Goal: Task Accomplishment & Management: Use online tool/utility

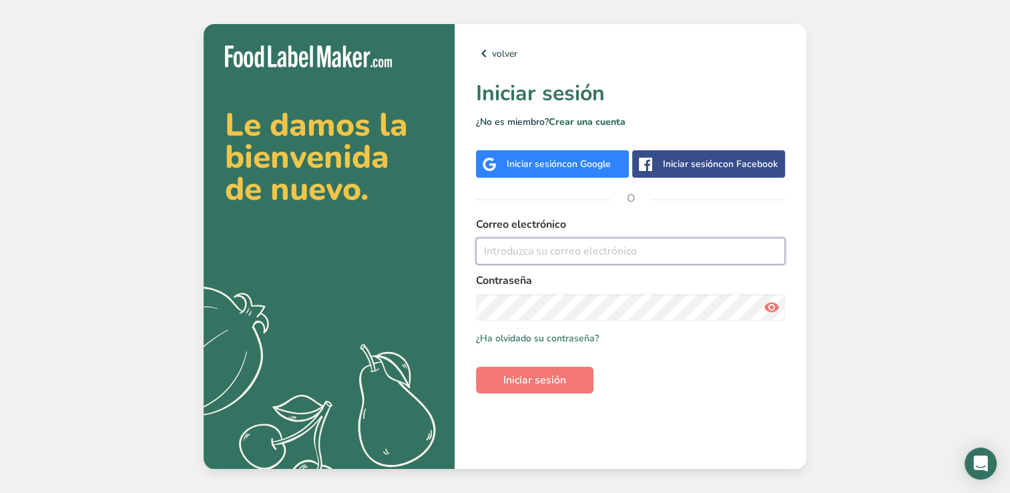
click at [609, 258] on input "email" at bounding box center [630, 251] width 309 height 27
type input "[EMAIL_ADDRESS][DOMAIN_NAME]"
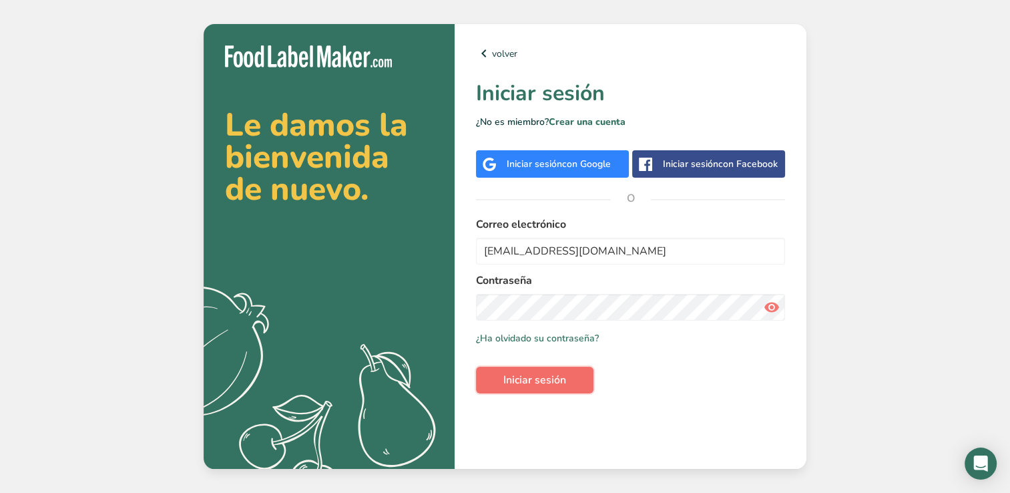
click at [564, 368] on button "Iniciar sesión" at bounding box center [535, 380] width 118 height 27
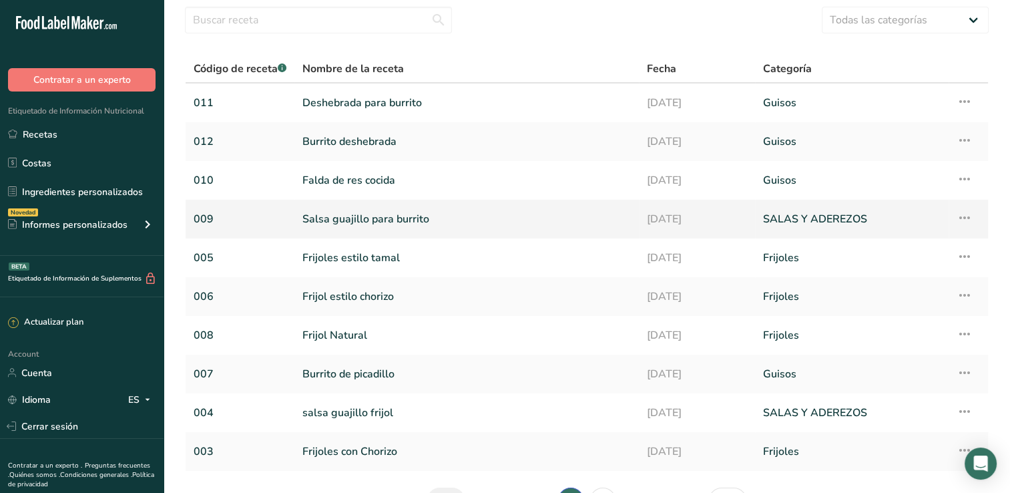
scroll to position [129, 0]
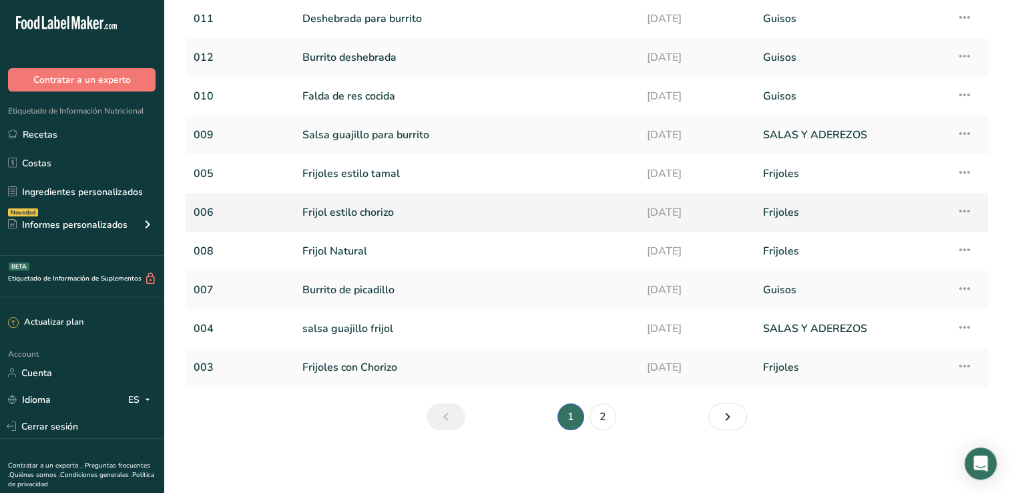
click at [339, 214] on link "Frijol estilo chorizo" at bounding box center [467, 212] width 329 height 28
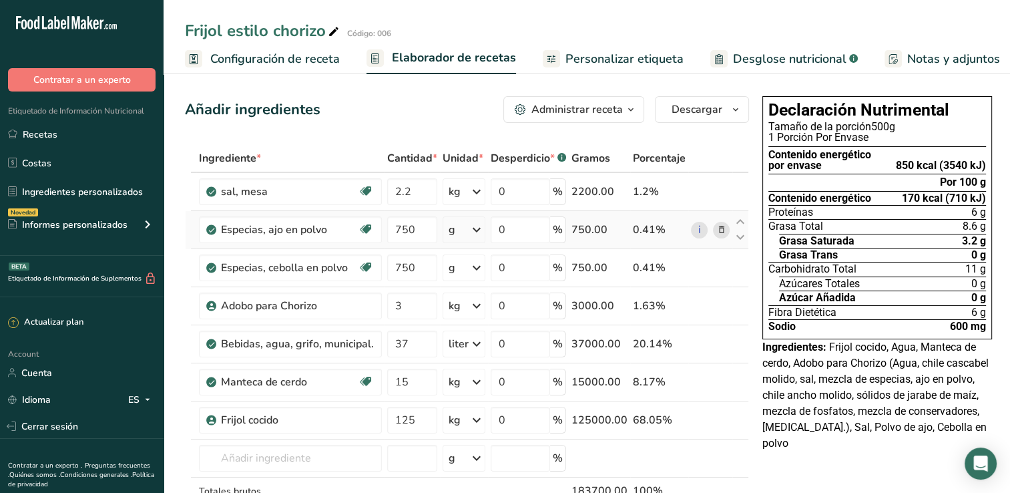
click at [717, 231] on icon at bounding box center [721, 230] width 9 height 14
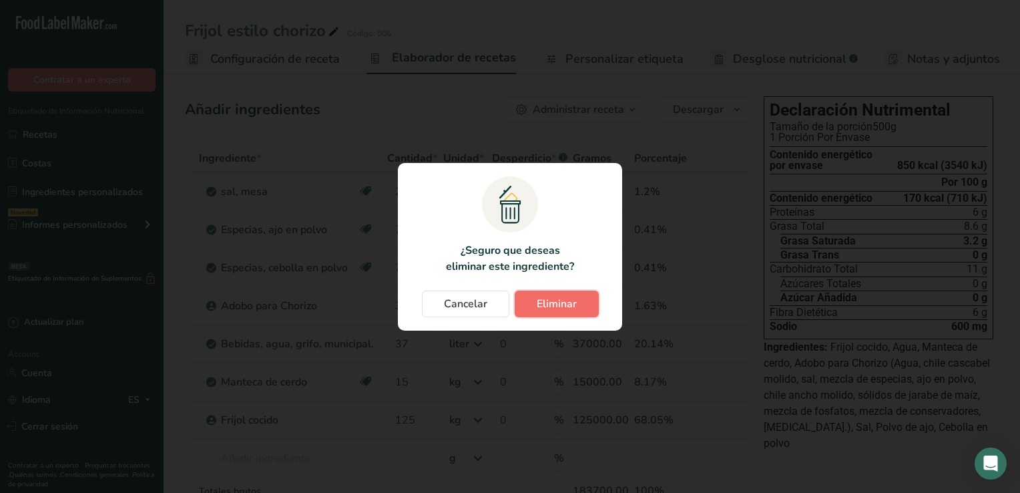
click at [562, 296] on span "Eliminar" at bounding box center [557, 304] width 40 height 16
type input "3"
type input "37"
type input "15"
type input "125"
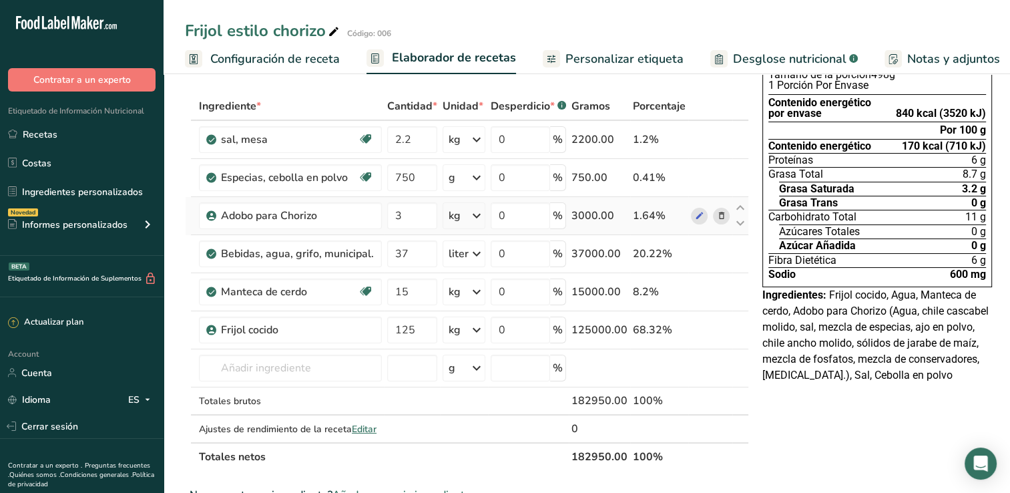
scroll to position [67, 0]
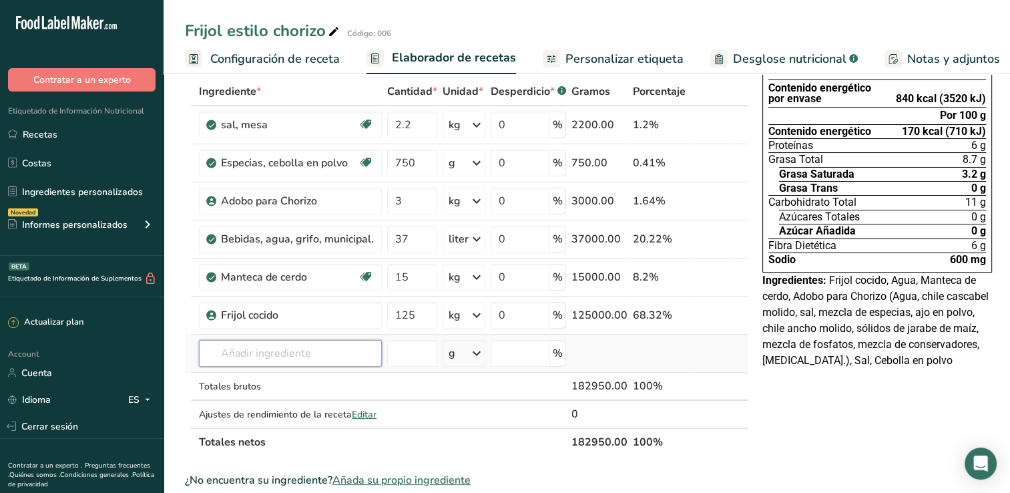
click at [281, 348] on input "text" at bounding box center [290, 353] width 183 height 27
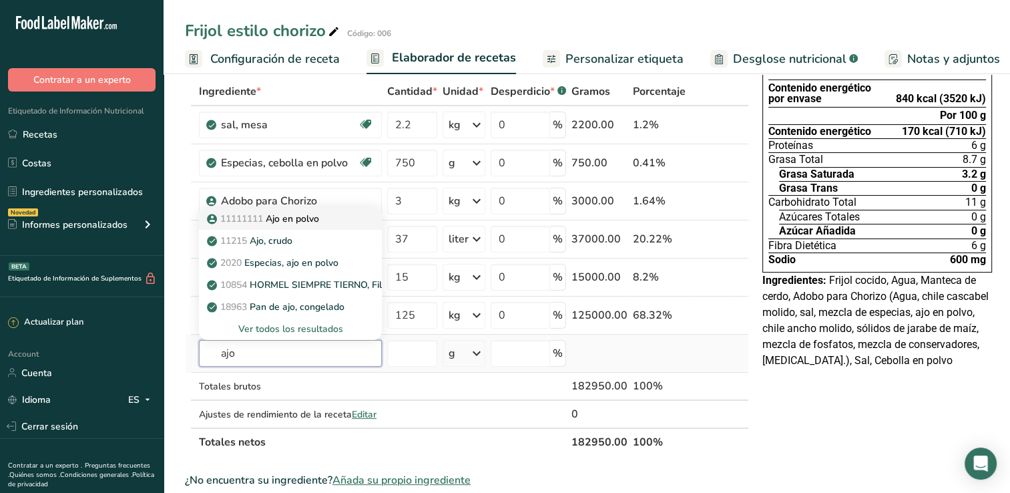
type input "ajo"
click at [327, 218] on div "11111111 Ajo en polvo" at bounding box center [280, 219] width 140 height 14
type input "Ajo en polvo"
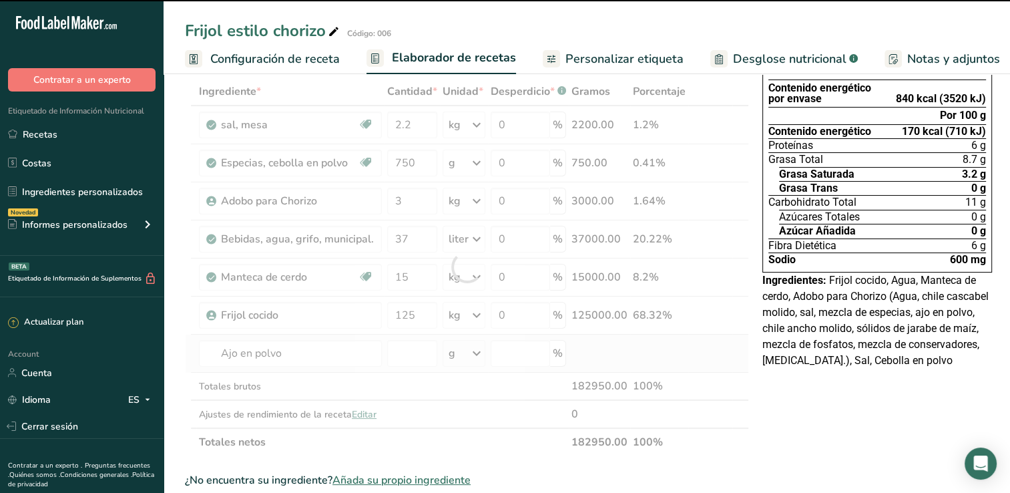
type input "0"
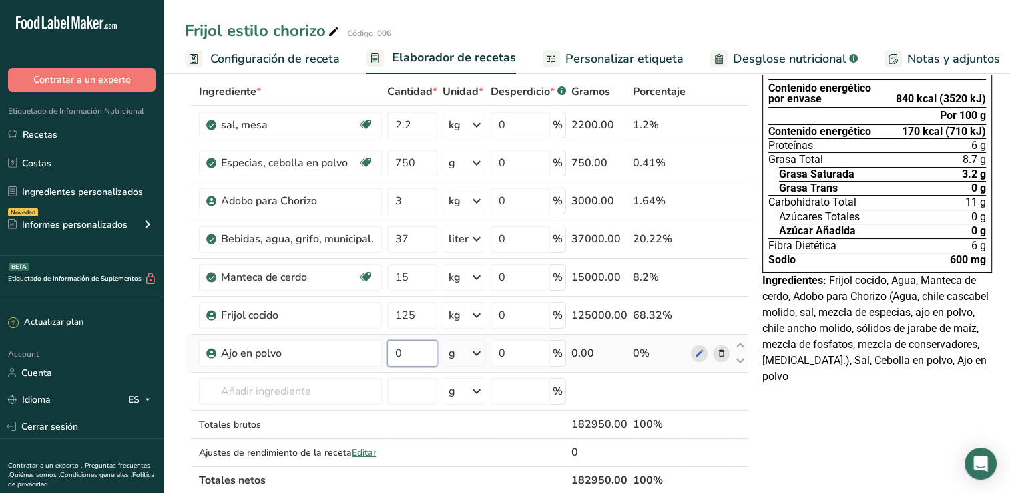
click at [415, 357] on input "0" at bounding box center [412, 353] width 50 height 27
type input "750"
click at [717, 166] on icon at bounding box center [721, 163] width 9 height 14
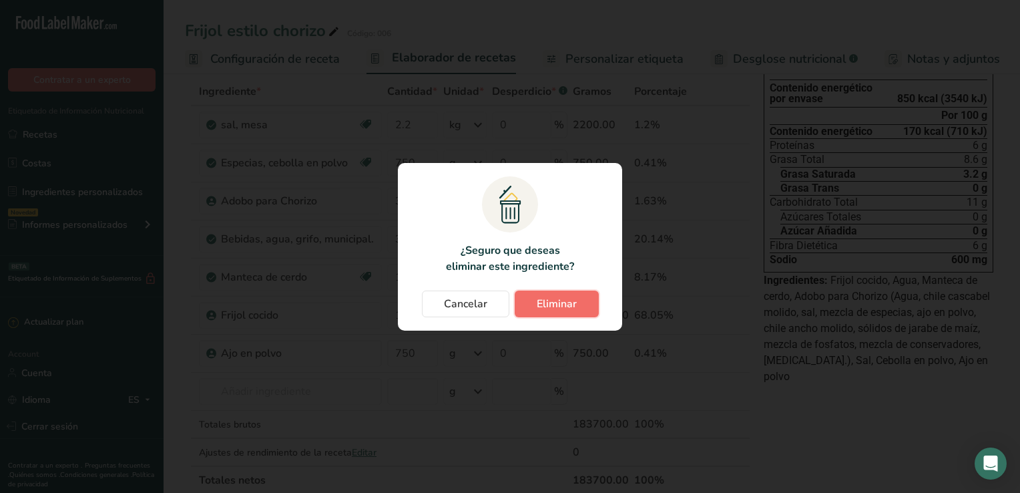
click at [562, 298] on span "Eliminar" at bounding box center [557, 304] width 40 height 16
type input "3"
type input "37"
type input "15"
type input "125"
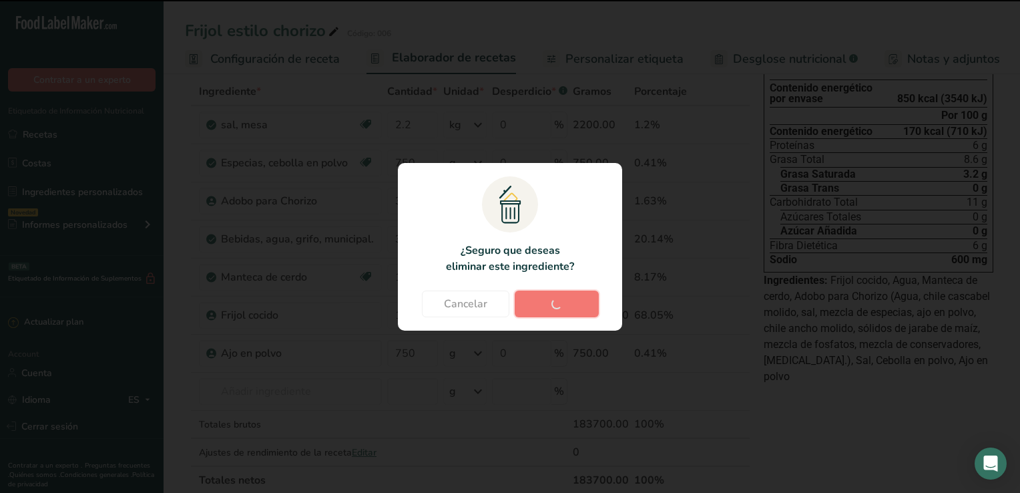
type input "750"
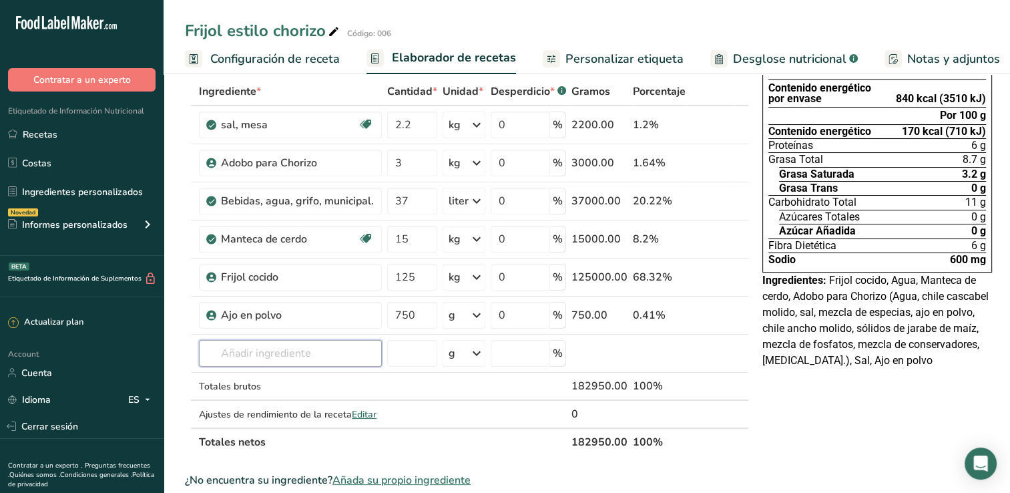
click at [264, 355] on input "text" at bounding box center [290, 353] width 183 height 27
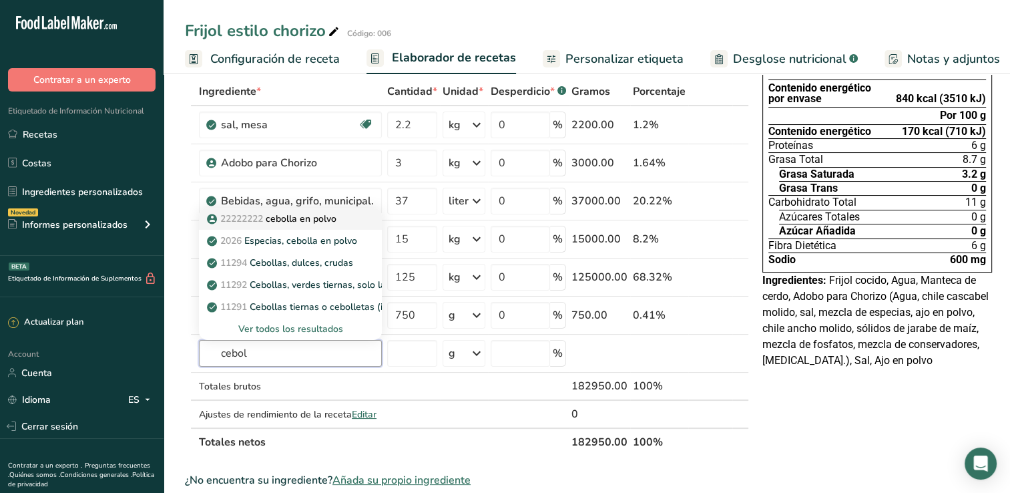
type input "cebol"
click at [331, 217] on p "22222222 cebolla en polvo" at bounding box center [273, 219] width 127 height 14
type input "cebolla en polvo"
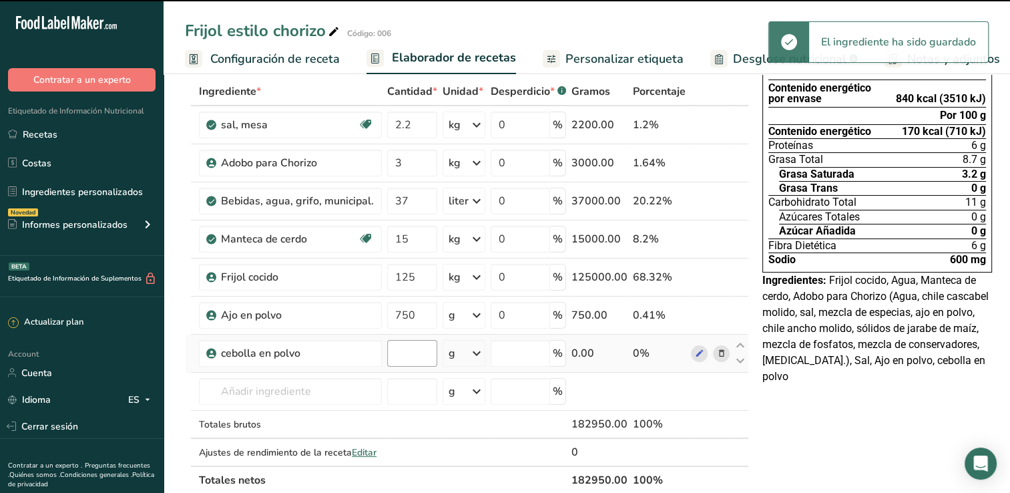
type input "0"
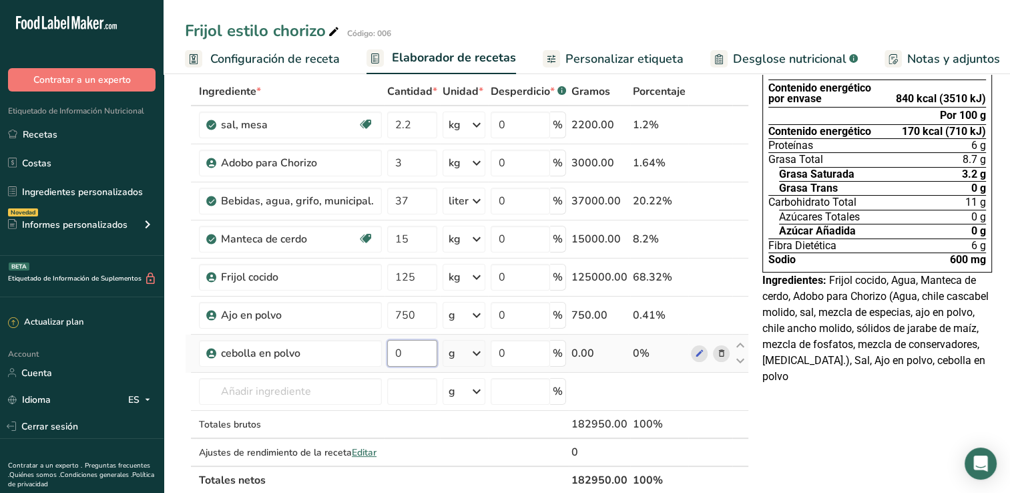
click at [426, 355] on input "0" at bounding box center [412, 353] width 50 height 27
type input "750"
click at [669, 377] on div "Ingrediente * Cantidad * Unidad * Desperdicio * .a-a{fill:#347362;}.b-a{fill:#f…" at bounding box center [467, 285] width 564 height 417
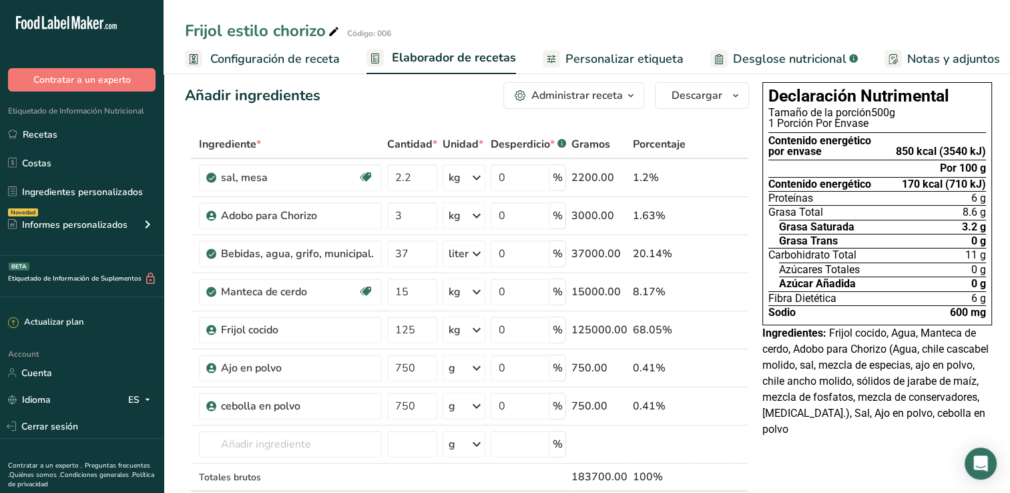
scroll to position [0, 0]
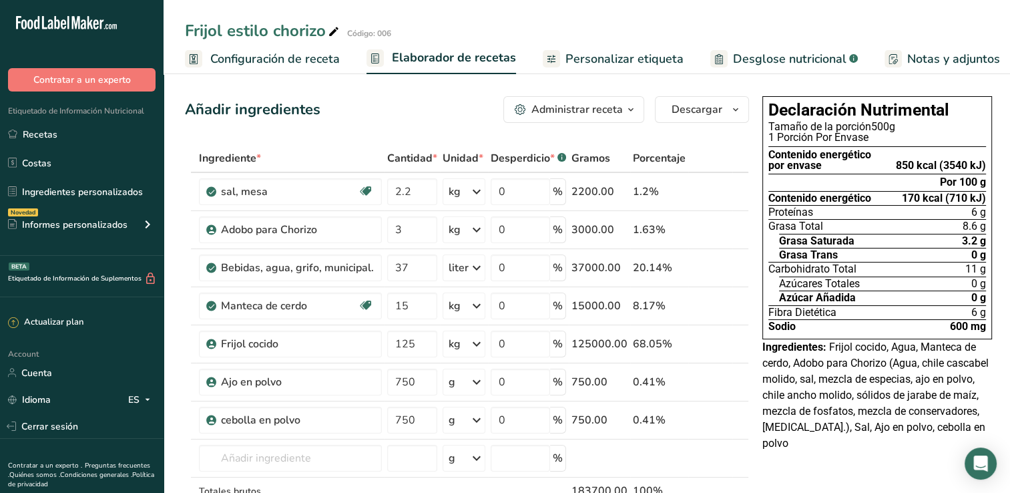
click at [737, 60] on span "Desglose nutricional" at bounding box center [790, 59] width 114 height 18
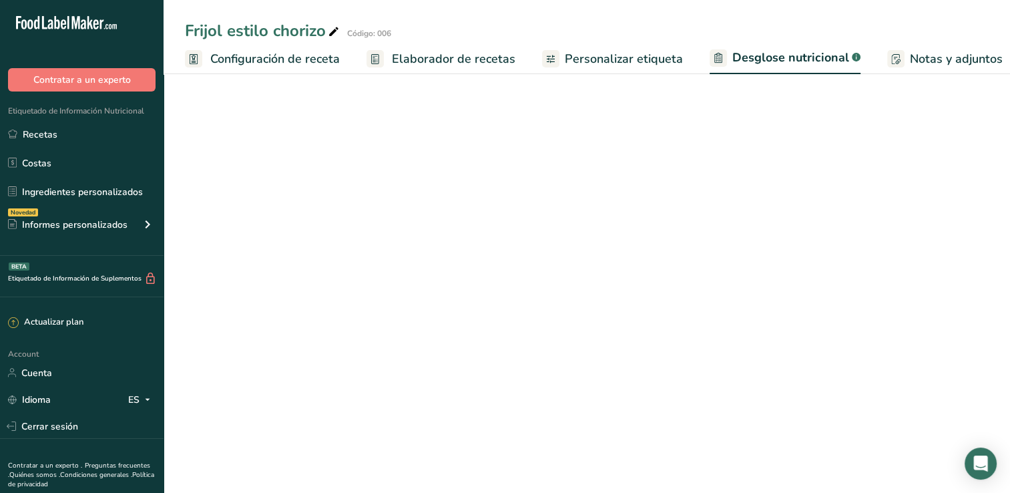
scroll to position [0, 142]
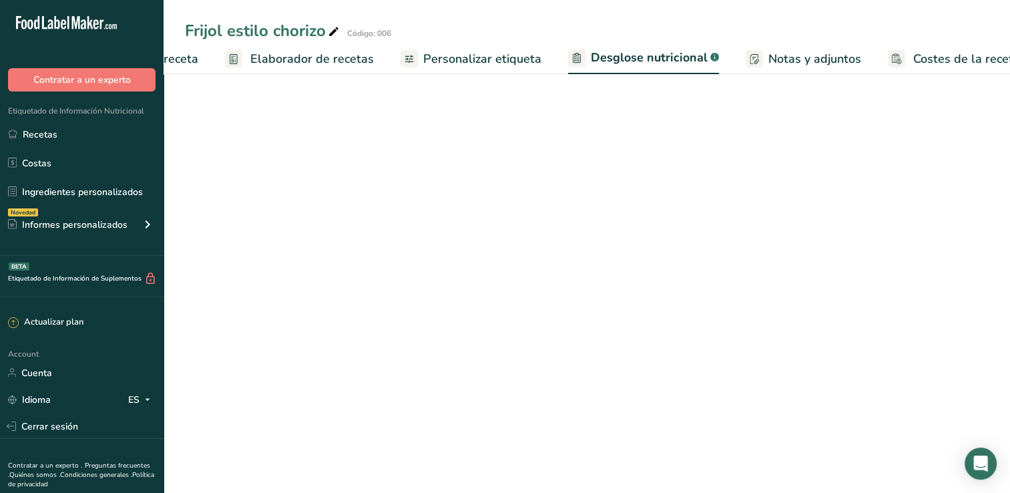
select select "Calories"
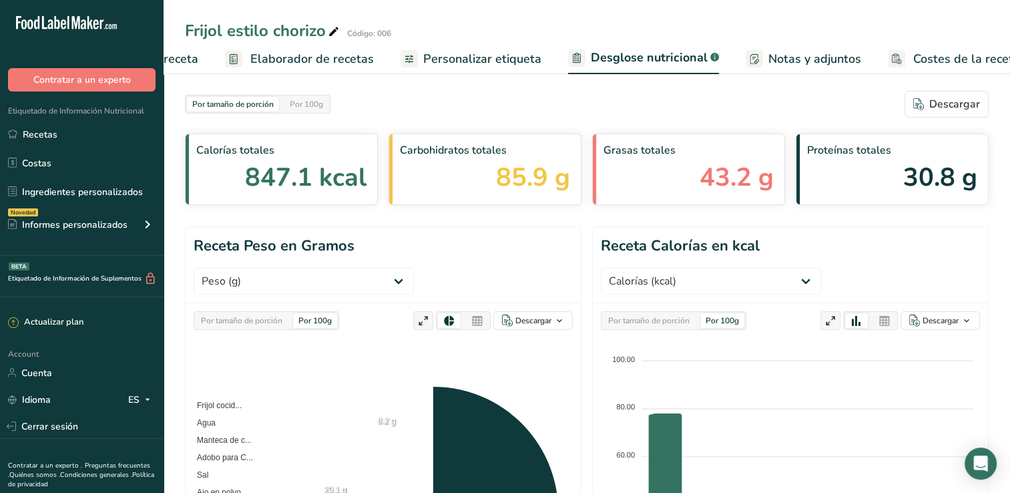
scroll to position [0, 166]
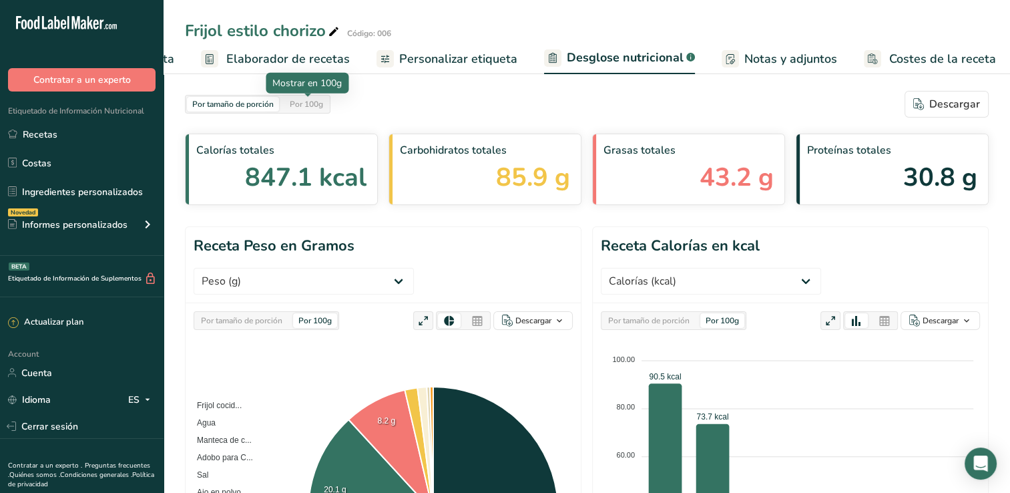
click at [321, 107] on div "Por 100g" at bounding box center [307, 104] width 44 height 15
click at [300, 61] on span "Elaborador de recetas" at bounding box center [288, 59] width 124 height 18
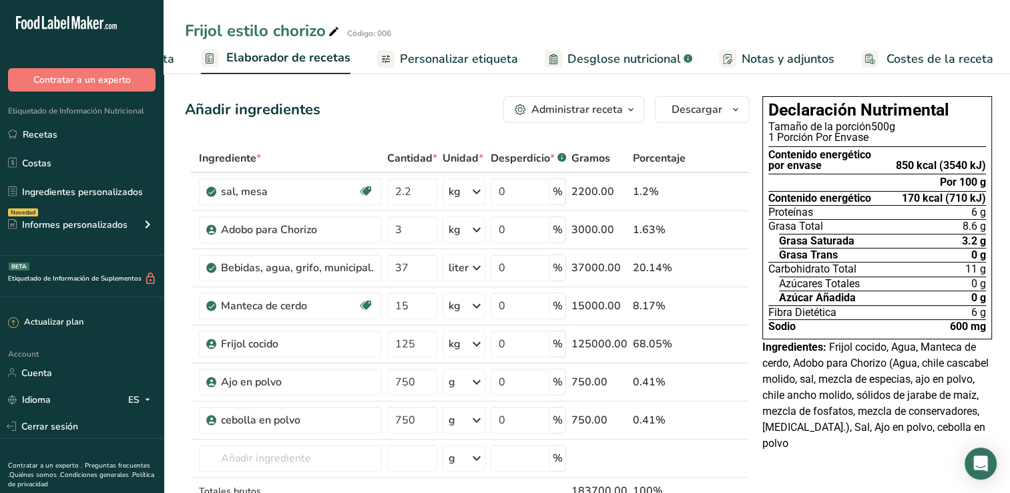
click at [626, 111] on icon "button" at bounding box center [631, 110] width 11 height 17
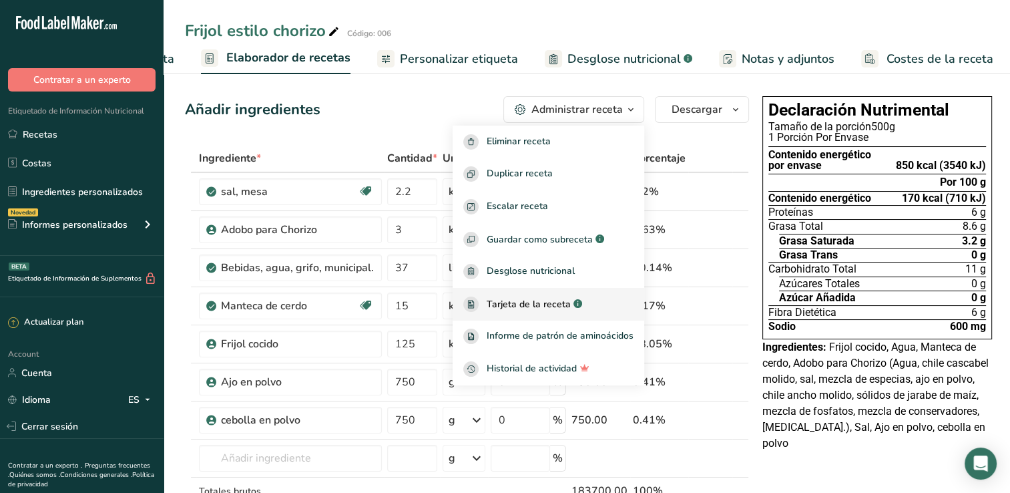
click at [544, 308] on span "Tarjeta de la receta" at bounding box center [529, 304] width 84 height 14
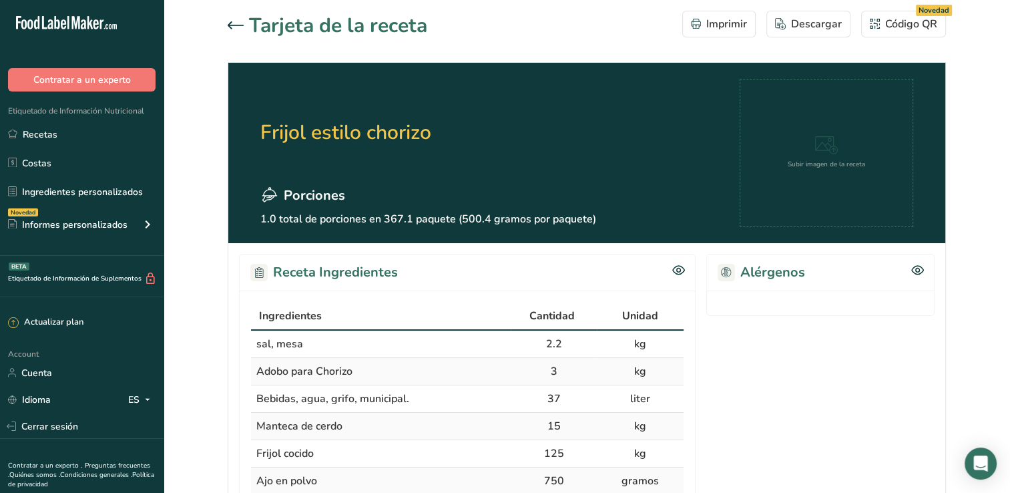
click at [231, 25] on icon at bounding box center [236, 24] width 16 height 7
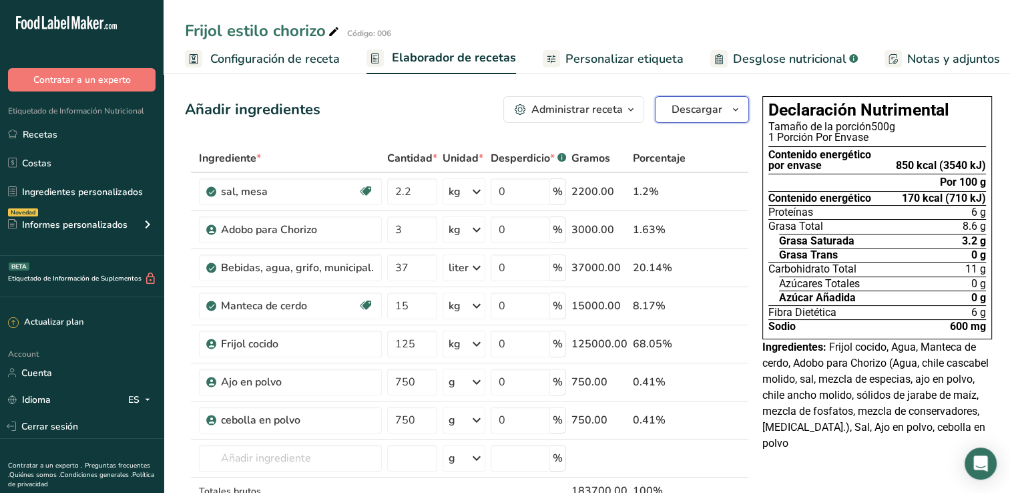
click at [731, 112] on icon "button" at bounding box center [736, 110] width 11 height 17
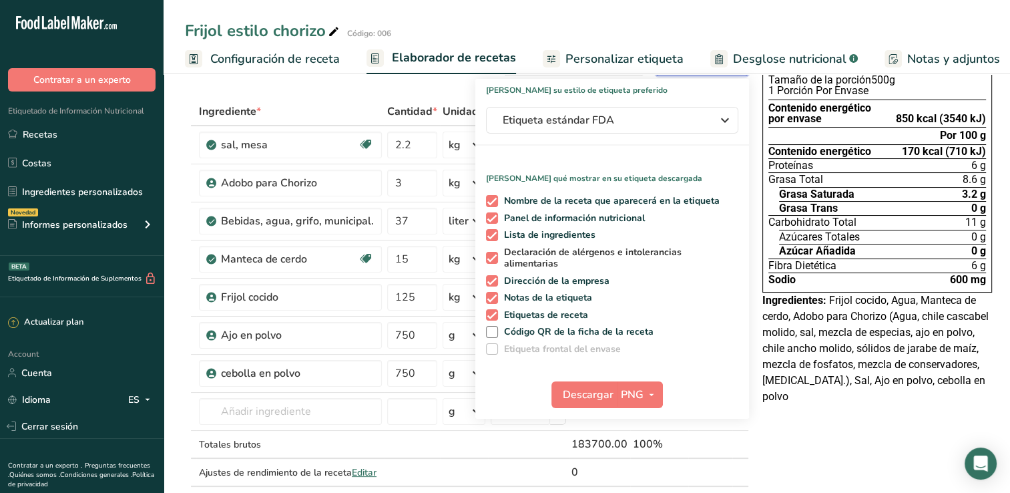
scroll to position [67, 0]
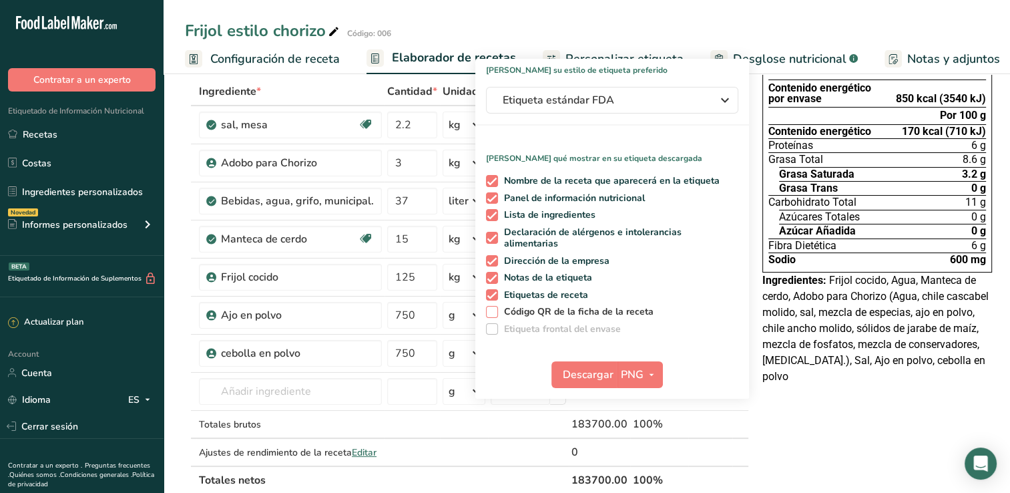
click at [486, 311] on span at bounding box center [492, 312] width 12 height 12
click at [486, 311] on input "Código QR de la ficha de la receta" at bounding box center [490, 311] width 9 height 9
checkbox input "true"
click at [646, 375] on icon "button" at bounding box center [651, 375] width 11 height 17
click at [637, 469] on link "PDF" at bounding box center [641, 468] width 43 height 22
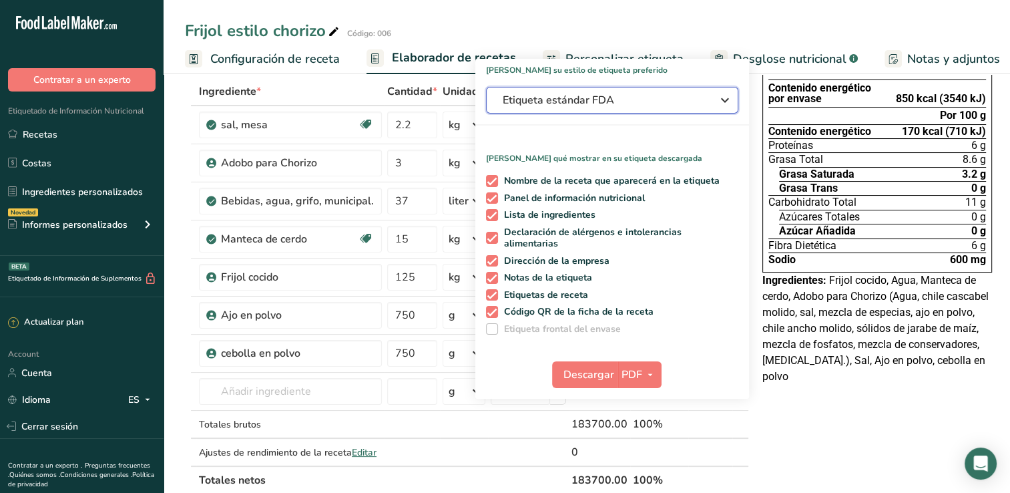
click at [630, 100] on span "Etiqueta estándar FDA" at bounding box center [603, 100] width 200 height 16
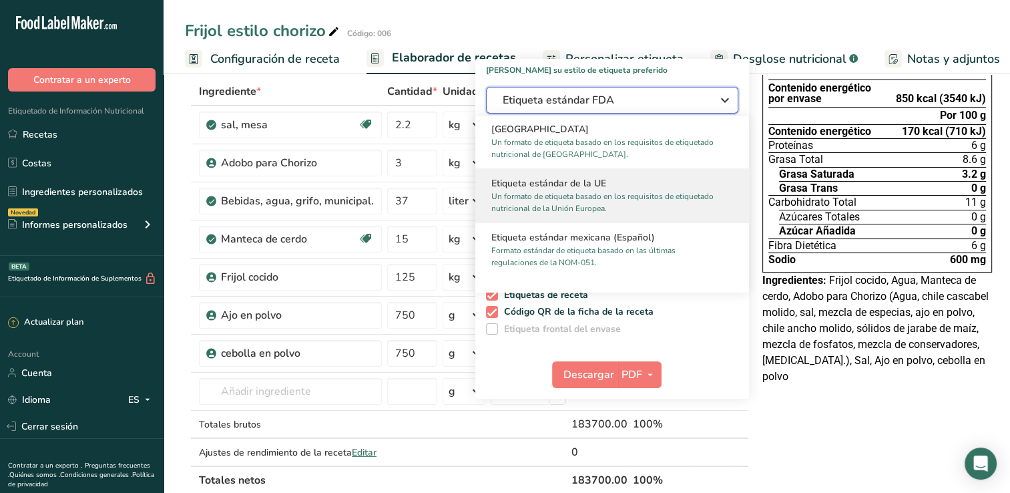
scroll to position [868, 0]
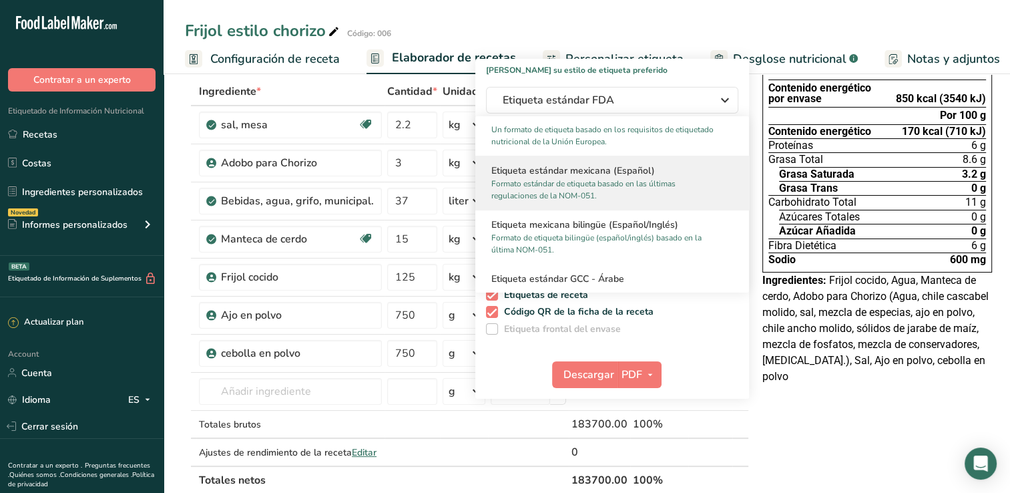
click at [588, 179] on p "Formato estándar de etiqueta basado en las últimas regulaciones de la NOM-051." at bounding box center [607, 190] width 230 height 24
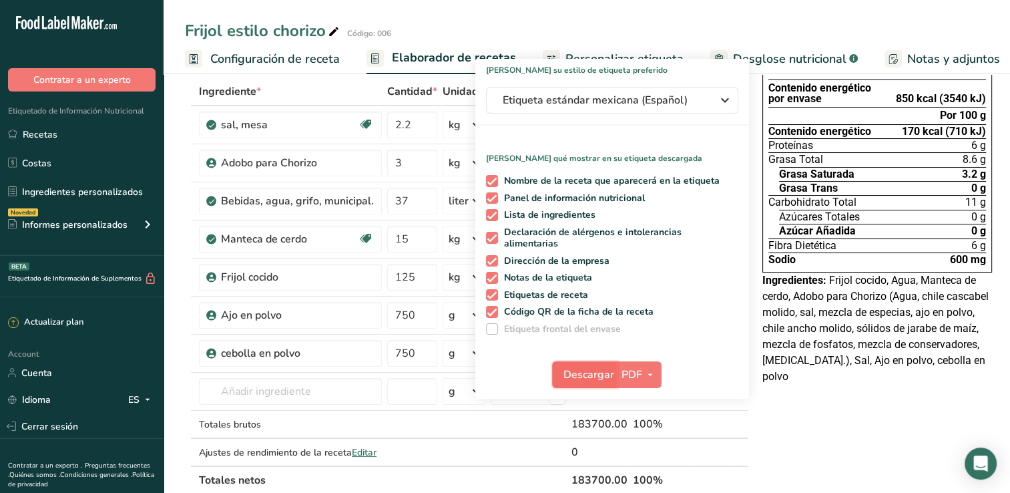
click at [582, 379] on span "Descargar" at bounding box center [589, 375] width 51 height 16
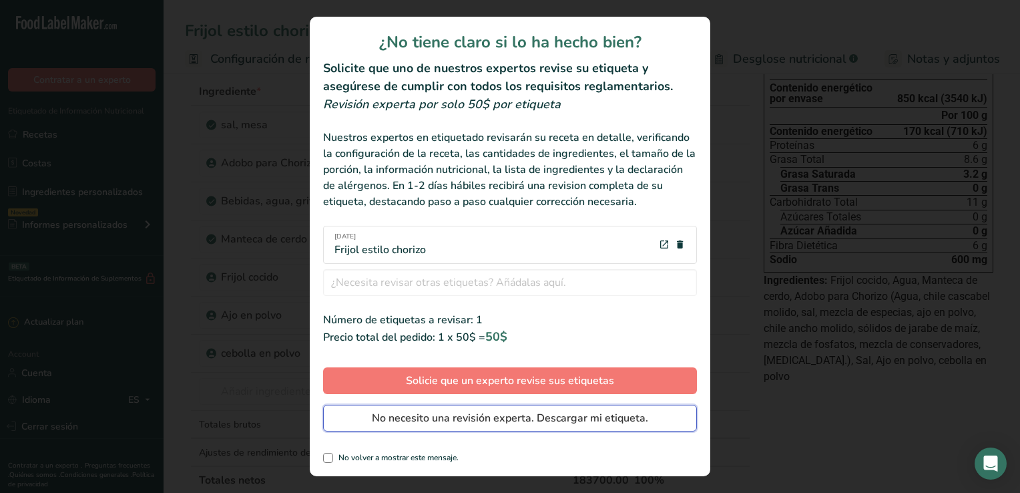
click at [415, 422] on span "No necesito una revisión experta. Descargar mi etiqueta." at bounding box center [510, 418] width 276 height 16
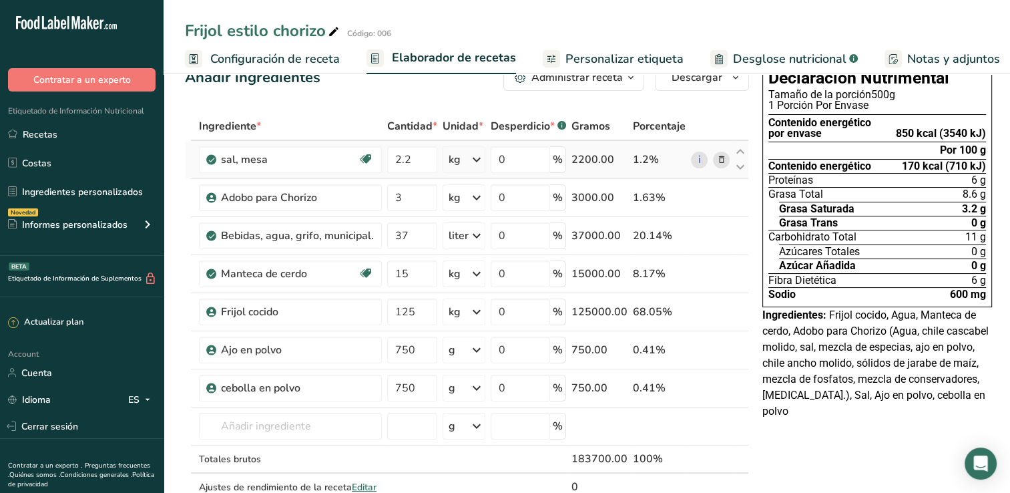
scroll to position [0, 0]
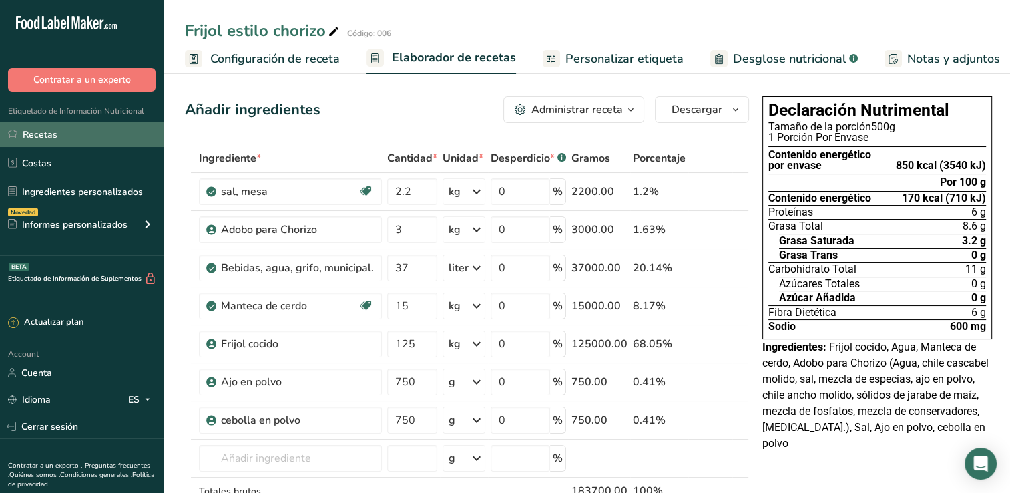
click at [116, 127] on link "Recetas" at bounding box center [82, 134] width 164 height 25
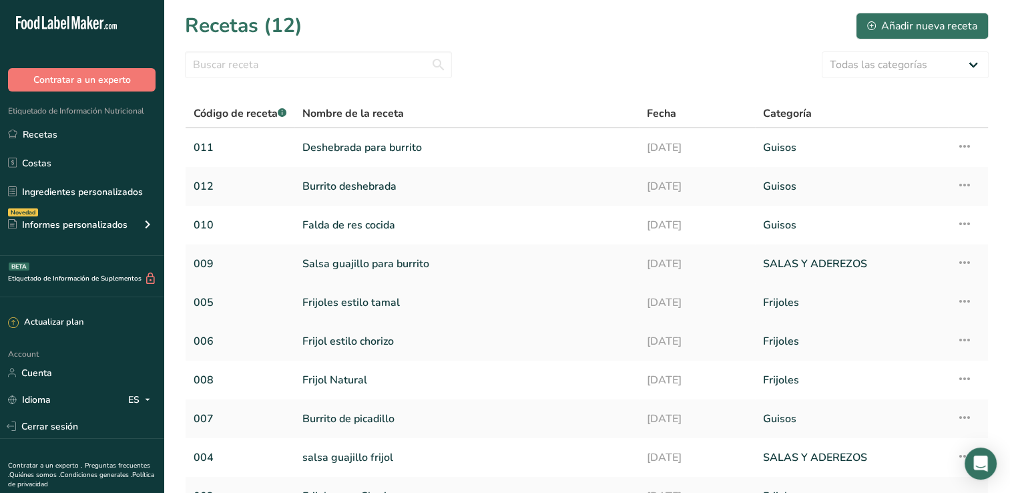
click at [363, 303] on link "Frijoles estilo tamal" at bounding box center [467, 303] width 329 height 28
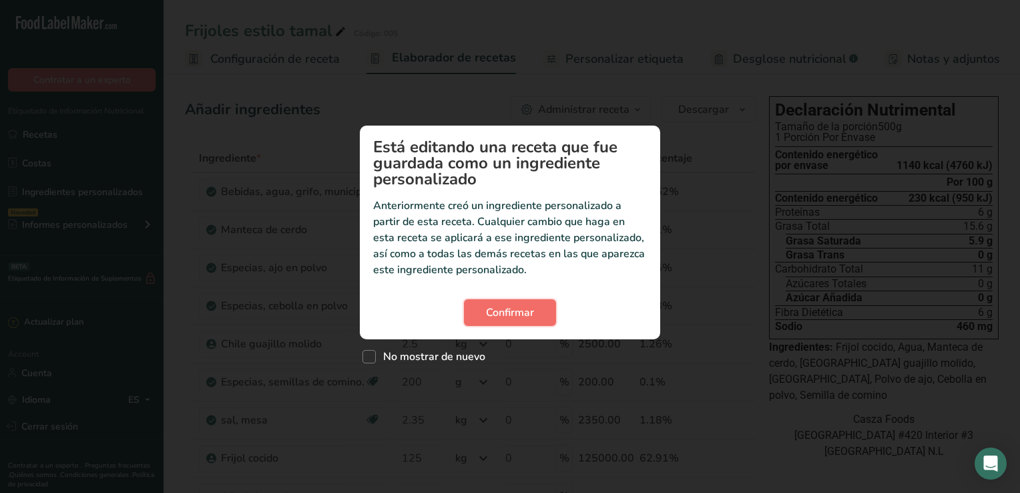
click at [516, 315] on span "Confirmar" at bounding box center [510, 313] width 48 height 16
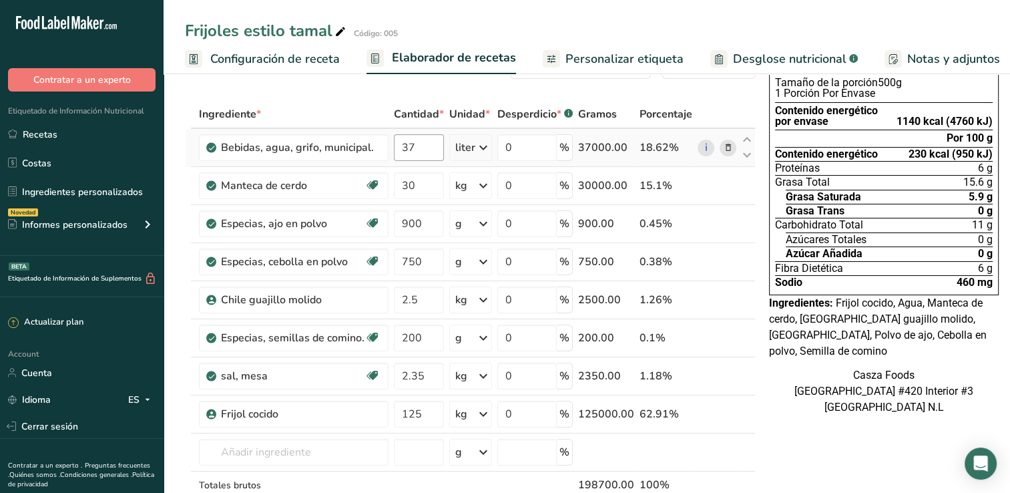
scroll to position [67, 0]
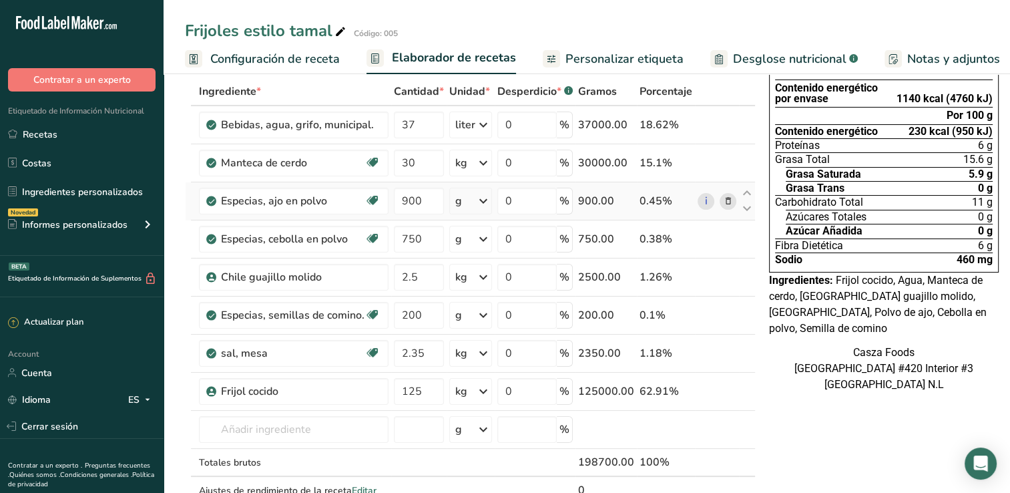
click at [724, 202] on icon at bounding box center [728, 201] width 9 height 14
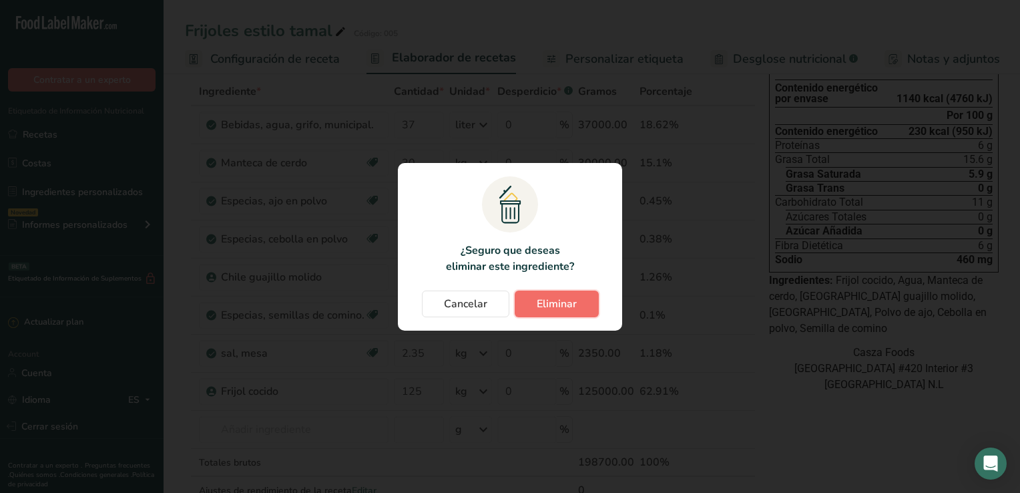
click at [572, 308] on span "Eliminar" at bounding box center [557, 304] width 40 height 16
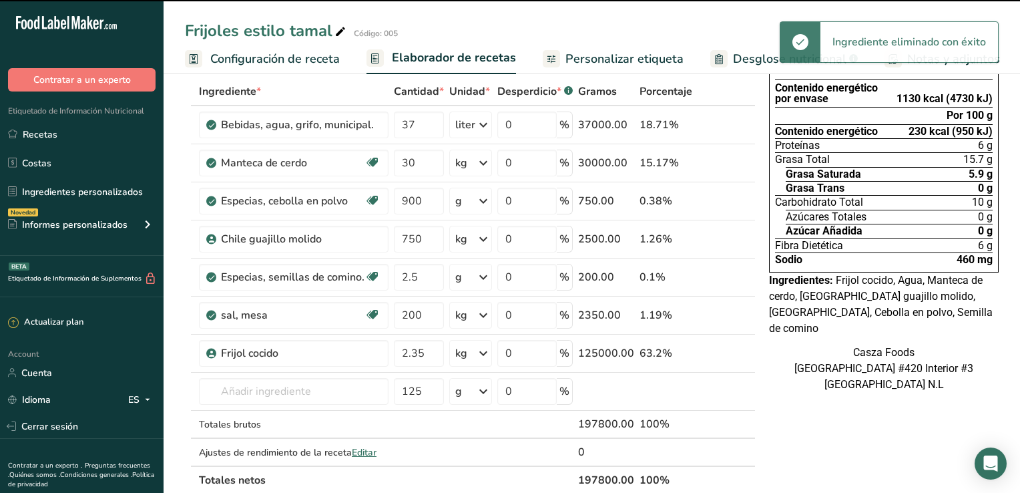
type input "750"
type input "2.5"
type input "200"
type input "2.35"
type input "125"
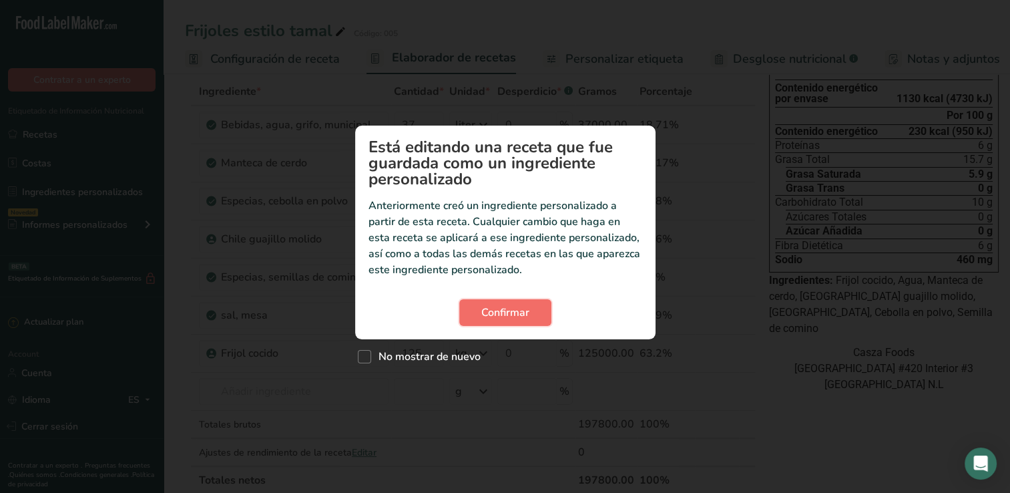
click at [537, 307] on button "Confirmar" at bounding box center [505, 312] width 92 height 27
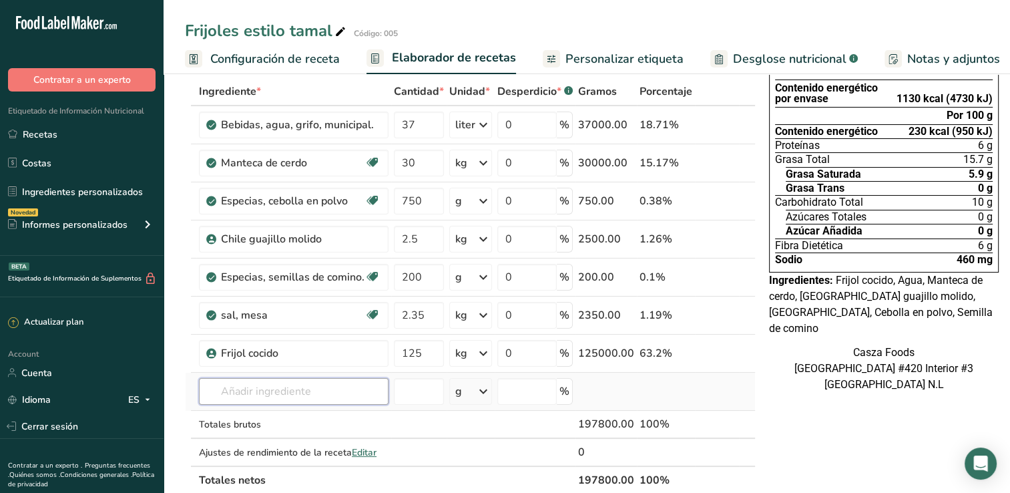
click at [237, 387] on input "text" at bounding box center [294, 391] width 190 height 27
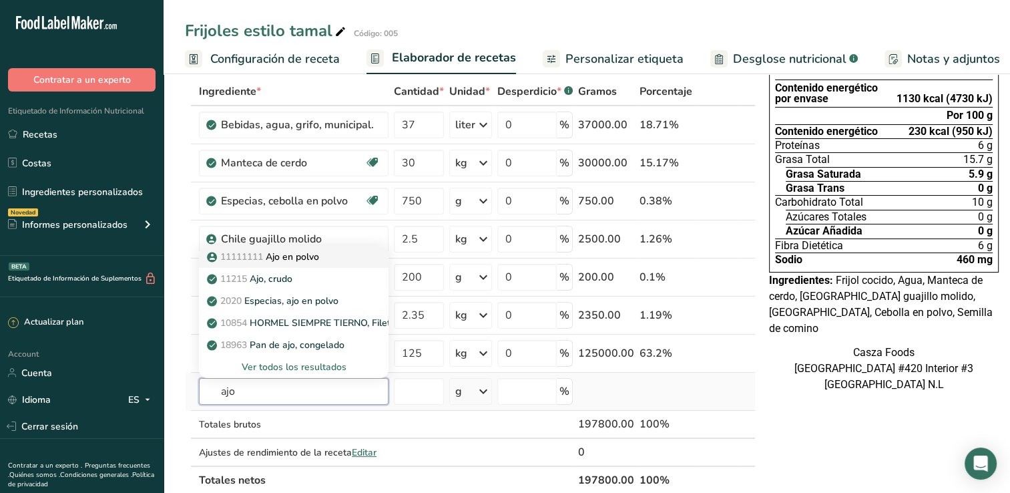
type input "ajo"
click at [347, 254] on div "11111111 Ajo en polvo" at bounding box center [283, 257] width 147 height 14
type input "Ajo en polvo"
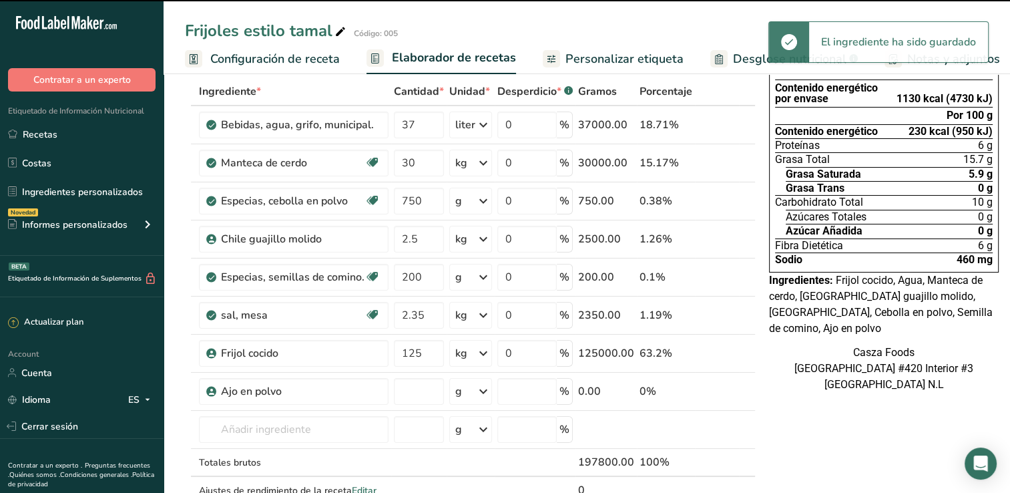
type input "0"
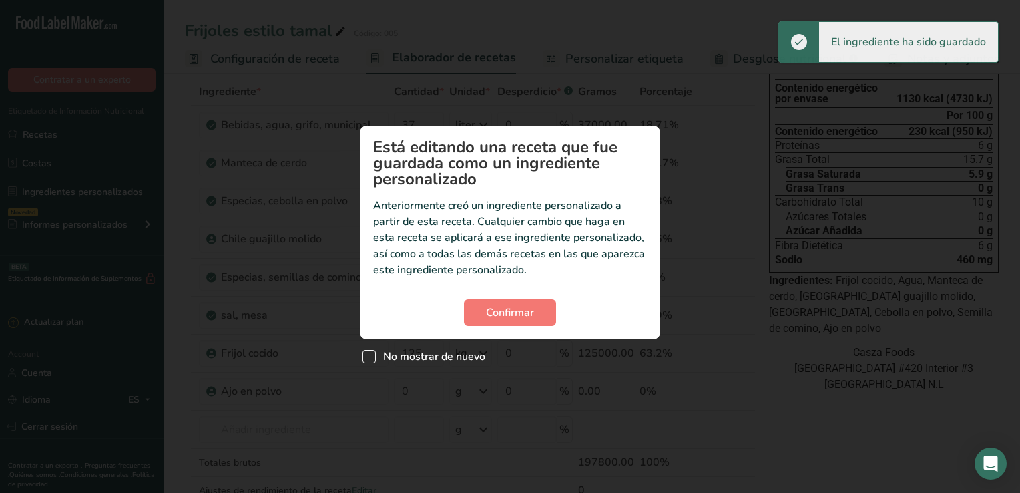
click at [367, 360] on span "Custom ingredient modal" at bounding box center [369, 356] width 13 height 13
click at [367, 360] on input "No mostrar de nuevo" at bounding box center [367, 356] width 9 height 9
checkbox input "true"
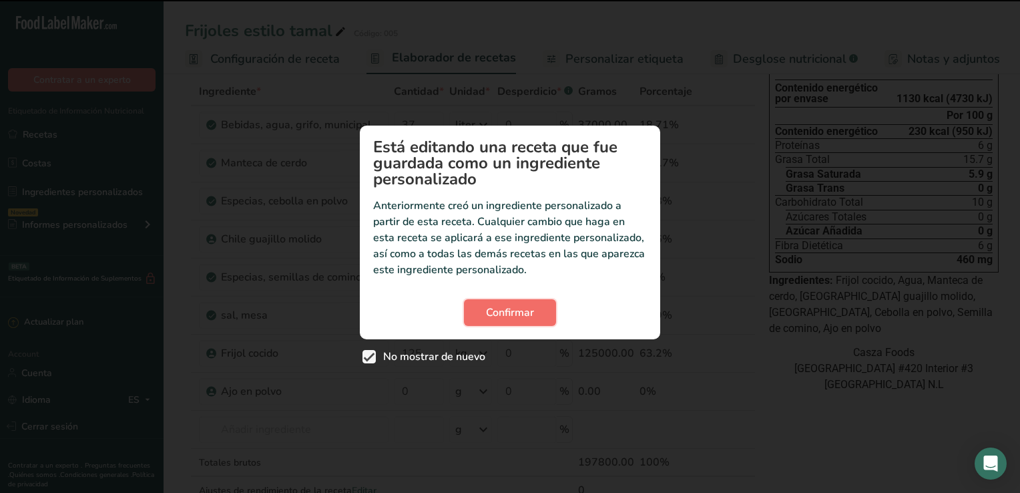
click at [482, 323] on button "Confirmar" at bounding box center [510, 312] width 92 height 27
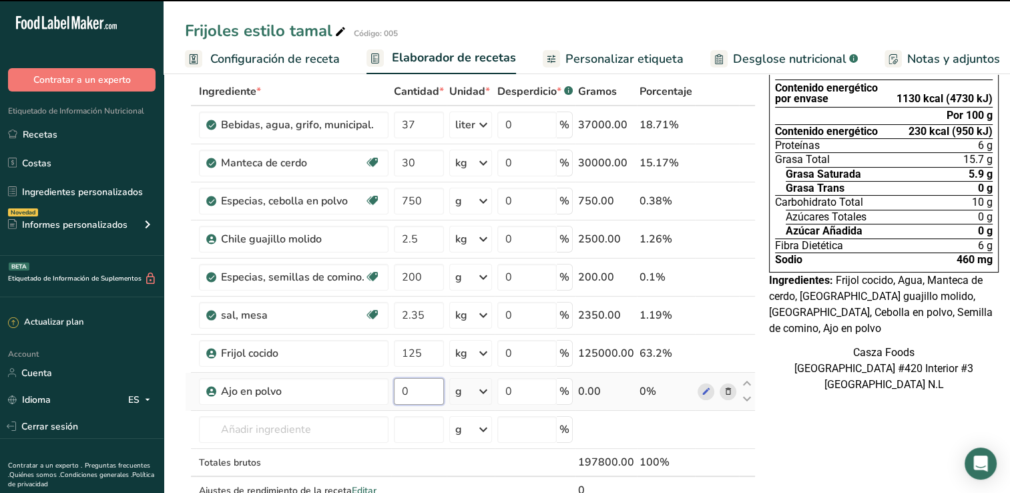
click at [421, 394] on input "0" at bounding box center [419, 391] width 50 height 27
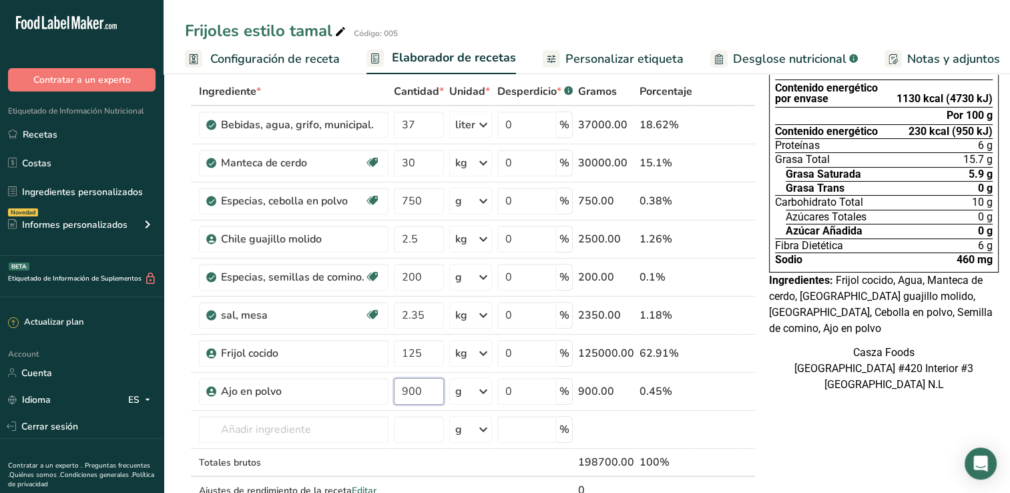
type input "900"
click at [724, 200] on icon at bounding box center [728, 201] width 9 height 14
click at [0, 0] on div "Change password modal" at bounding box center [0, 0] width 0 height 0
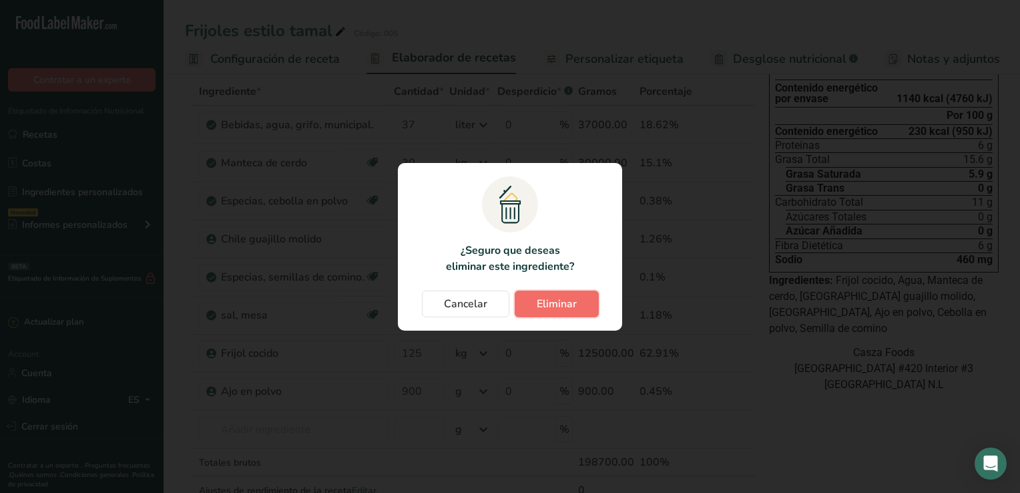
click at [558, 306] on span "Eliminar" at bounding box center [557, 304] width 40 height 16
type input "2.5"
type input "200"
type input "2.35"
type input "125"
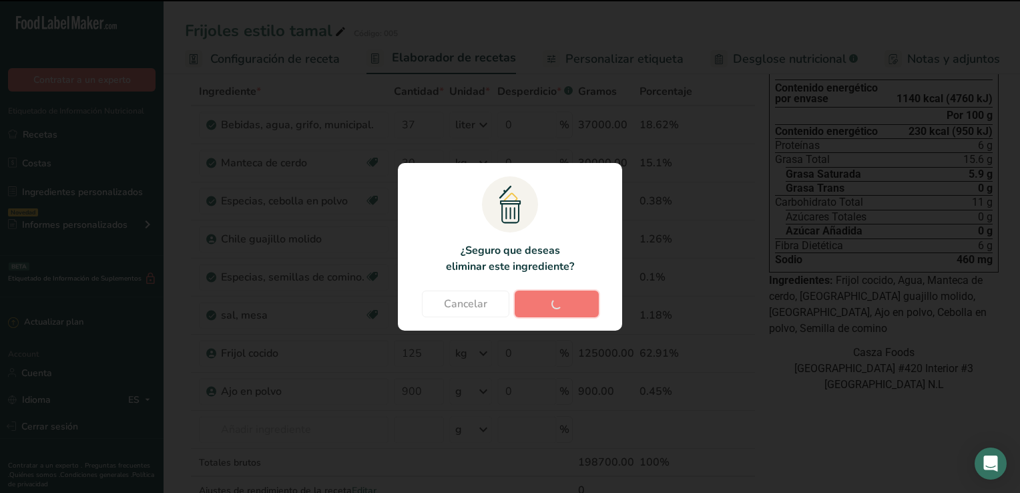
type input "900"
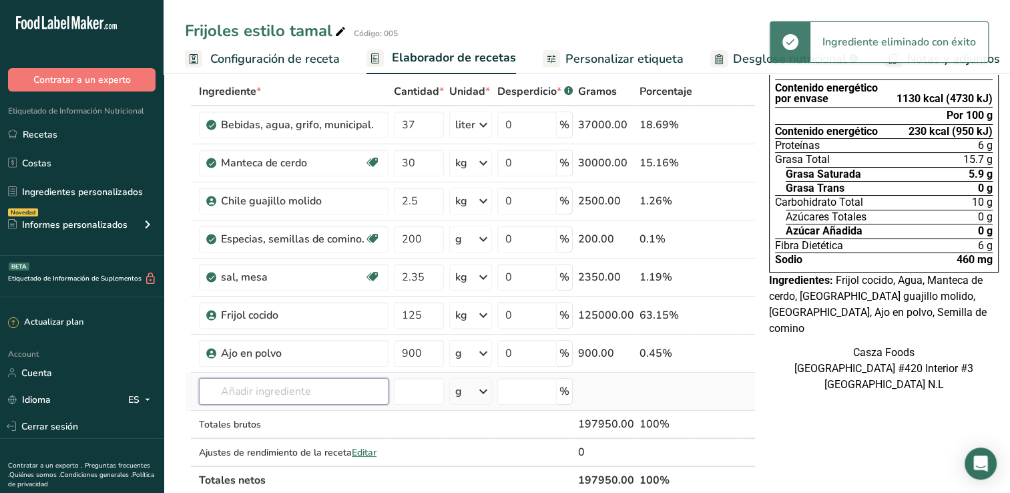
click at [296, 397] on input "text" at bounding box center [294, 391] width 190 height 27
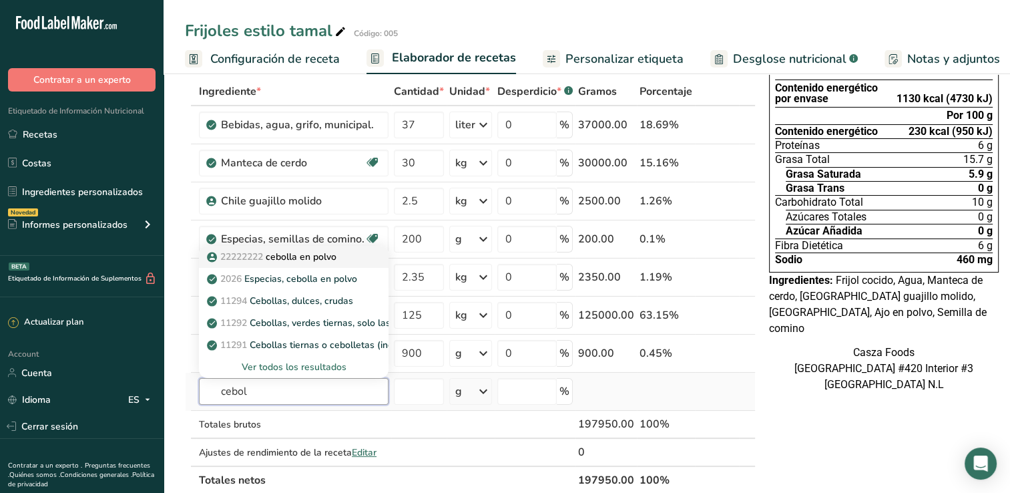
type input "cebol"
click at [329, 254] on p "22222222 cebolla en polvo" at bounding box center [273, 257] width 127 height 14
type input "cebolla en polvo"
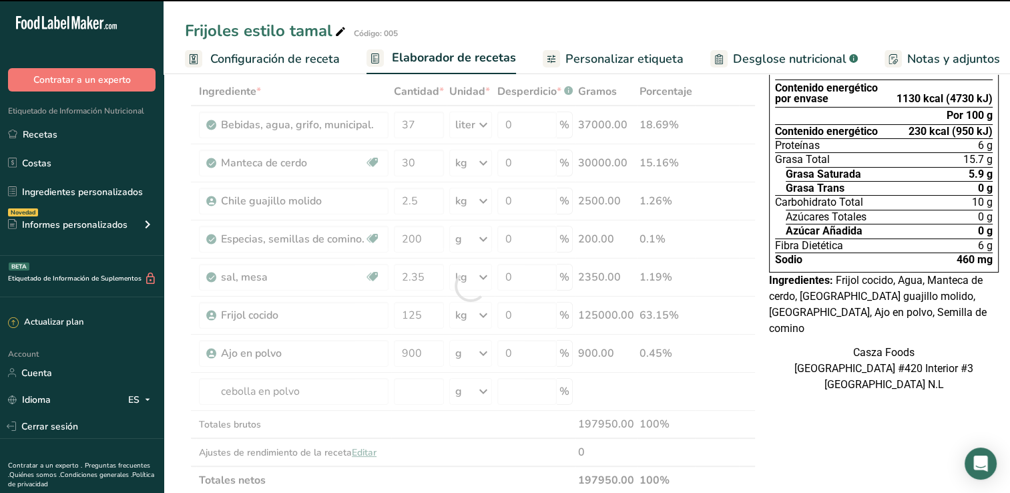
type input "0"
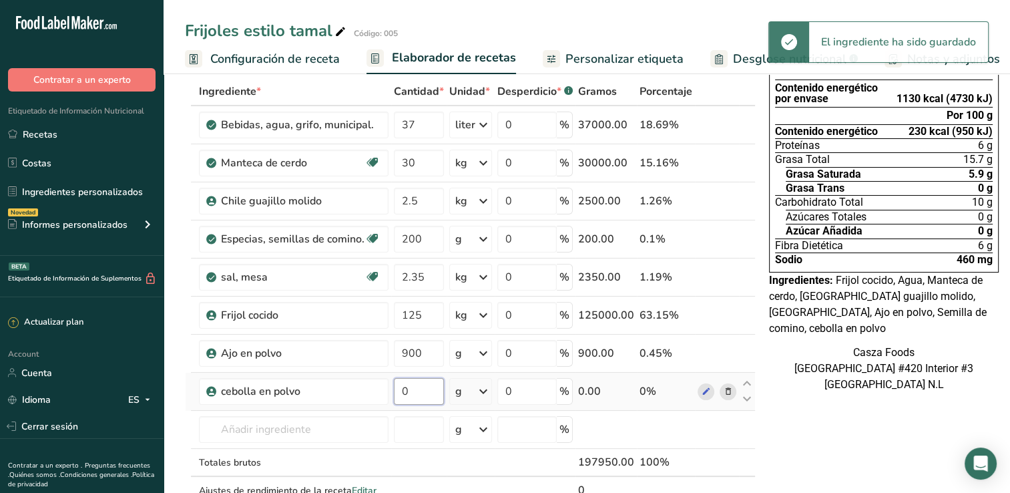
click at [414, 390] on input "0" at bounding box center [419, 391] width 50 height 27
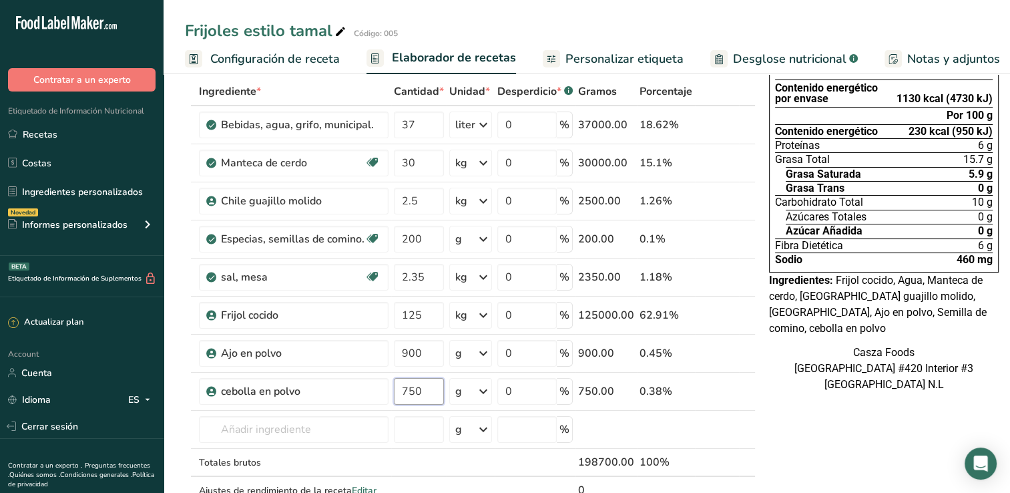
type input "750"
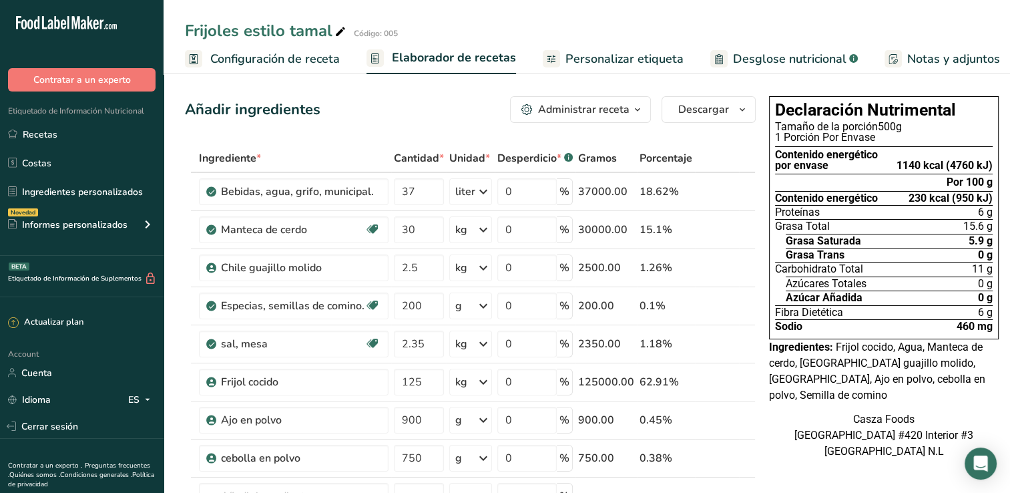
scroll to position [0, 0]
click at [737, 114] on icon "button" at bounding box center [742, 110] width 11 height 17
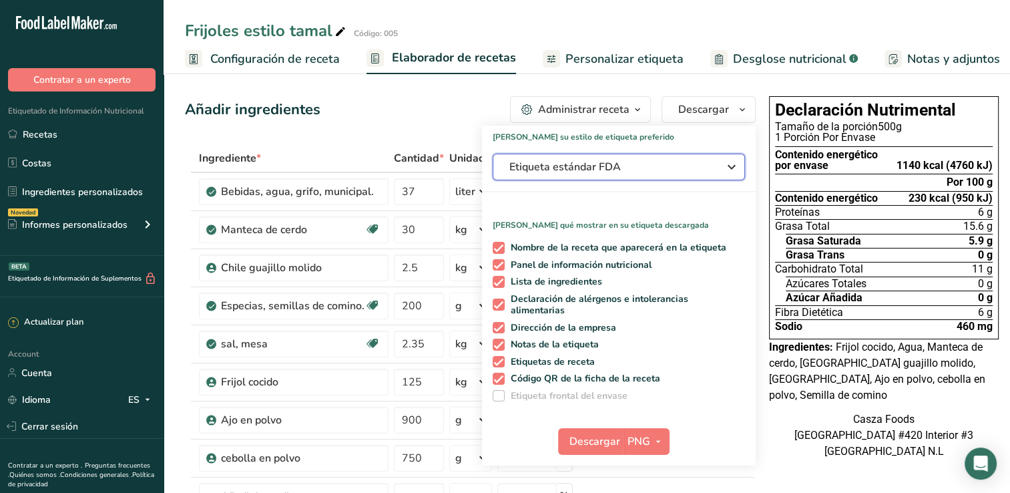
click at [697, 171] on span "Etiqueta estándar FDA" at bounding box center [610, 167] width 200 height 16
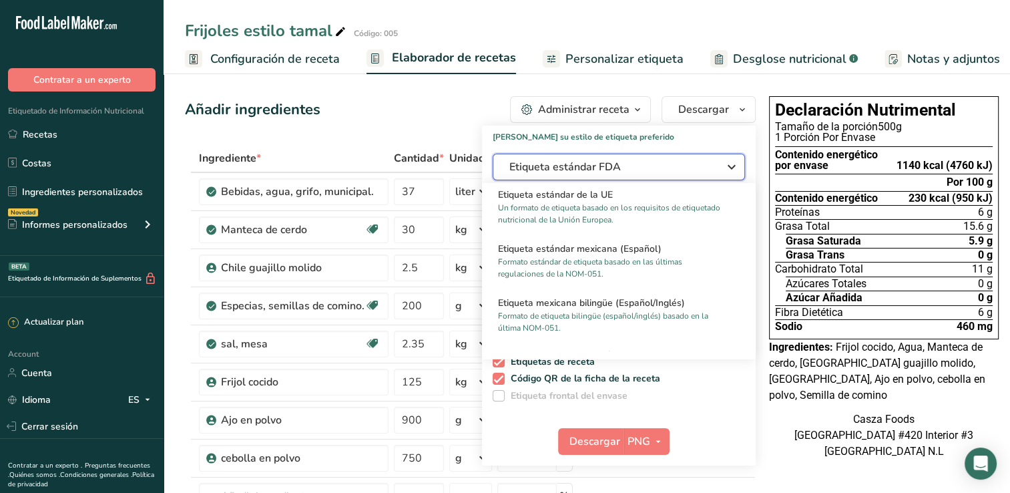
scroll to position [868, 0]
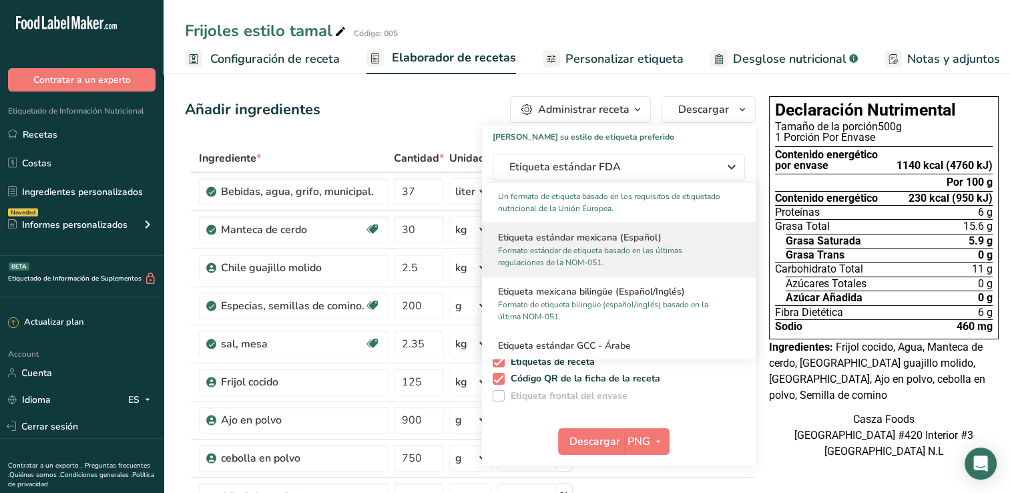
click at [630, 258] on p "Formato estándar de etiqueta basado en las últimas regulaciones de la NOM-051." at bounding box center [613, 256] width 230 height 24
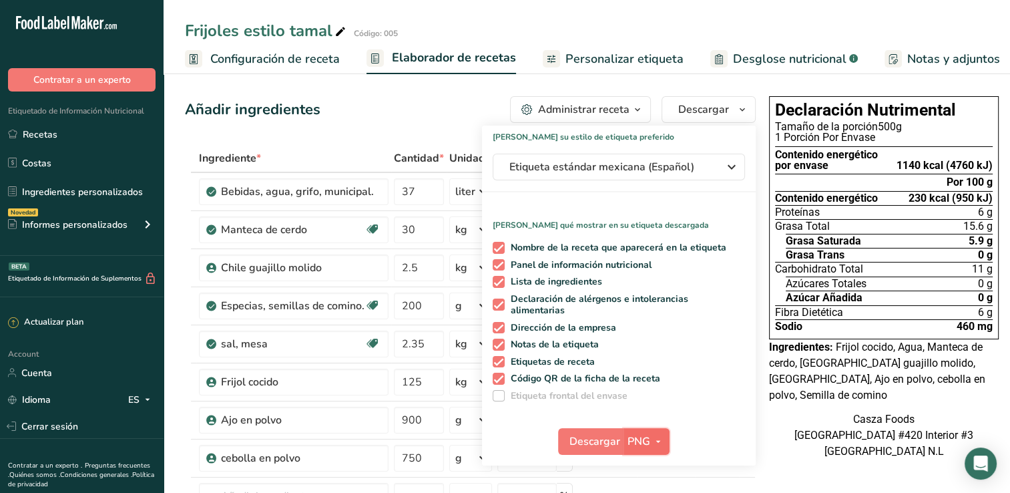
click at [653, 439] on icon "button" at bounding box center [658, 441] width 11 height 17
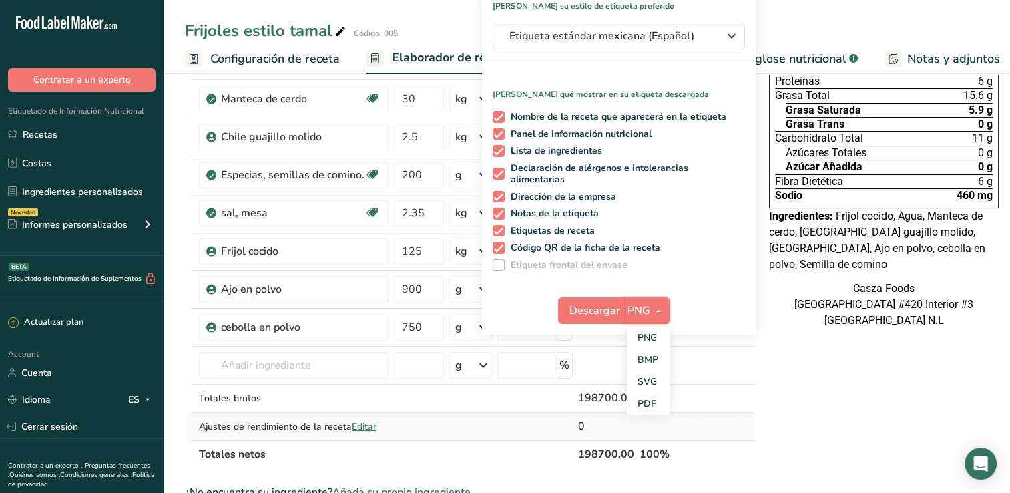
scroll to position [134, 0]
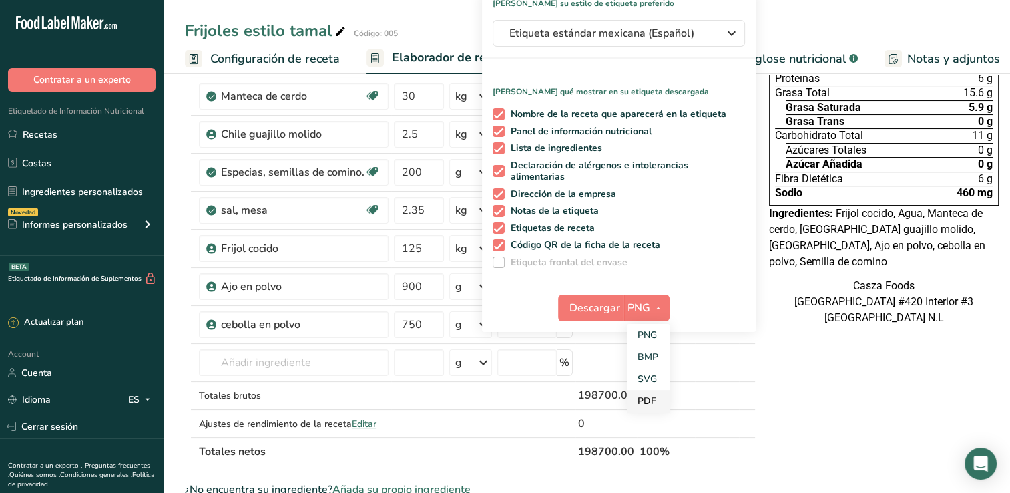
click at [636, 401] on link "PDF" at bounding box center [648, 401] width 43 height 22
click at [594, 313] on span "Descargar" at bounding box center [595, 308] width 51 height 16
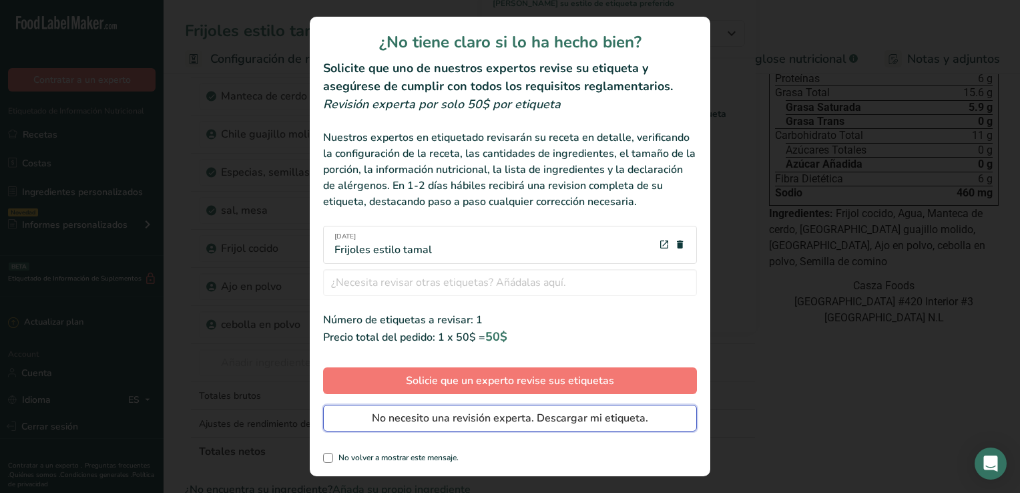
click at [457, 421] on span "No necesito una revisión experta. Descargar mi etiqueta." at bounding box center [510, 418] width 276 height 16
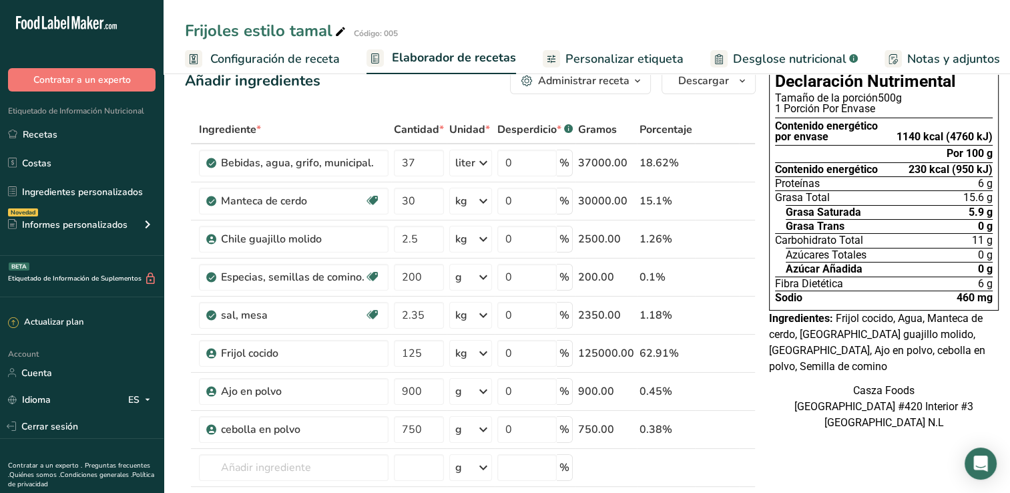
scroll to position [0, 0]
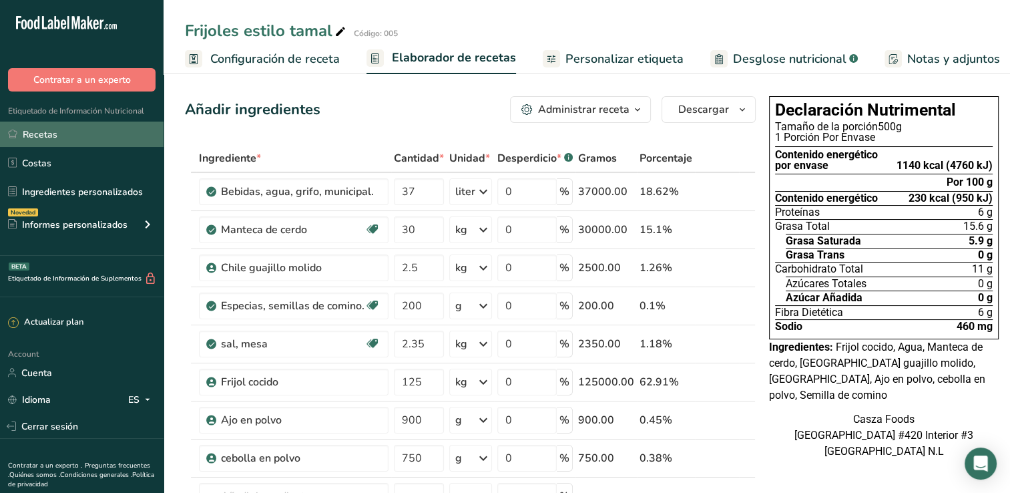
click at [29, 140] on link "Recetas" at bounding box center [82, 134] width 164 height 25
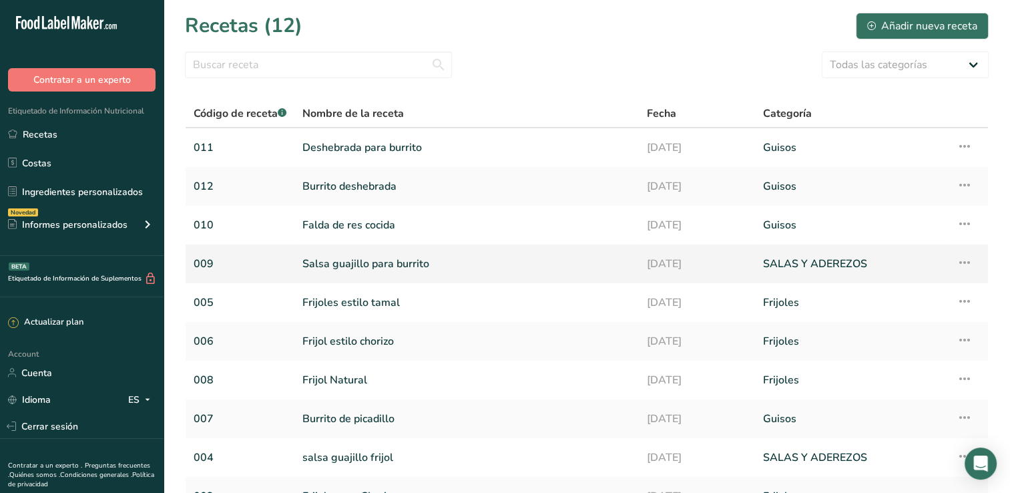
scroll to position [67, 0]
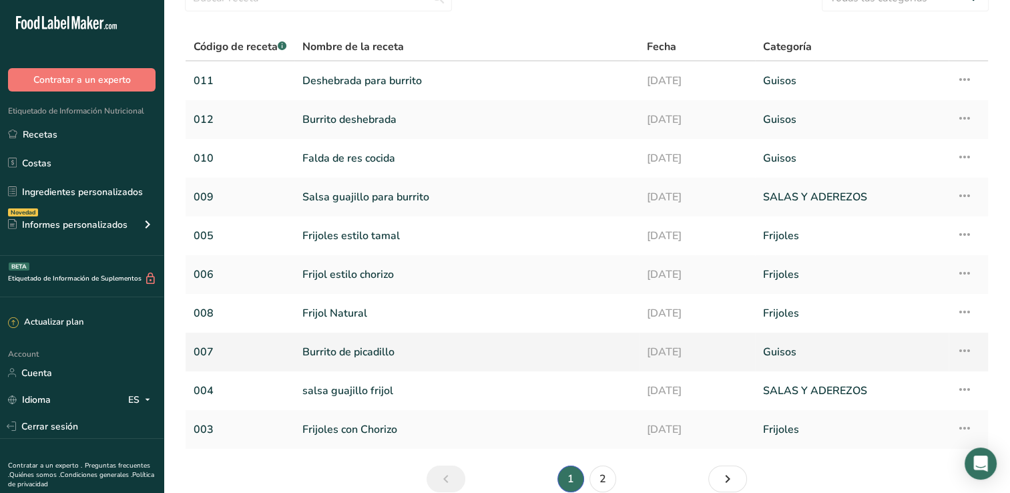
click at [387, 351] on link "Burrito de picadillo" at bounding box center [467, 352] width 329 height 28
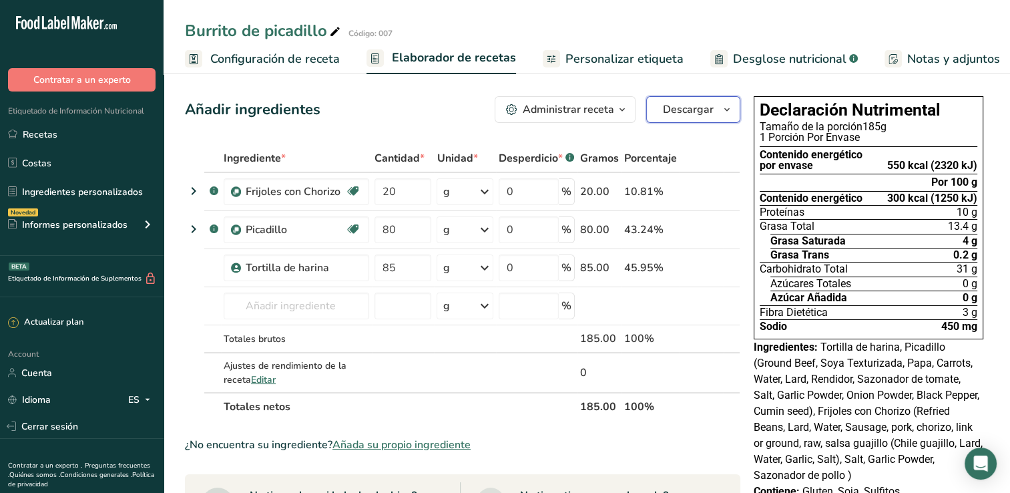
click at [727, 112] on icon "button" at bounding box center [727, 110] width 11 height 17
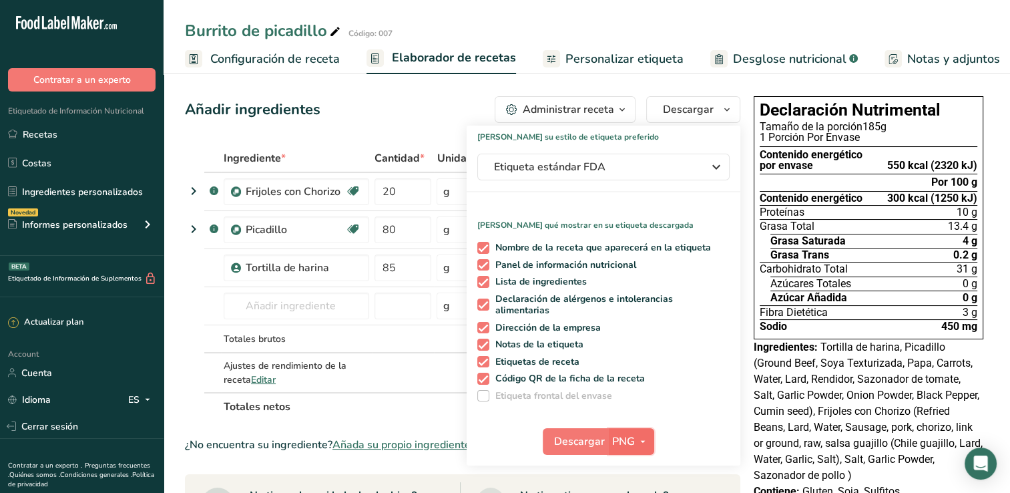
click at [644, 439] on icon "button" at bounding box center [643, 441] width 11 height 17
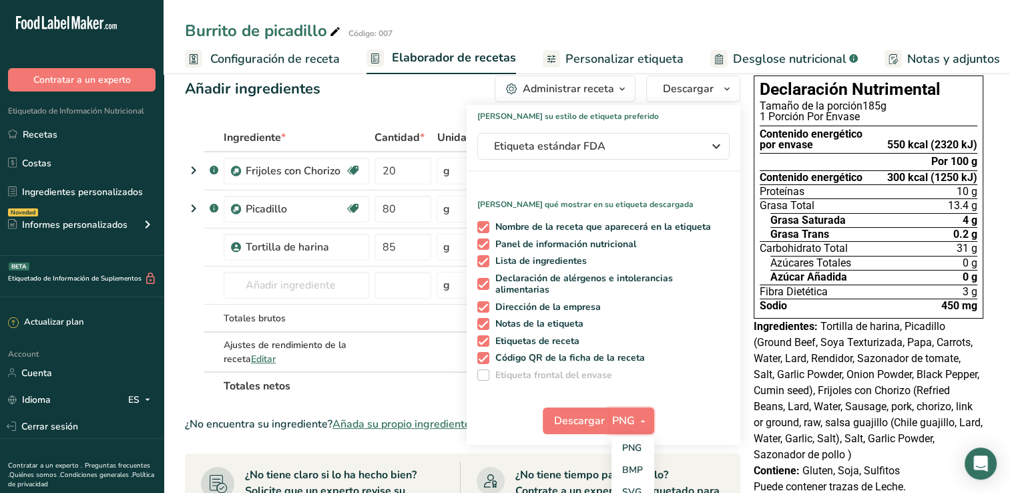
scroll to position [134, 0]
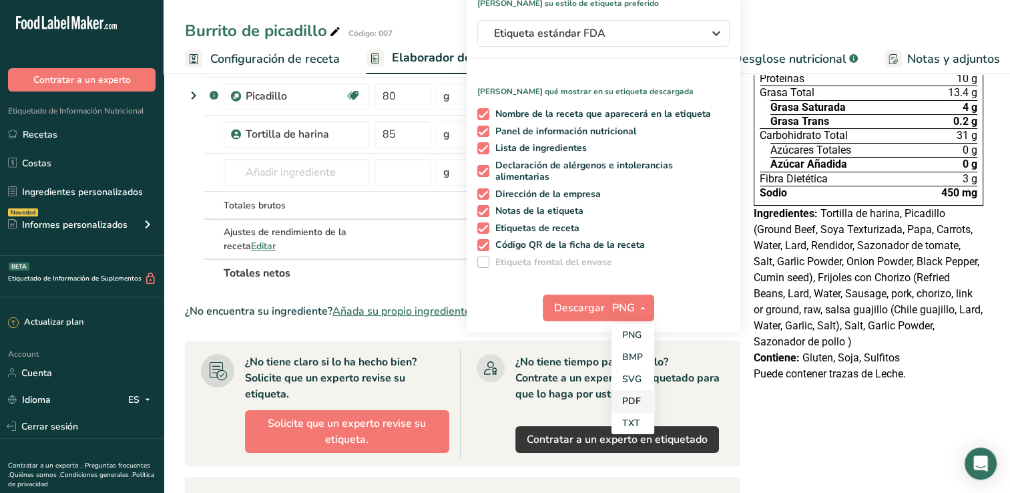
click at [642, 401] on link "PDF" at bounding box center [633, 401] width 43 height 22
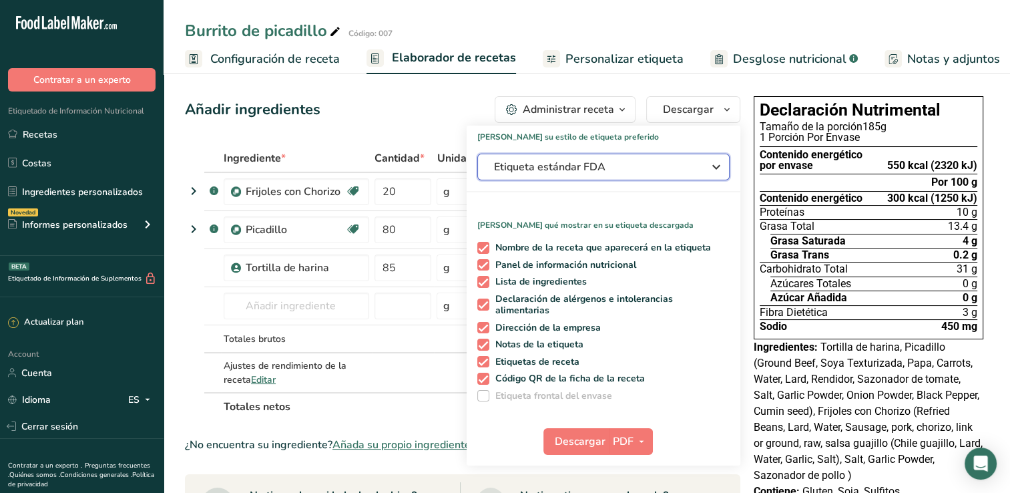
click at [697, 172] on div "Etiqueta estándar FDA" at bounding box center [603, 167] width 219 height 16
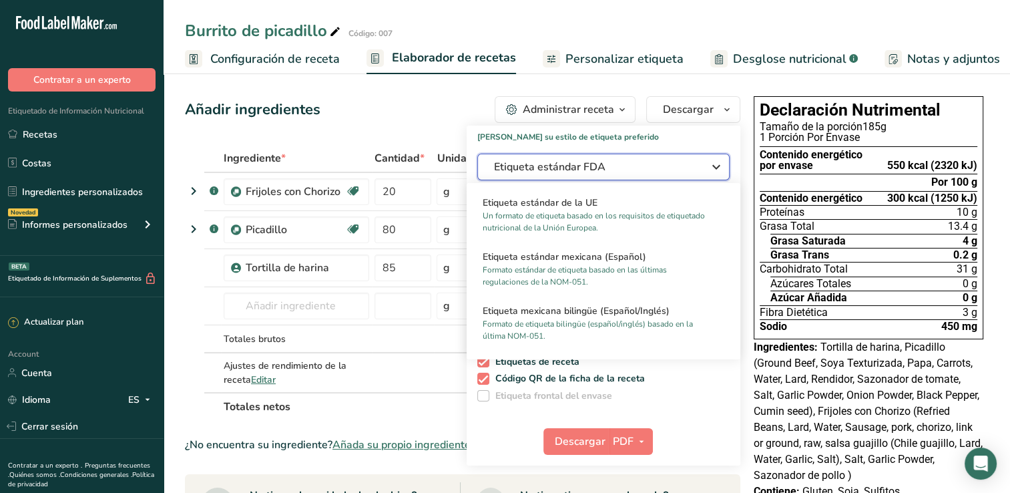
scroll to position [868, 0]
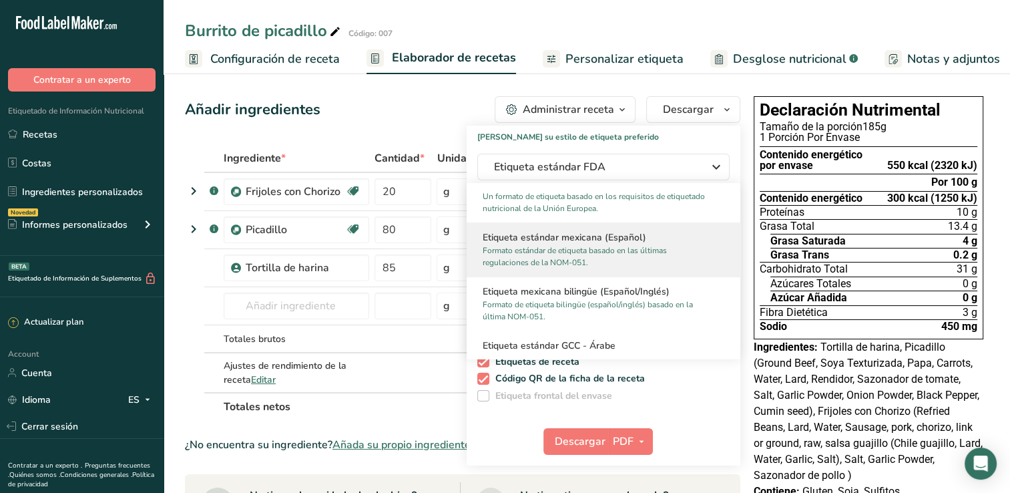
click at [604, 255] on p "Formato estándar de etiqueta basado en las últimas regulaciones de la NOM-051." at bounding box center [598, 256] width 230 height 24
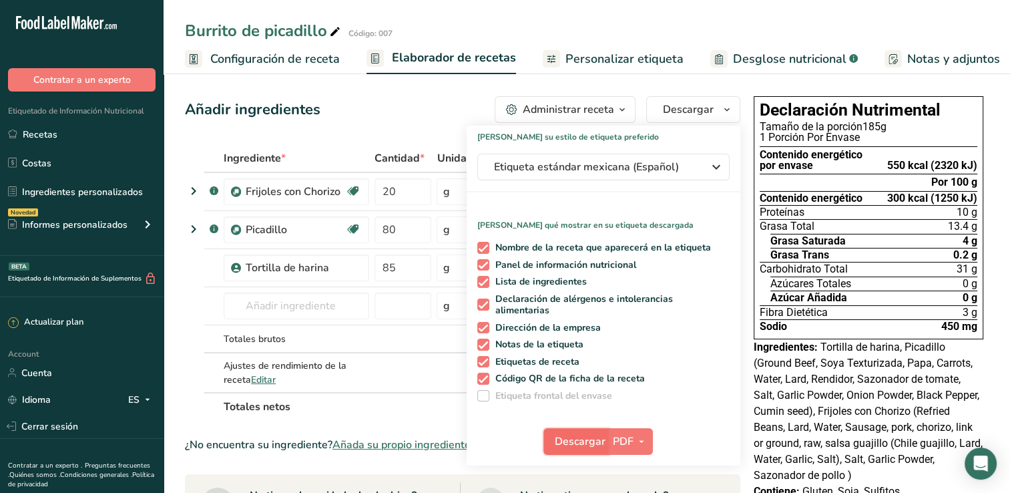
click at [572, 447] on span "Descargar" at bounding box center [580, 441] width 51 height 16
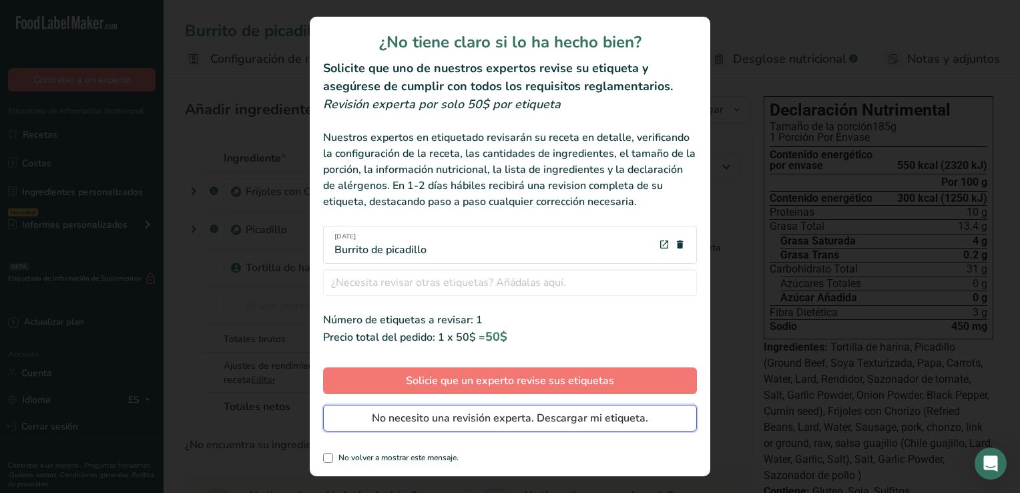
click at [476, 420] on span "No necesito una revisión experta. Descargar mi etiqueta." at bounding box center [510, 418] width 276 height 16
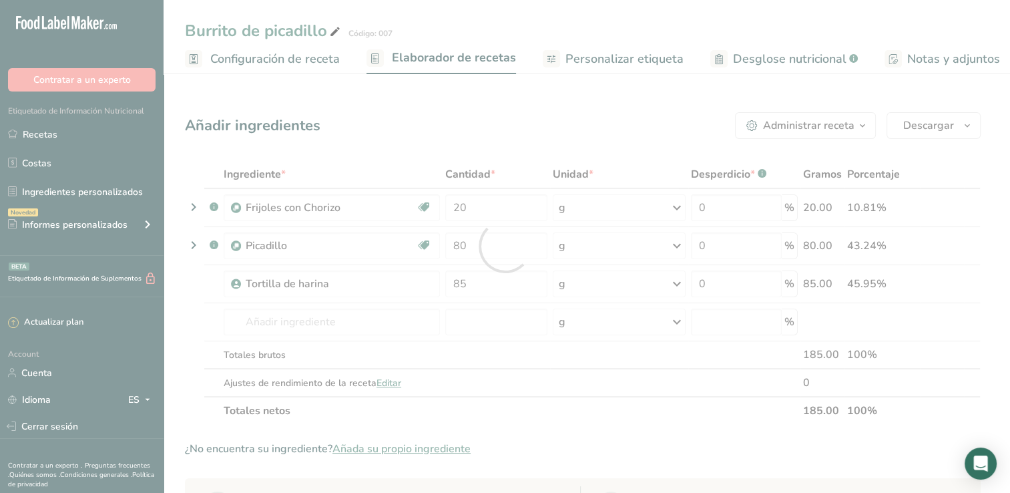
scroll to position [0, 0]
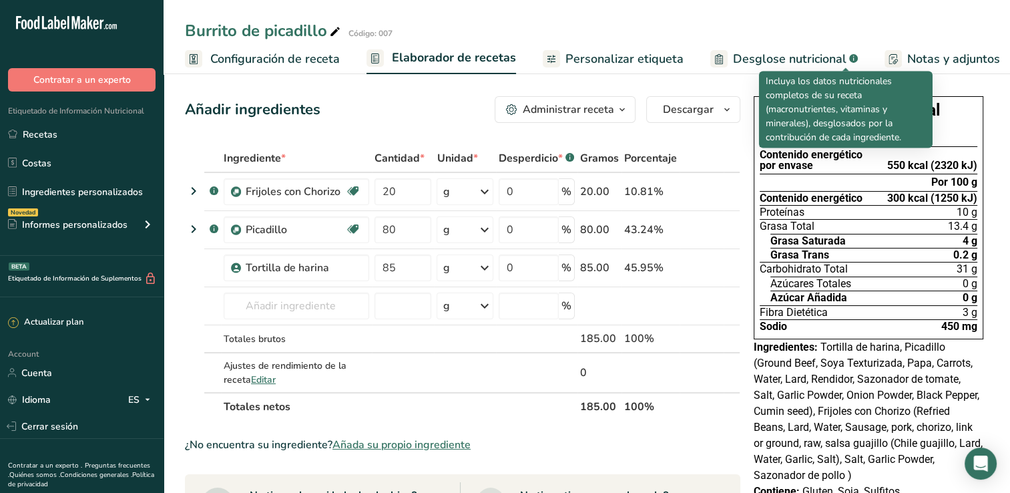
click at [818, 55] on span "Desglose nutricional" at bounding box center [790, 59] width 114 height 18
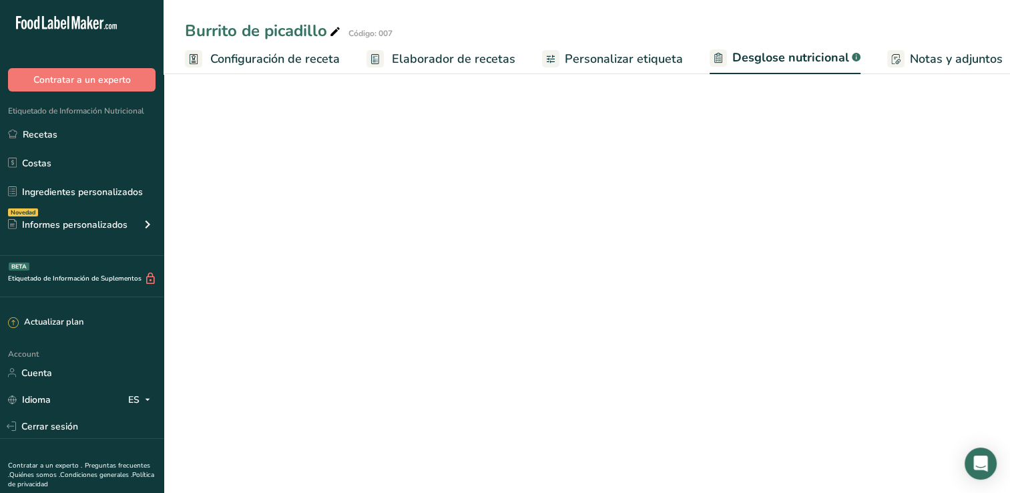
scroll to position [0, 102]
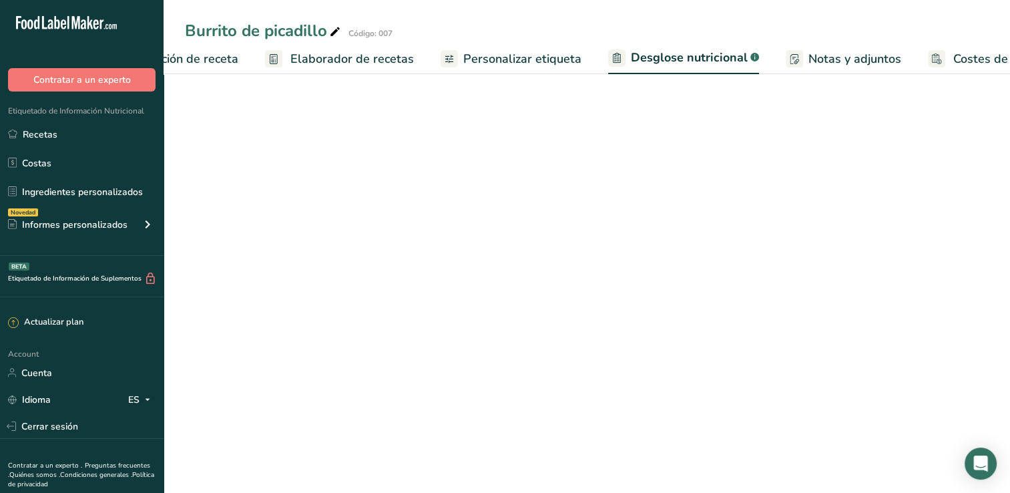
select select "Calories"
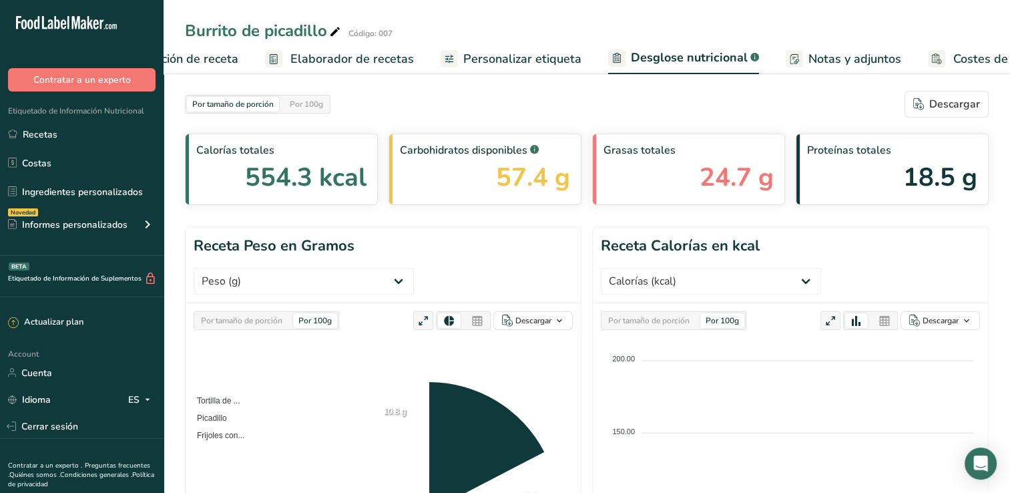
scroll to position [0, 166]
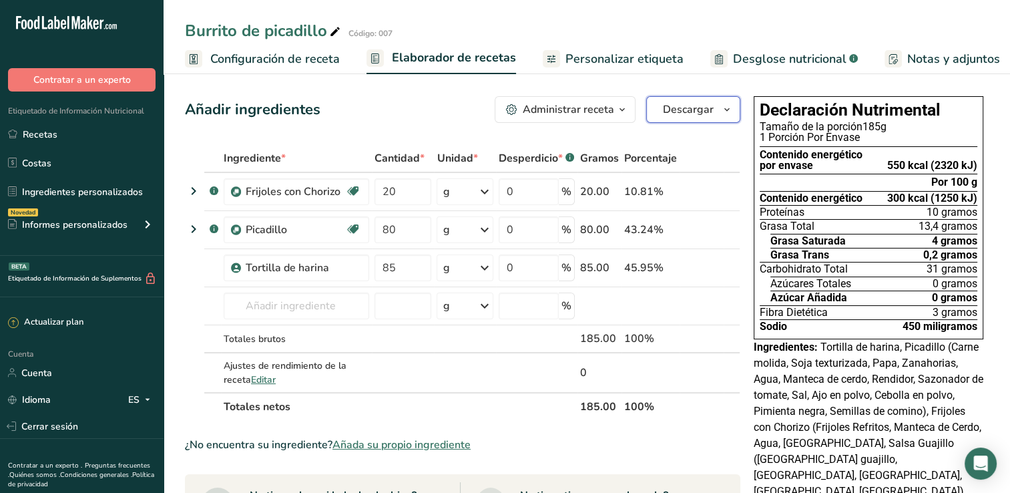
click at [725, 107] on icon "button" at bounding box center [727, 110] width 11 height 17
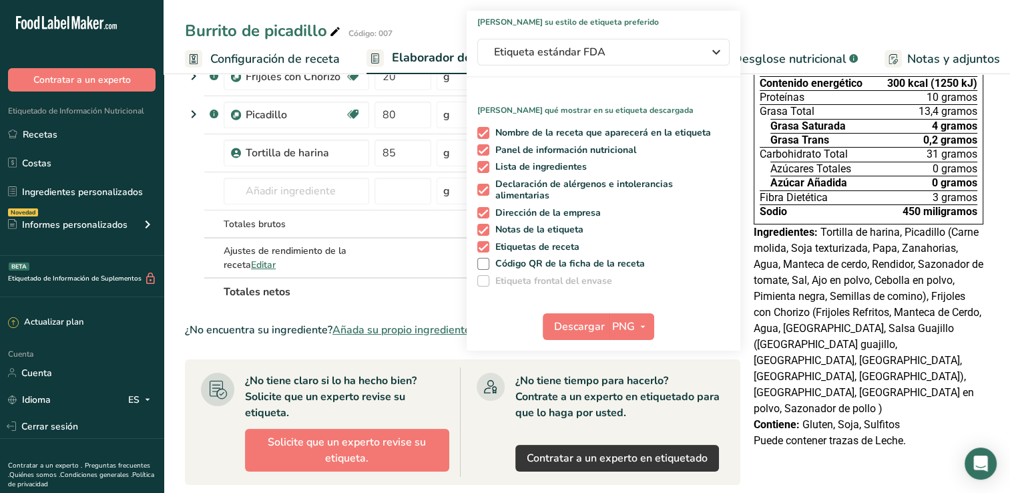
scroll to position [200, 0]
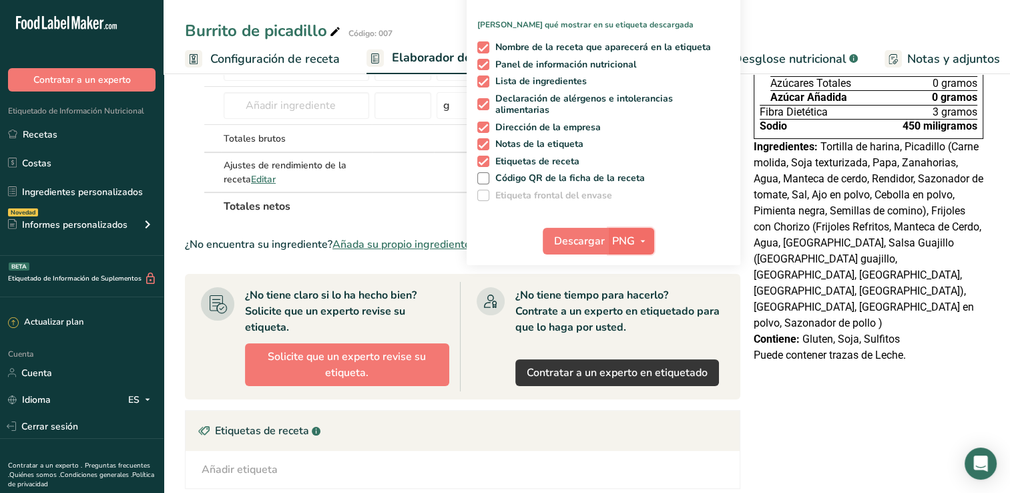
click at [646, 244] on icon "button" at bounding box center [643, 241] width 11 height 17
click at [636, 333] on link "PDF" at bounding box center [633, 334] width 43 height 22
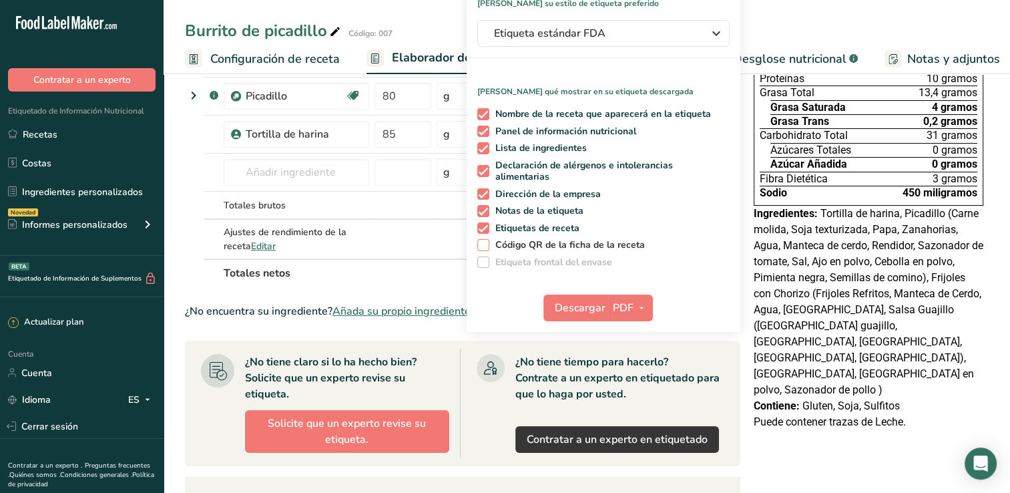
click at [485, 246] on span at bounding box center [484, 245] width 12 height 12
click at [485, 246] on input "Código QR de la ficha de la receta" at bounding box center [482, 244] width 9 height 9
checkbox input "true"
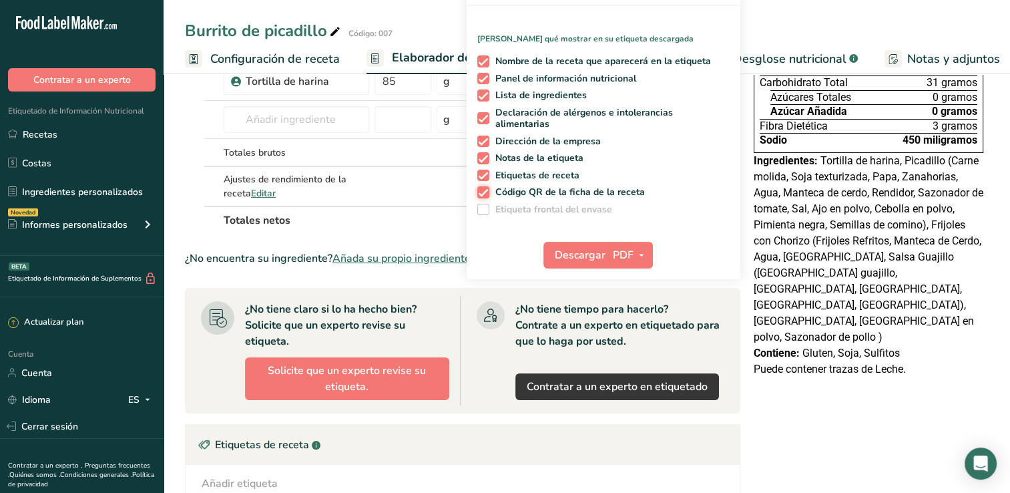
scroll to position [200, 0]
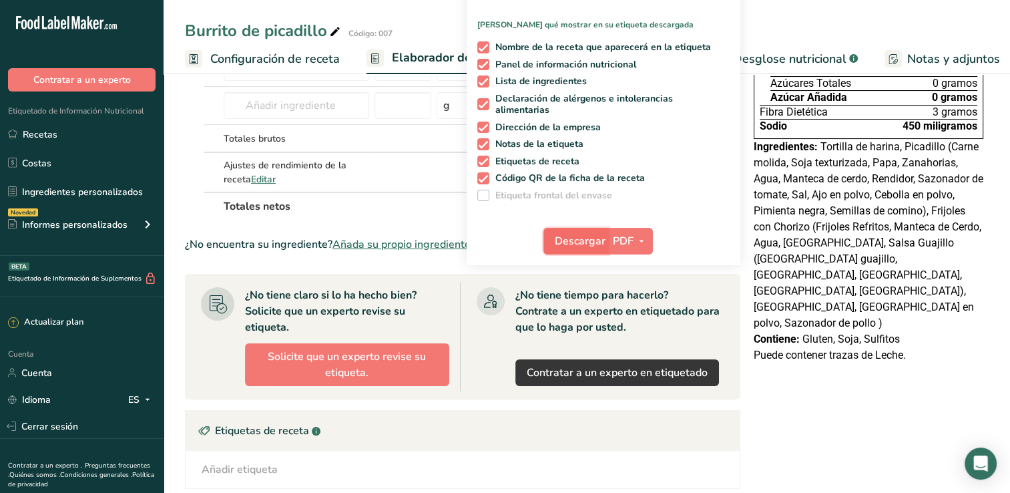
click at [588, 234] on span "Descargar" at bounding box center [580, 241] width 51 height 16
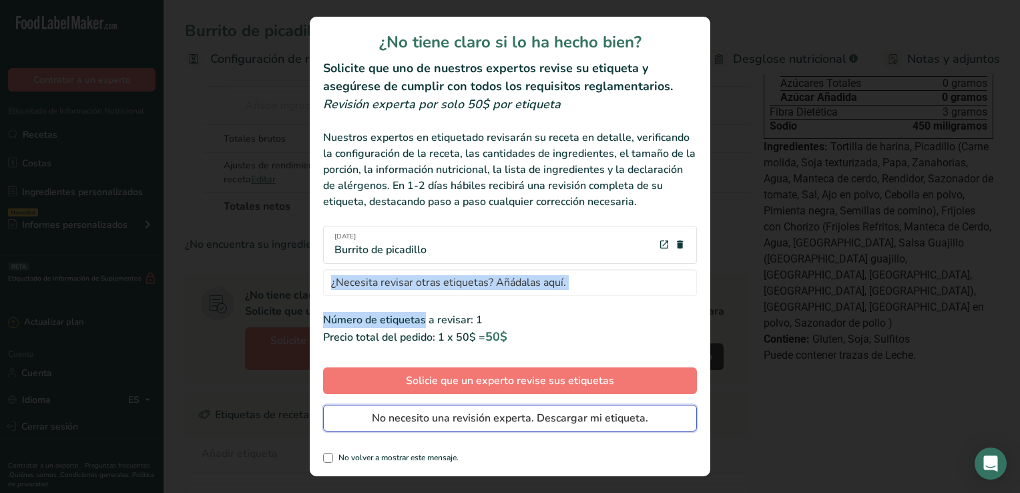
click at [473, 419] on span "No necesito una revisión experta. Descargar mi etiqueta." at bounding box center [510, 418] width 276 height 16
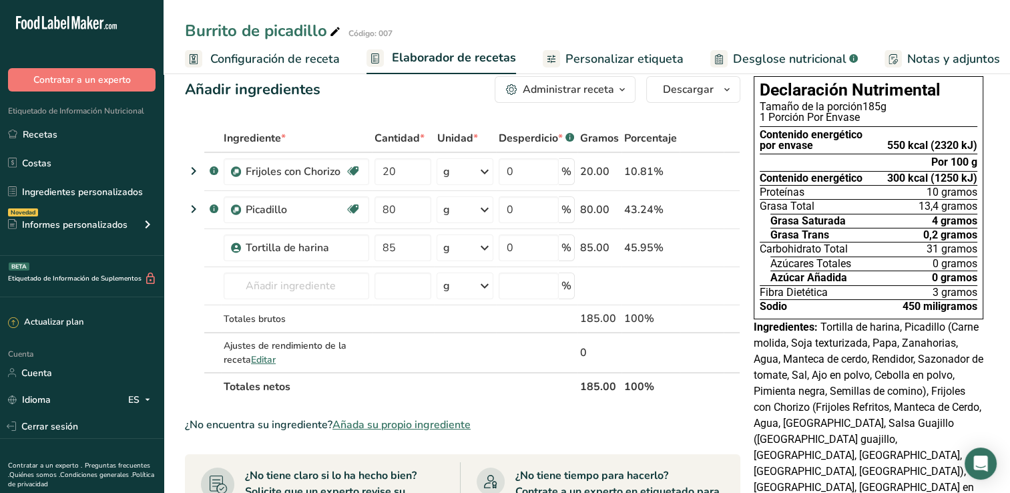
scroll to position [0, 0]
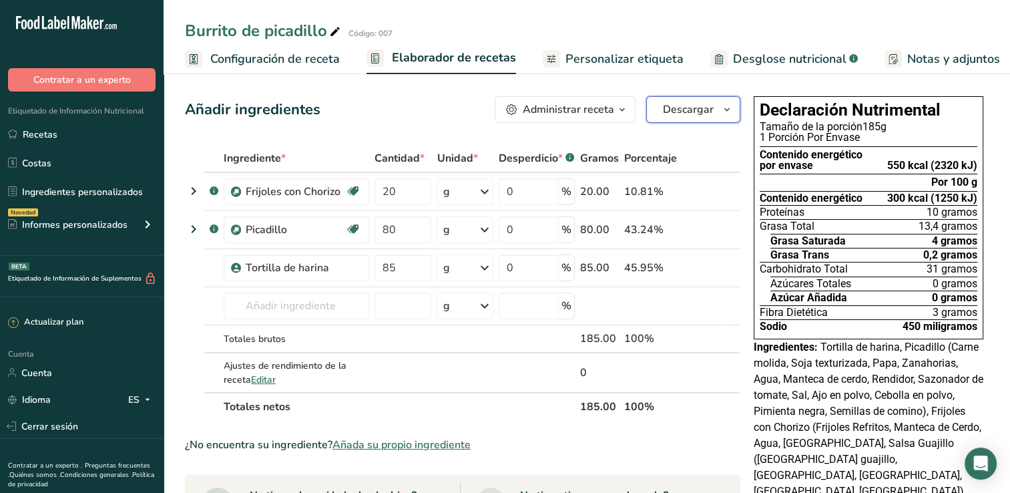
click at [715, 118] on button "Descargar" at bounding box center [693, 109] width 94 height 27
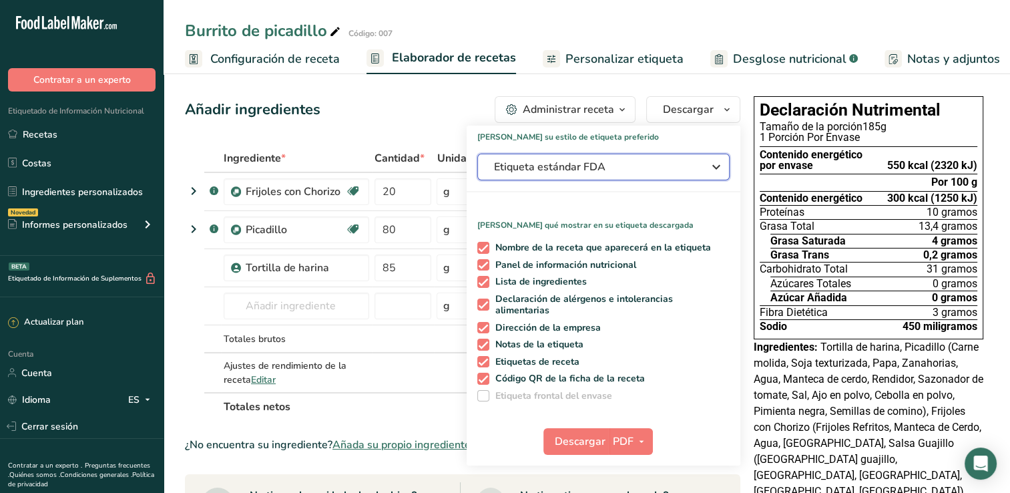
click at [679, 171] on span "Etiqueta estándar FDA" at bounding box center [594, 167] width 200 height 16
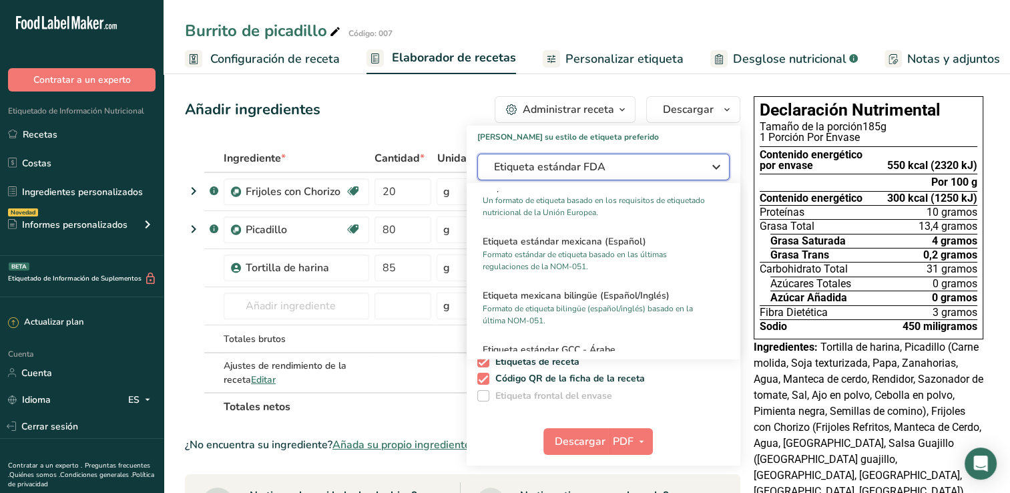
scroll to position [868, 0]
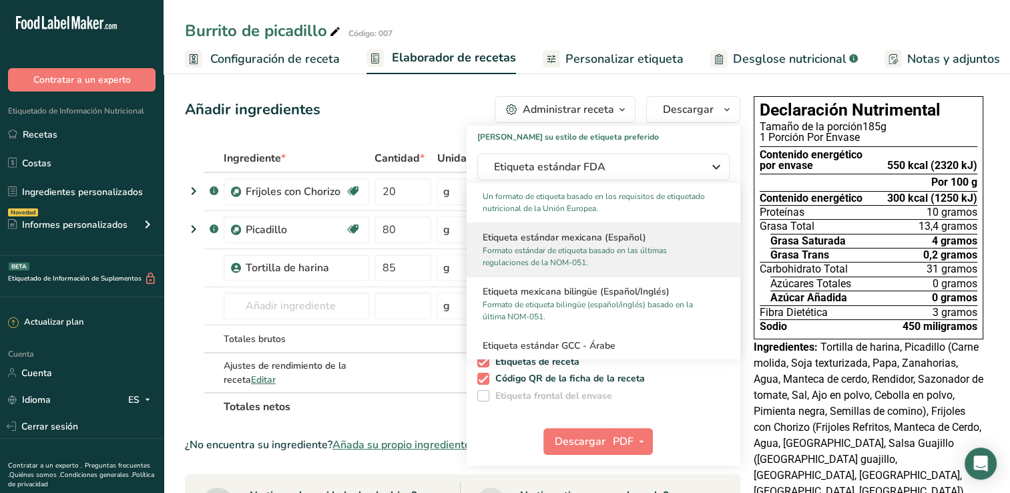
click at [575, 259] on p "Formato estándar de etiqueta basado en las últimas regulaciones de la NOM-051." at bounding box center [598, 256] width 230 height 24
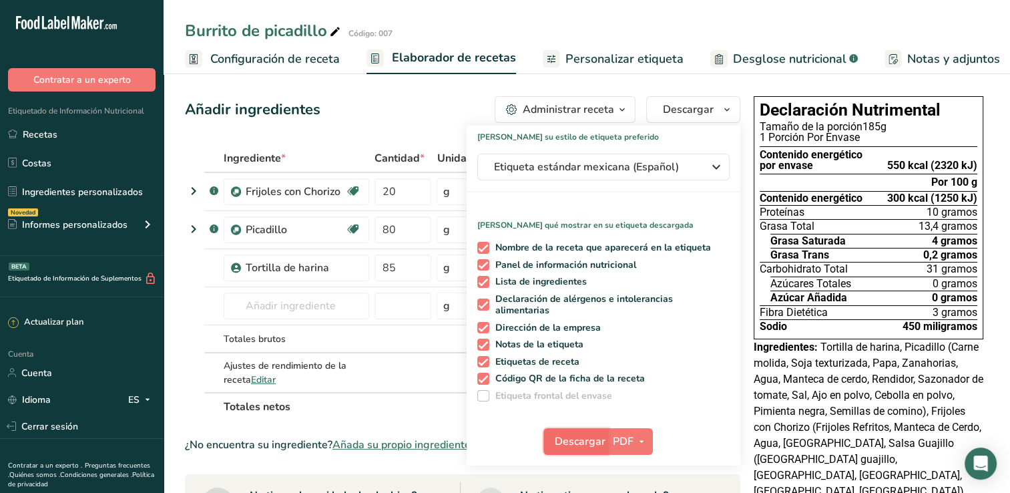
click at [576, 437] on span "Descargar" at bounding box center [580, 441] width 51 height 16
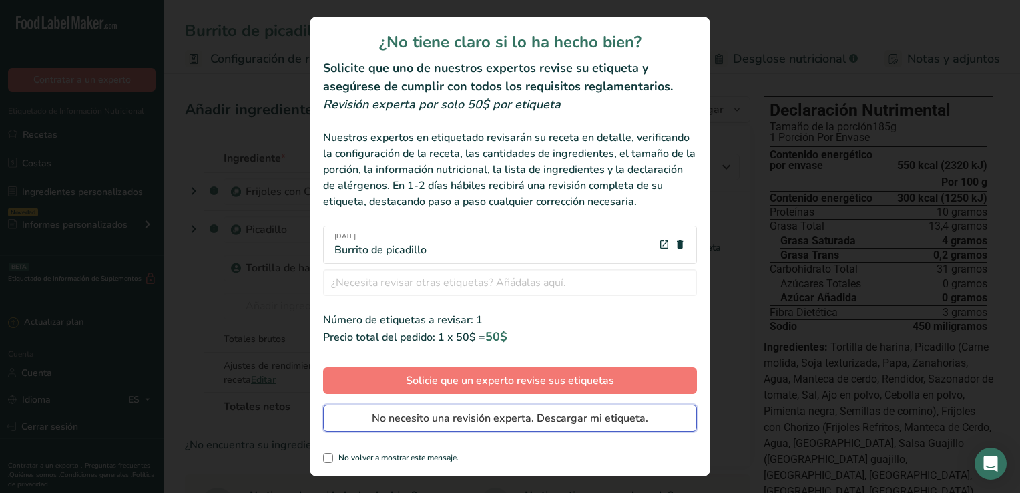
click at [572, 417] on span "No necesito una revisión experta. Descargar mi etiqueta." at bounding box center [510, 418] width 276 height 16
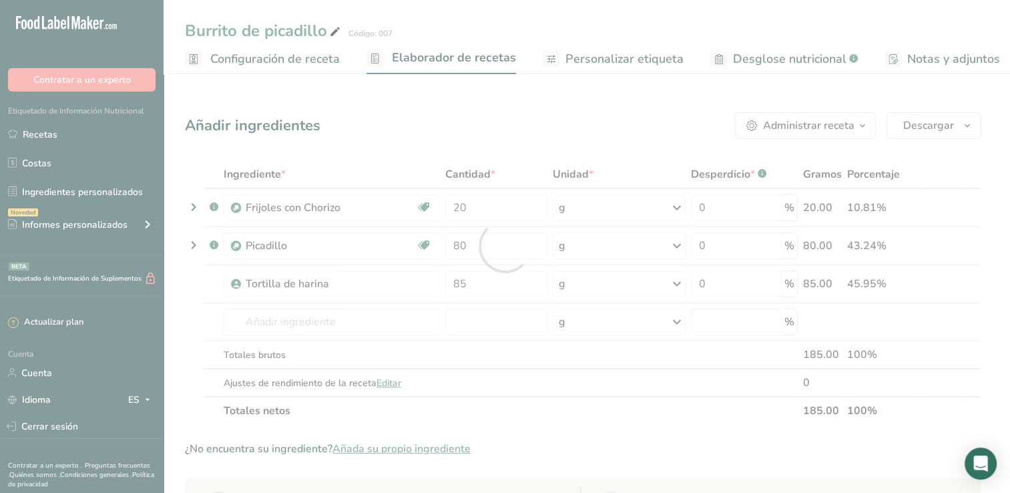
scroll to position [0, 0]
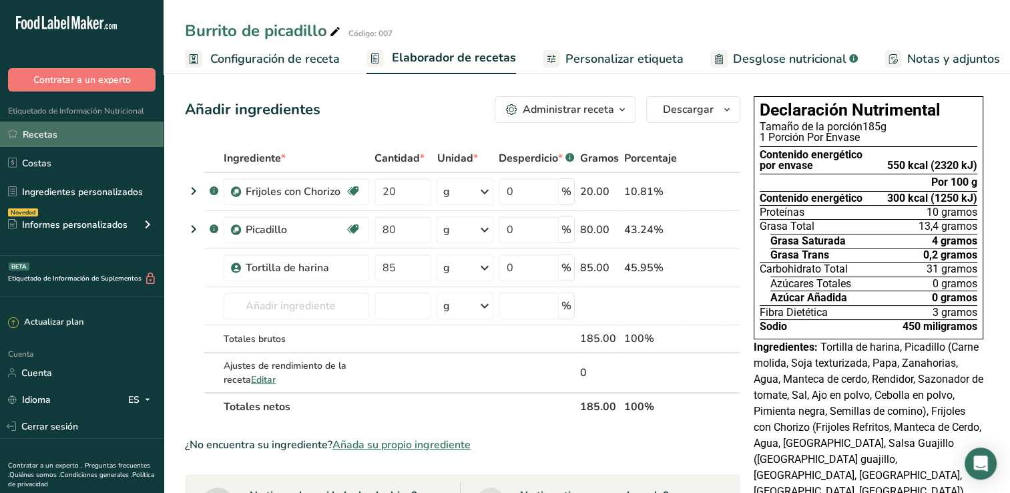
click at [75, 132] on link "Recetas" at bounding box center [82, 134] width 164 height 25
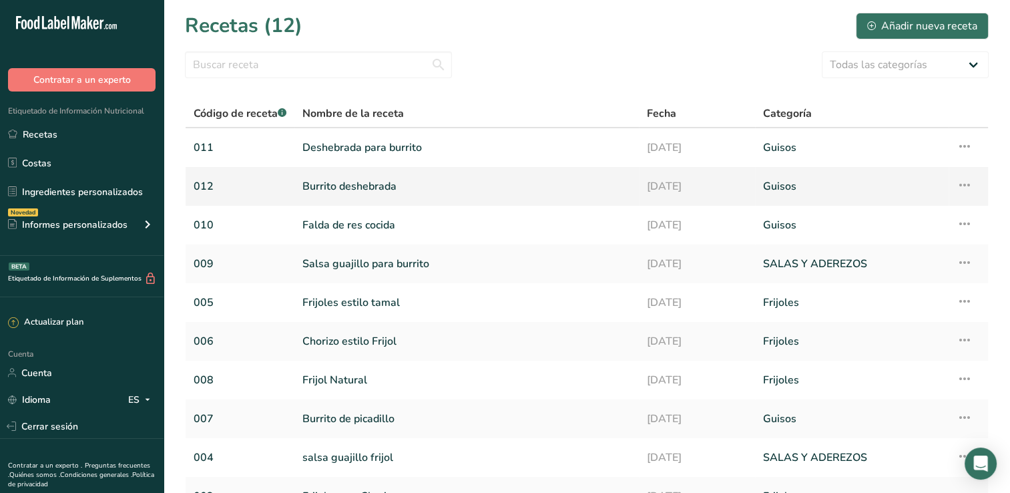
click at [377, 191] on link "Burrito deshebrada" at bounding box center [467, 186] width 329 height 28
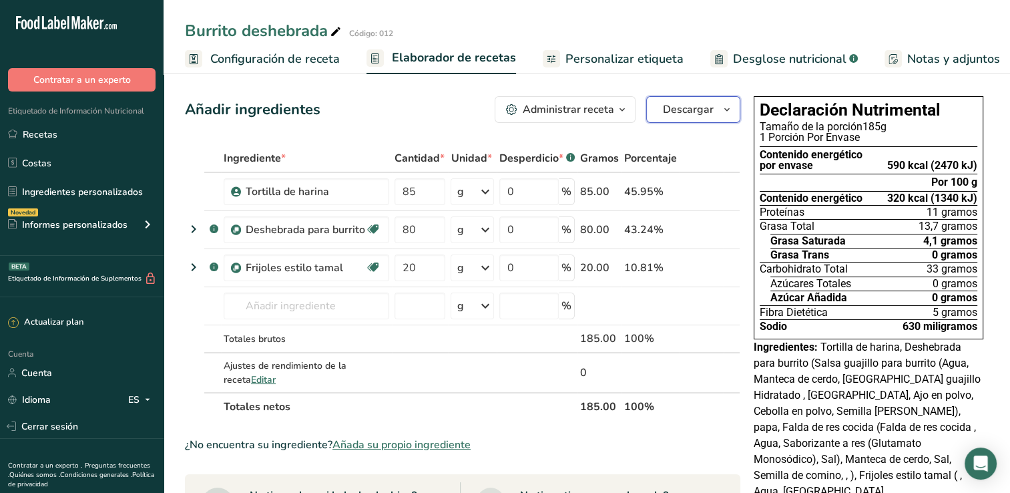
click at [732, 106] on icon "button" at bounding box center [727, 110] width 11 height 17
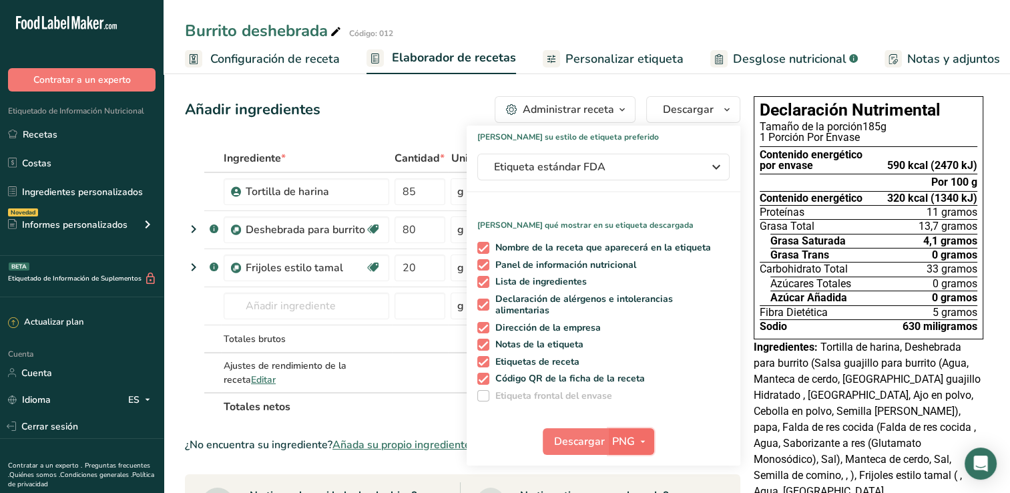
click at [646, 436] on icon "button" at bounding box center [643, 441] width 11 height 17
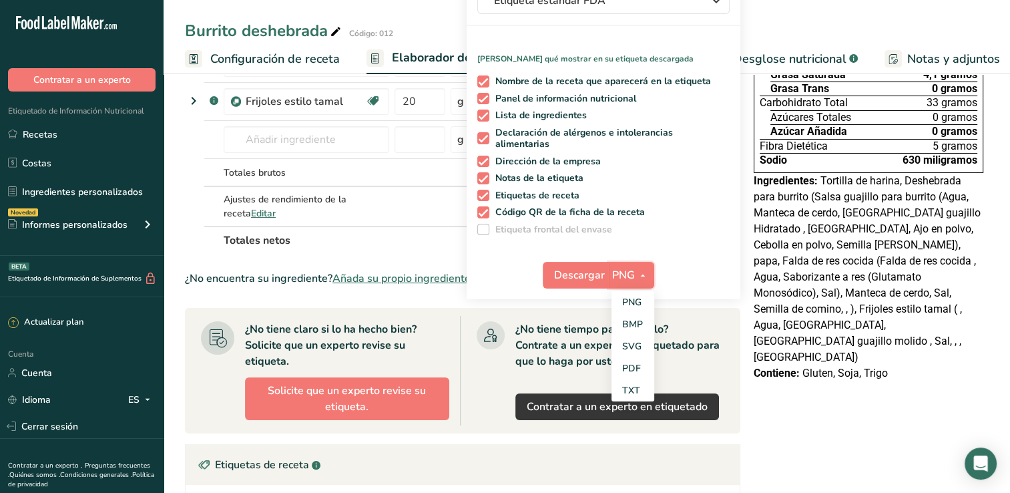
scroll to position [200, 0]
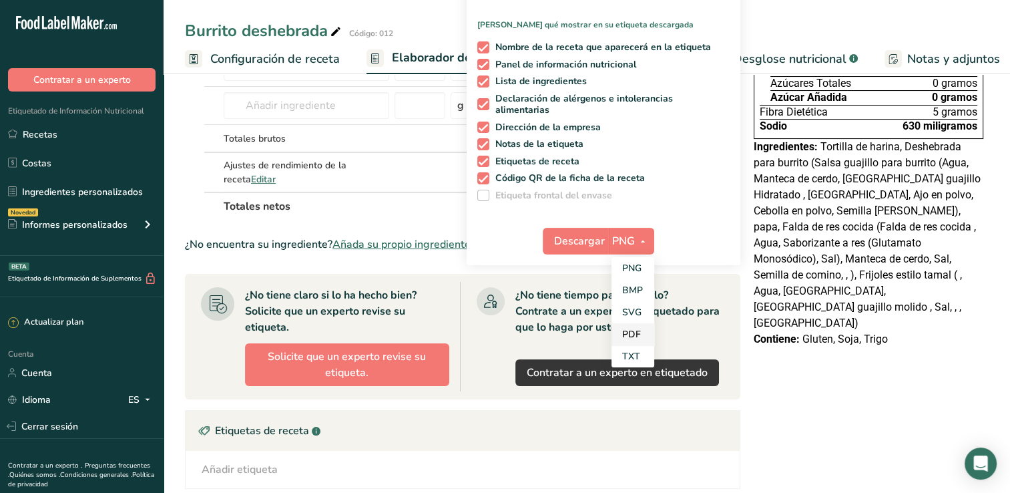
drag, startPoint x: 638, startPoint y: 337, endPoint x: 638, endPoint y: 330, distance: 6.7
click at [638, 336] on link "PDF" at bounding box center [633, 334] width 43 height 22
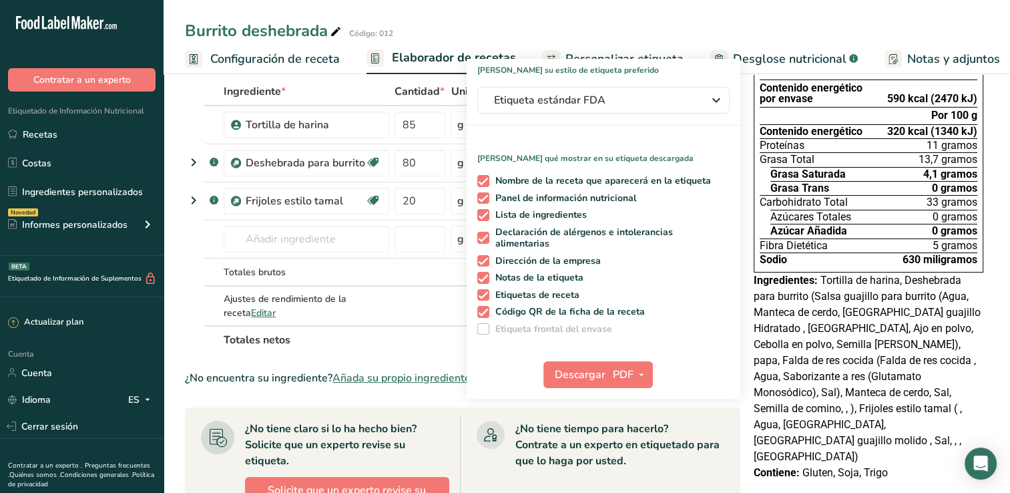
scroll to position [0, 0]
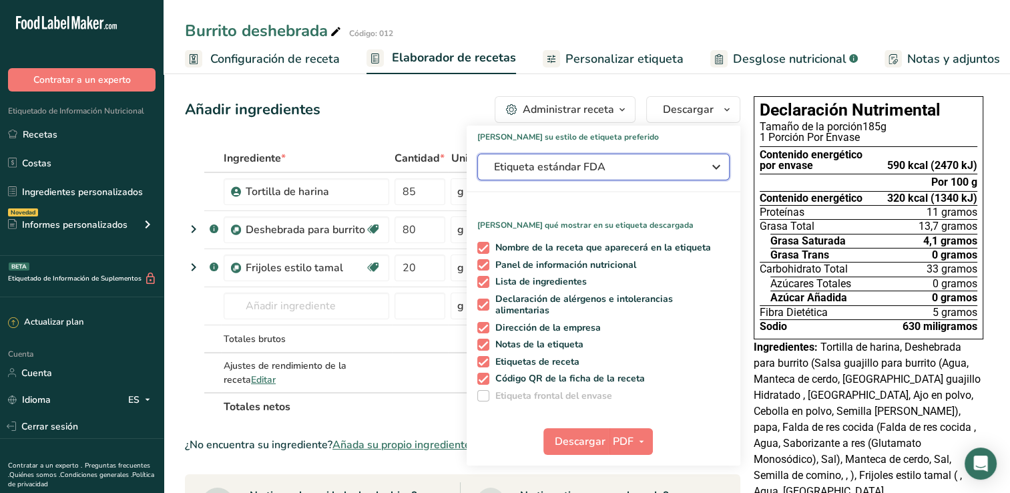
click at [697, 172] on div "Etiqueta estándar FDA" at bounding box center [603, 167] width 219 height 16
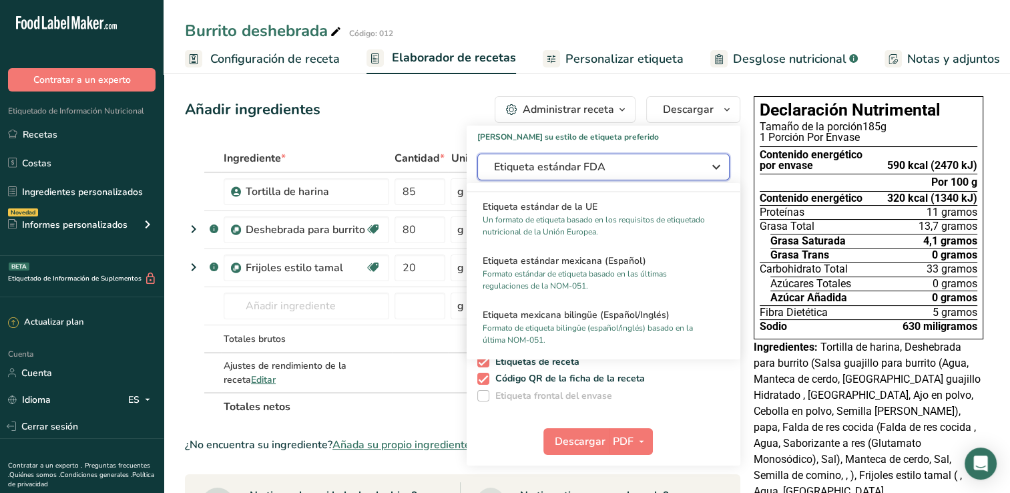
scroll to position [868, 0]
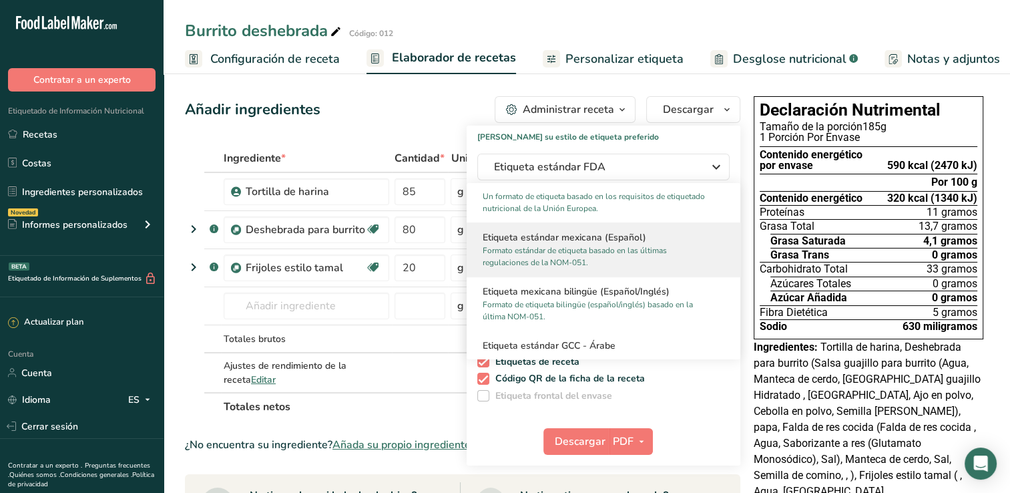
click at [566, 255] on p "Formato estándar de etiqueta basado en las últimas regulaciones de la NOM-051." at bounding box center [598, 256] width 230 height 24
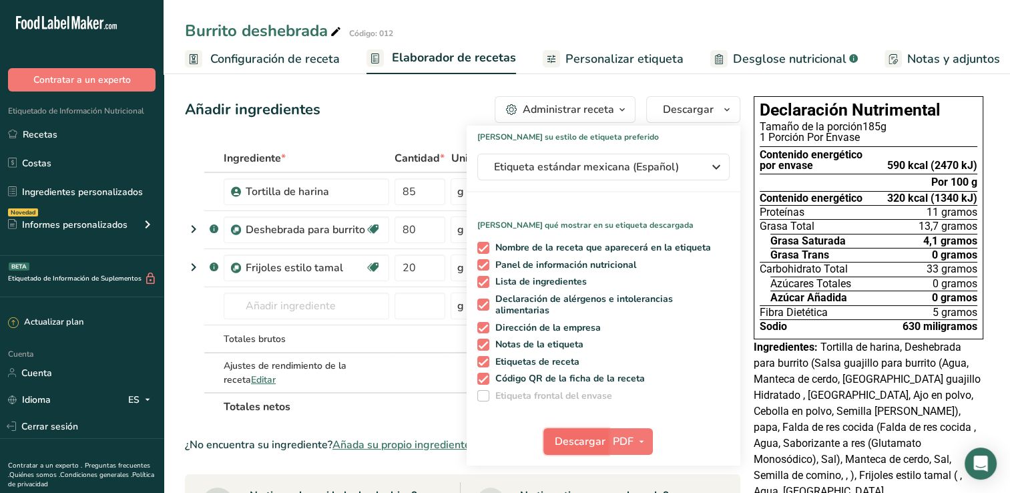
click at [572, 440] on span "Descargar" at bounding box center [580, 441] width 51 height 16
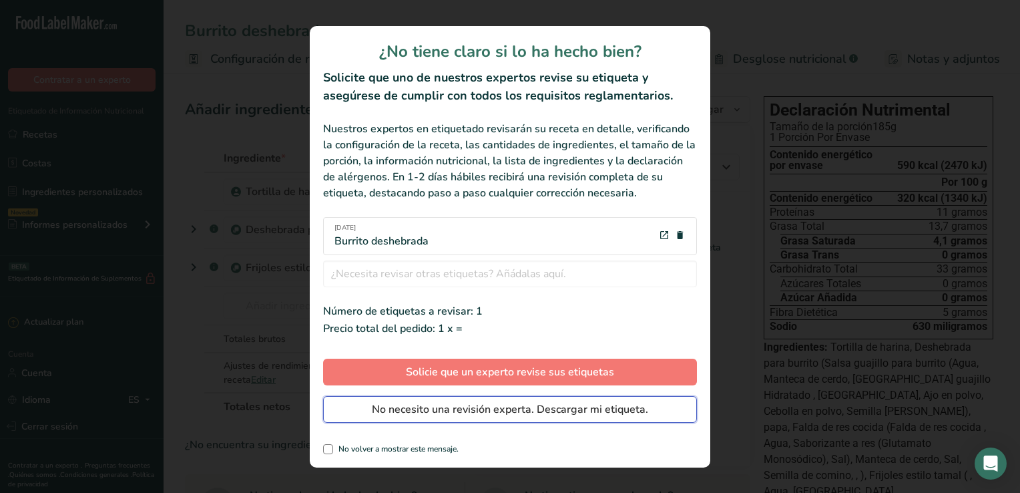
click at [505, 409] on span "No necesito una revisión experta. Descargar mi etiqueta." at bounding box center [510, 409] width 276 height 16
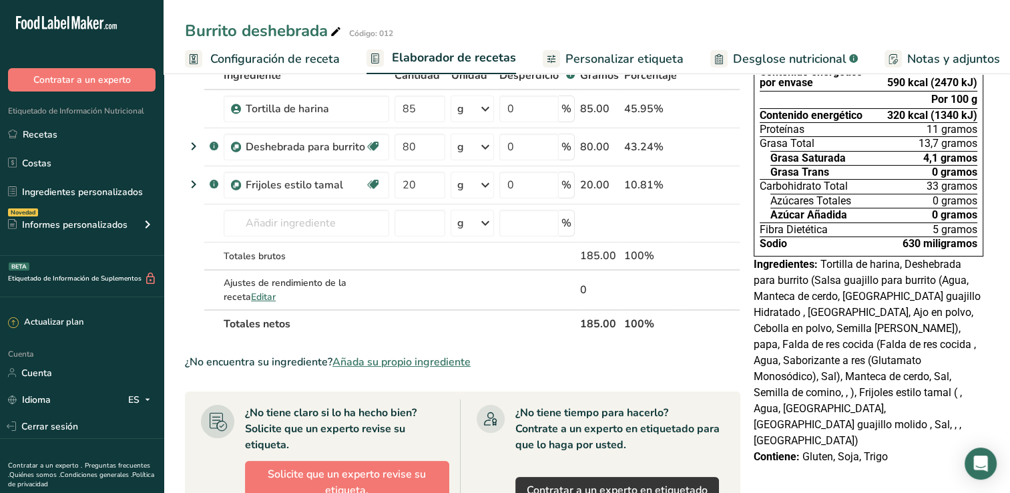
scroll to position [0, 0]
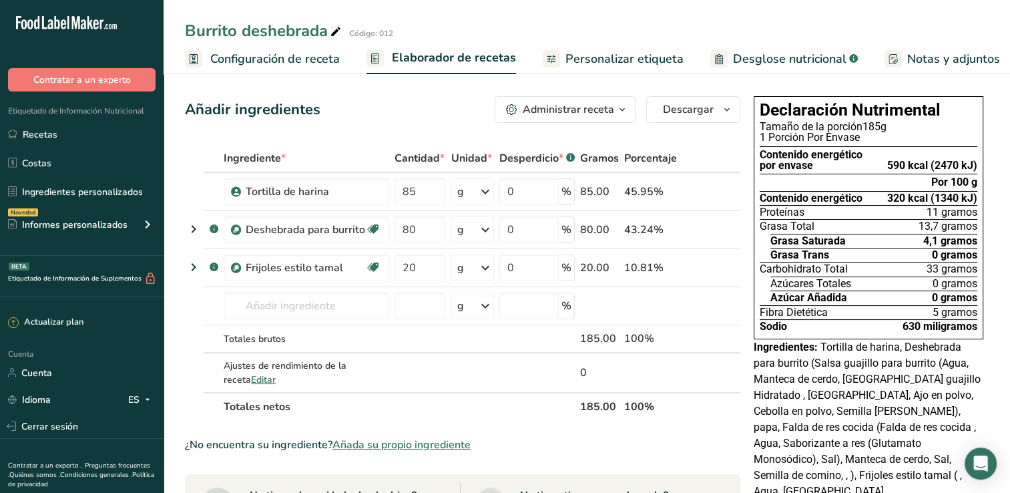
click at [776, 60] on span "Desglose nutricional" at bounding box center [790, 59] width 114 height 18
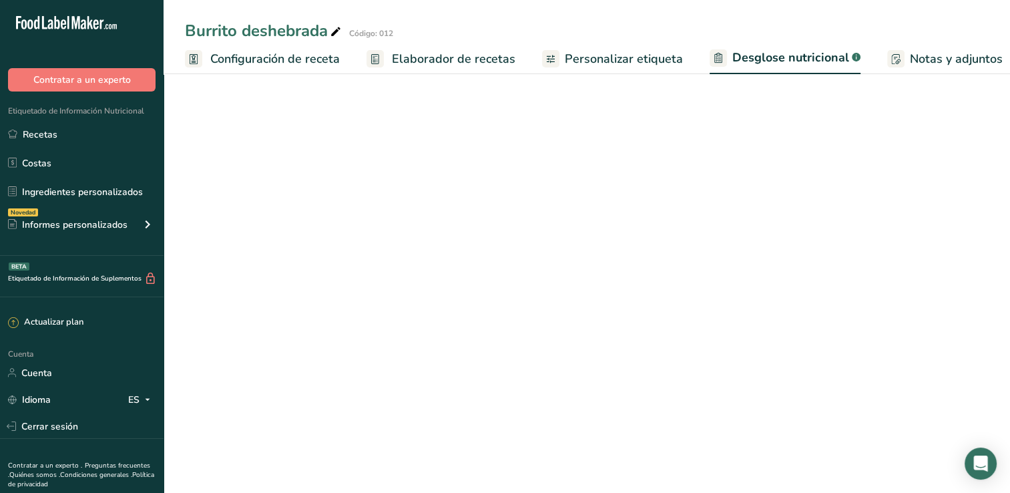
select select "Calories"
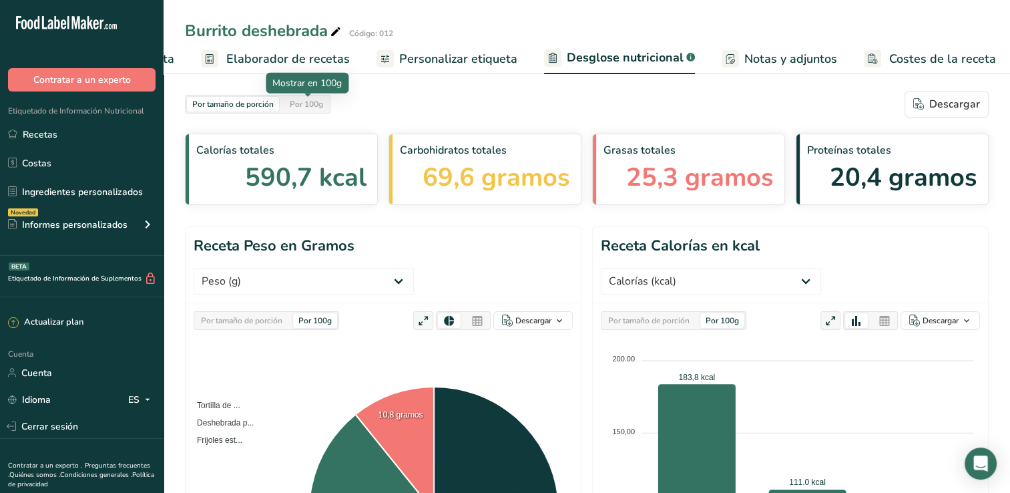
click at [317, 108] on div "Por 100g" at bounding box center [307, 104] width 44 height 15
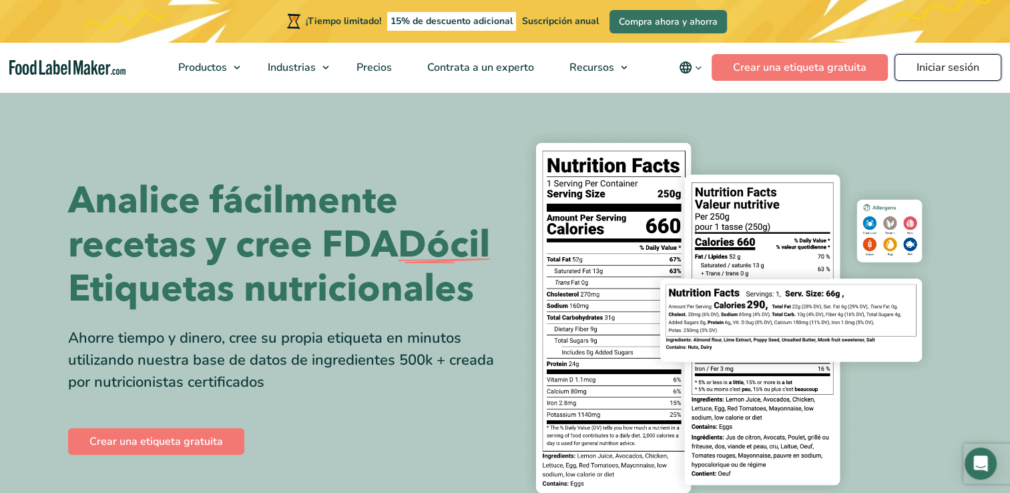
click at [926, 68] on link "Iniciar sesión" at bounding box center [948, 67] width 107 height 27
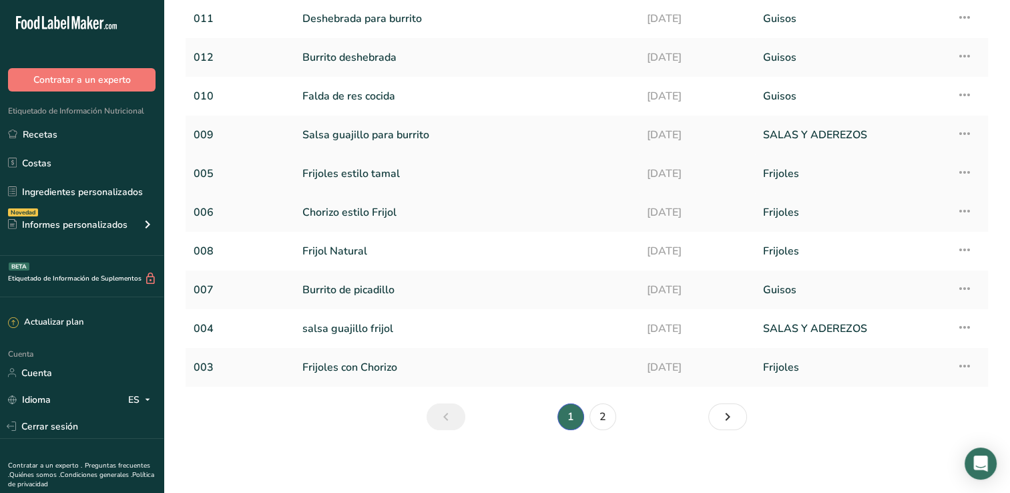
scroll to position [62, 0]
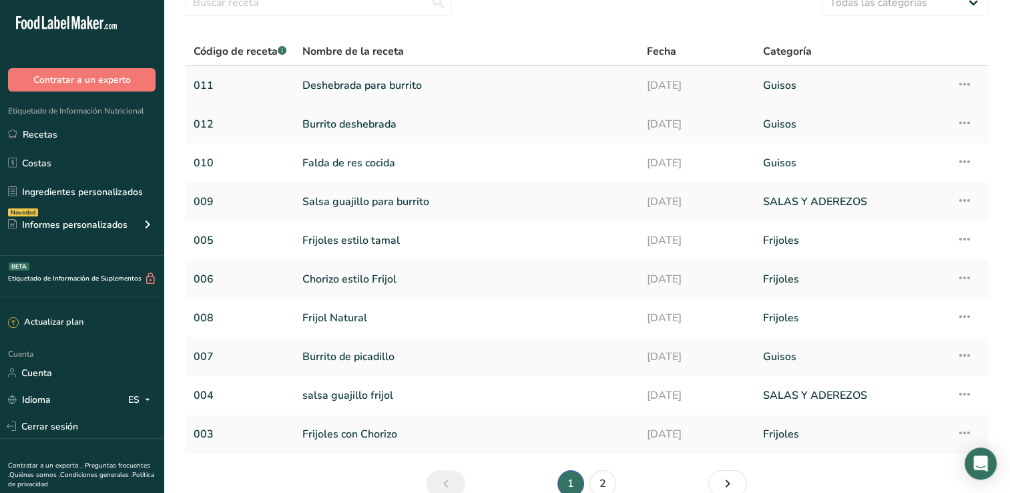
click at [395, 81] on link "Deshebrada para burrito" at bounding box center [467, 85] width 329 height 28
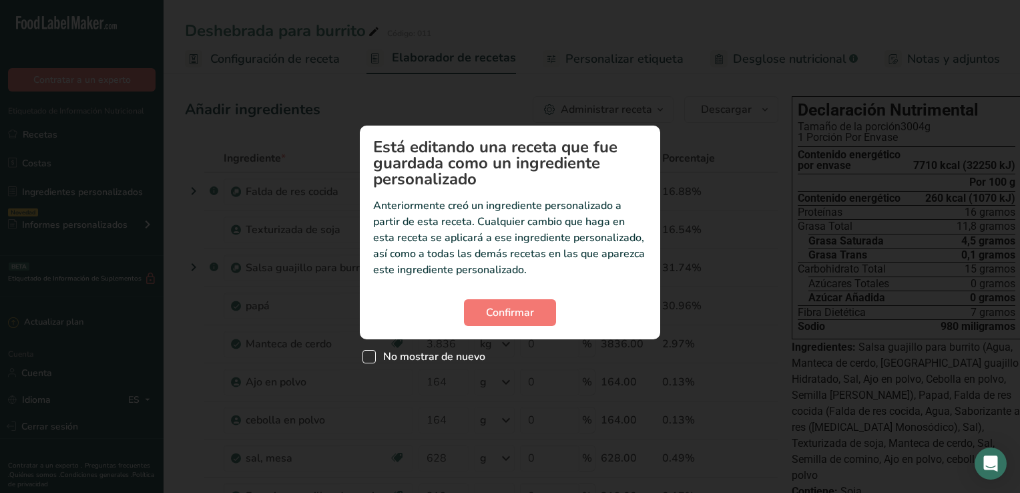
click at [382, 354] on span "No mostrar de nuevo" at bounding box center [431, 356] width 110 height 13
click at [371, 354] on input "No mostrar de nuevo" at bounding box center [367, 356] width 9 height 9
checkbox input "true"
click at [496, 322] on button "Confirmar" at bounding box center [510, 312] width 92 height 27
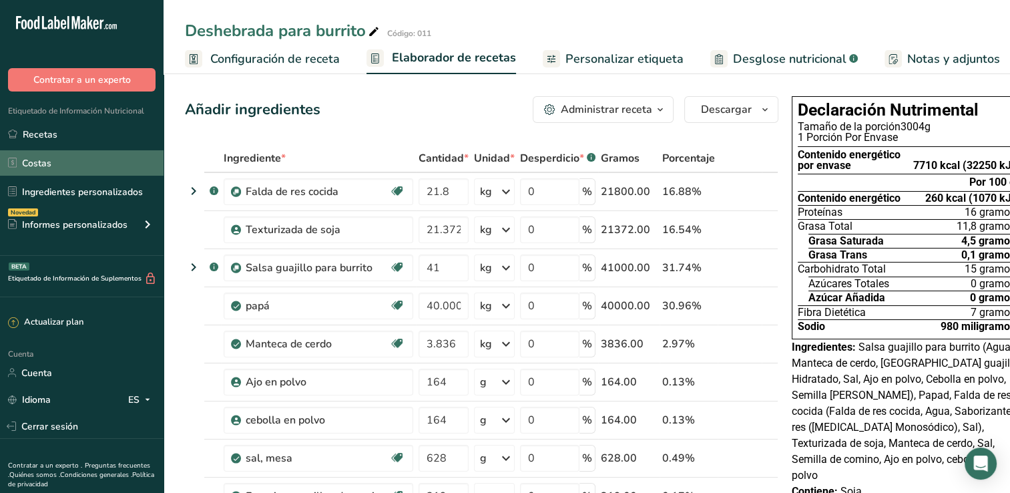
drag, startPoint x: 104, startPoint y: 195, endPoint x: 112, endPoint y: 156, distance: 39.6
click at [105, 195] on font "Ingredientes personalizados" at bounding box center [82, 192] width 121 height 14
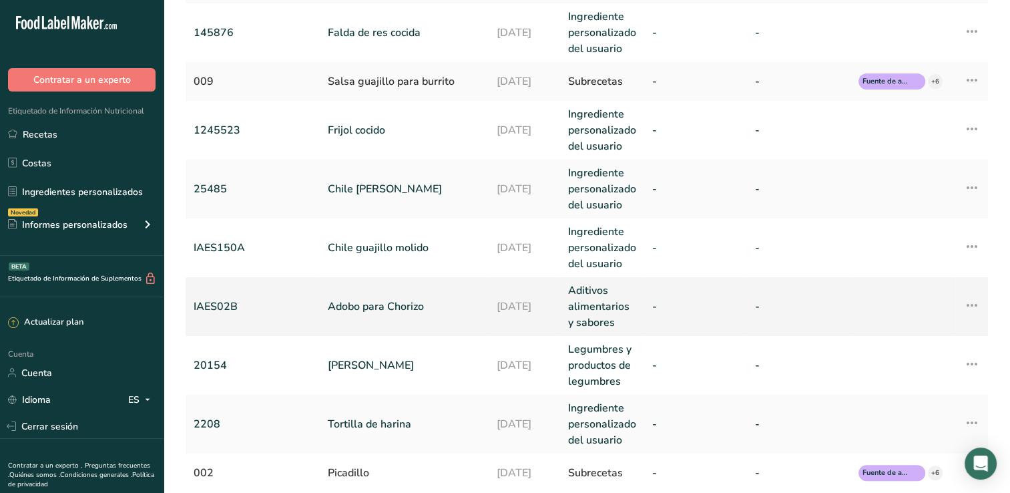
scroll to position [468, 0]
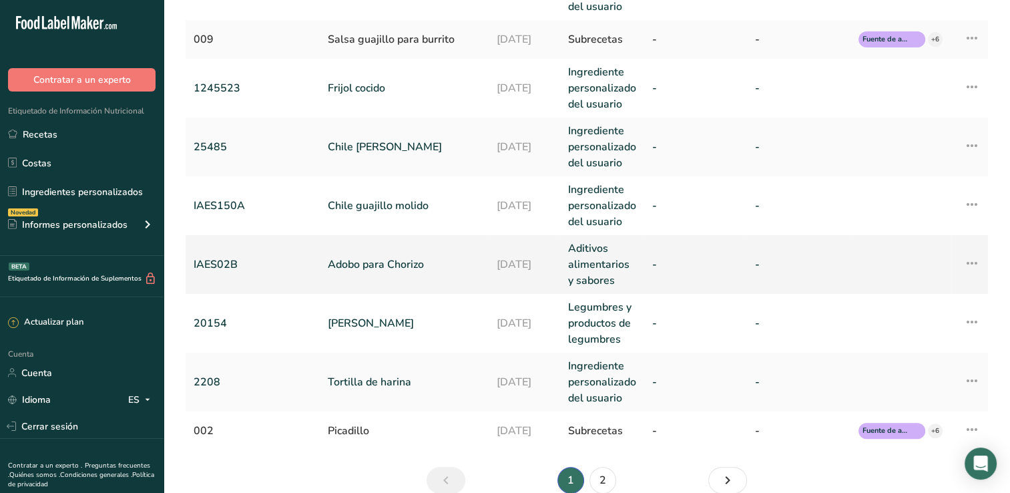
click at [422, 269] on link "Adobo para Chorizo" at bounding box center [404, 264] width 153 height 16
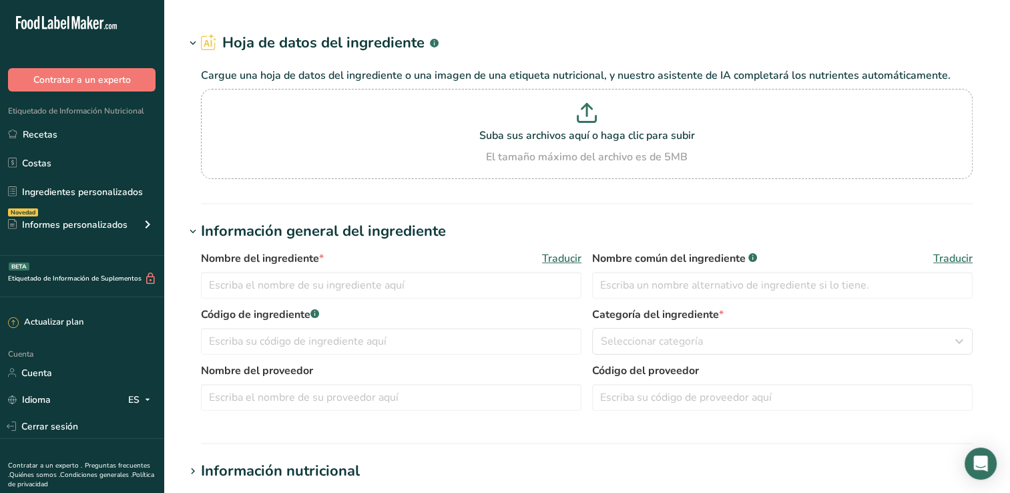
type input "Adobo para Chorizo"
type input "IAES02B"
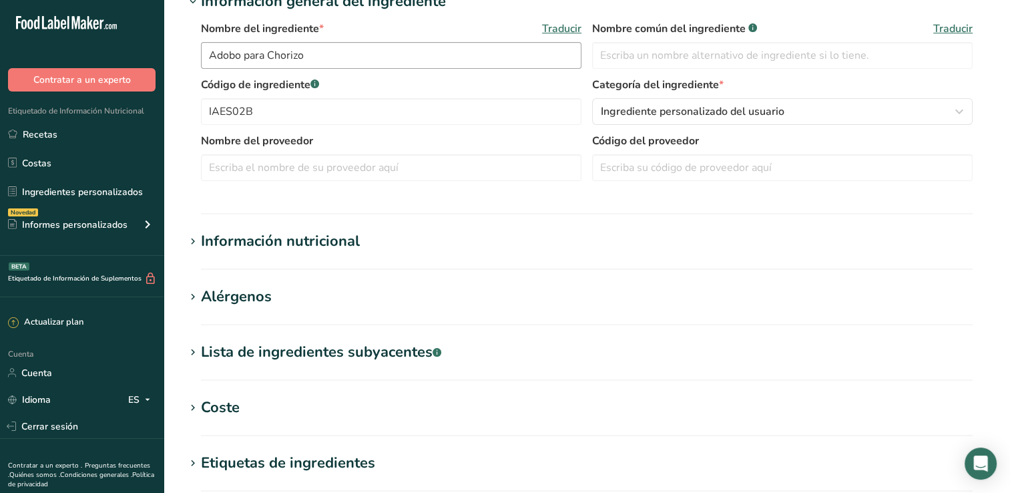
scroll to position [267, 0]
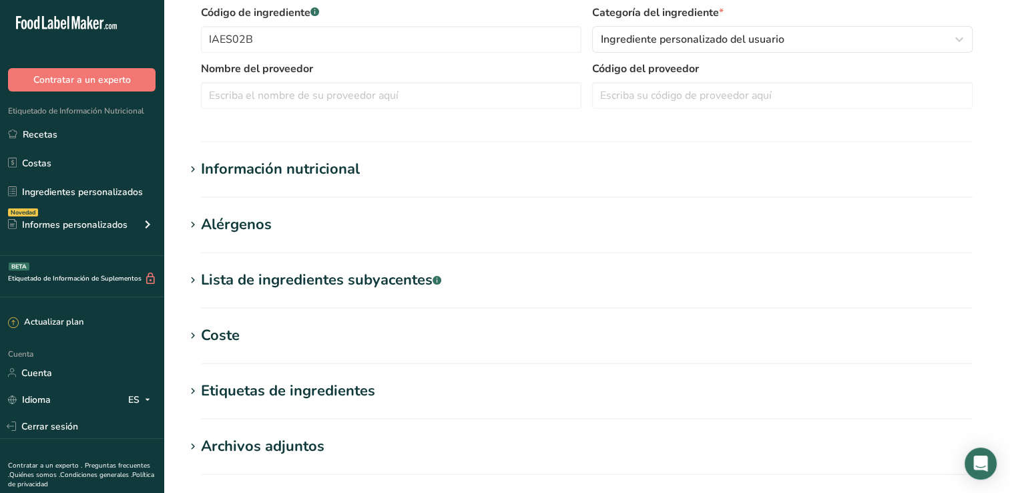
click at [334, 174] on div "Información nutricional" at bounding box center [280, 169] width 159 height 22
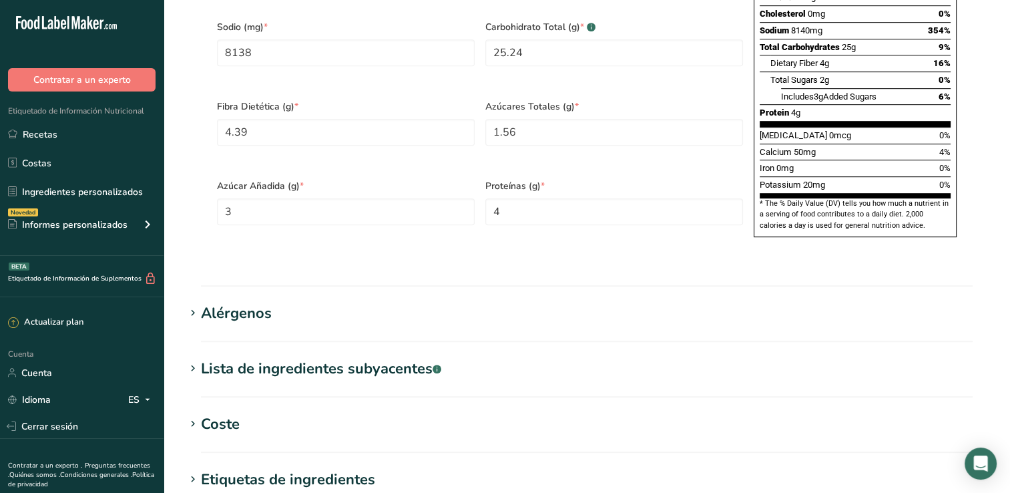
scroll to position [868, 0]
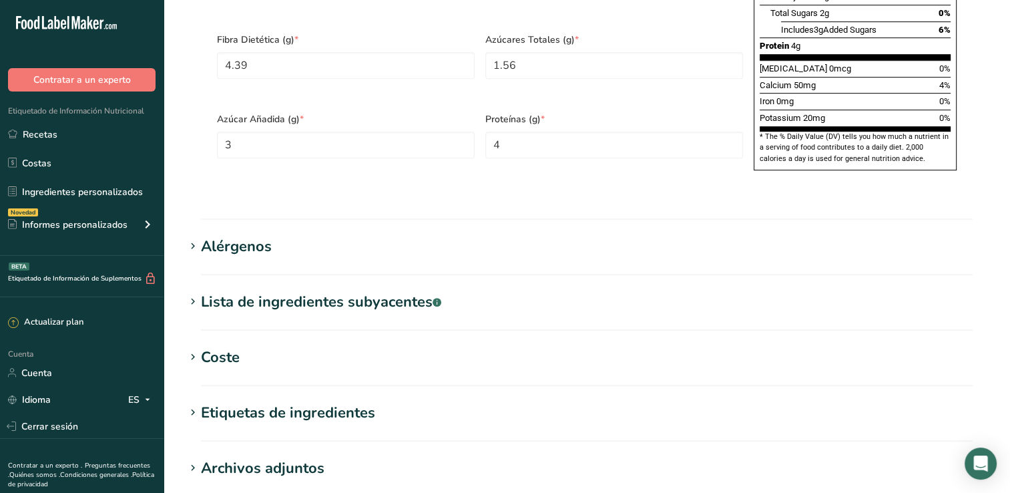
click at [300, 236] on h1 "Alérgenos" at bounding box center [587, 247] width 804 height 22
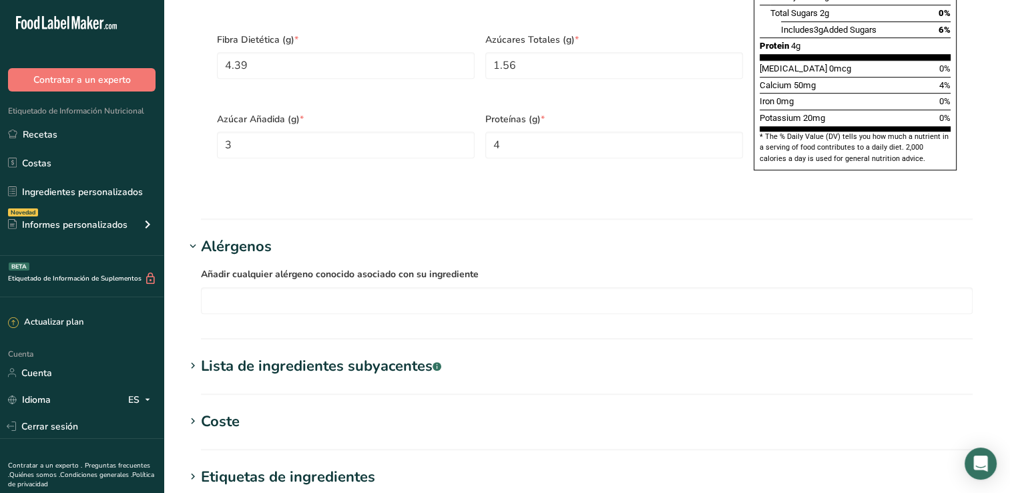
click at [300, 236] on h1 "Alérgenos" at bounding box center [587, 247] width 804 height 22
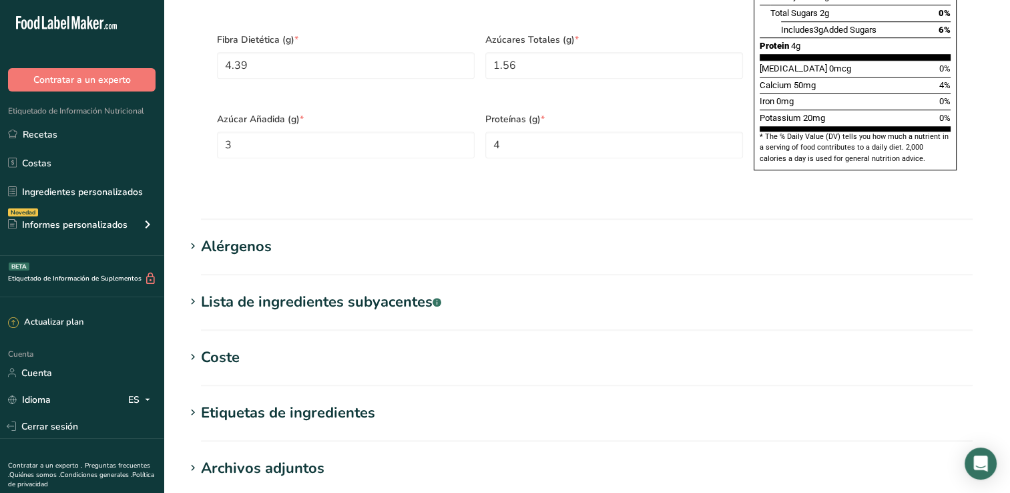
click at [308, 291] on section "Lista de ingredientes subyacentes .a-a{fill:#347362;}.b-a{fill:#fff;} Traducir …" at bounding box center [587, 310] width 804 height 39
click at [256, 292] on font "Lista de ingredientes subyacentes" at bounding box center [317, 302] width 232 height 20
drag, startPoint x: 256, startPoint y: 270, endPoint x: 222, endPoint y: 273, distance: 34.9
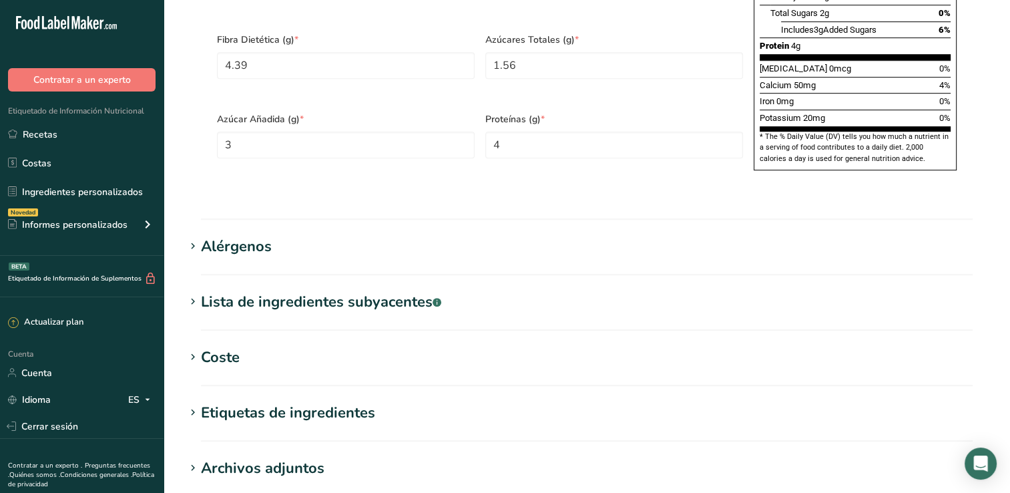
click at [222, 292] on font "Lista de ingredientes subyacentes" at bounding box center [317, 302] width 232 height 20
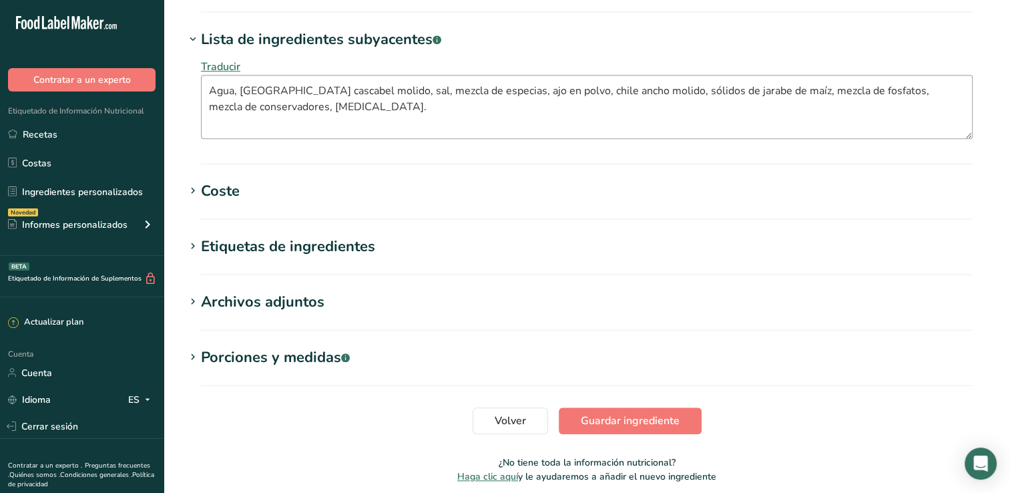
scroll to position [1002, 0]
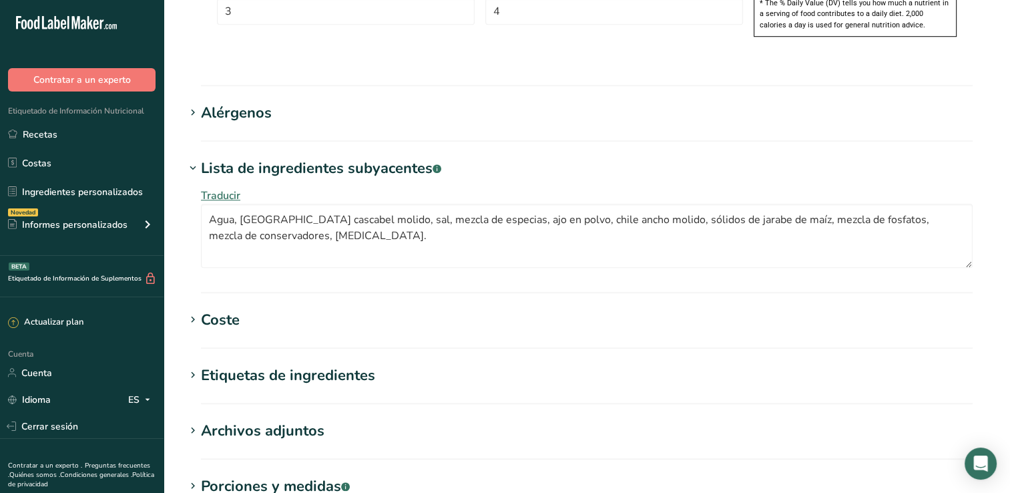
click at [190, 159] on icon at bounding box center [193, 168] width 12 height 19
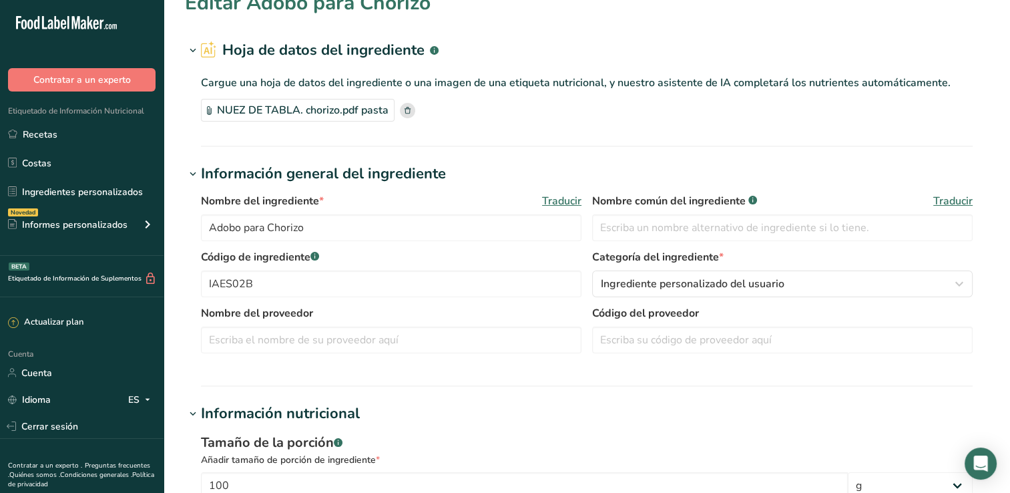
scroll to position [0, 0]
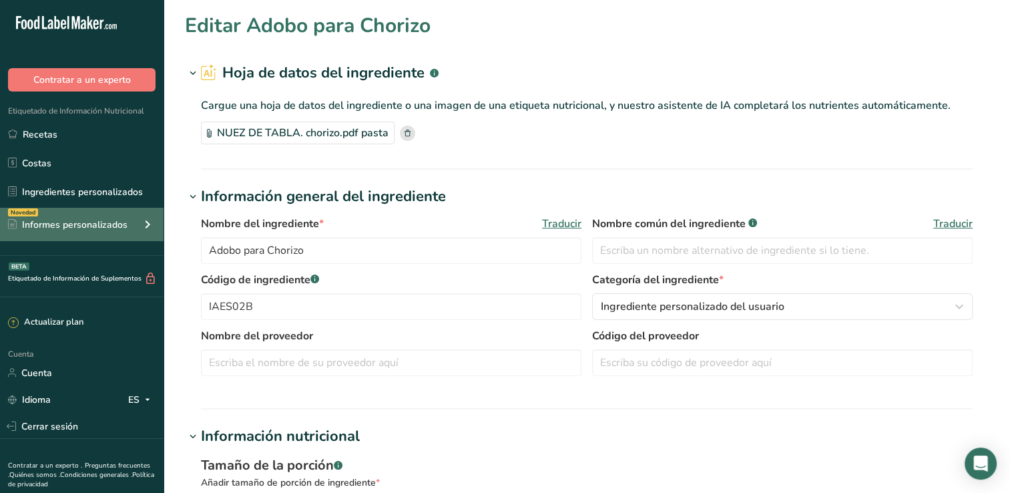
click at [147, 220] on icon at bounding box center [148, 224] width 16 height 24
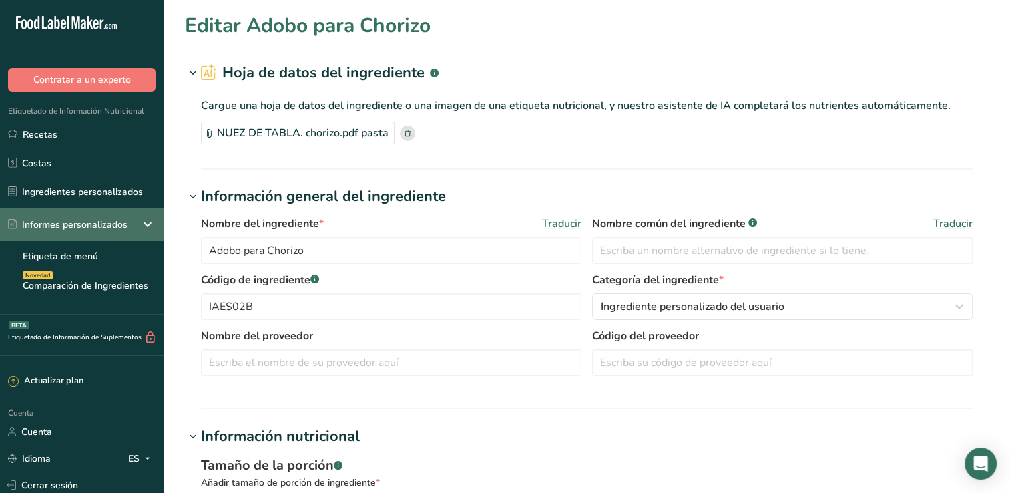
click at [147, 220] on icon at bounding box center [148, 224] width 16 height 24
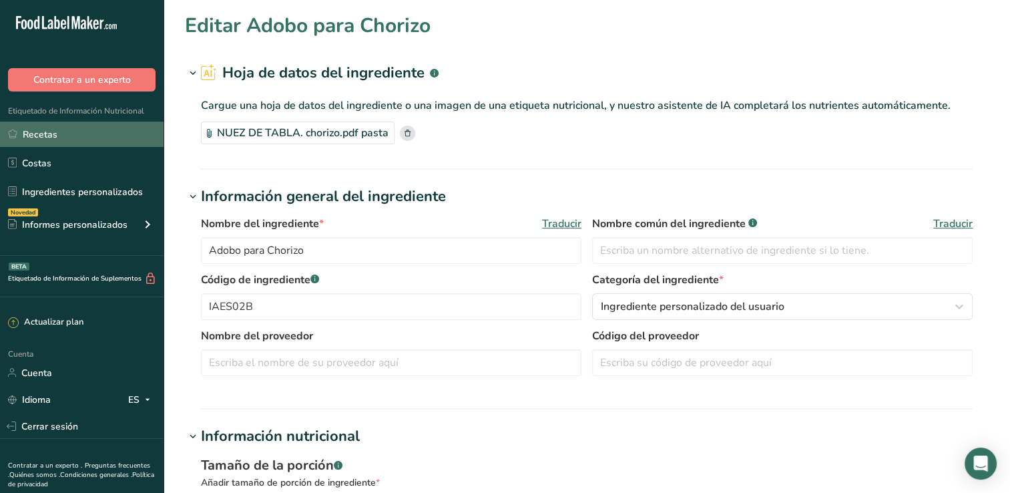
click at [27, 135] on font "Recetas" at bounding box center [40, 135] width 35 height 14
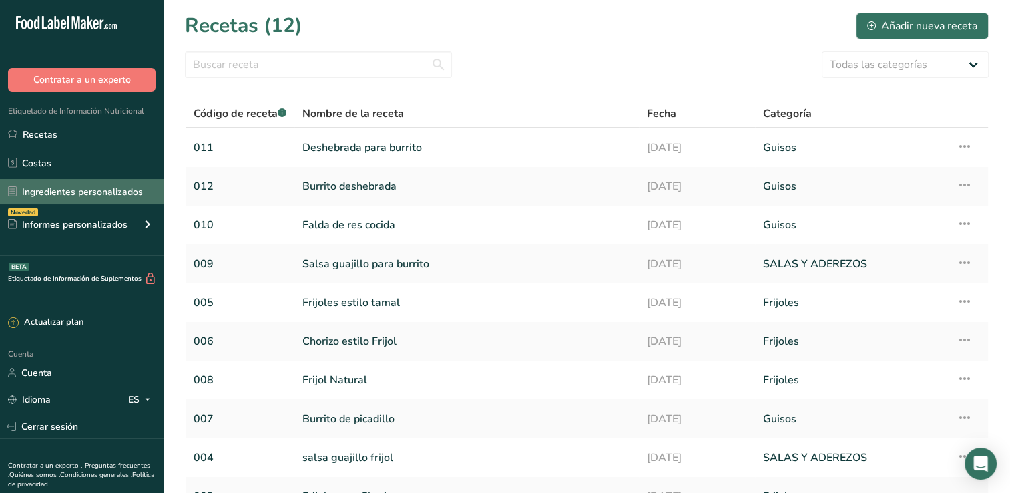
click at [102, 189] on font "Ingredientes personalizados" at bounding box center [82, 192] width 121 height 14
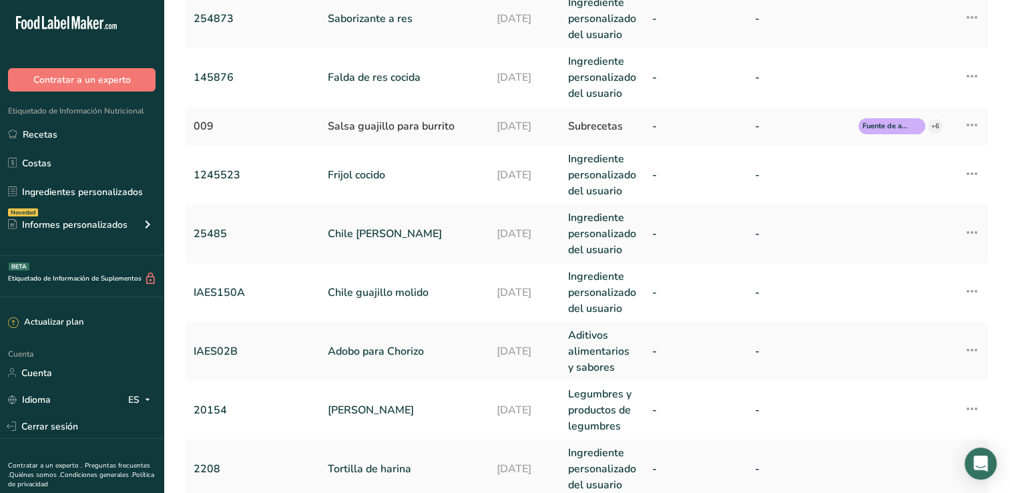
scroll to position [401, 0]
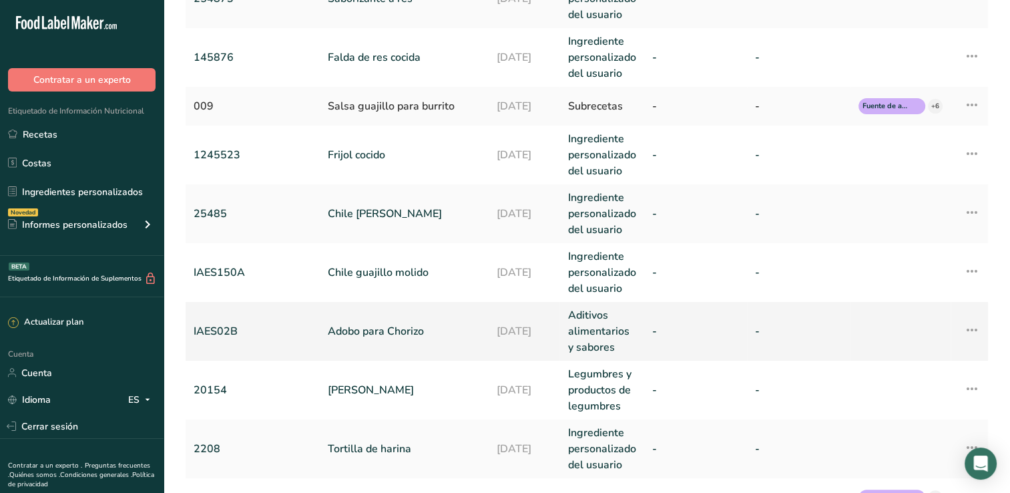
click at [398, 327] on link "Adobo para Chorizo" at bounding box center [404, 331] width 153 height 16
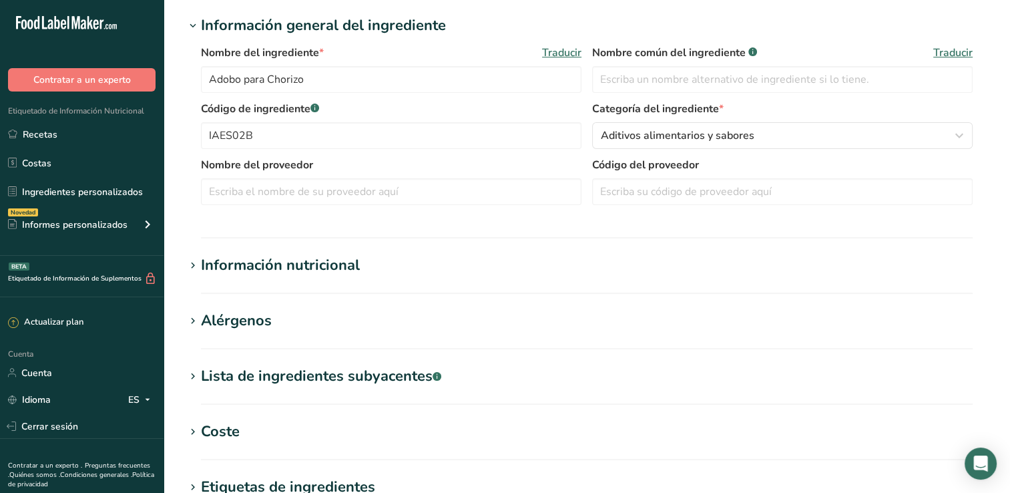
scroll to position [200, 0]
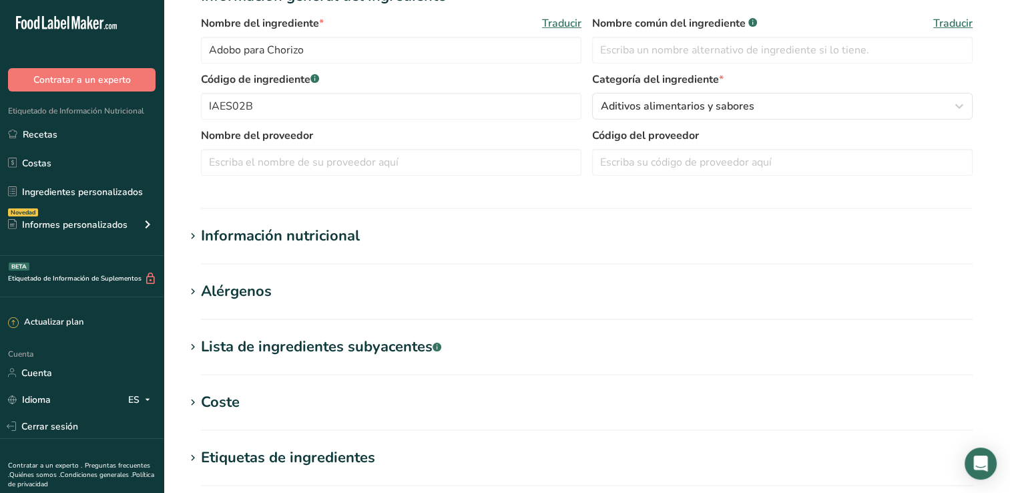
click at [359, 244] on h1 "Información nutricional" at bounding box center [587, 236] width 804 height 22
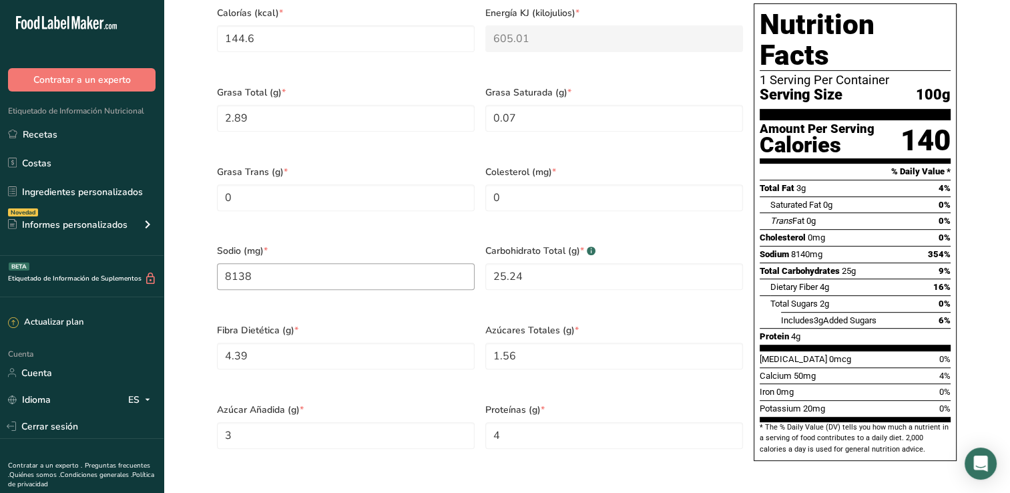
scroll to position [601, 0]
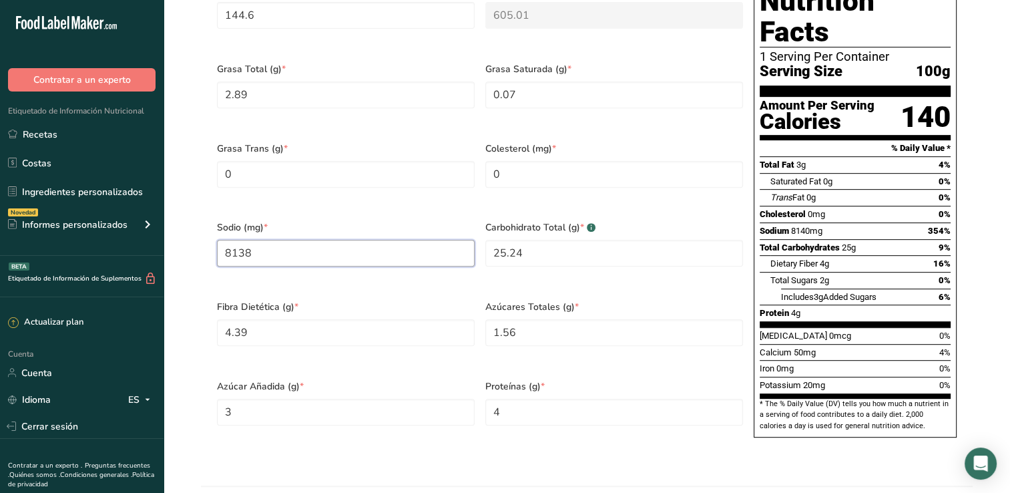
click at [236, 240] on input "8138" at bounding box center [346, 253] width 258 height 27
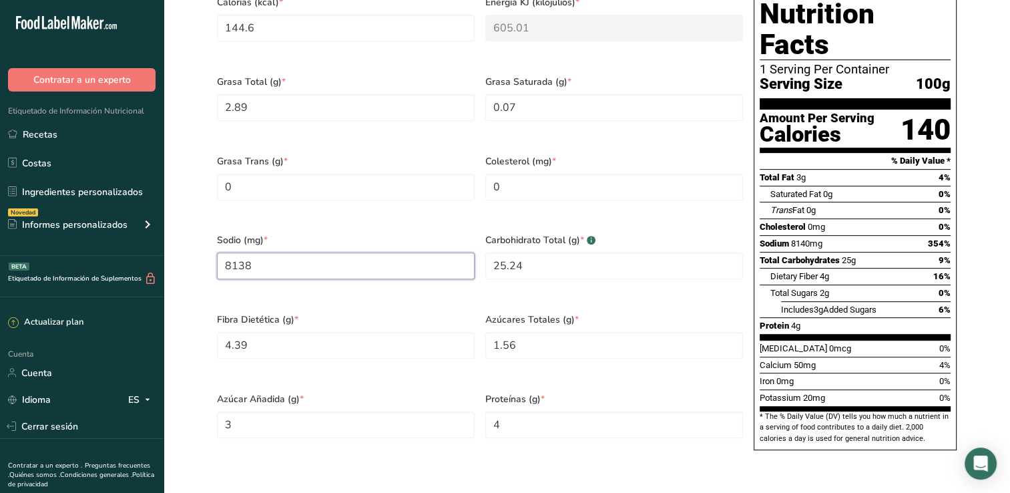
scroll to position [468, 0]
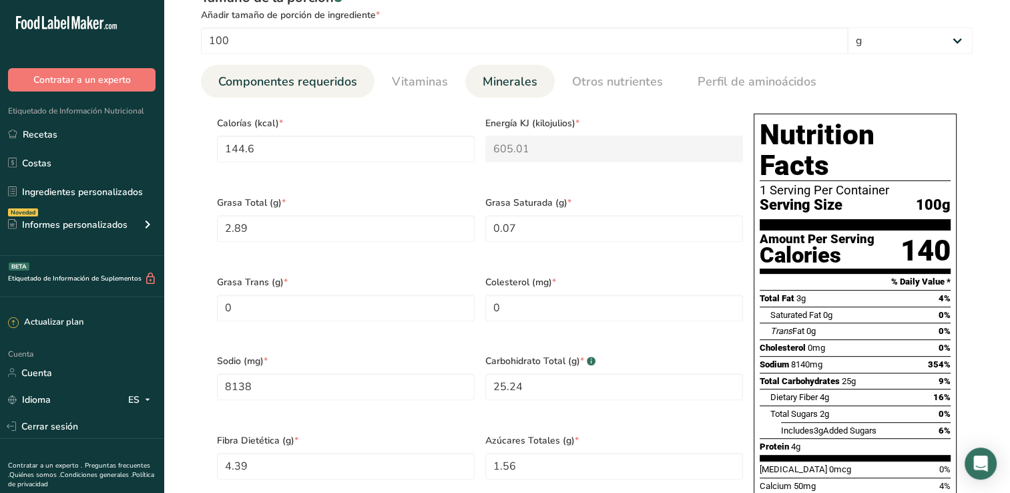
click at [478, 78] on link "Minerales" at bounding box center [510, 82] width 65 height 34
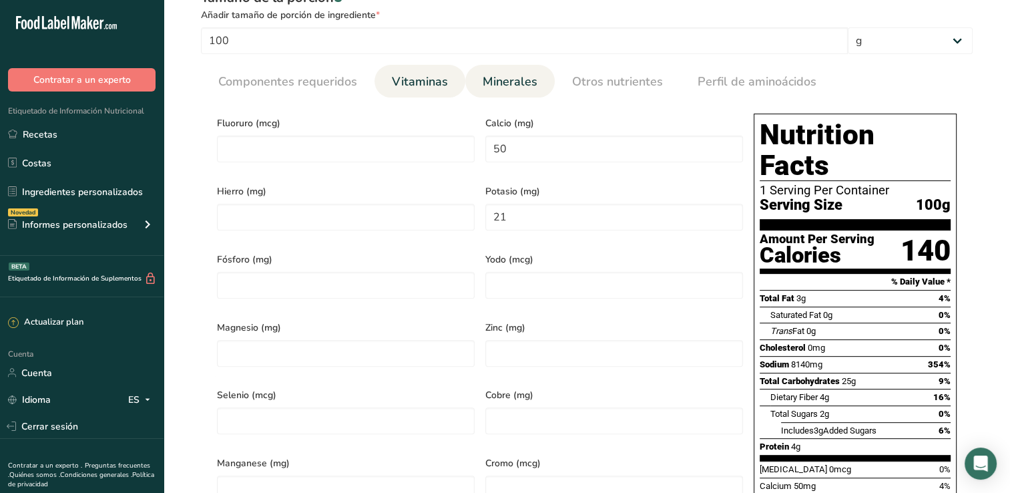
click at [427, 85] on span "Vitaminas" at bounding box center [420, 82] width 56 height 18
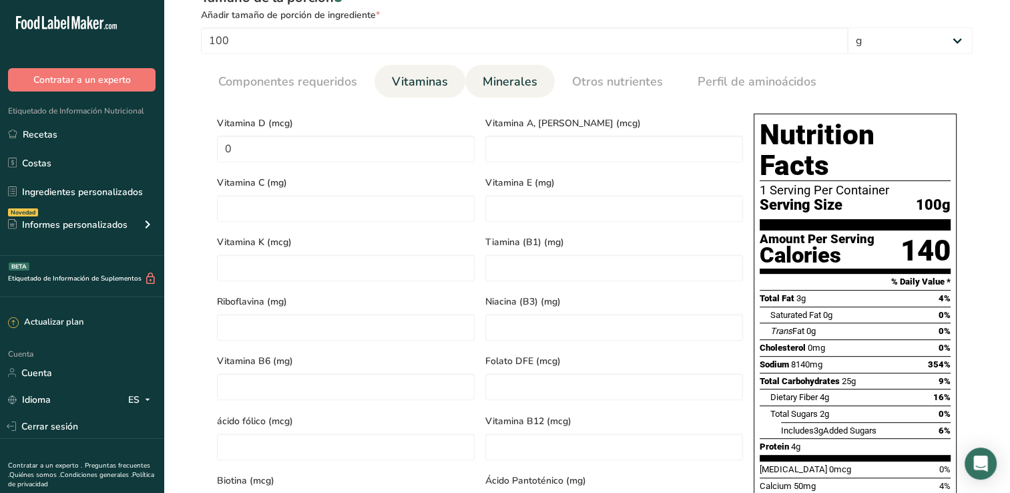
click at [484, 79] on span "Minerales" at bounding box center [510, 82] width 55 height 18
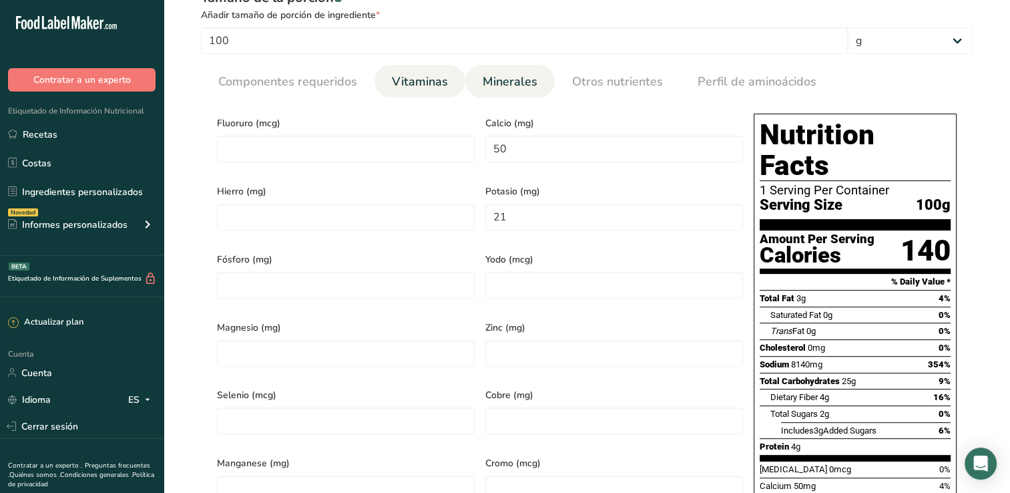
click at [423, 76] on span "Vitaminas" at bounding box center [420, 82] width 56 height 18
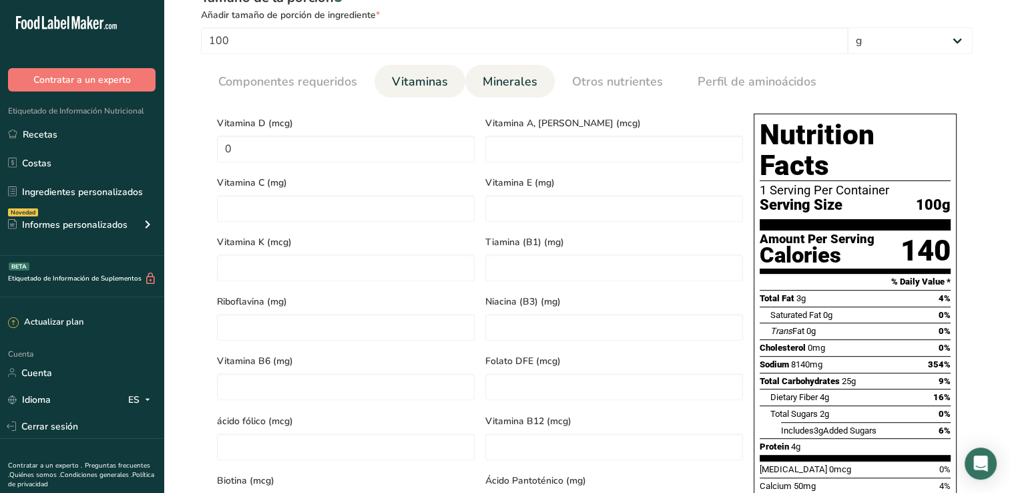
click at [504, 83] on span "Minerales" at bounding box center [510, 82] width 55 height 18
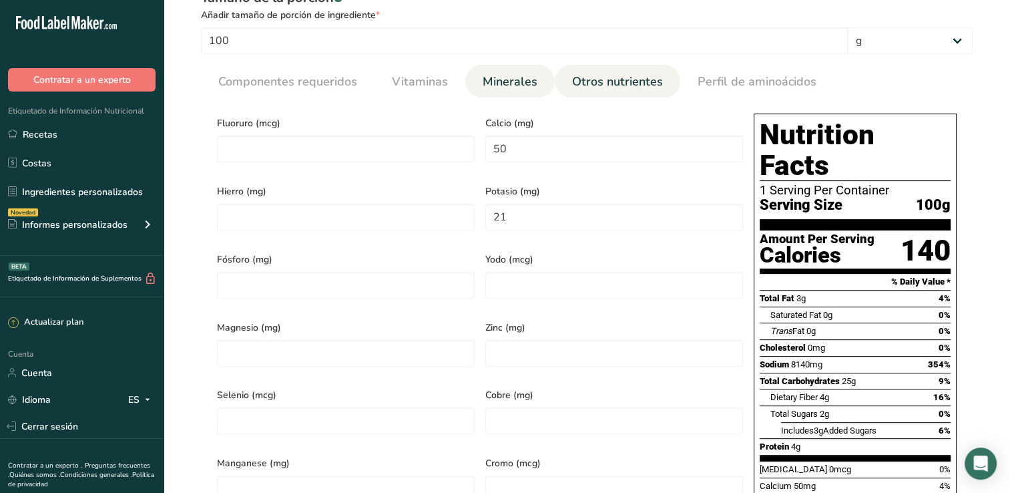
click at [588, 79] on span "Otros nutrientes" at bounding box center [617, 82] width 91 height 18
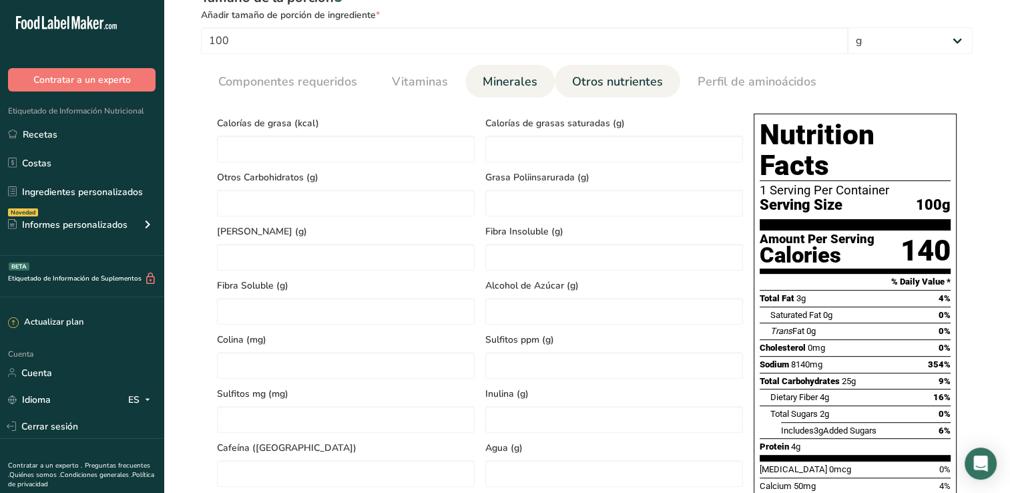
click at [517, 81] on span "Minerales" at bounding box center [510, 82] width 55 height 18
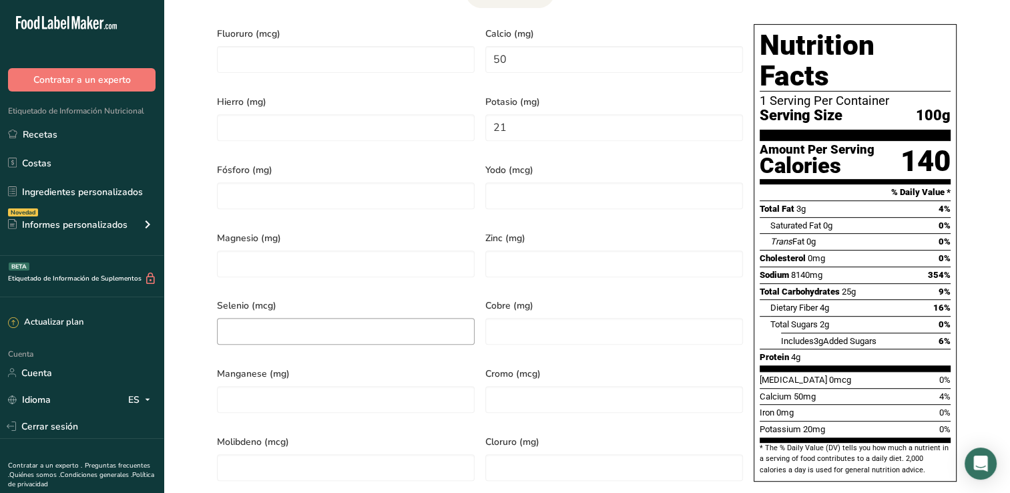
scroll to position [534, 0]
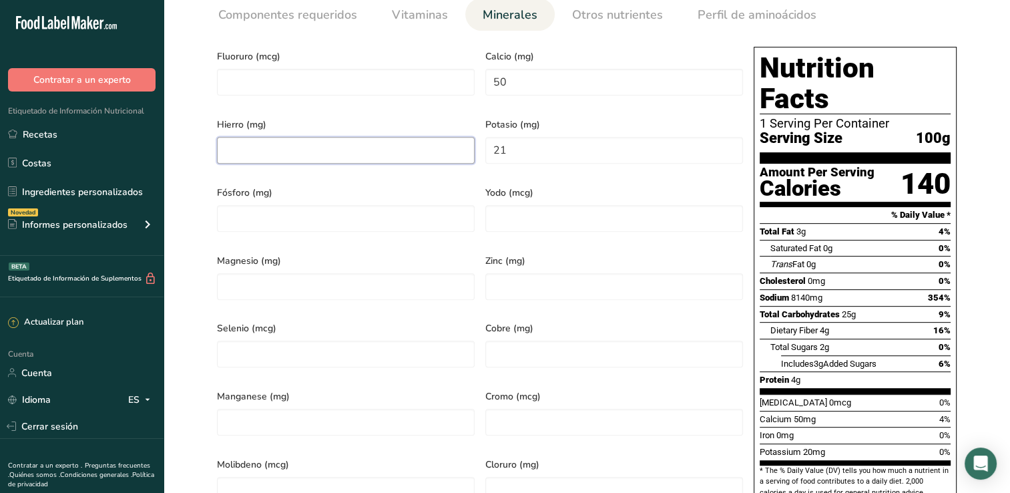
click at [319, 146] on input "number" at bounding box center [346, 150] width 258 height 27
click at [417, 47] on div "Fluoruro (mcg)" at bounding box center [346, 75] width 268 height 68
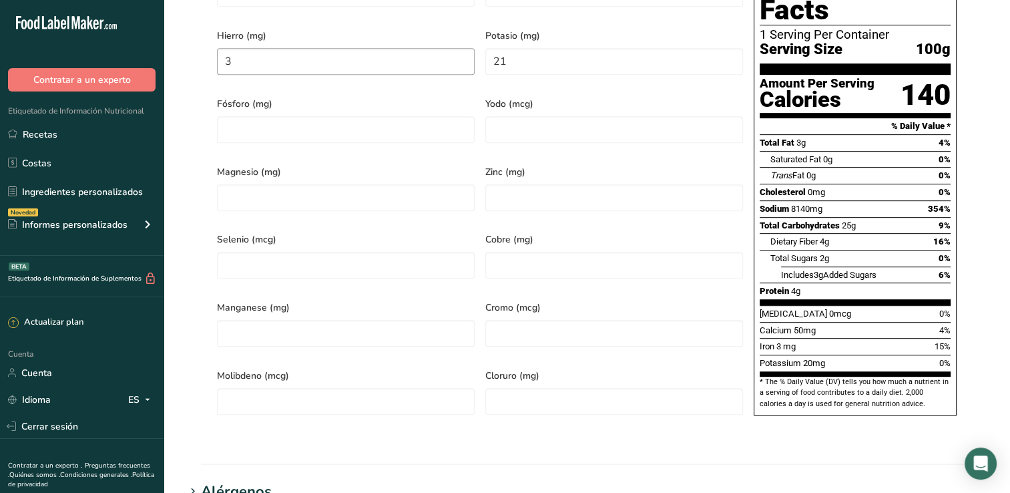
scroll to position [601, 0]
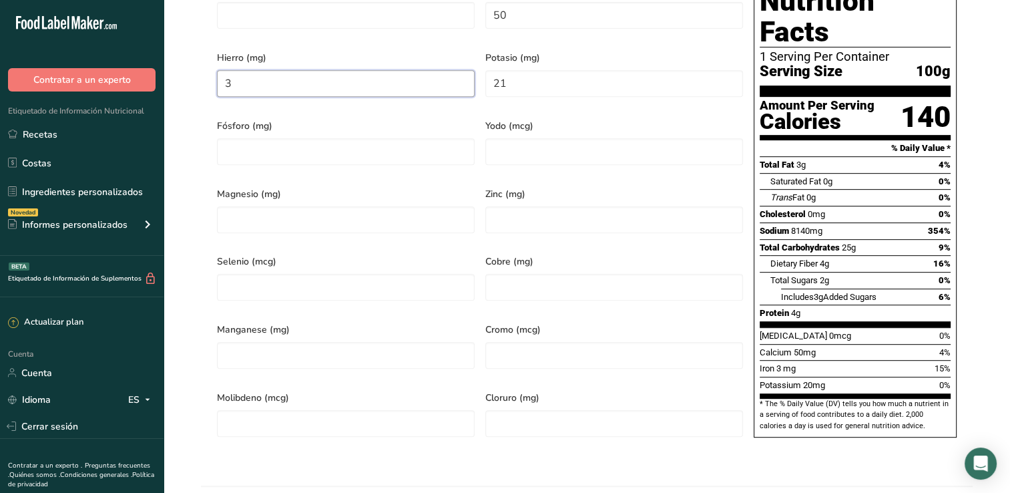
click at [318, 79] on input "3" at bounding box center [346, 83] width 258 height 27
type input "3"
click at [205, 93] on section "Calorías (kcal) * 144.6 Energía KJ (kilojulios) * 605.01 Grasa Total (g) * 2.89…" at bounding box center [587, 213] width 772 height 498
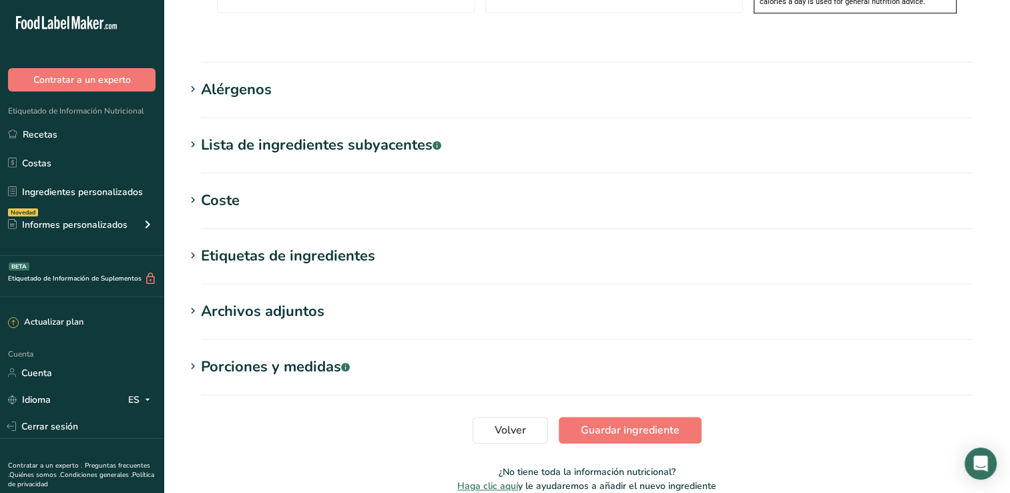
scroll to position [1055, 0]
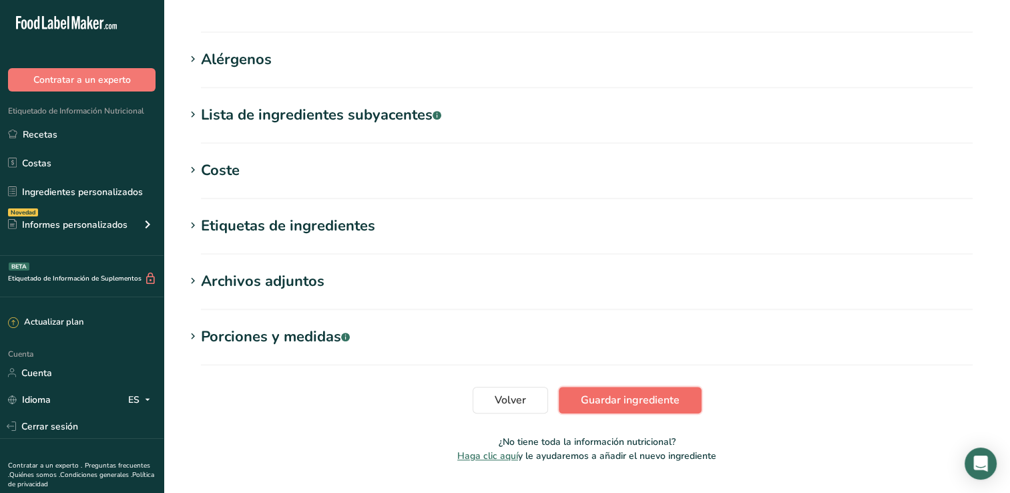
click at [604, 392] on span "Guardar ingrediente" at bounding box center [630, 400] width 99 height 16
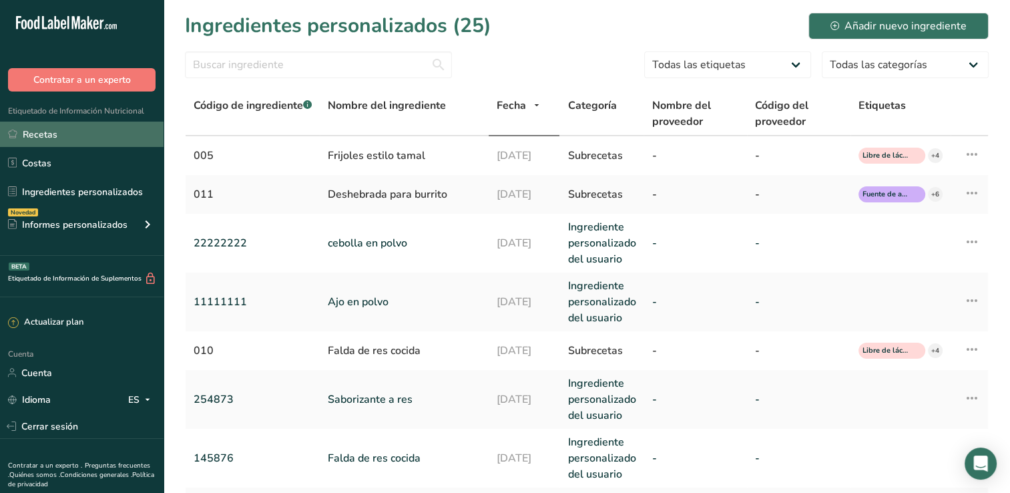
click at [62, 137] on link "Recetas" at bounding box center [82, 134] width 164 height 25
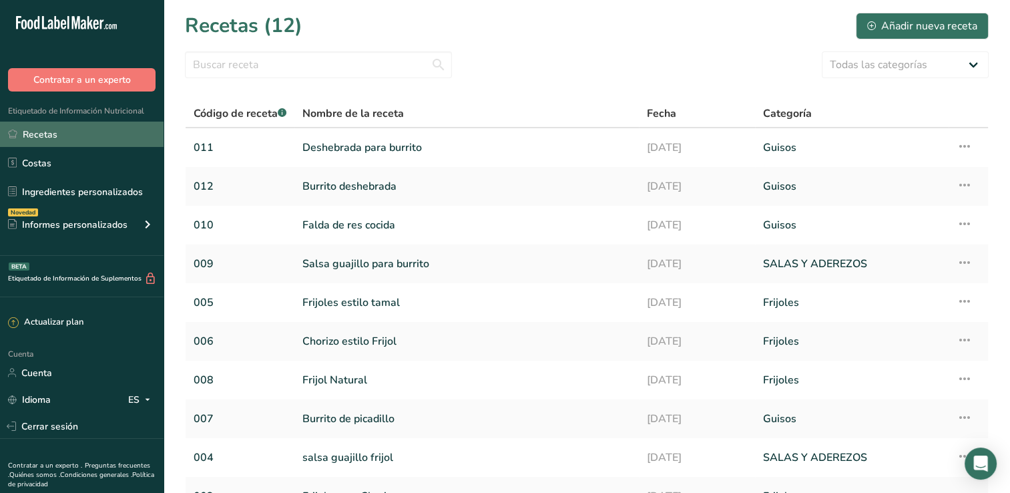
click at [63, 136] on link "Recetas" at bounding box center [82, 134] width 164 height 25
click at [372, 386] on link "Frijol Natural" at bounding box center [467, 380] width 329 height 28
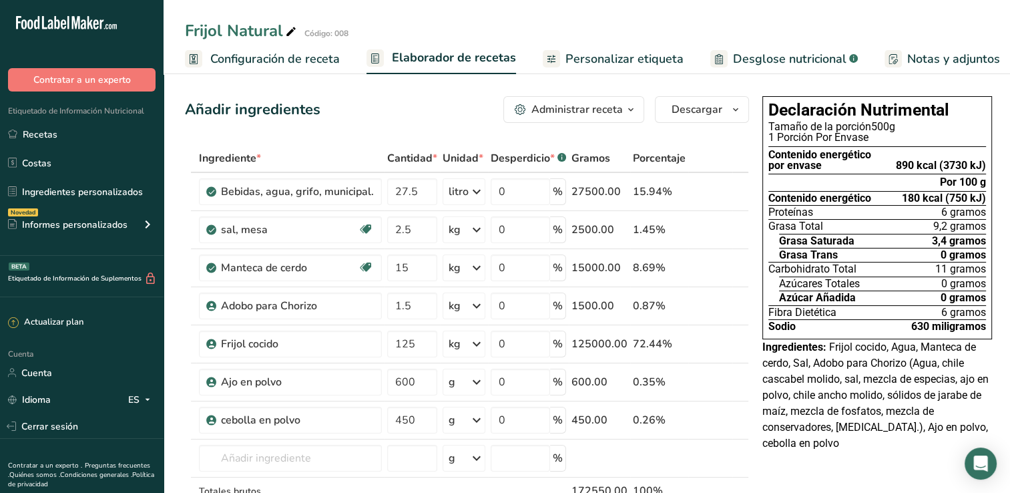
click at [733, 60] on span "Desglose nutricional" at bounding box center [790, 59] width 114 height 18
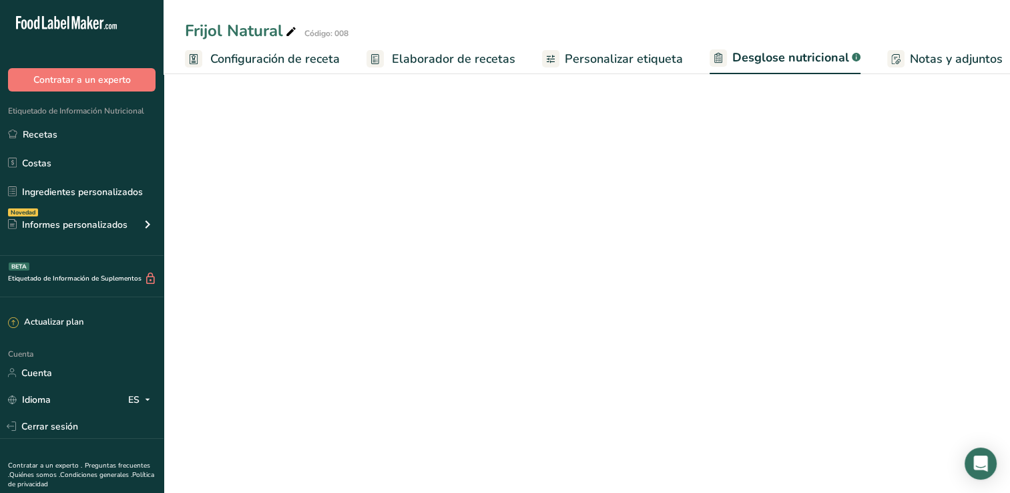
scroll to position [0, 102]
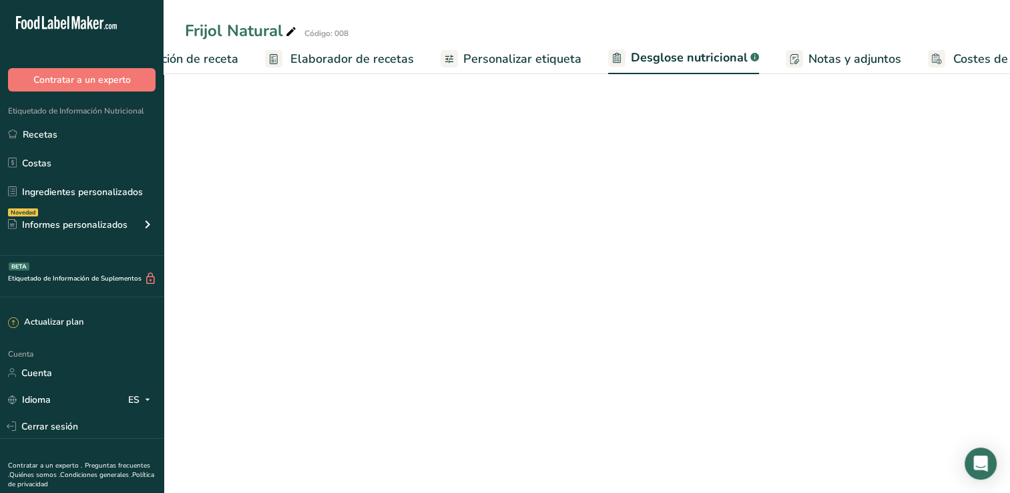
select select "Calories"
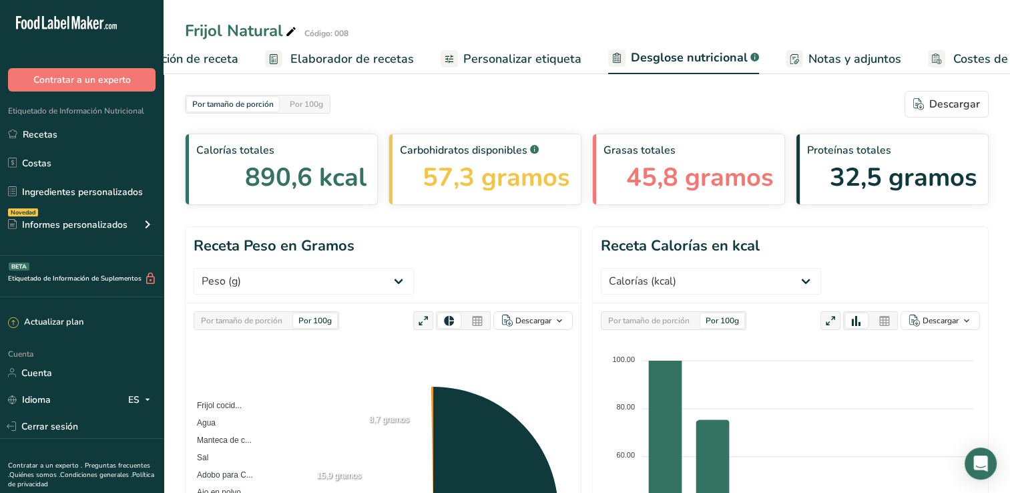
scroll to position [0, 166]
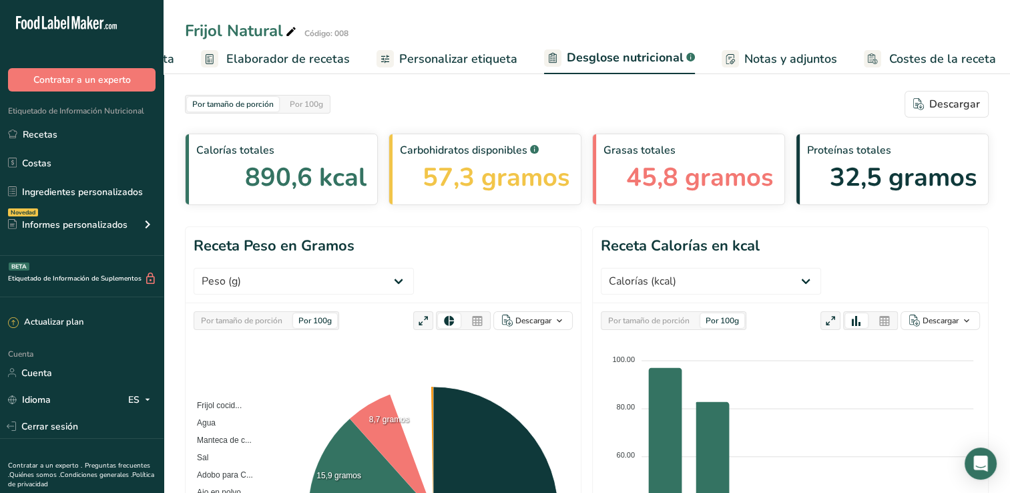
click at [485, 57] on span "Personalizar etiqueta" at bounding box center [458, 59] width 118 height 18
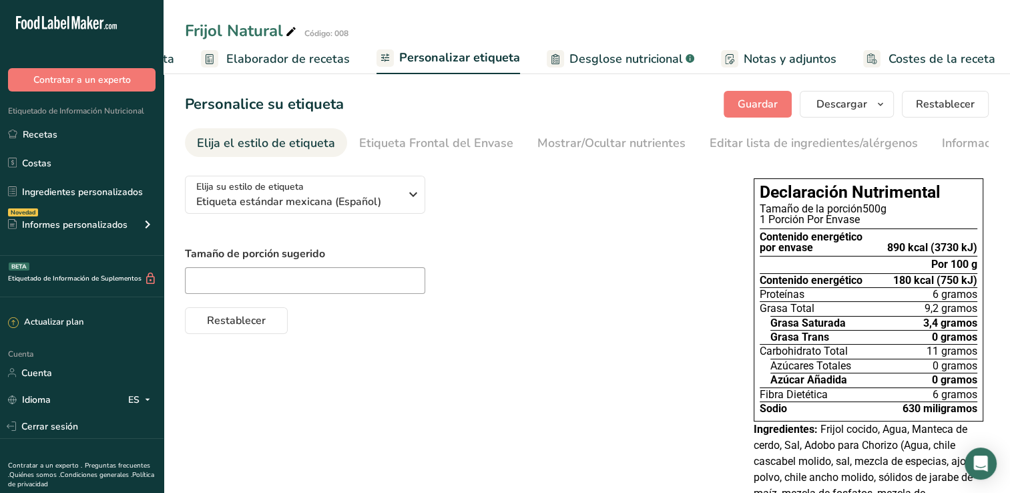
scroll to position [67, 0]
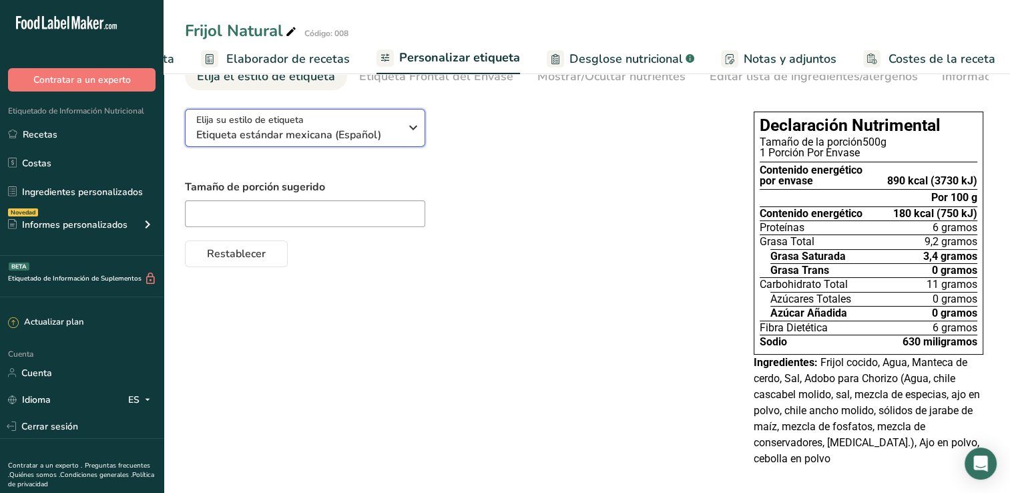
click at [406, 123] on icon "button" at bounding box center [413, 128] width 16 height 24
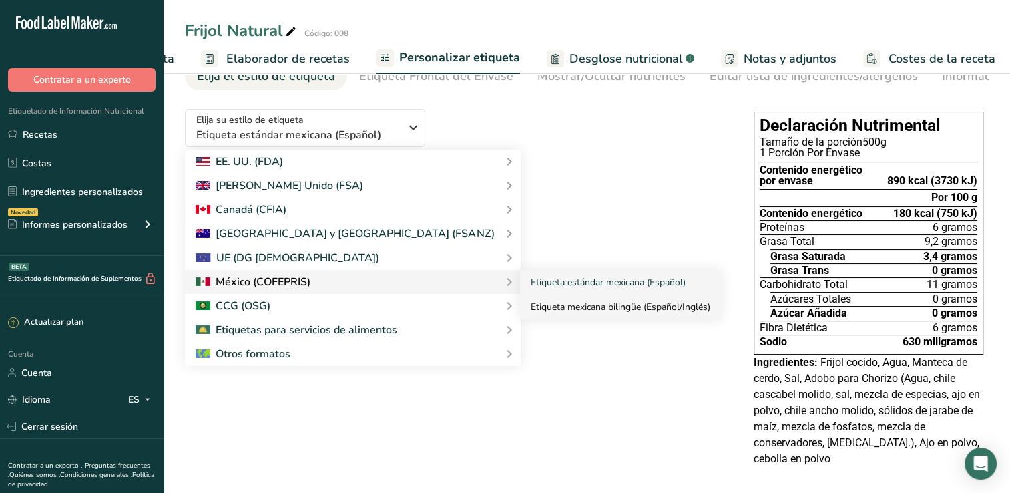
click at [520, 305] on link "Etiqueta mexicana bilingüe (Español/Inglés)" at bounding box center [620, 307] width 201 height 25
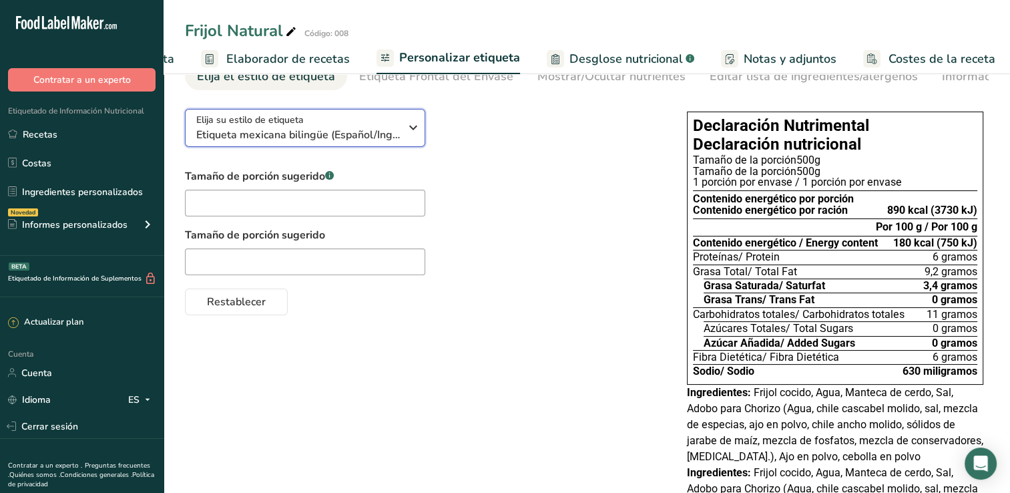
click at [403, 139] on div "Elija su estilo de etiqueta Etiqueta mexicana bilingüe (Español/Inglés)" at bounding box center [303, 128] width 214 height 30
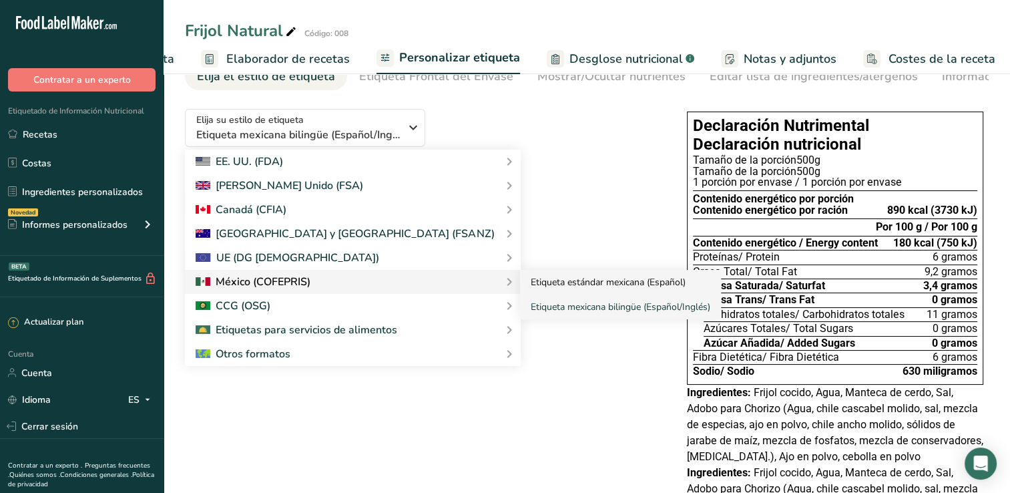
click at [520, 287] on link "Etiqueta estándar mexicana (Español)" at bounding box center [620, 282] width 201 height 25
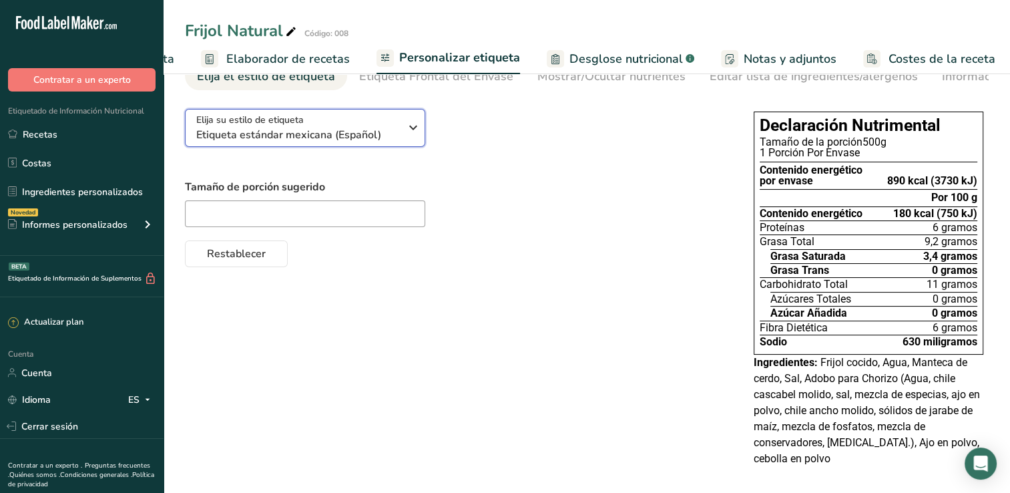
drag, startPoint x: 479, startPoint y: 287, endPoint x: 412, endPoint y: 144, distance: 157.8
click at [412, 144] on button "Elija su estilo de etiqueta Etiqueta estándar mexicana (Español)" at bounding box center [305, 128] width 240 height 38
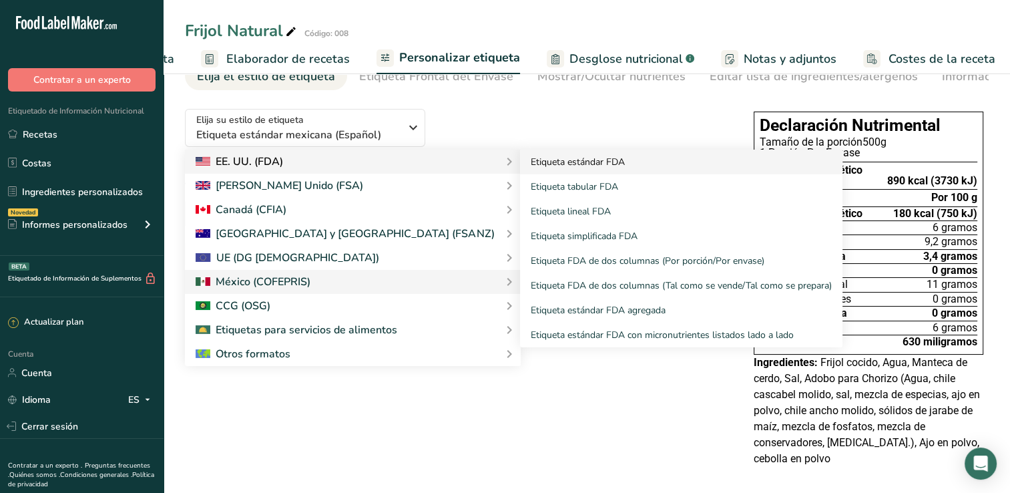
click at [520, 165] on link "Etiqueta estándar FDA" at bounding box center [681, 162] width 323 height 25
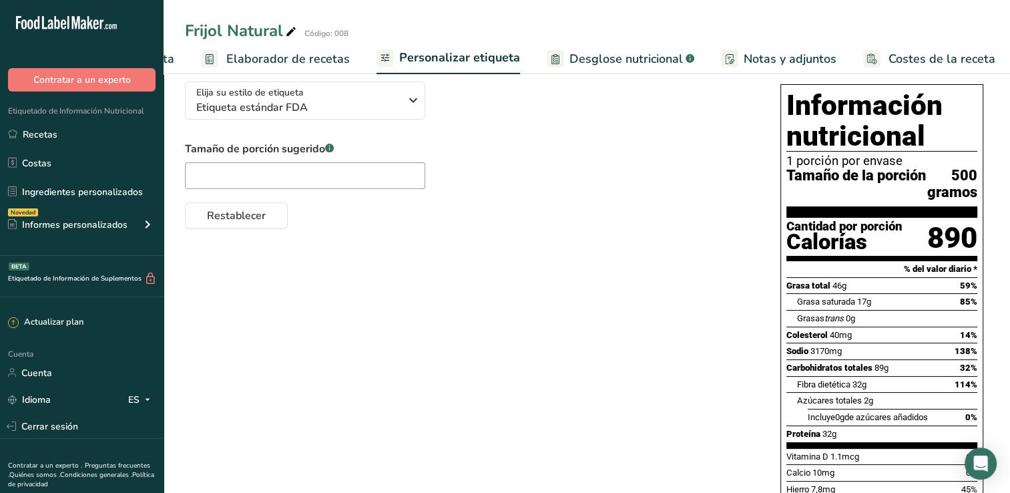
scroll to position [83, 0]
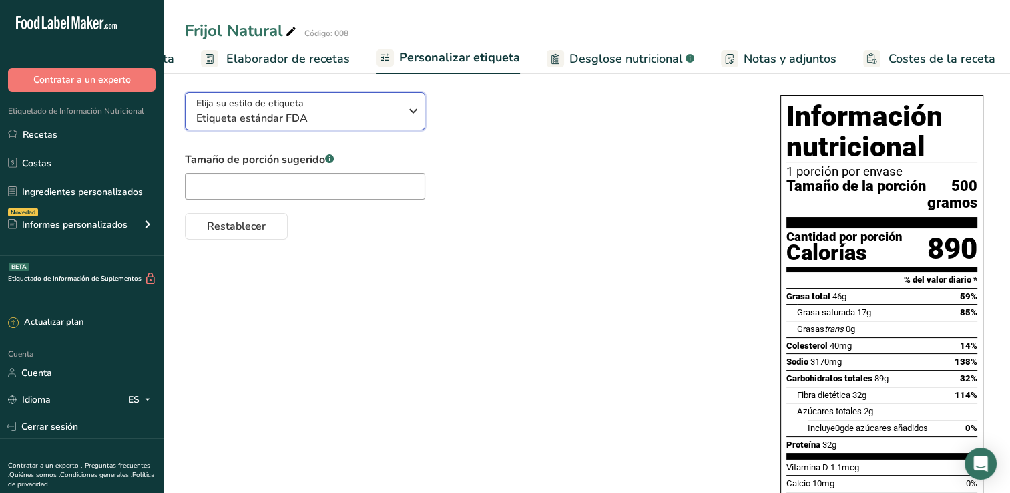
click at [414, 116] on icon "button" at bounding box center [413, 111] width 16 height 24
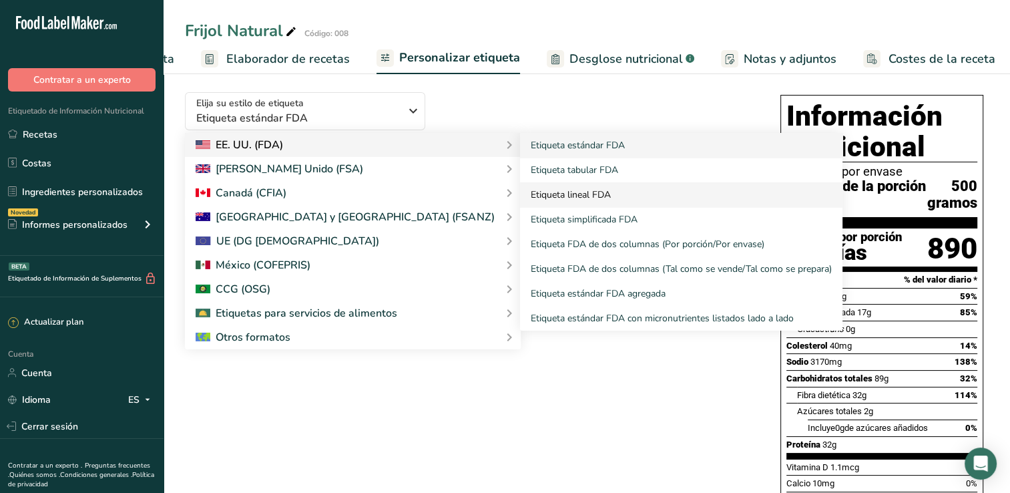
click at [520, 192] on link "Etiqueta lineal FDA" at bounding box center [681, 194] width 323 height 25
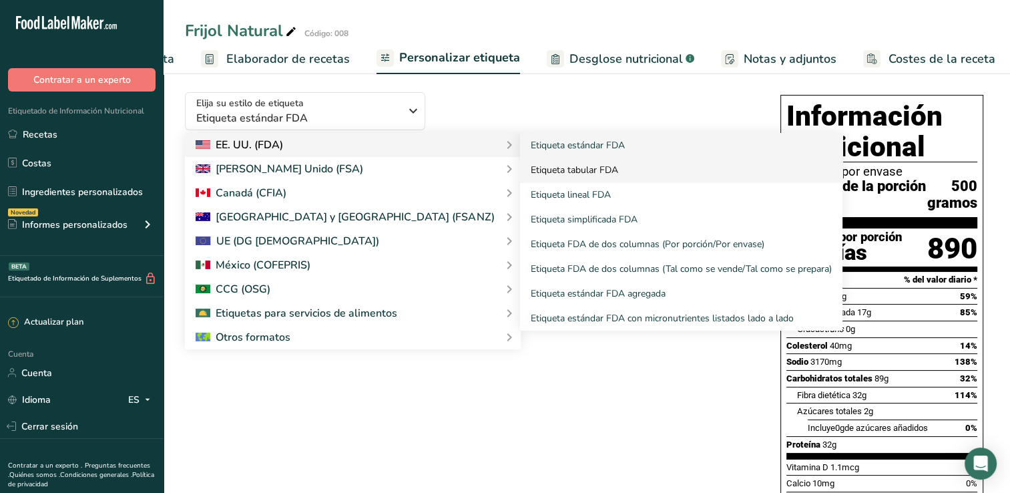
click at [520, 182] on link "Etiqueta tabular FDA" at bounding box center [681, 170] width 323 height 25
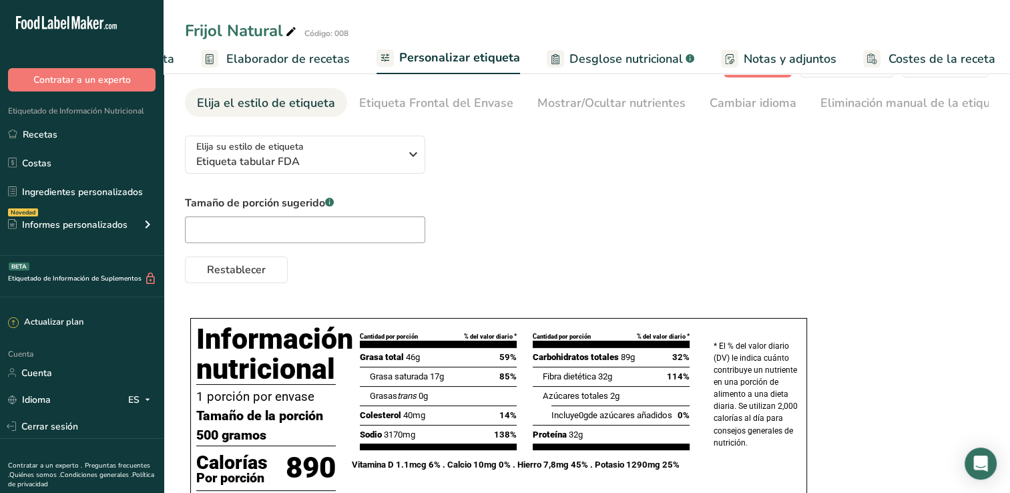
scroll to position [72, 0]
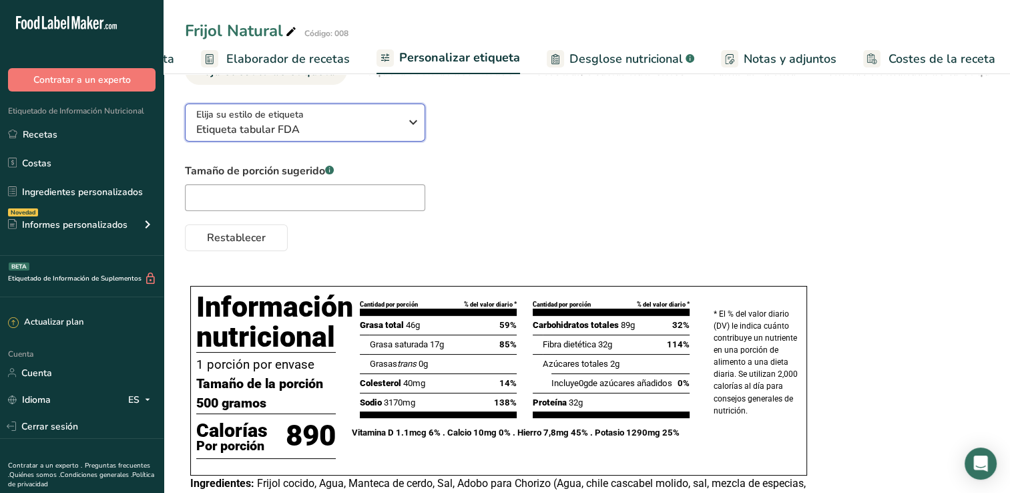
click at [409, 132] on icon "button" at bounding box center [413, 122] width 16 height 24
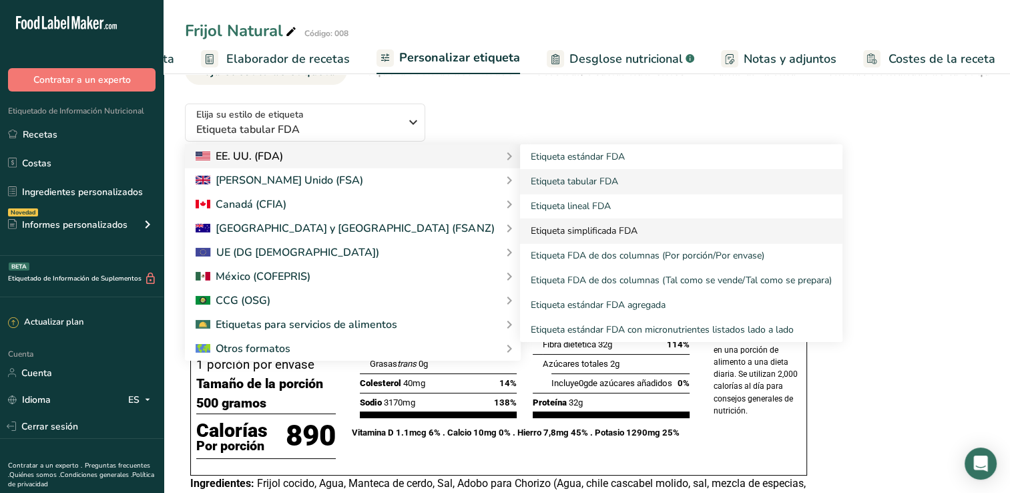
click at [520, 233] on link "Etiqueta simplificada FDA" at bounding box center [681, 230] width 323 height 25
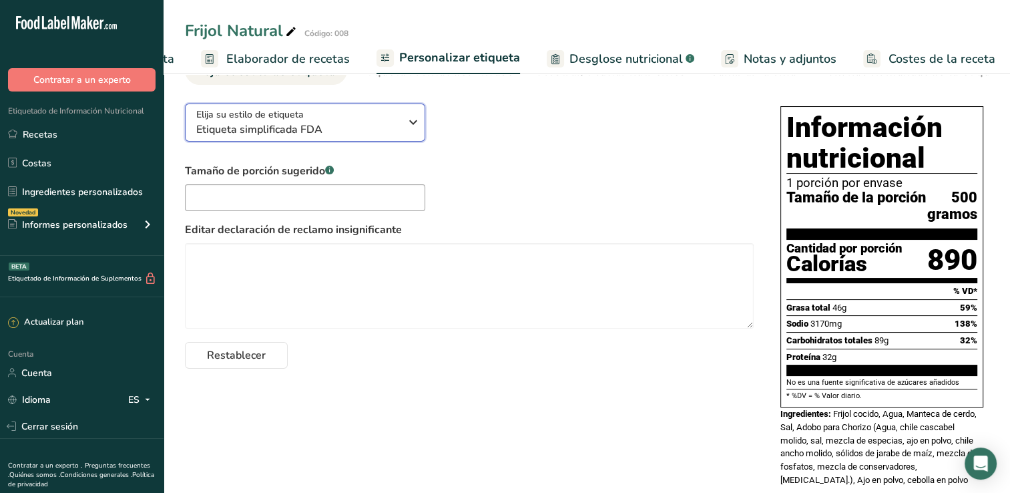
click at [415, 130] on icon "button" at bounding box center [413, 122] width 16 height 24
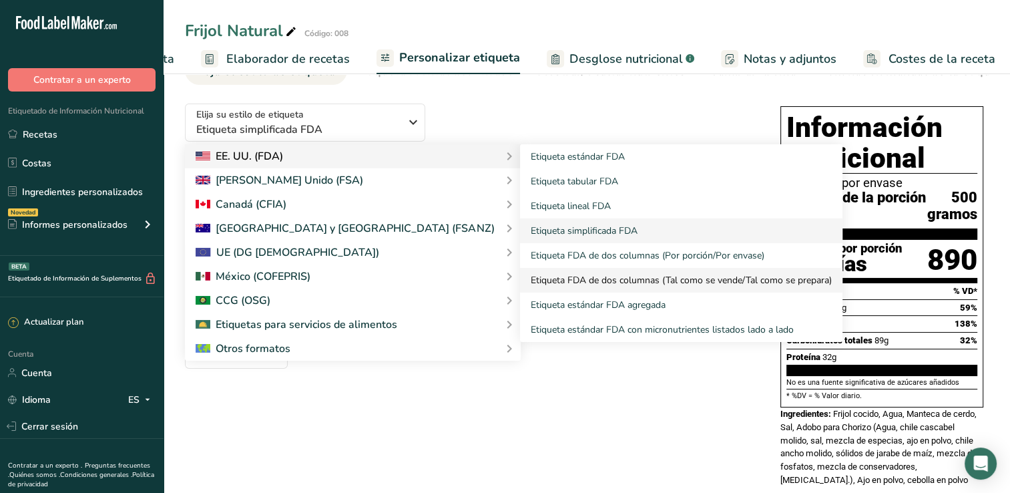
click at [520, 279] on link "Etiqueta FDA de dos columnas (Tal como se vende/Tal como se prepara)" at bounding box center [681, 280] width 323 height 25
drag, startPoint x: 493, startPoint y: 279, endPoint x: 543, endPoint y: 244, distance: 61.3
click at [520, 279] on link "Etiqueta FDA de dos columnas (Tal como se vende/Tal como se prepara)" at bounding box center [681, 280] width 323 height 25
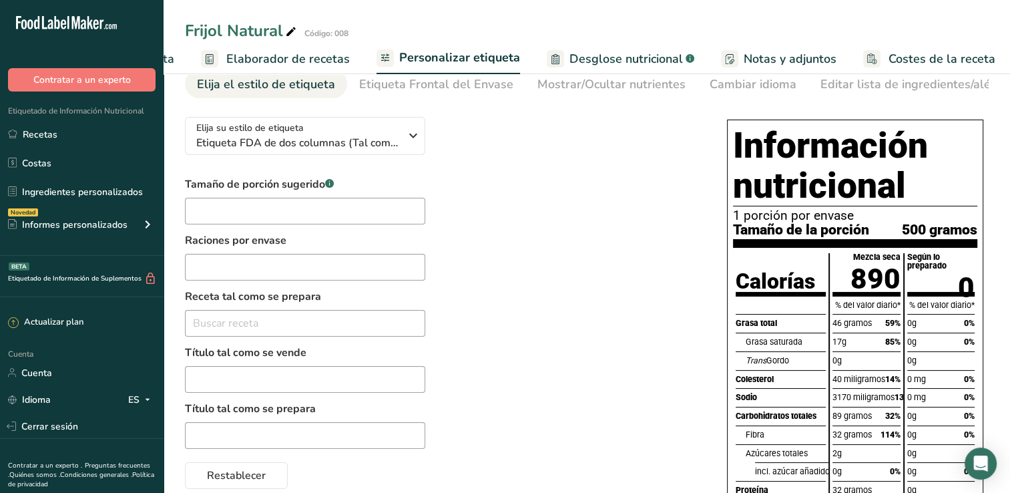
scroll to position [36, 0]
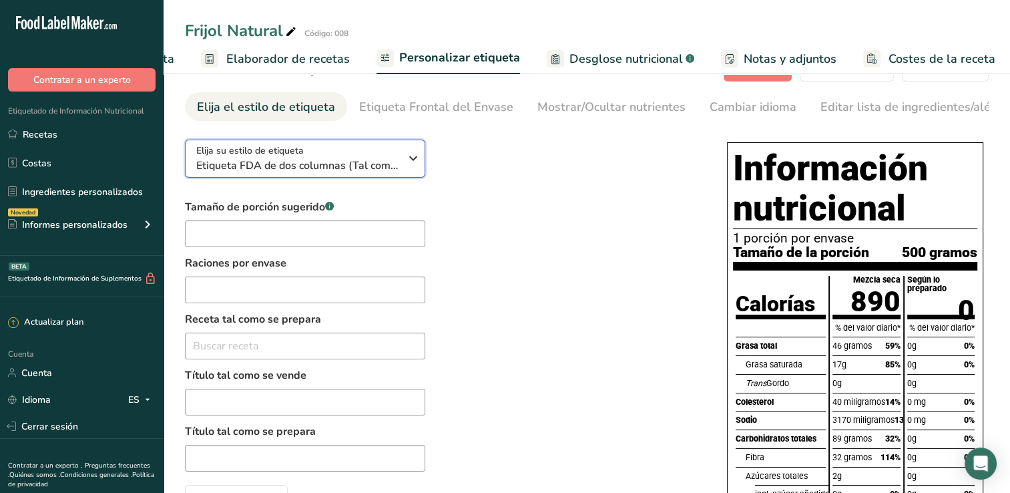
click at [417, 167] on icon "button" at bounding box center [413, 158] width 16 height 24
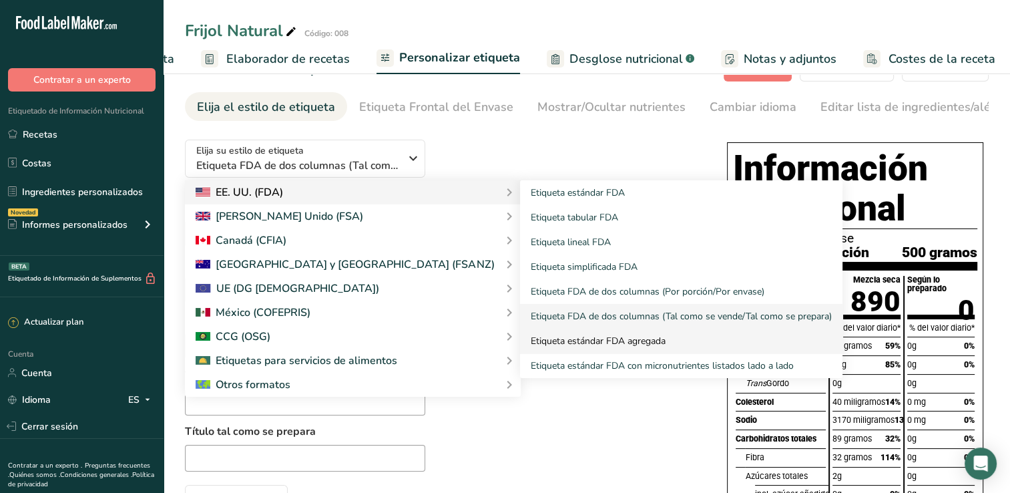
click at [520, 337] on link "Etiqueta estándar FDA agregada" at bounding box center [681, 341] width 323 height 25
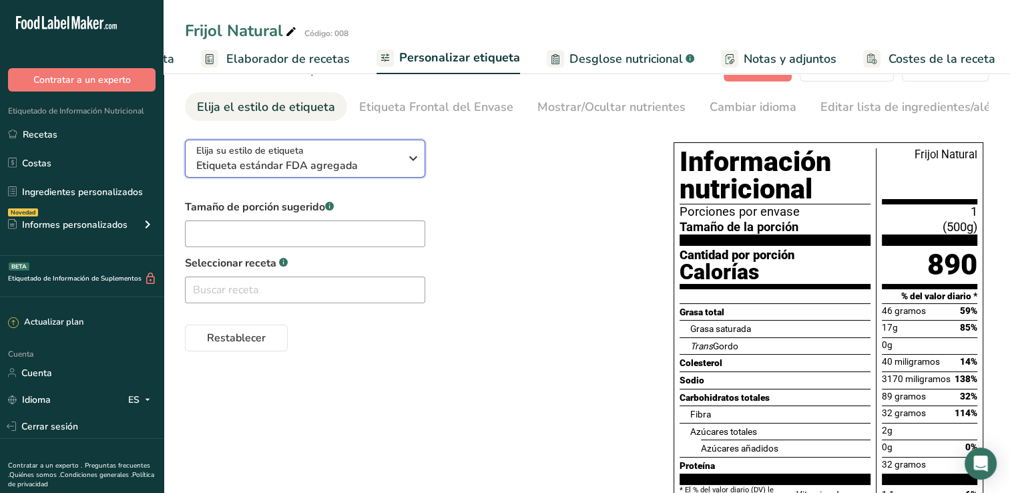
drag, startPoint x: 520, startPoint y: 337, endPoint x: 419, endPoint y: 164, distance: 200.2
click at [419, 164] on icon "button" at bounding box center [413, 158] width 16 height 24
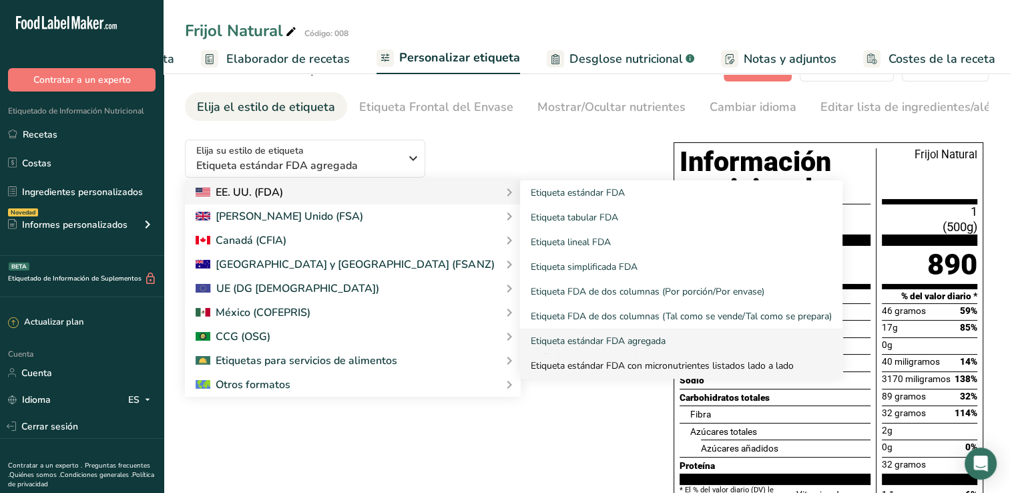
click at [520, 366] on link "Etiqueta estándar FDA con micronutrientes listados lado a lado" at bounding box center [681, 365] width 323 height 25
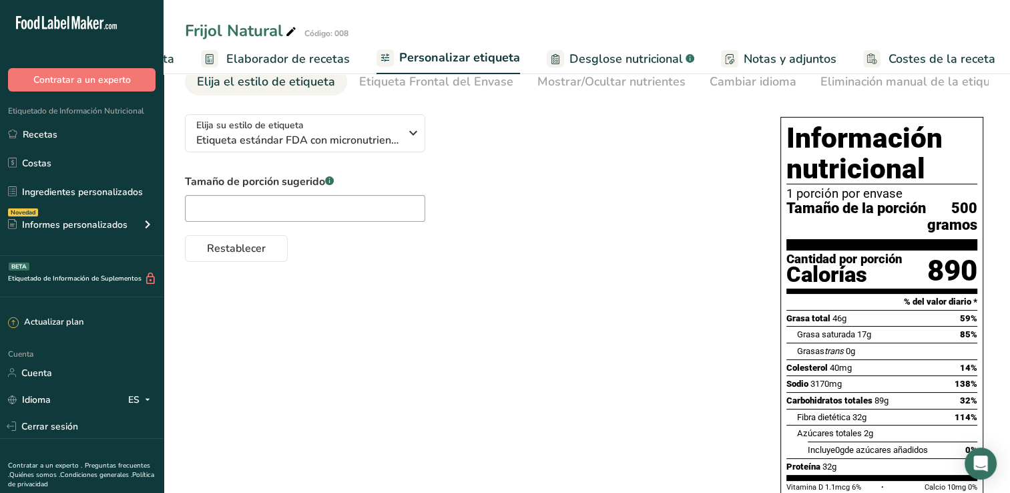
scroll to position [46, 0]
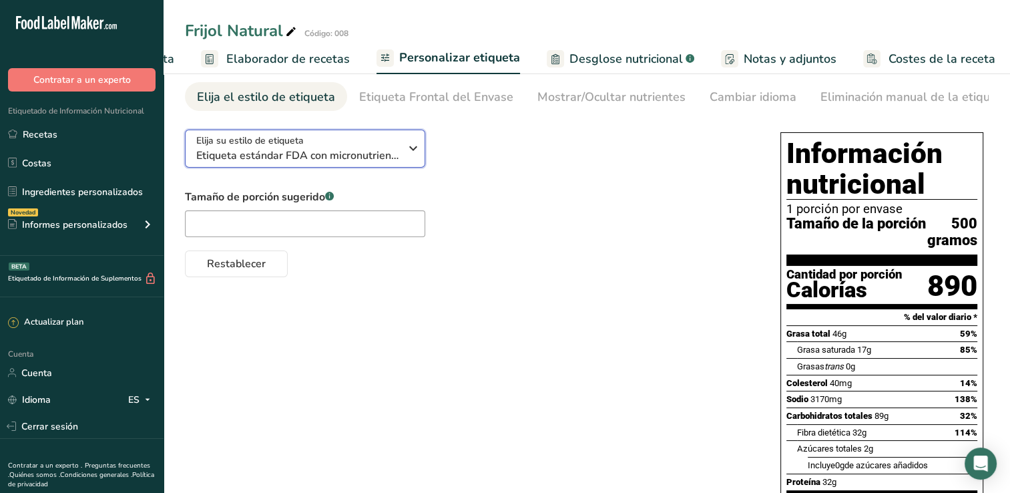
click at [417, 158] on icon "button" at bounding box center [413, 148] width 16 height 24
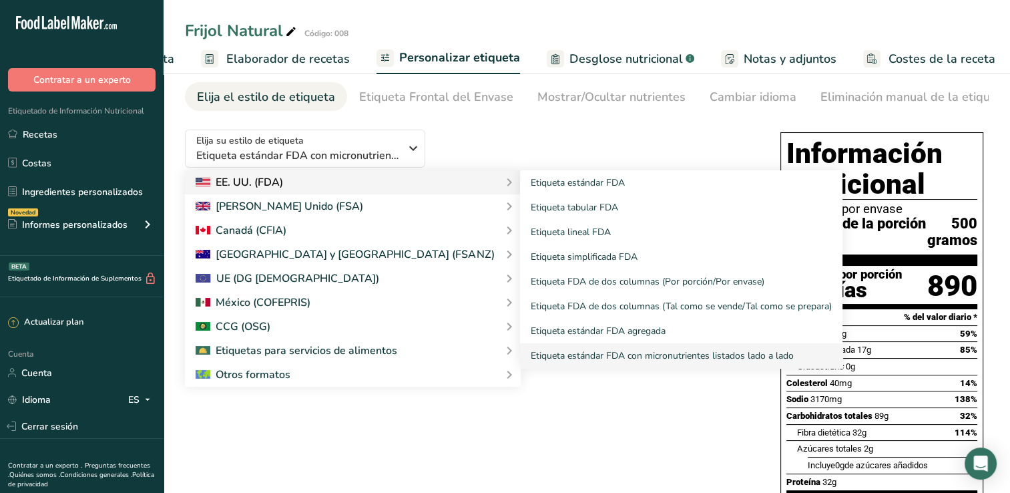
click at [504, 207] on div "Etiqueta estándar FDA Etiqueta tabular FDA Etiqueta lineal FDA Etiqueta simplif…" at bounding box center [673, 269] width 339 height 198
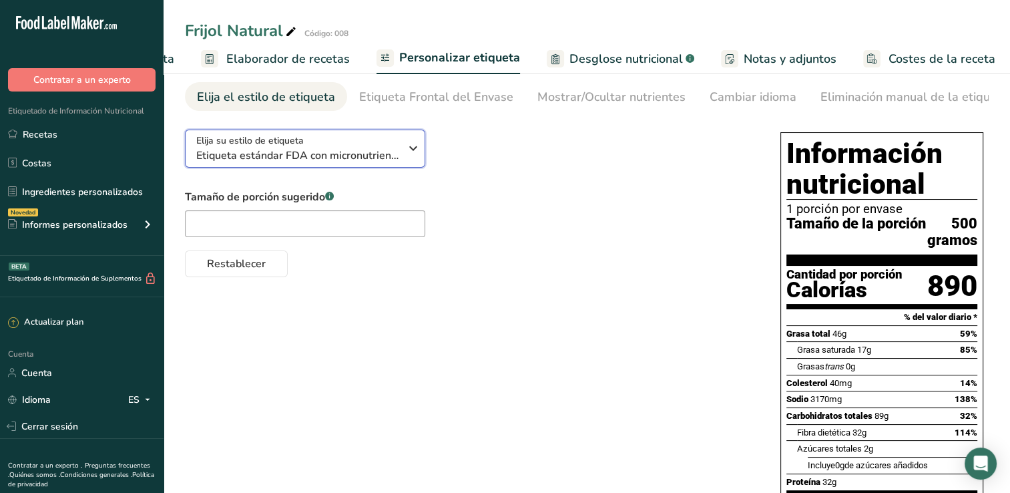
drag, startPoint x: 411, startPoint y: 207, endPoint x: 403, endPoint y: 156, distance: 52.2
click at [403, 156] on div "Elija su estilo de etiqueta Etiqueta estándar FDA con micronutrientes listados …" at bounding box center [303, 149] width 214 height 30
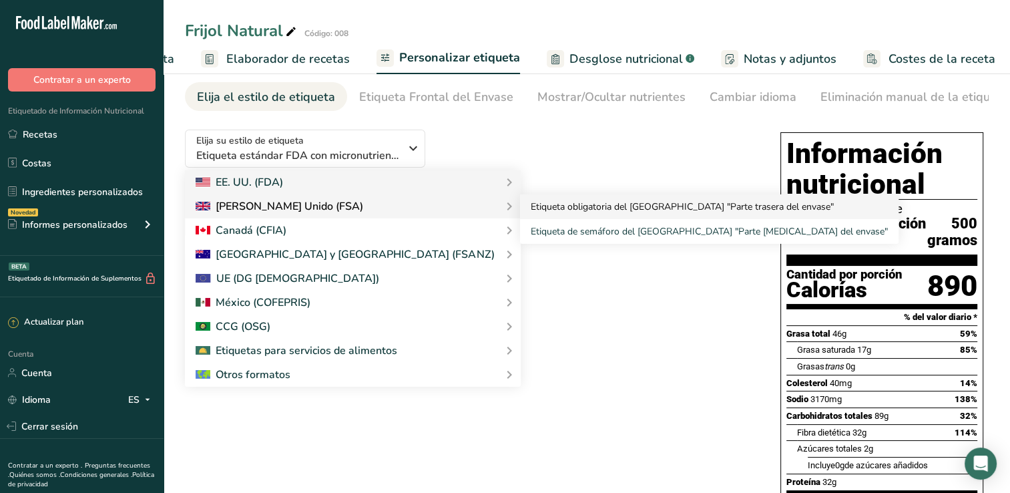
click at [520, 212] on link "Etiqueta obligatoria del [GEOGRAPHIC_DATA] "Parte trasera del envase"" at bounding box center [709, 206] width 379 height 25
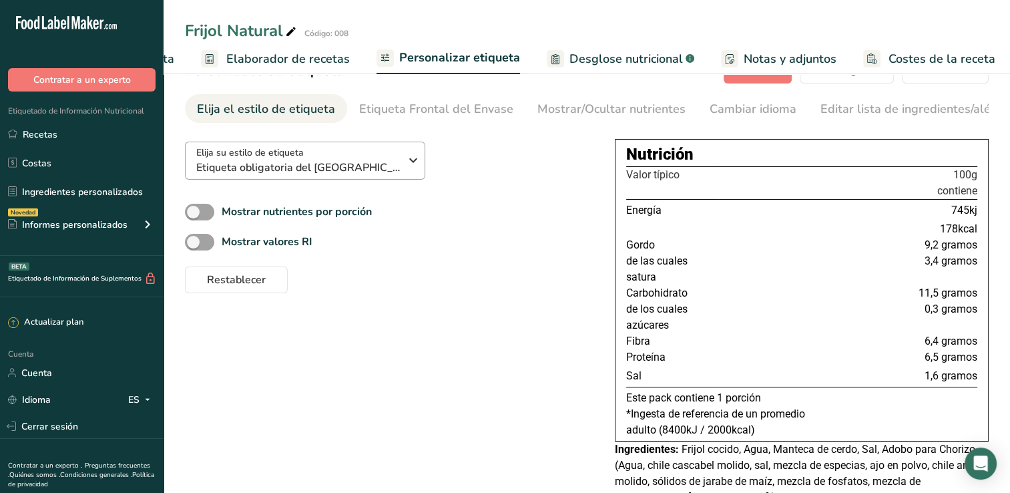
scroll to position [11, 0]
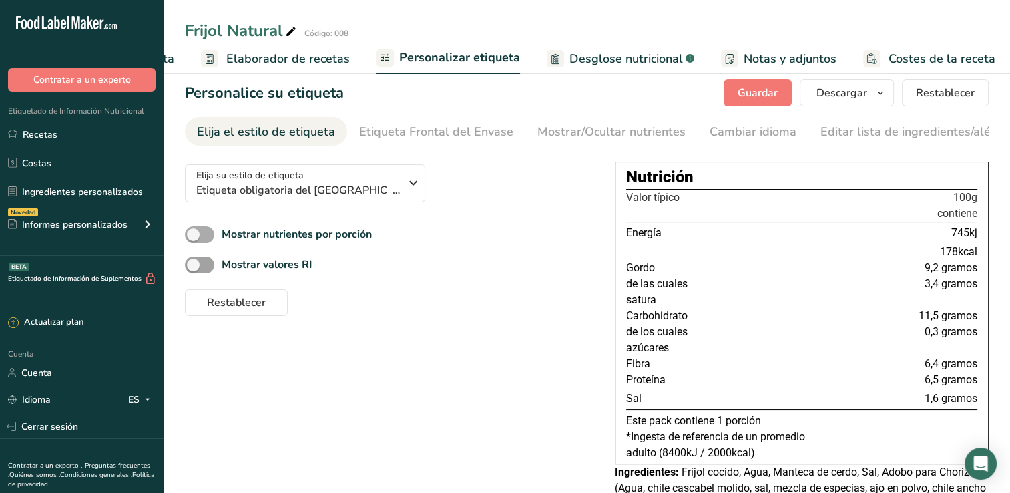
click at [199, 240] on span at bounding box center [199, 234] width 29 height 17
click at [194, 239] on input "Mostrar nutrientes por porción" at bounding box center [189, 234] width 9 height 9
checkbox input "true"
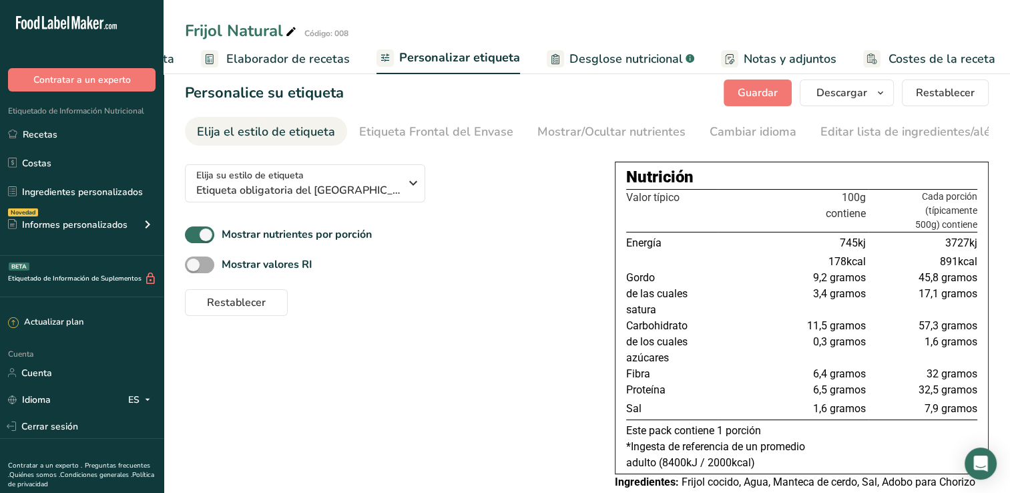
click at [198, 265] on span at bounding box center [199, 264] width 29 height 17
click at [194, 265] on input "Mostrar valores RI" at bounding box center [189, 264] width 9 height 9
checkbox input "true"
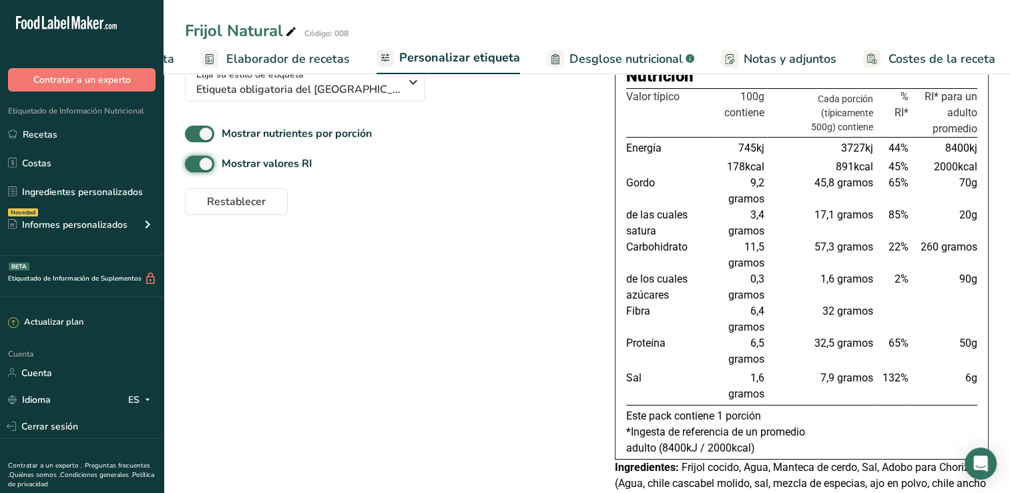
scroll to position [41, 0]
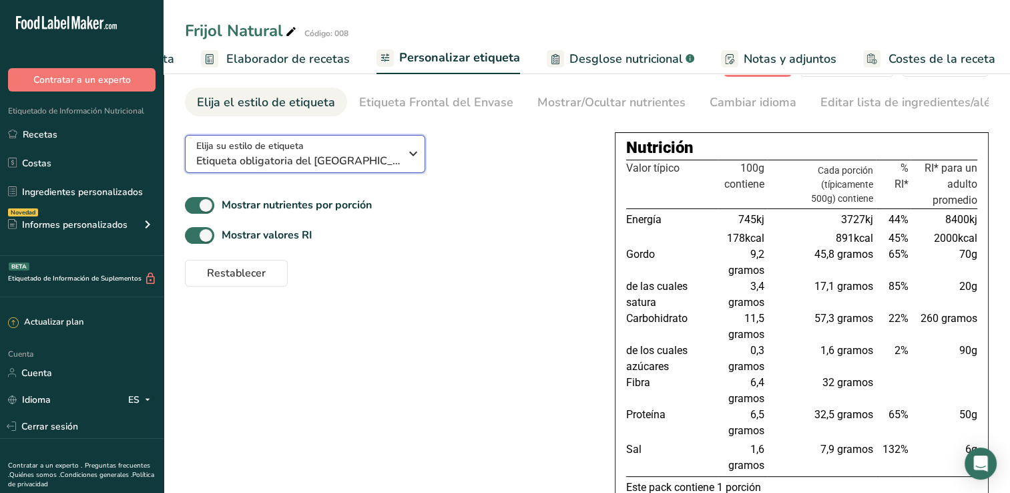
click at [407, 162] on icon "button" at bounding box center [413, 154] width 16 height 24
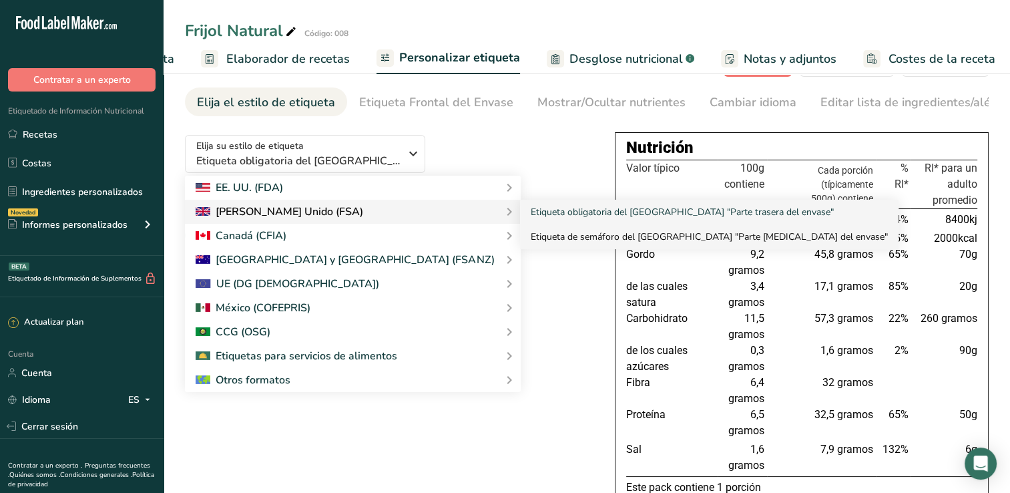
click at [520, 237] on link "Etiqueta de semáforo del [GEOGRAPHIC_DATA] "Parte [MEDICAL_DATA] del envase"" at bounding box center [709, 236] width 379 height 25
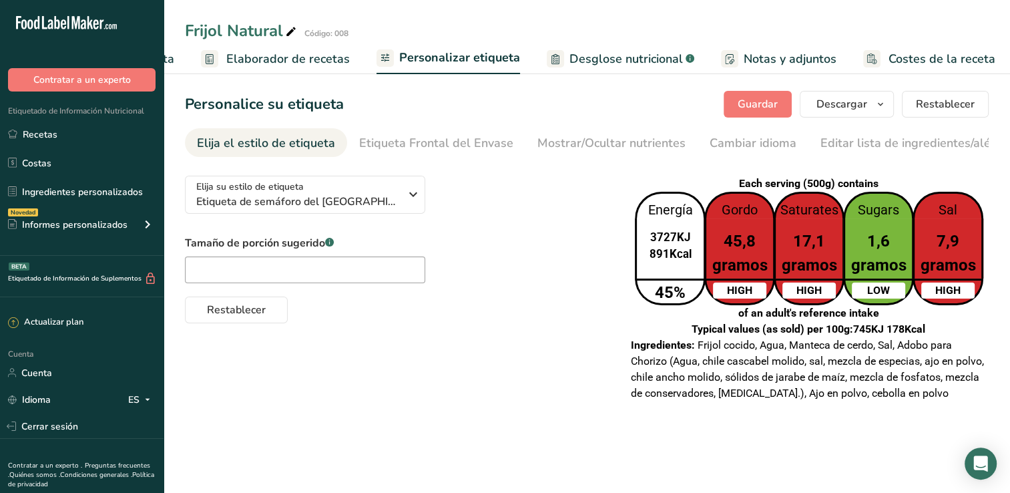
scroll to position [0, 0]
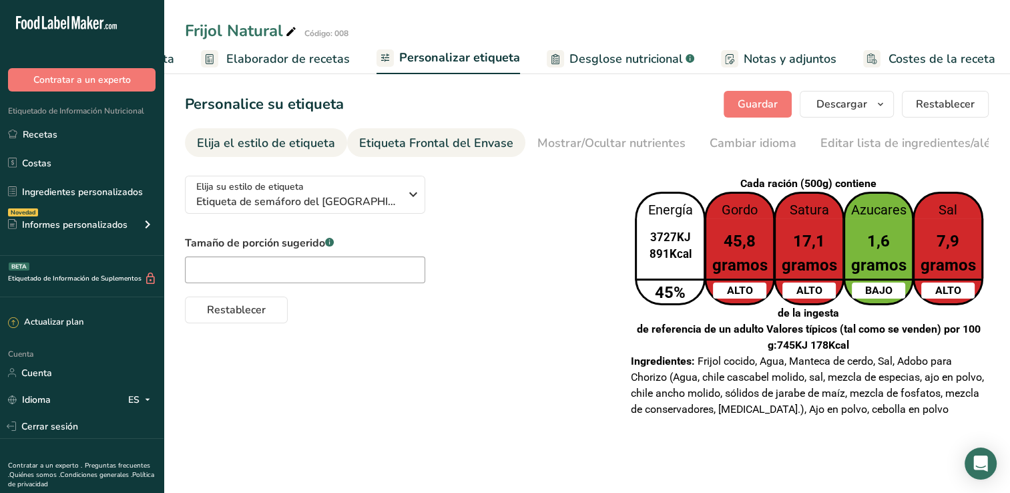
click at [467, 144] on div "Etiqueta Frontal del Envase" at bounding box center [436, 143] width 154 height 18
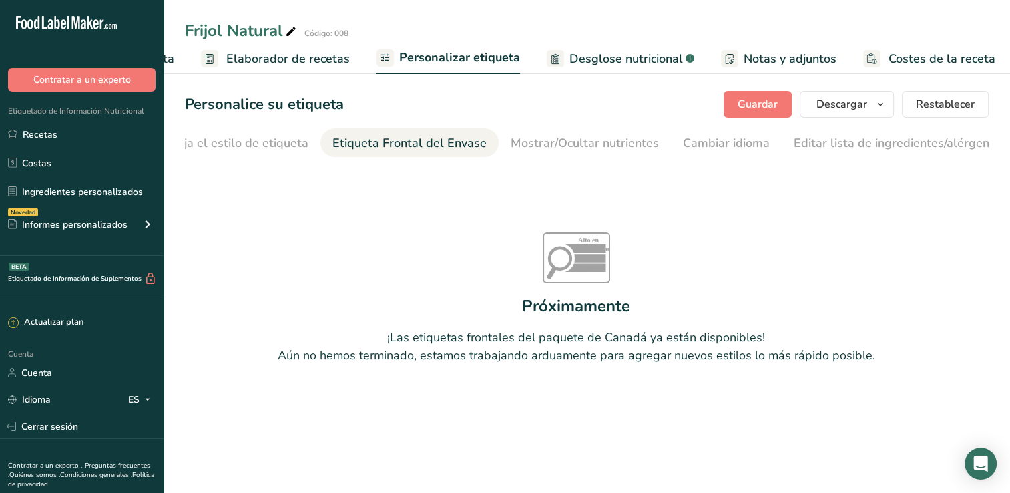
scroll to position [0, 4]
click at [232, 139] on div "Elija el estilo de etiqueta" at bounding box center [262, 143] width 138 height 18
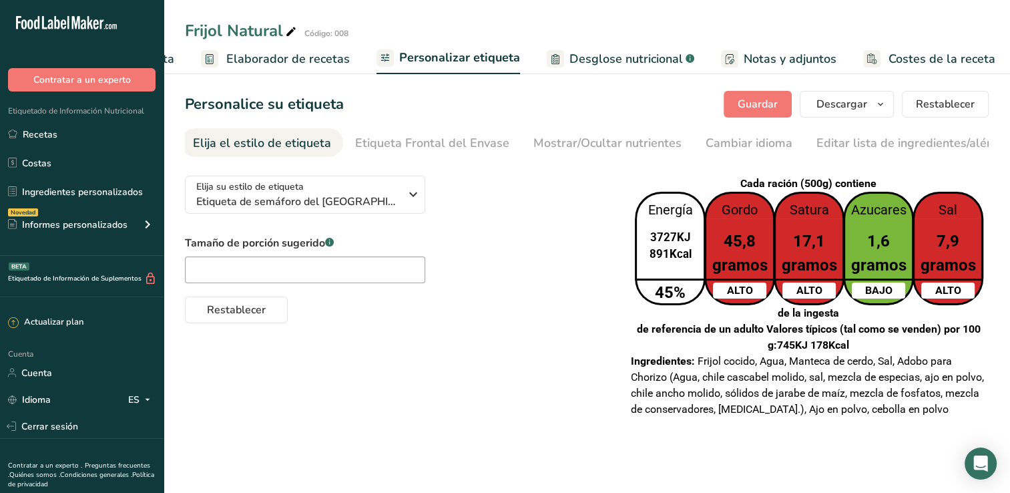
scroll to position [0, 0]
click at [420, 202] on icon "button" at bounding box center [413, 194] width 16 height 24
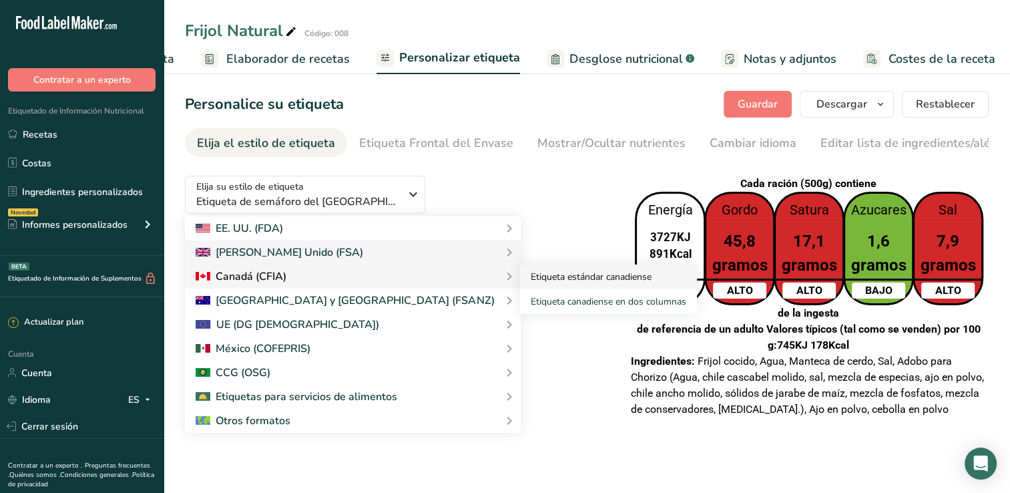
click at [520, 285] on link "Etiqueta estándar canadiense" at bounding box center [608, 276] width 177 height 25
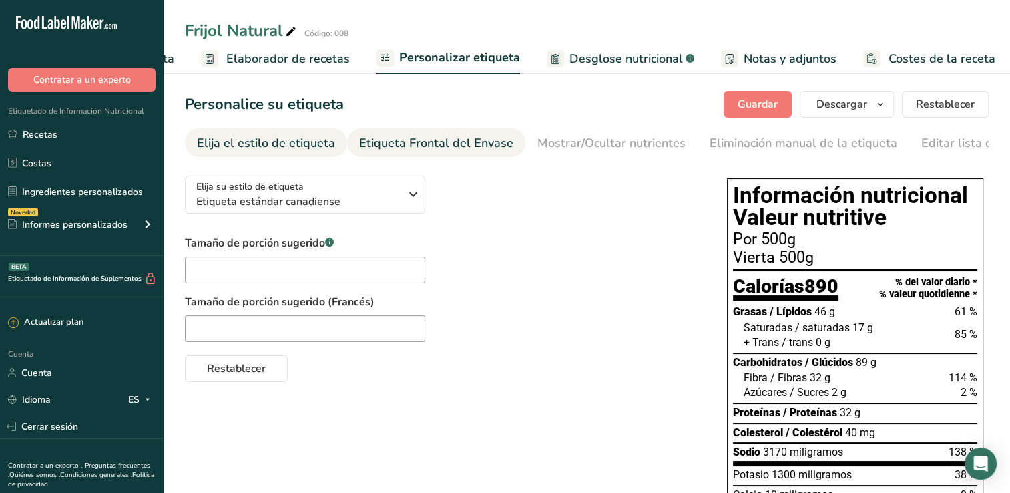
click at [445, 148] on div "Etiqueta Frontal del Envase" at bounding box center [436, 143] width 154 height 18
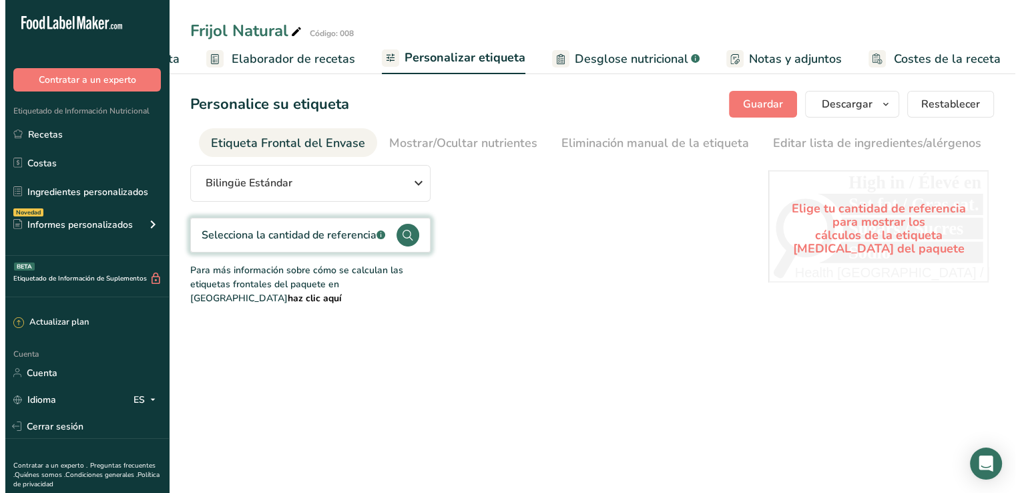
scroll to position [0, 159]
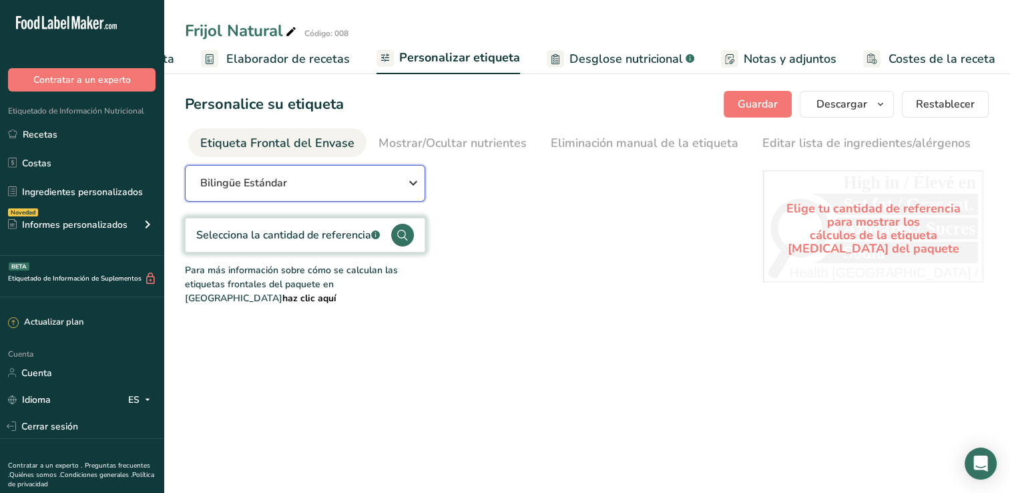
click at [407, 188] on icon "button" at bounding box center [413, 183] width 16 height 24
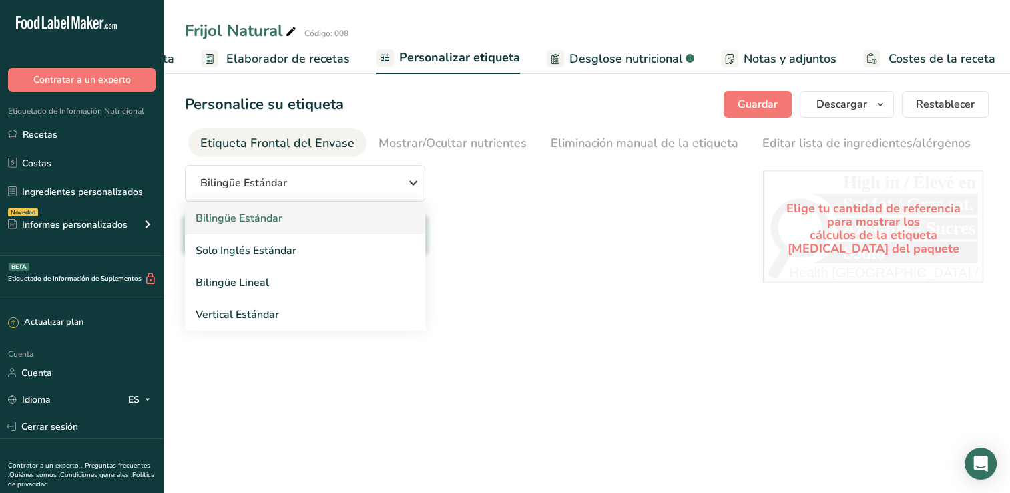
click at [275, 221] on link "Bilingüe Estándar" at bounding box center [305, 218] width 240 height 32
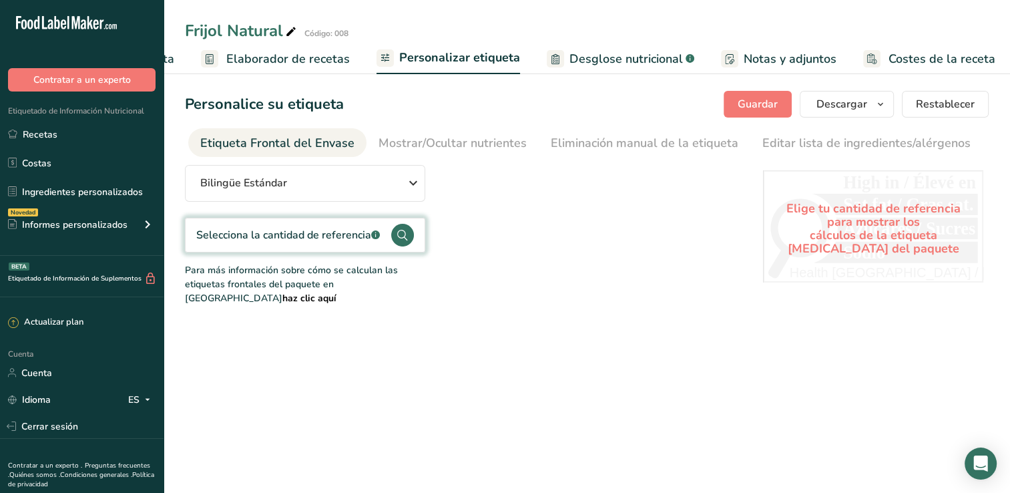
click at [341, 236] on font "Selecciona la cantidad de referencia" at bounding box center [283, 235] width 175 height 15
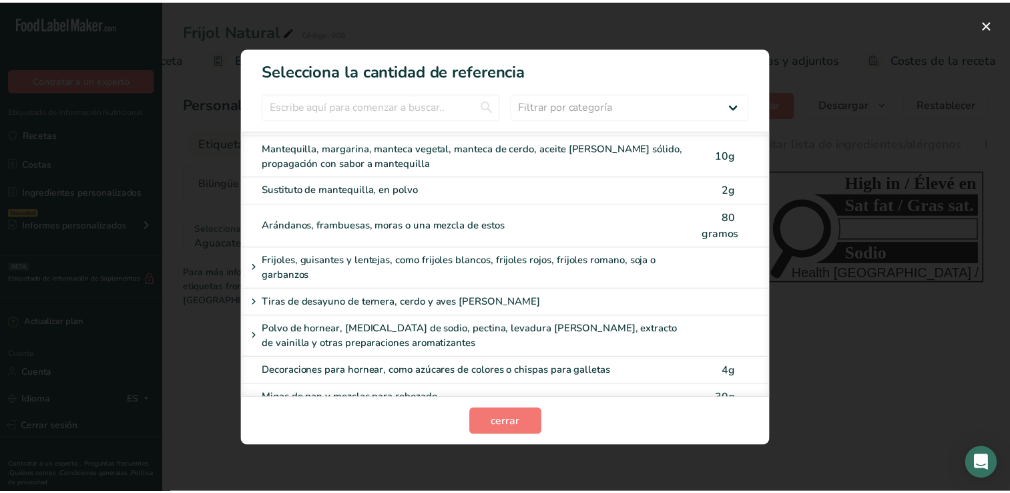
scroll to position [401, 0]
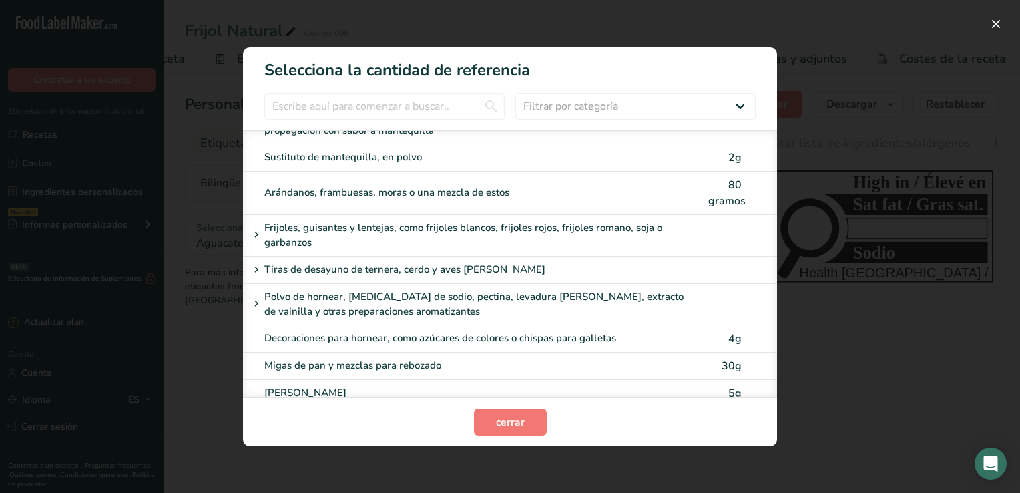
click at [258, 228] on icon "Modal de selección de categoría FOP" at bounding box center [256, 235] width 12 height 19
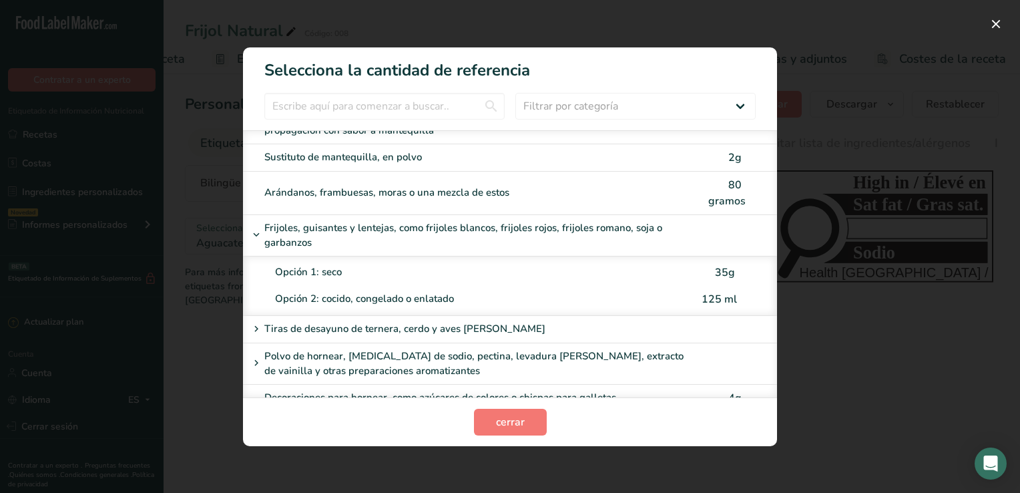
click at [565, 268] on div "Opción 1: seco" at bounding box center [488, 271] width 427 height 15
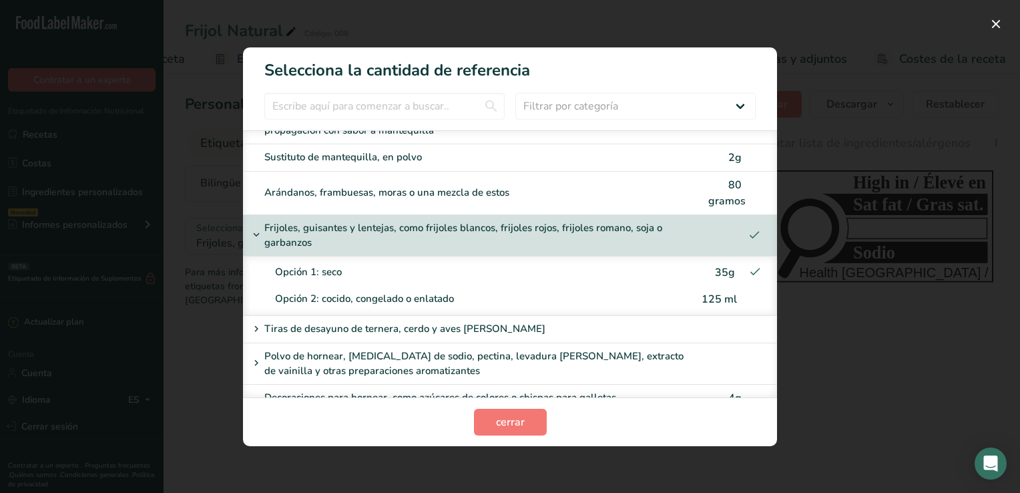
click at [318, 265] on div "Opción 1: seco" at bounding box center [488, 271] width 427 height 15
click at [512, 426] on span "cerrar" at bounding box center [510, 422] width 29 height 16
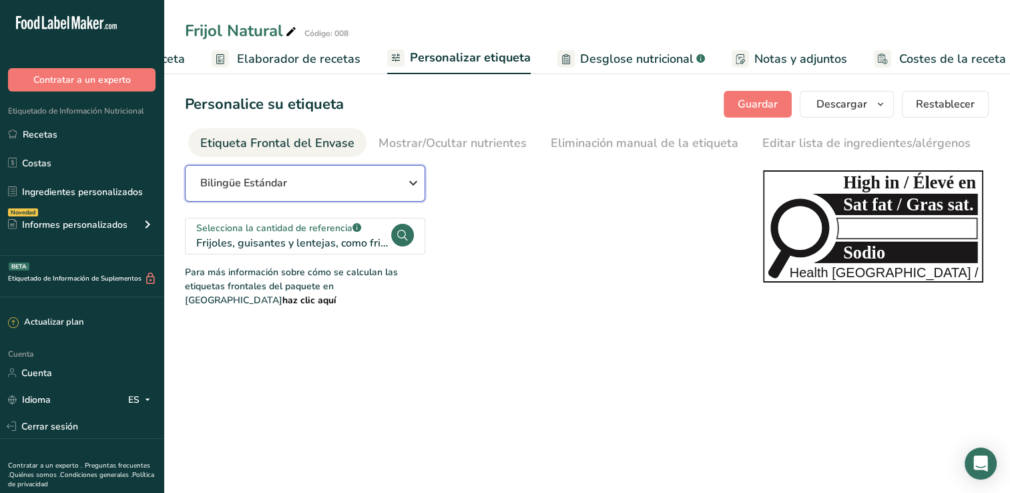
click at [415, 183] on icon "button" at bounding box center [413, 183] width 16 height 24
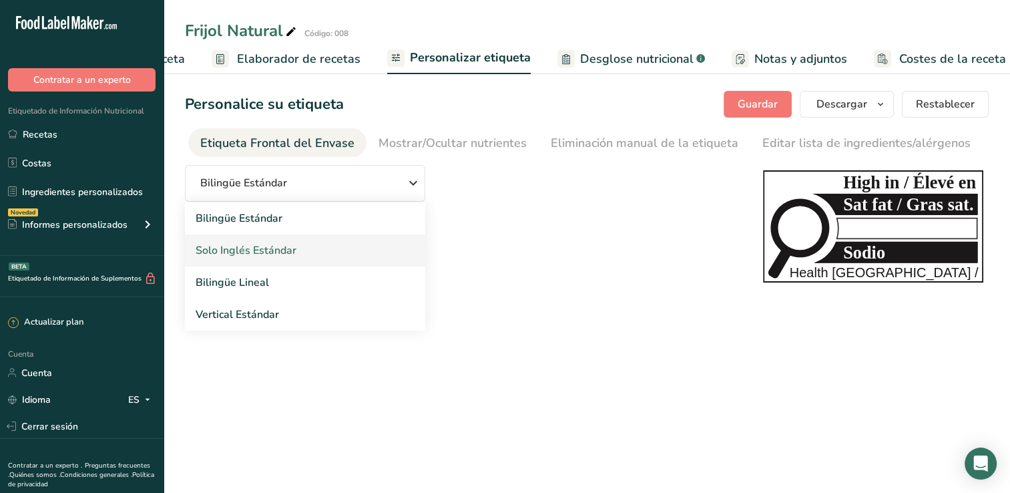
click at [358, 252] on link "Solo Inglés Estándar" at bounding box center [305, 250] width 240 height 32
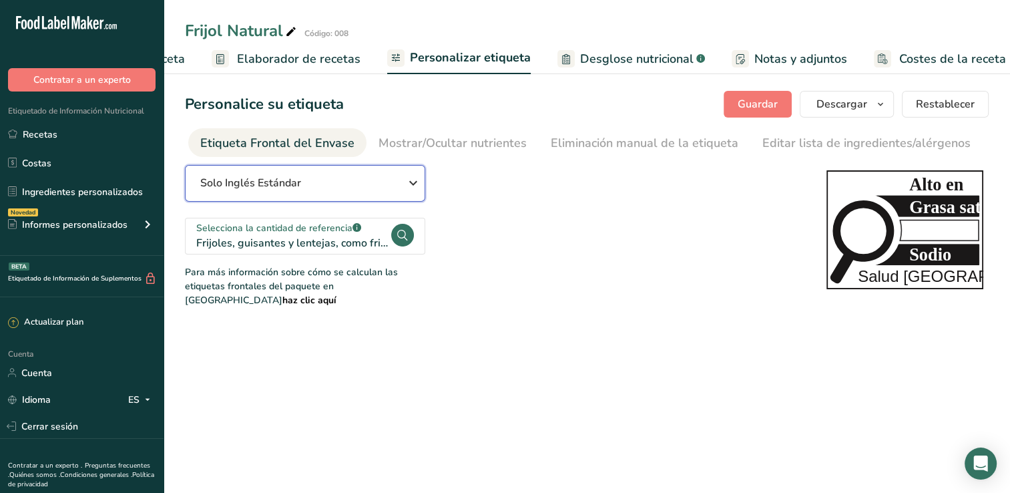
click at [412, 186] on icon "button" at bounding box center [413, 183] width 16 height 24
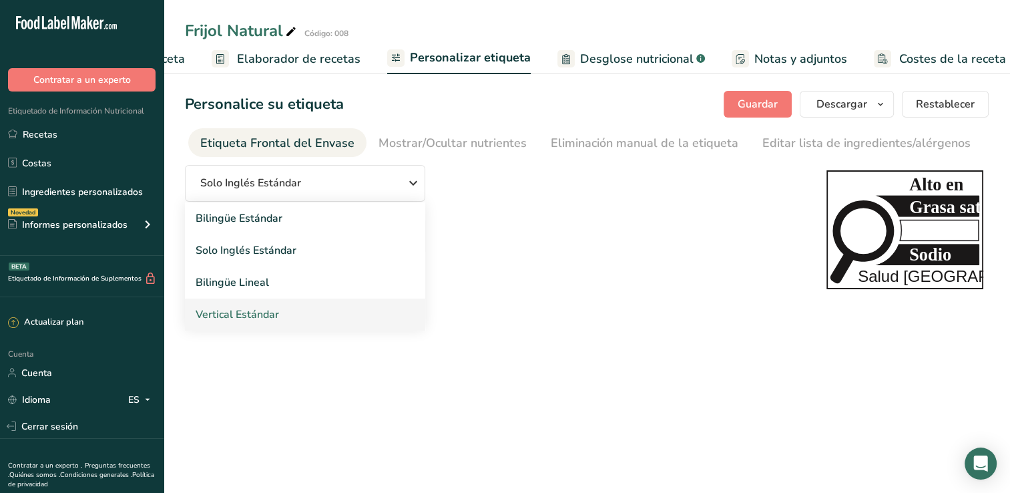
click at [346, 318] on link "Vertical Estándar" at bounding box center [305, 315] width 240 height 32
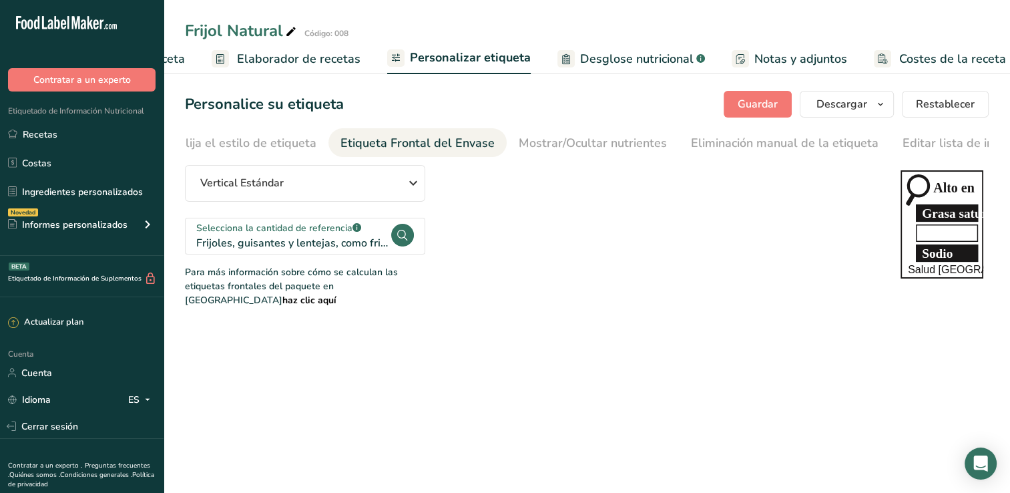
scroll to position [0, 17]
click at [409, 192] on icon "button" at bounding box center [413, 183] width 16 height 24
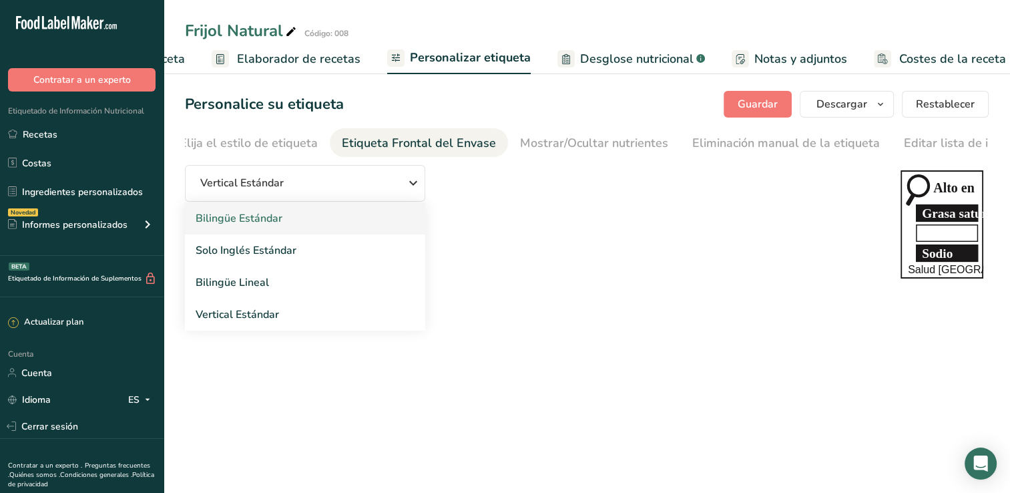
click at [318, 224] on link "Bilingüe Estándar" at bounding box center [305, 218] width 240 height 32
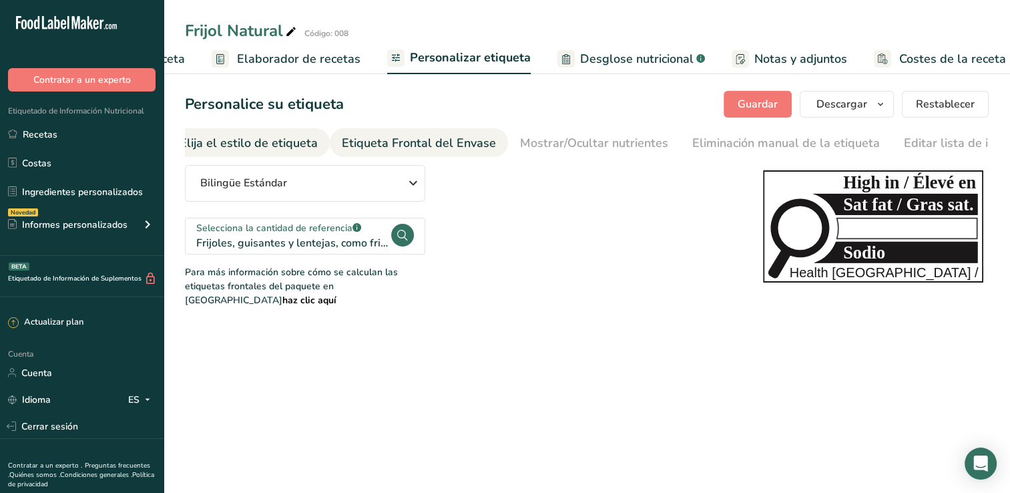
click at [283, 140] on div "Elija el estilo de etiqueta" at bounding box center [249, 143] width 138 height 18
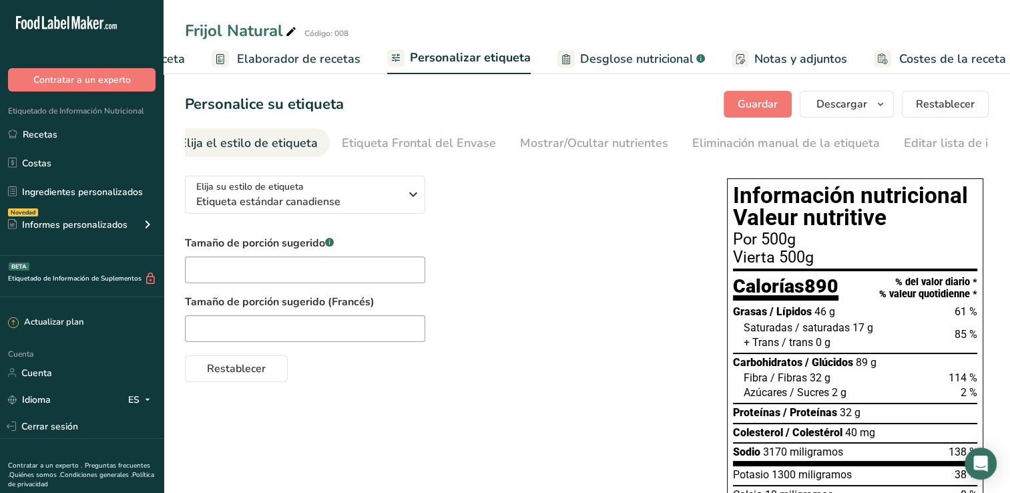
scroll to position [0, 0]
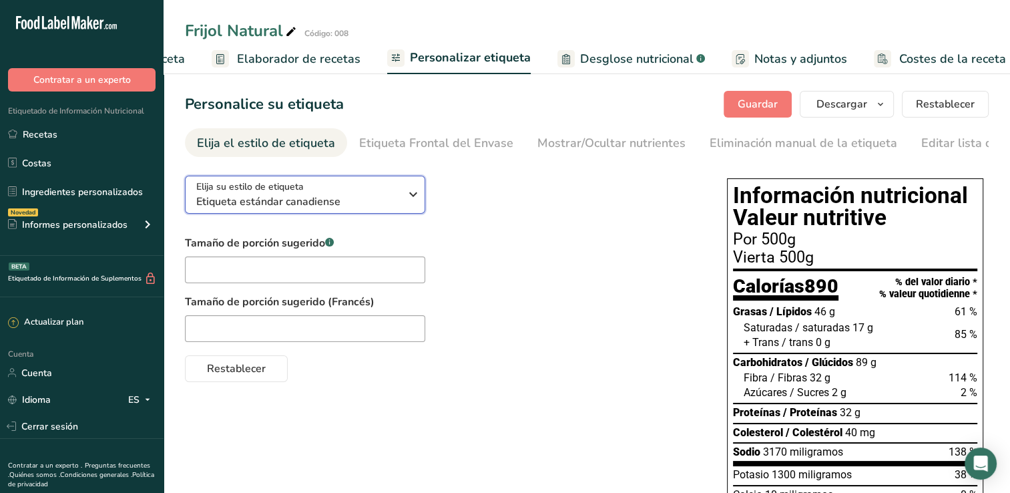
click at [408, 199] on icon "button" at bounding box center [413, 194] width 16 height 24
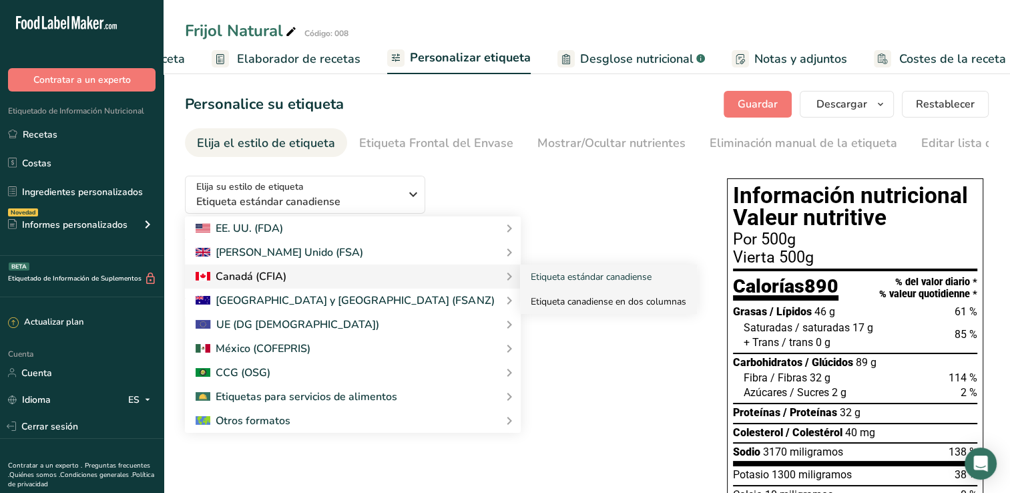
click at [520, 300] on link "Etiqueta canadiense en dos columnas" at bounding box center [608, 301] width 177 height 25
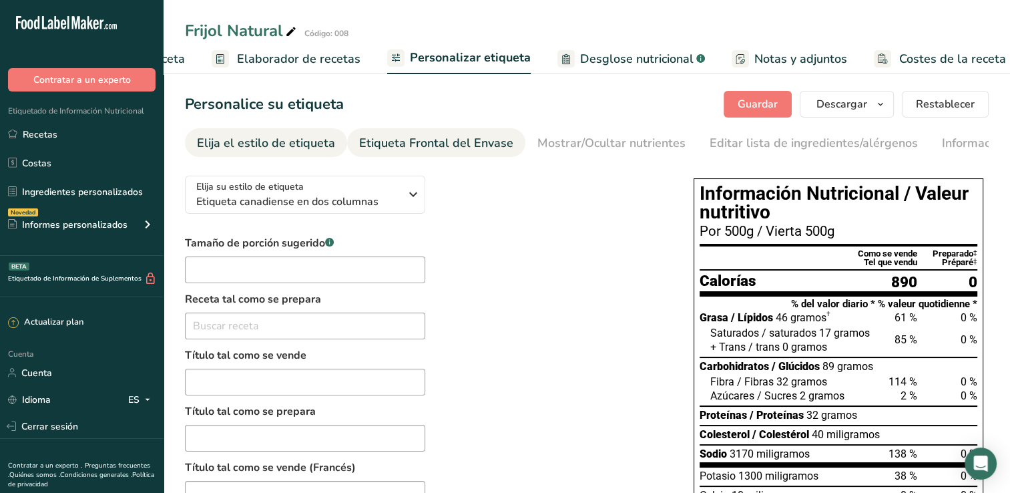
click at [422, 137] on div "Etiqueta Frontal del Envase" at bounding box center [436, 143] width 154 height 18
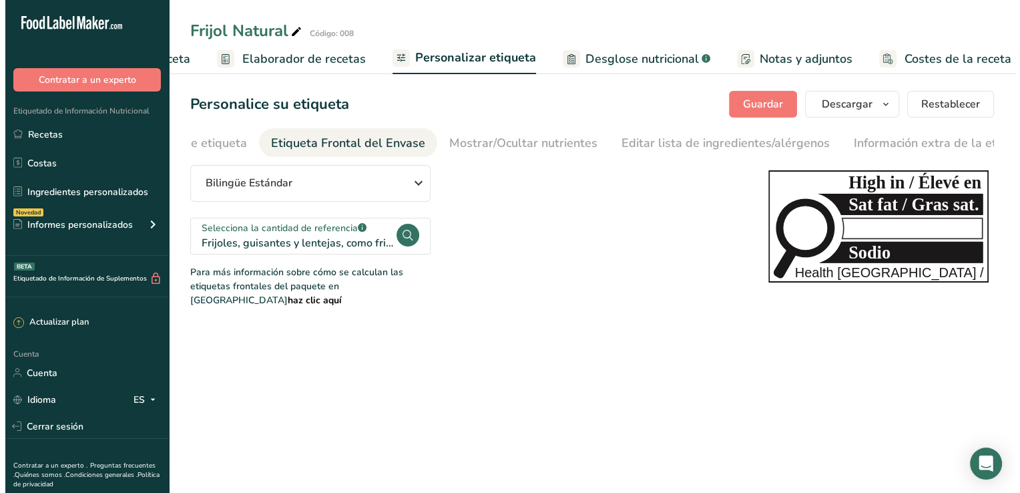
scroll to position [0, 124]
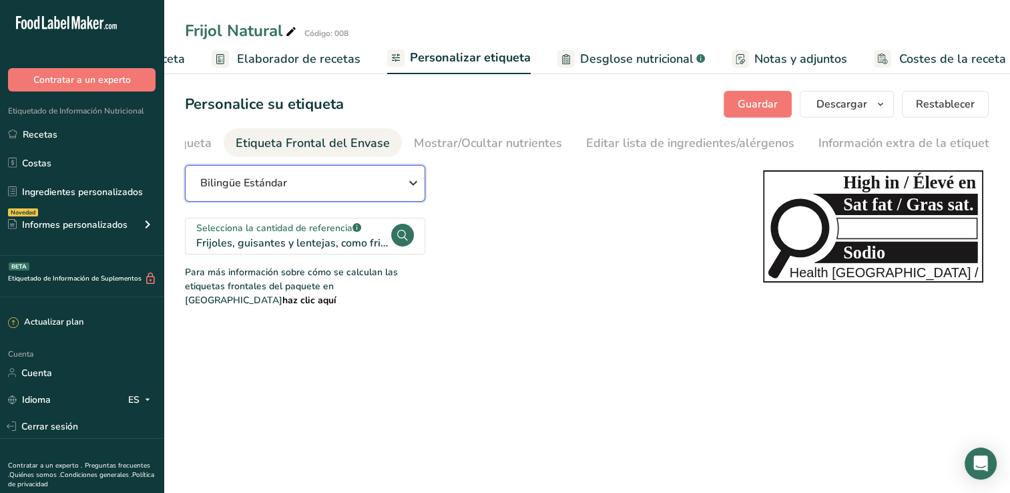
click at [363, 188] on div "Bilingüe Estándar" at bounding box center [304, 183] width 209 height 16
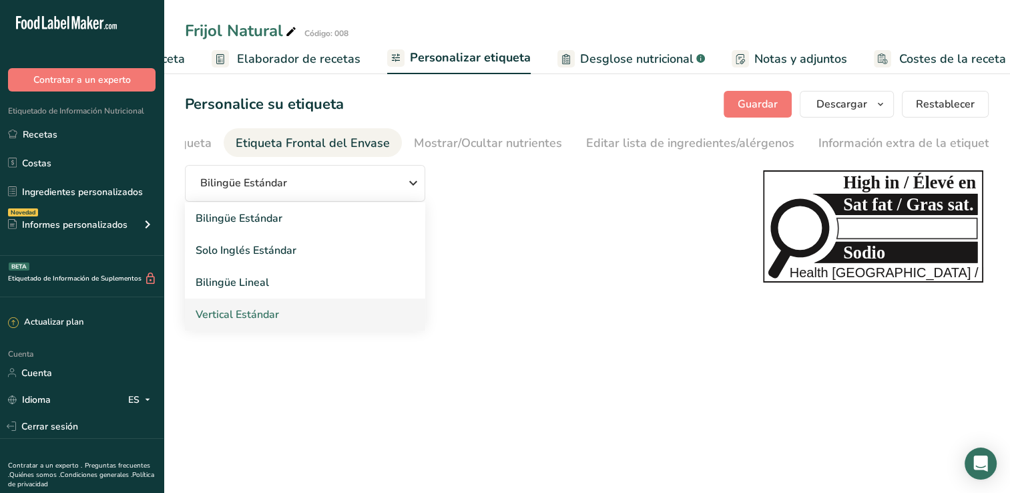
click at [341, 315] on link "Vertical Estándar" at bounding box center [305, 315] width 240 height 32
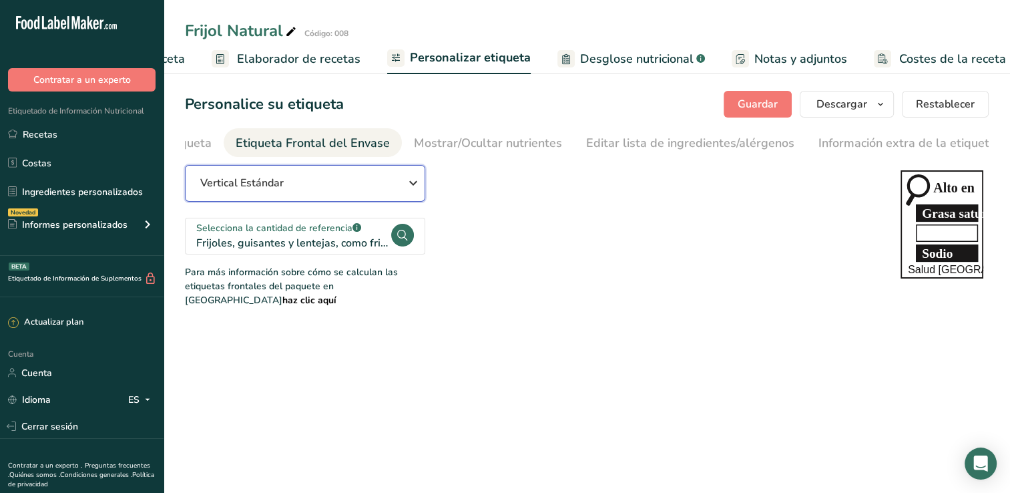
click at [398, 191] on div "Vertical Estándar" at bounding box center [304, 183] width 209 height 16
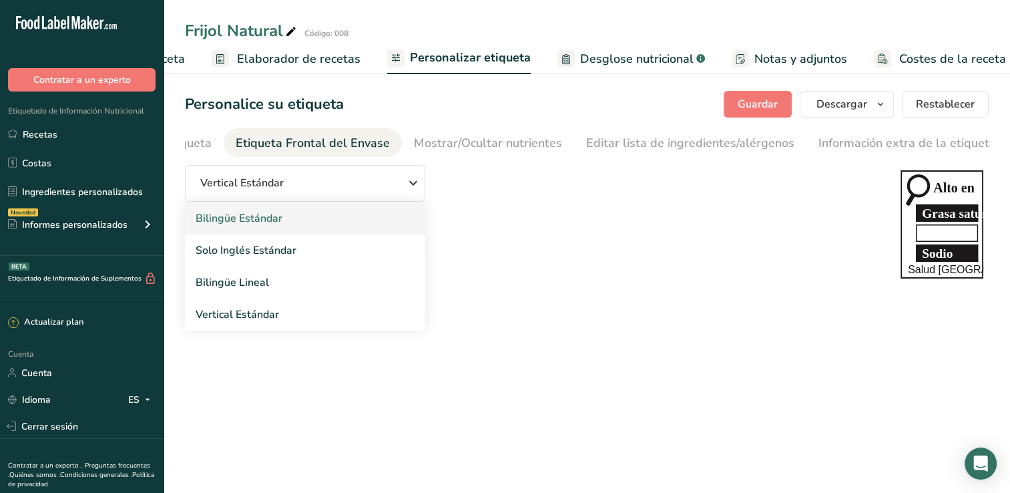
click at [353, 222] on link "Bilingüe Estándar" at bounding box center [305, 218] width 240 height 32
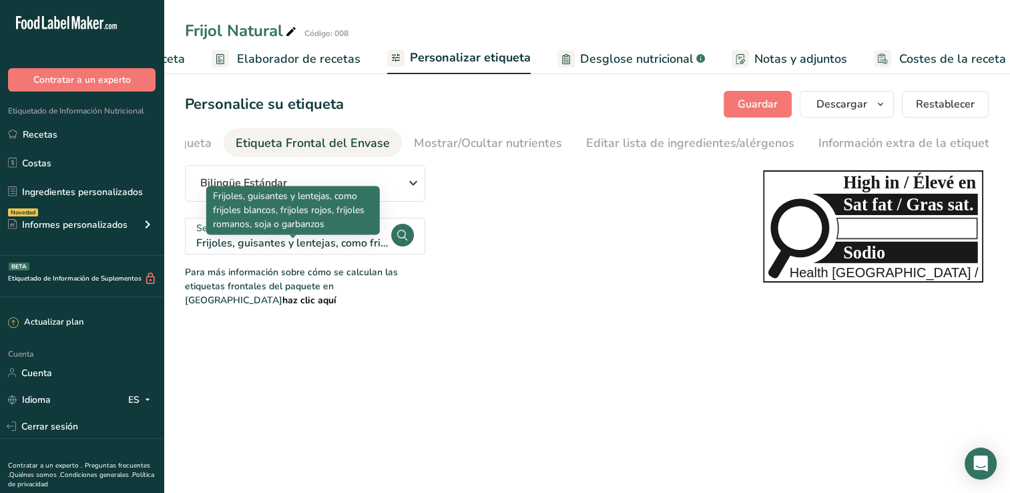
click at [360, 242] on div "Frijoles, guisantes y lentejas, como frijoles blancos, frijoles rojos, frijoles…" at bounding box center [293, 243] width 194 height 16
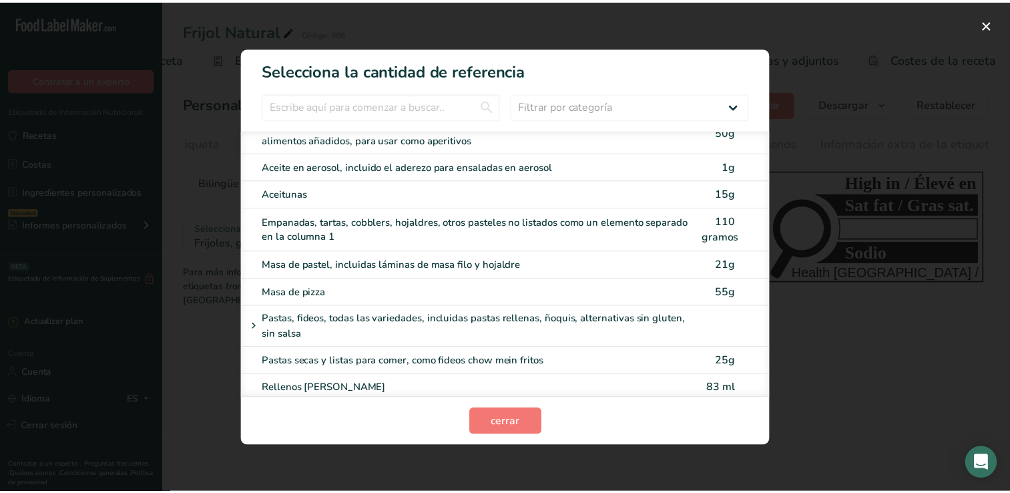
scroll to position [5076, 0]
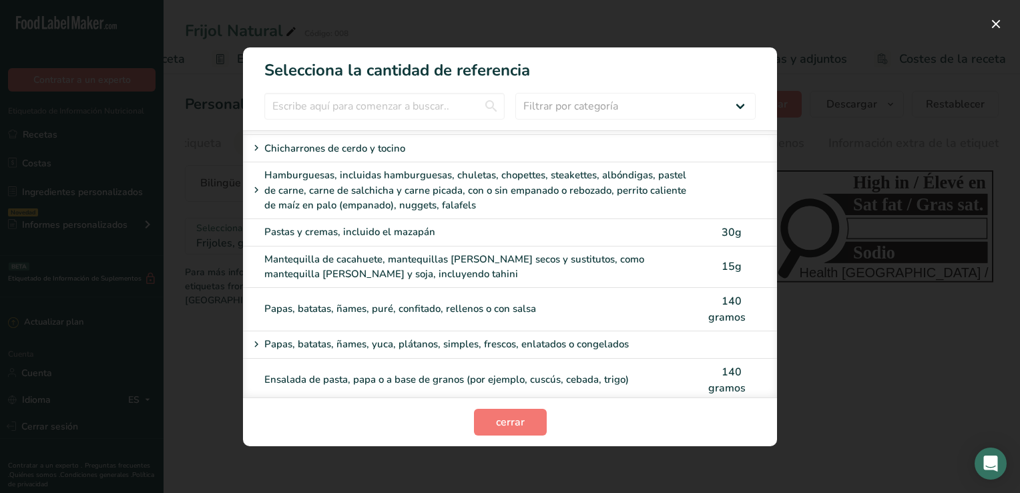
click at [549, 415] on div "Quark, queso fresco y postres lácteos frescos" at bounding box center [482, 422] width 436 height 15
click at [514, 421] on span "cerrar" at bounding box center [510, 422] width 29 height 16
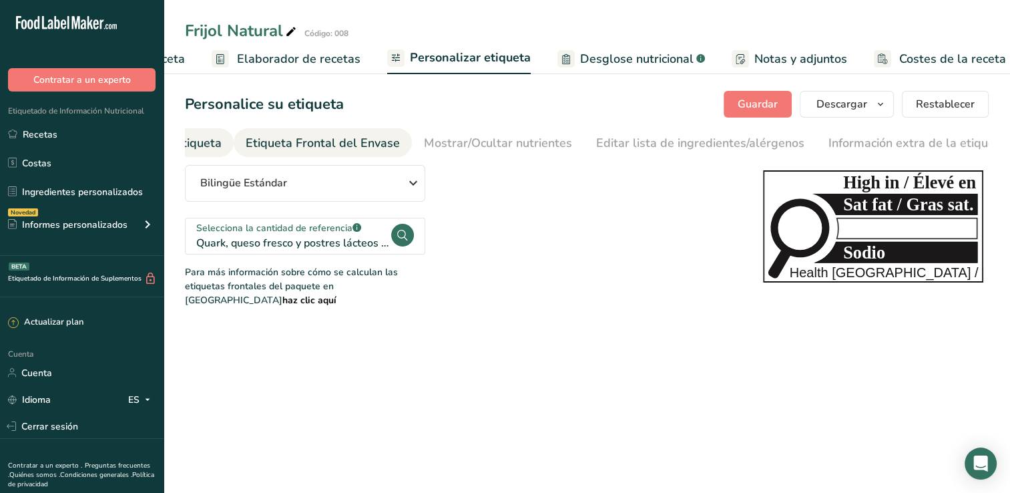
drag, startPoint x: 212, startPoint y: 142, endPoint x: 202, endPoint y: 141, distance: 9.4
click at [209, 142] on div "Elija el estilo de etiqueta" at bounding box center [152, 143] width 138 height 18
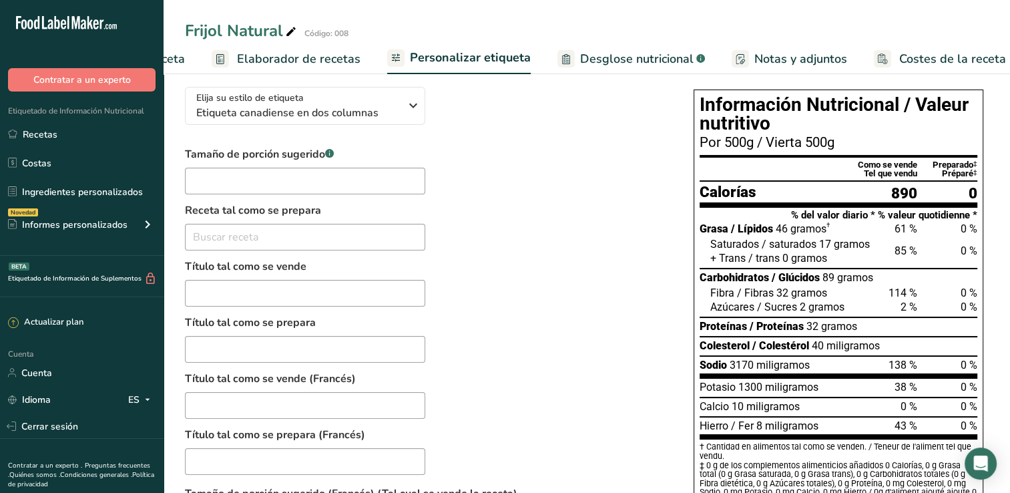
scroll to position [67, 0]
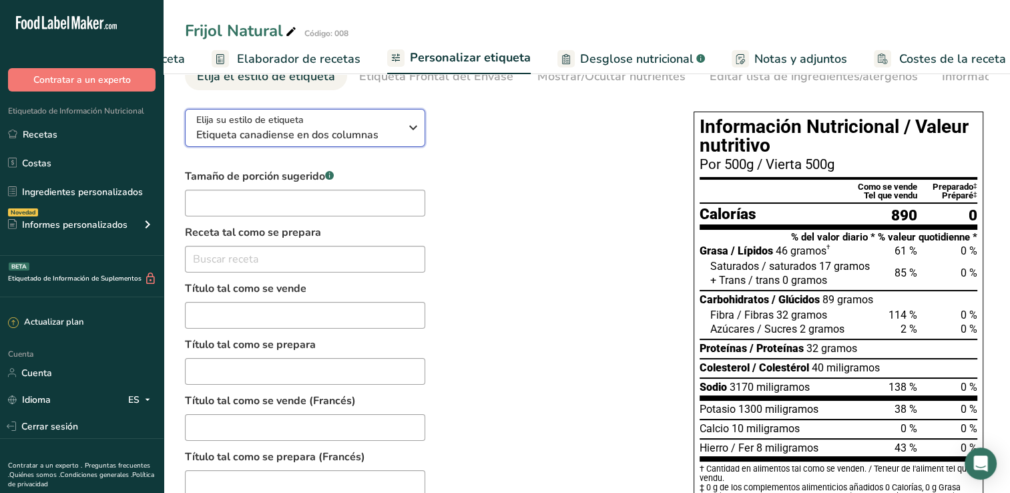
click at [404, 140] on div "Elija su estilo de etiqueta Etiqueta canadiense en dos columnas" at bounding box center [303, 128] width 214 height 30
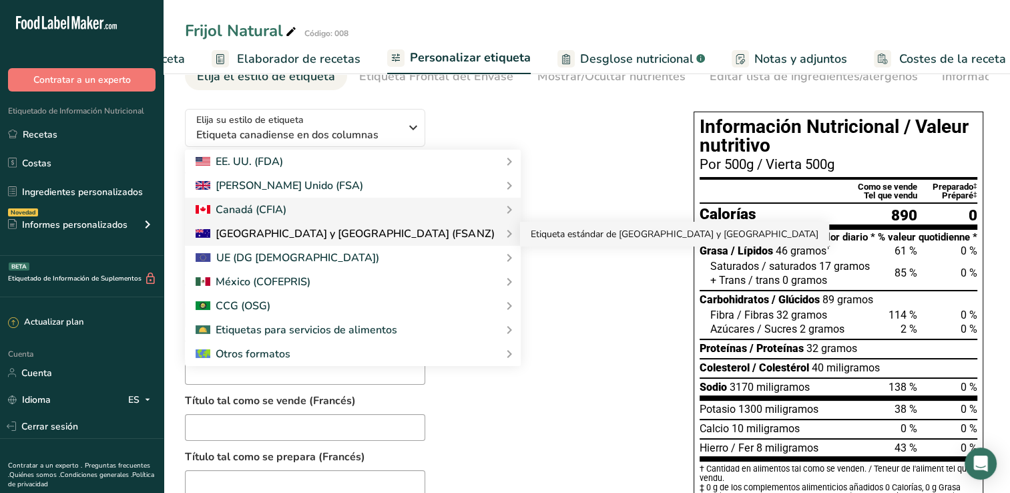
click at [520, 235] on link "Etiqueta estándar de [GEOGRAPHIC_DATA] y [GEOGRAPHIC_DATA]" at bounding box center [674, 234] width 309 height 25
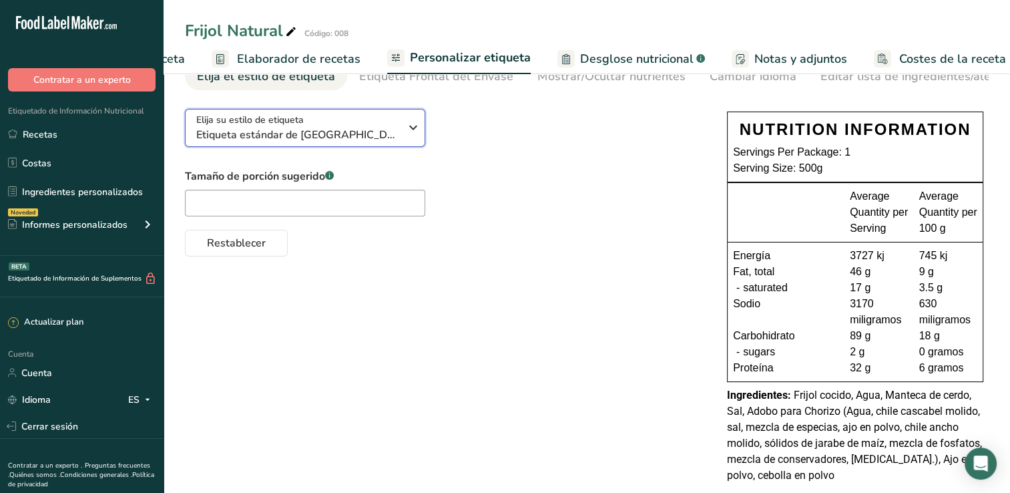
drag, startPoint x: 449, startPoint y: 235, endPoint x: 415, endPoint y: 131, distance: 109.6
click at [415, 131] on icon "button" at bounding box center [413, 128] width 16 height 24
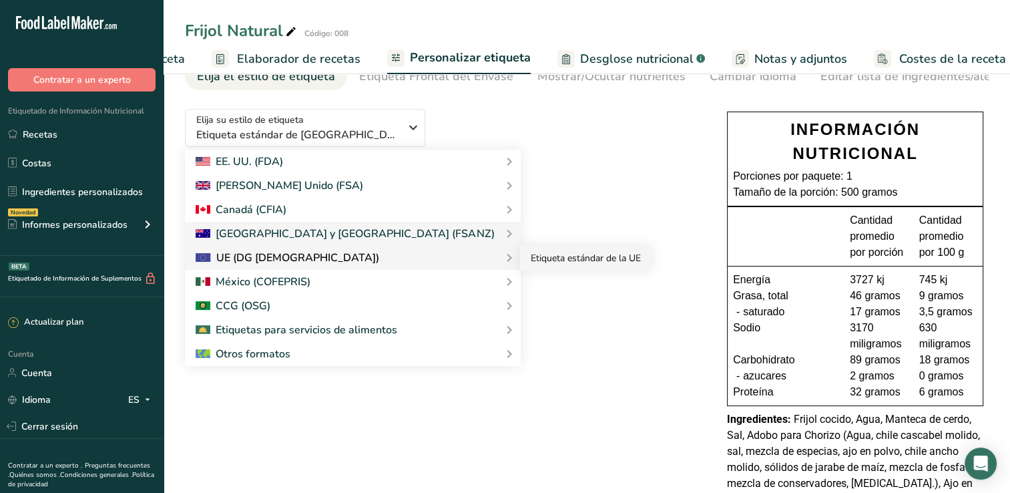
click at [520, 261] on link "Etiqueta estándar de la UE" at bounding box center [586, 258] width 132 height 25
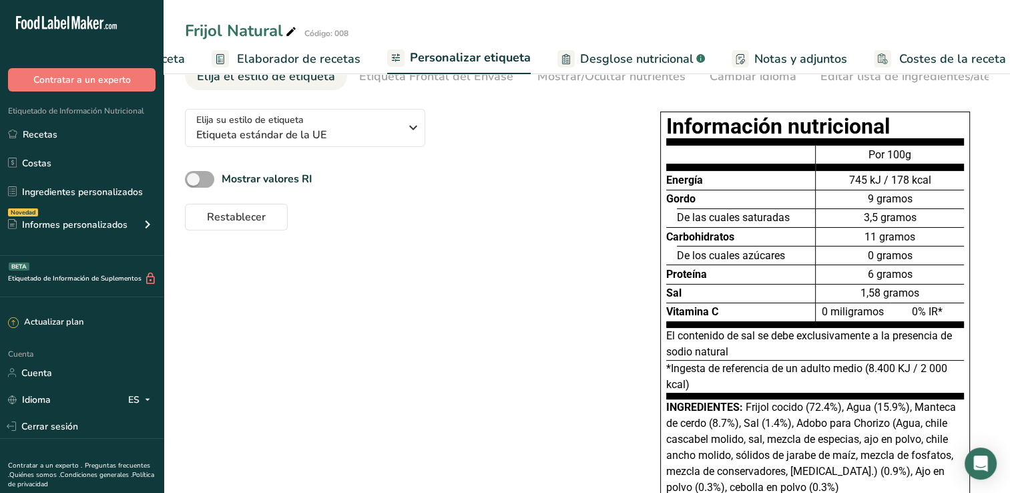
click at [190, 184] on span at bounding box center [199, 179] width 29 height 17
click at [190, 184] on input "Mostrar valores RI" at bounding box center [189, 179] width 9 height 9
click at [190, 184] on span at bounding box center [199, 179] width 29 height 17
click at [190, 184] on input "Mostrar valores RI" at bounding box center [189, 179] width 9 height 9
click at [196, 184] on span at bounding box center [199, 179] width 29 height 17
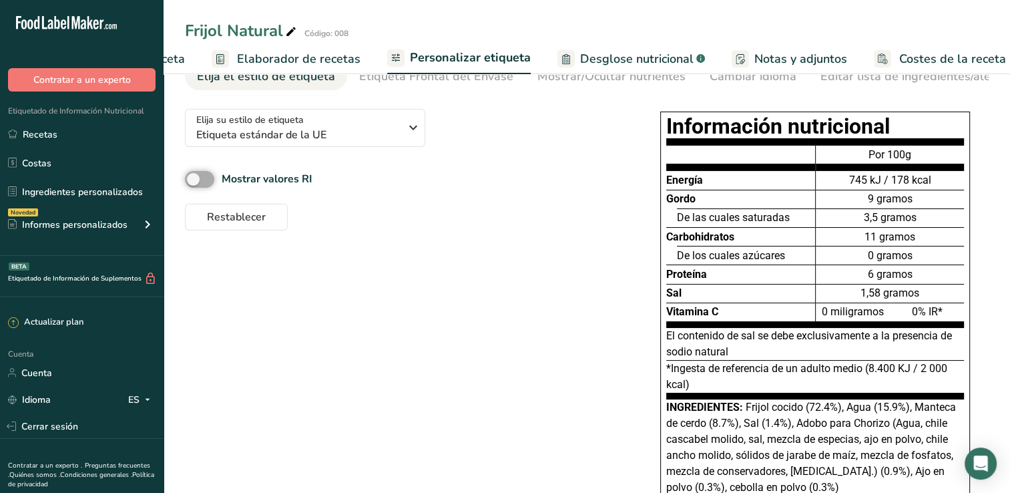
click at [194, 184] on input "Mostrar valores RI" at bounding box center [189, 179] width 9 height 9
click at [196, 184] on span at bounding box center [199, 179] width 29 height 17
click at [194, 184] on input "Mostrar valores RI" at bounding box center [189, 179] width 9 height 9
click at [196, 186] on span at bounding box center [199, 179] width 29 height 17
click at [194, 184] on input "Mostrar valores RI" at bounding box center [189, 179] width 9 height 9
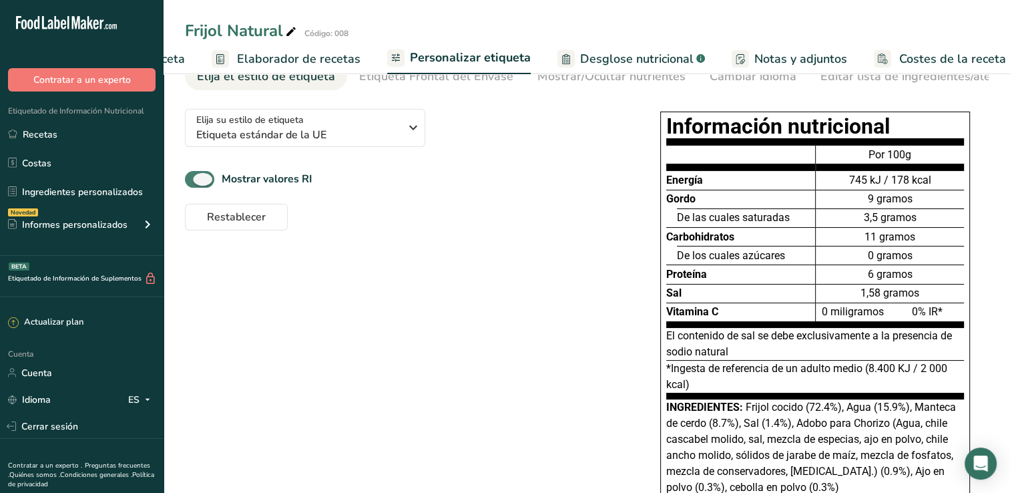
click at [196, 186] on span at bounding box center [199, 179] width 29 height 17
click at [194, 184] on input "Mostrar valores RI" at bounding box center [189, 179] width 9 height 9
click at [196, 184] on span at bounding box center [199, 179] width 29 height 17
click at [194, 184] on input "Mostrar valores RI" at bounding box center [189, 179] width 9 height 9
checkbox input "true"
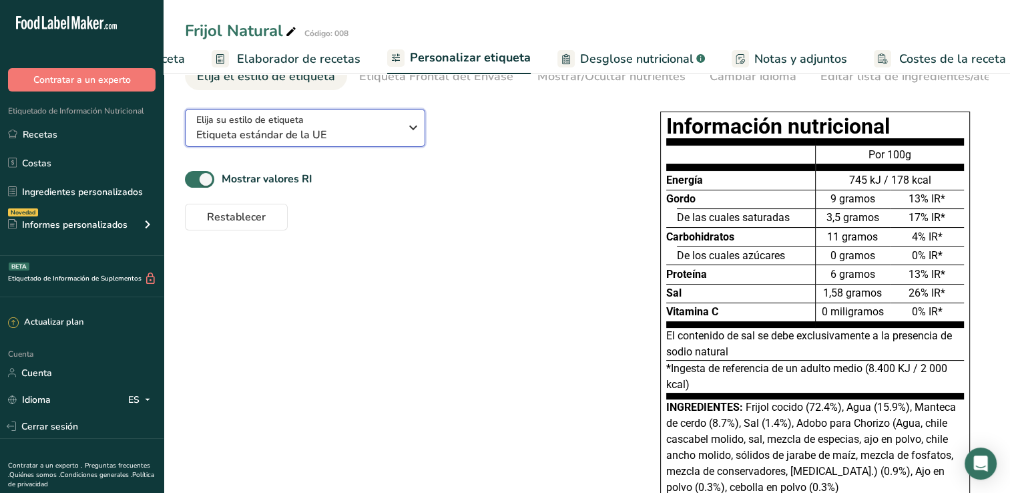
click at [393, 130] on span "Etiqueta estándar de la UE" at bounding box center [298, 135] width 204 height 16
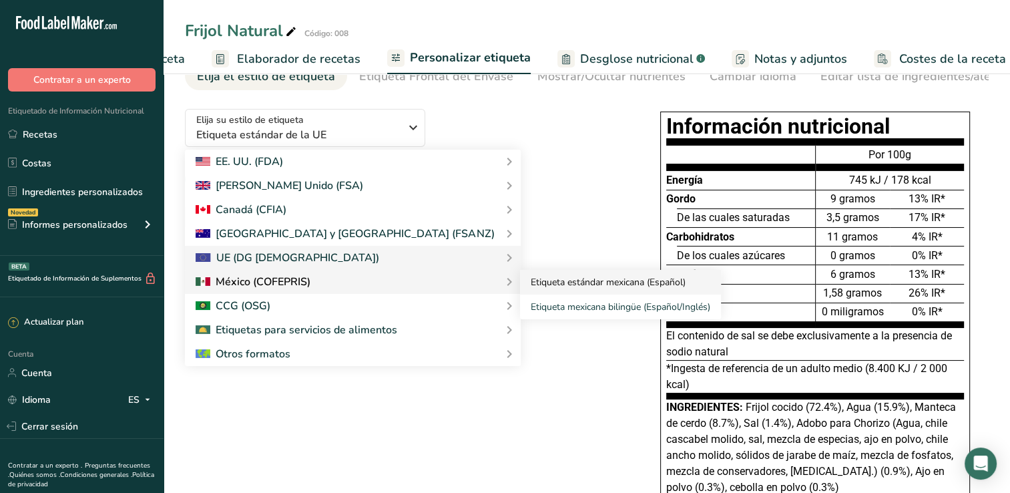
click at [520, 285] on link "Etiqueta estándar mexicana (Español)" at bounding box center [620, 282] width 201 height 25
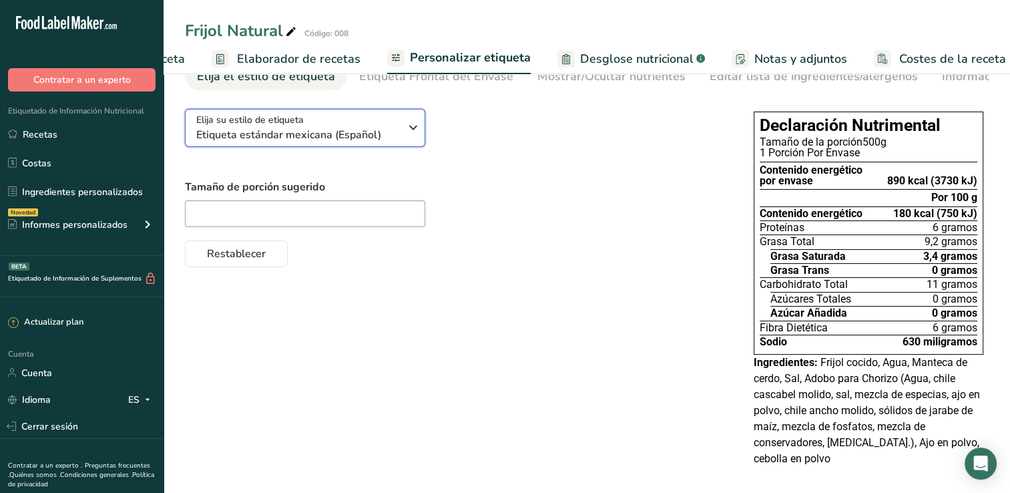
click at [413, 138] on icon "button" at bounding box center [413, 128] width 16 height 24
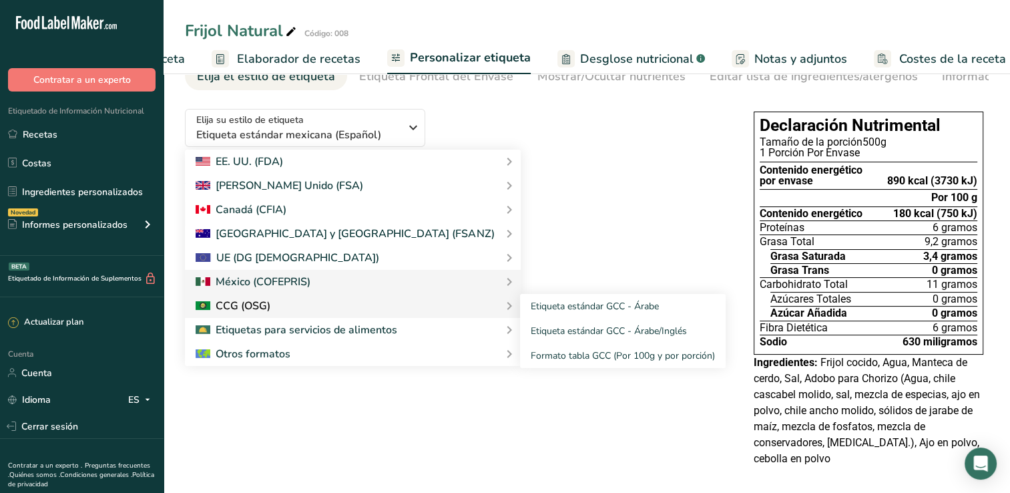
click at [398, 309] on div "CCG (OSG)" at bounding box center [353, 306] width 315 height 16
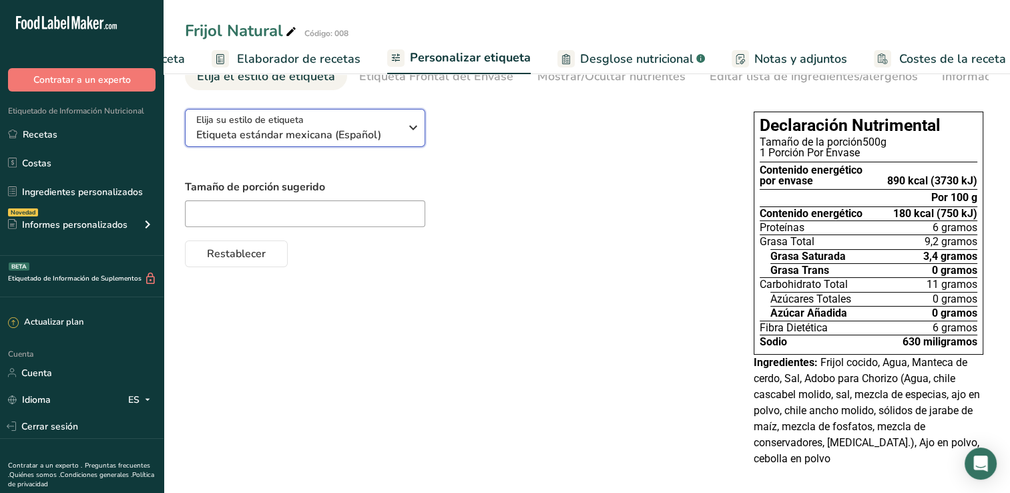
click at [414, 135] on icon "button" at bounding box center [413, 128] width 16 height 24
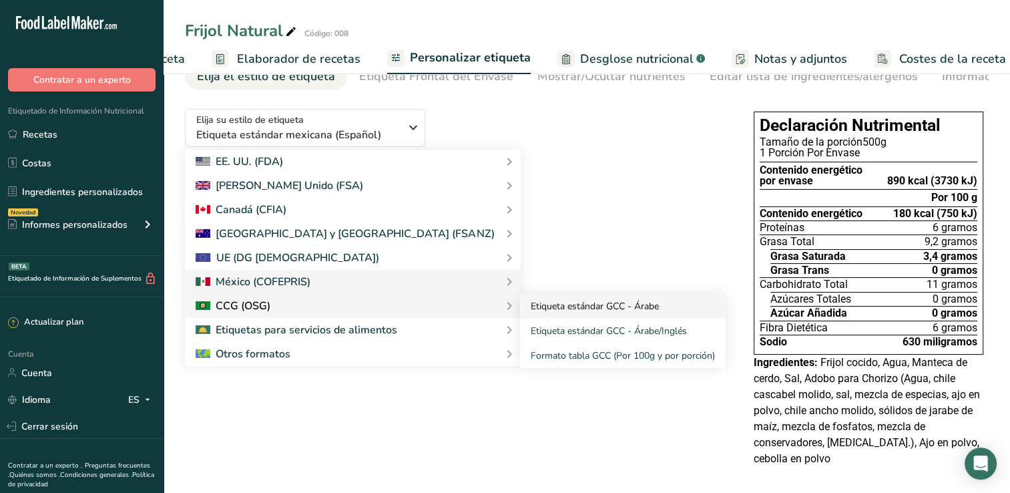
click at [520, 311] on link "Etiqueta estándar GCC - Árabe" at bounding box center [623, 306] width 206 height 25
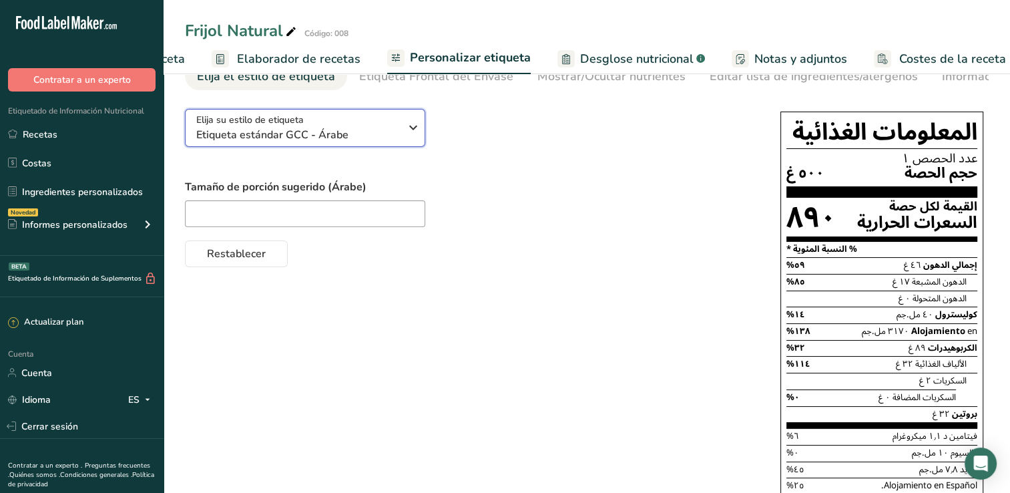
click at [411, 135] on icon "button" at bounding box center [413, 128] width 16 height 24
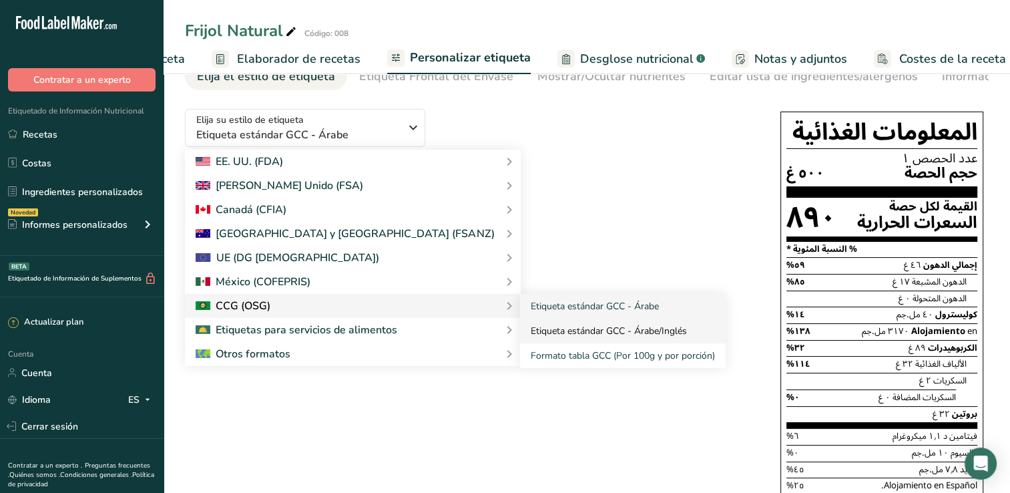
click at [520, 331] on link "Etiqueta estándar GCC - Árabe/Inglés" at bounding box center [623, 331] width 206 height 25
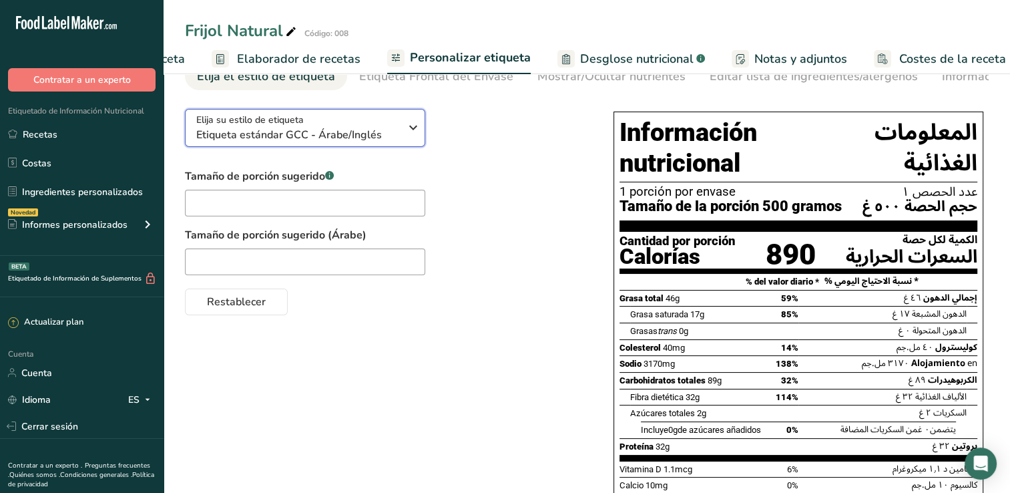
drag, startPoint x: 453, startPoint y: 331, endPoint x: 411, endPoint y: 134, distance: 201.5
click at [411, 134] on icon "button" at bounding box center [413, 128] width 16 height 24
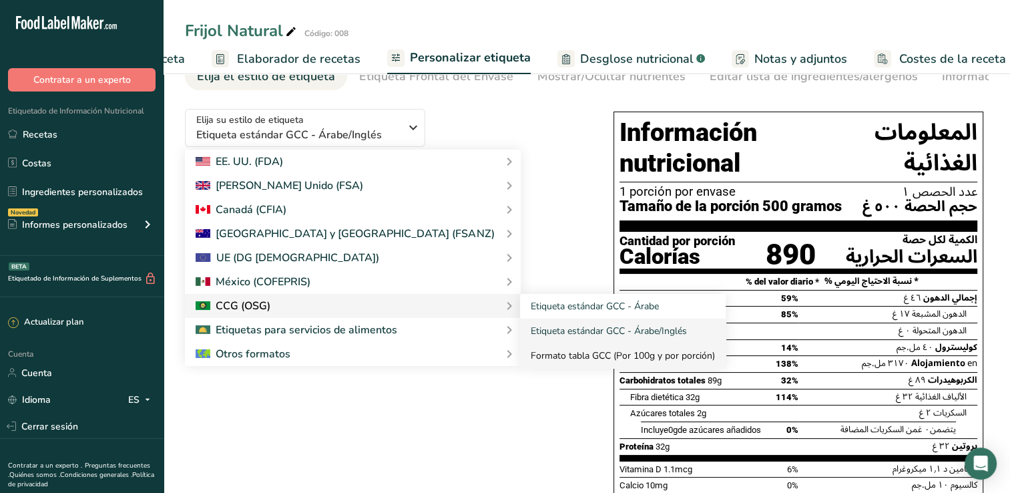
click at [520, 355] on link "Formato tabla GCC (Por 100g y por porción)" at bounding box center [623, 355] width 206 height 25
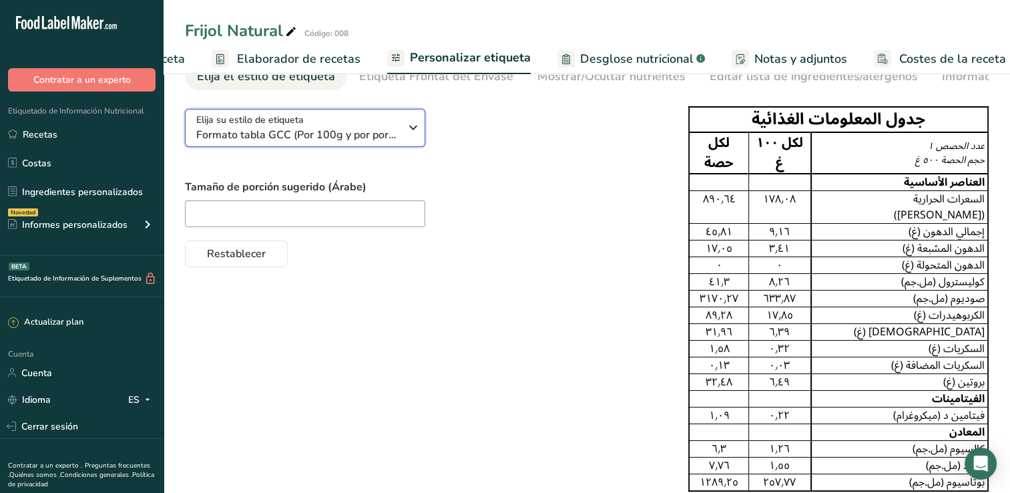
drag, startPoint x: 459, startPoint y: 355, endPoint x: 414, endPoint y: 134, distance: 226.3
click at [415, 131] on icon "button" at bounding box center [413, 128] width 16 height 24
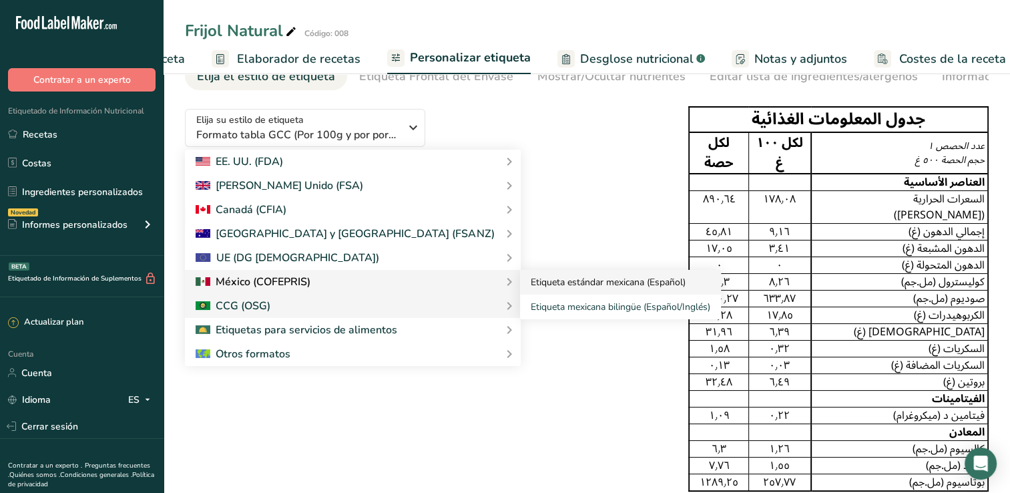
click at [520, 284] on link "Etiqueta estándar mexicana (Español)" at bounding box center [620, 282] width 201 height 25
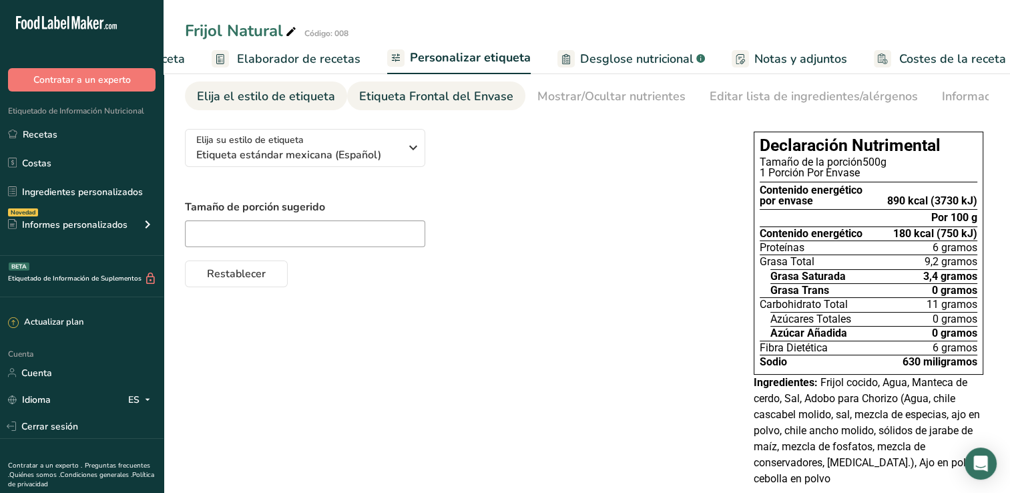
scroll to position [0, 0]
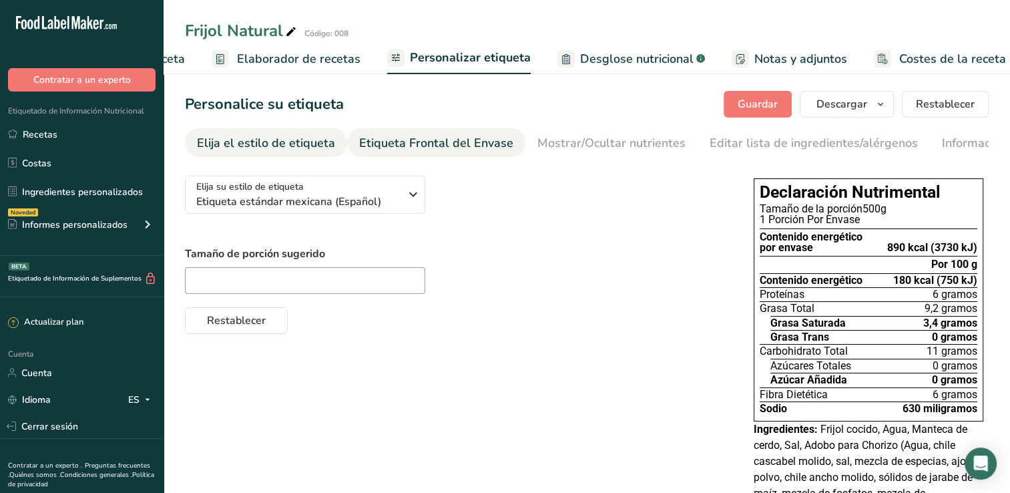
click at [417, 147] on div "Etiqueta Frontal del Envase" at bounding box center [436, 143] width 154 height 18
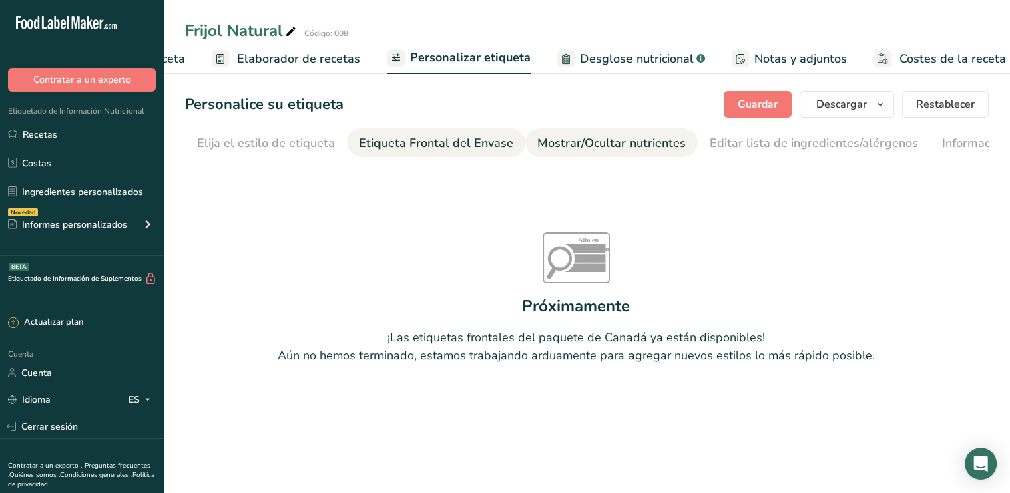
scroll to position [0, 124]
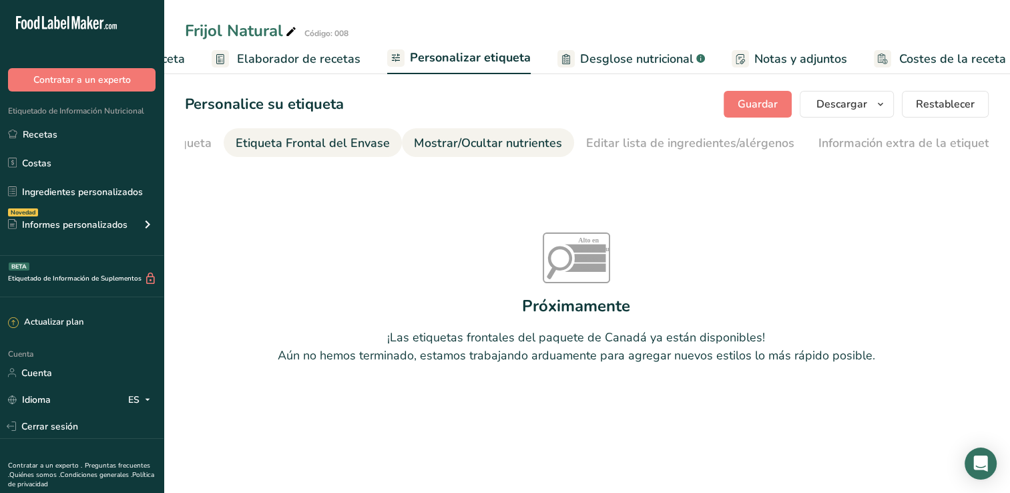
click at [523, 138] on font "Mostrar/Ocultar nutrientes" at bounding box center [488, 143] width 148 height 16
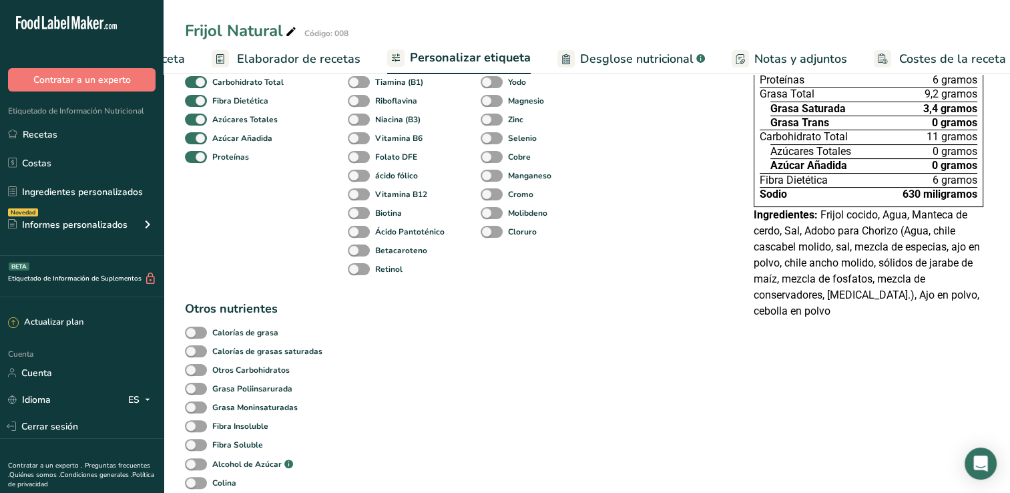
scroll to position [219, 0]
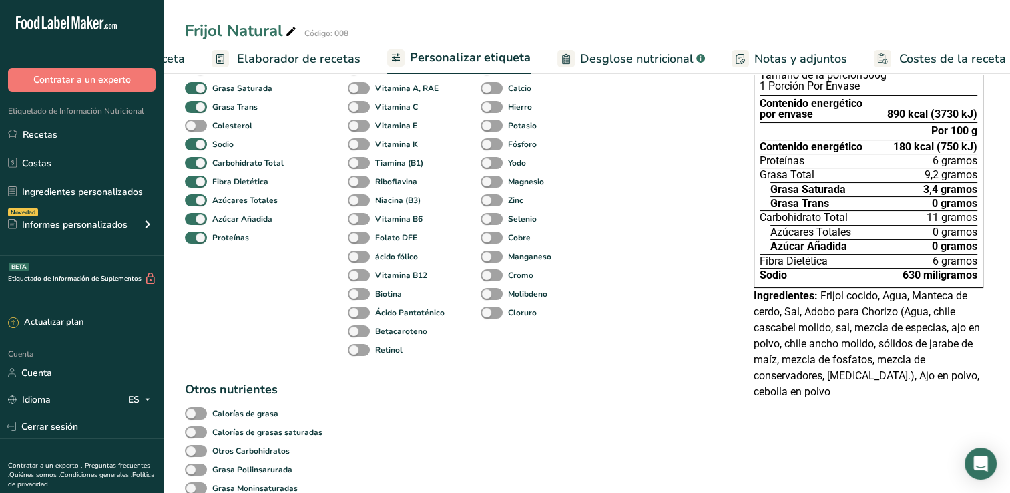
scroll to position [267, 0]
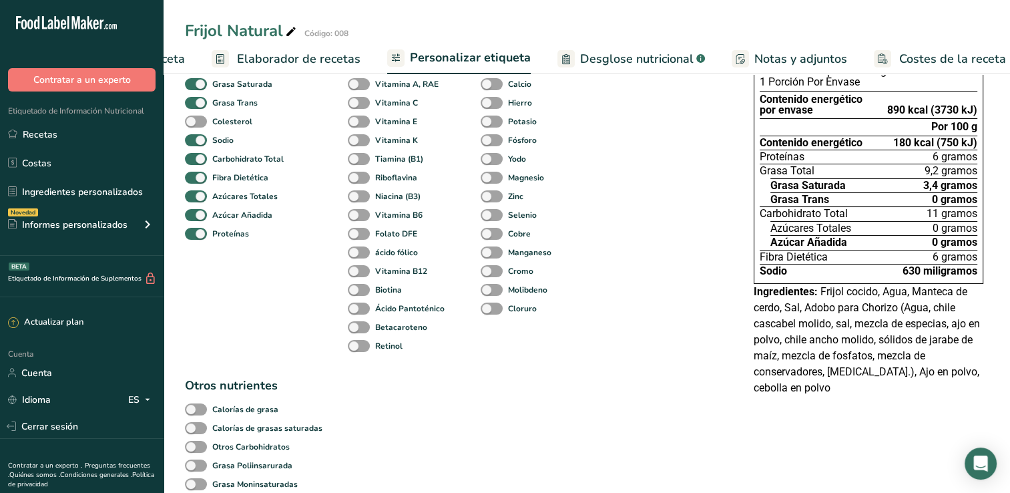
scroll to position [152, 0]
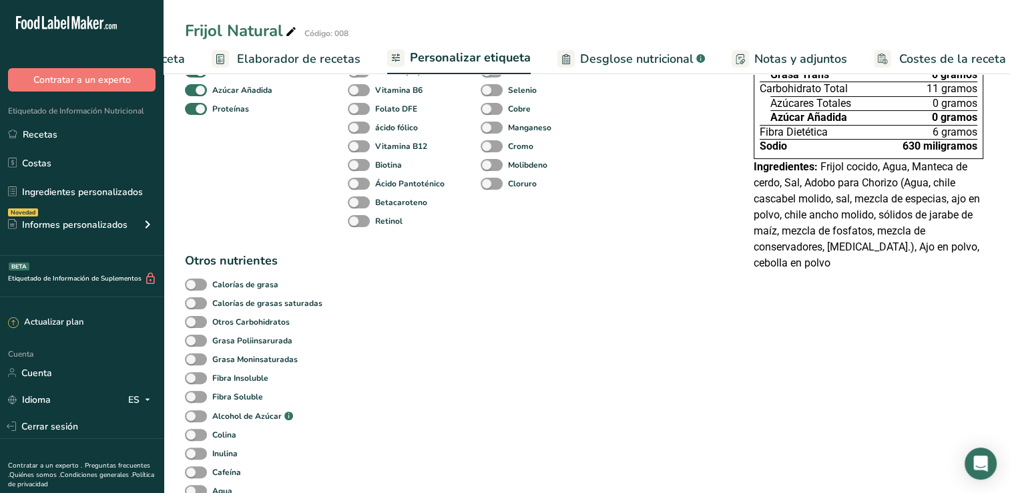
scroll to position [272, 0]
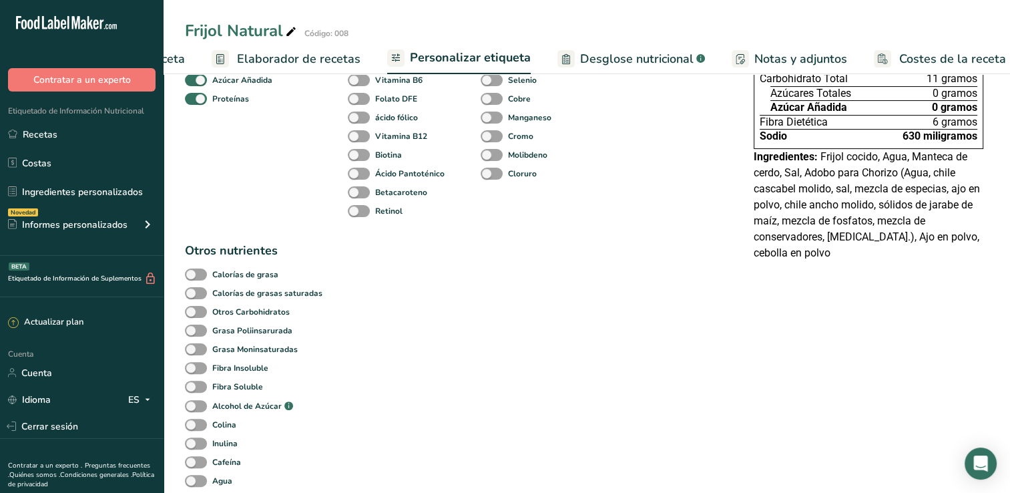
checkbox input "false"
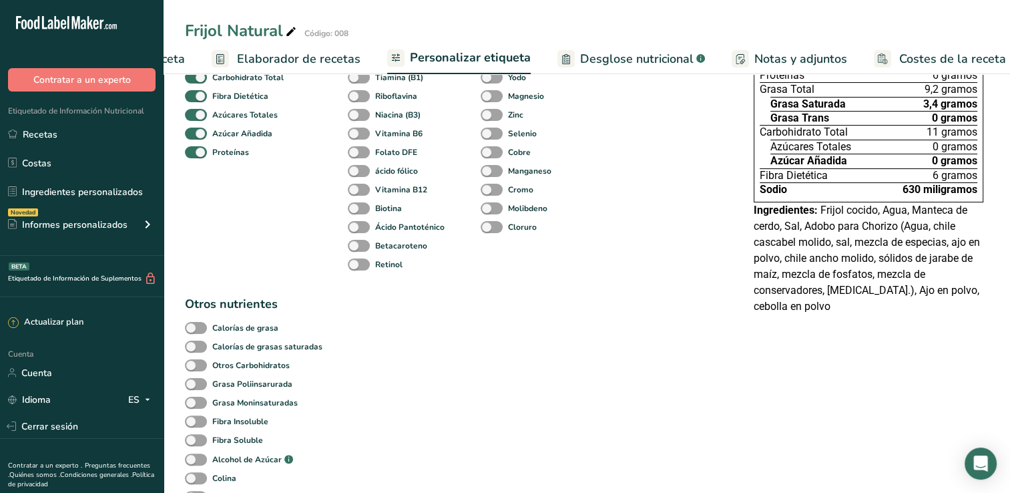
checkbox input "false"
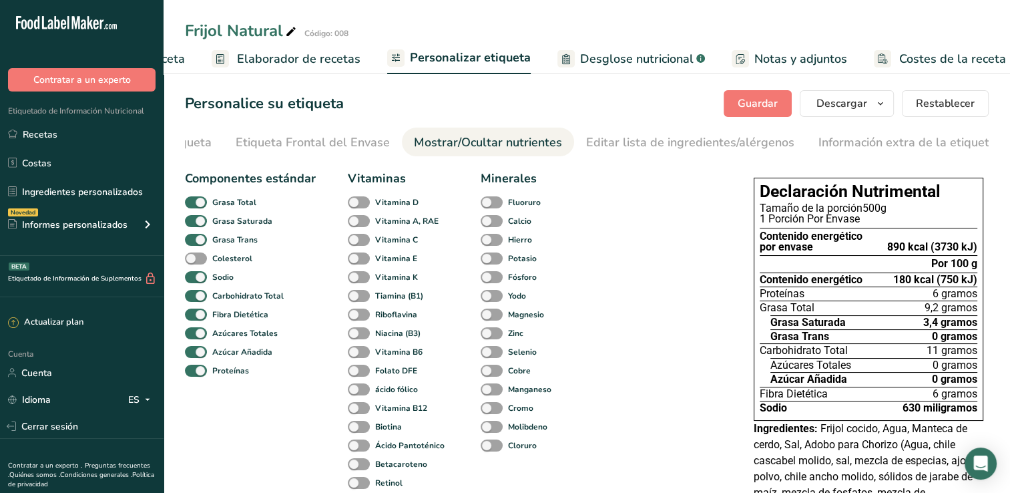
scroll to position [0, 0]
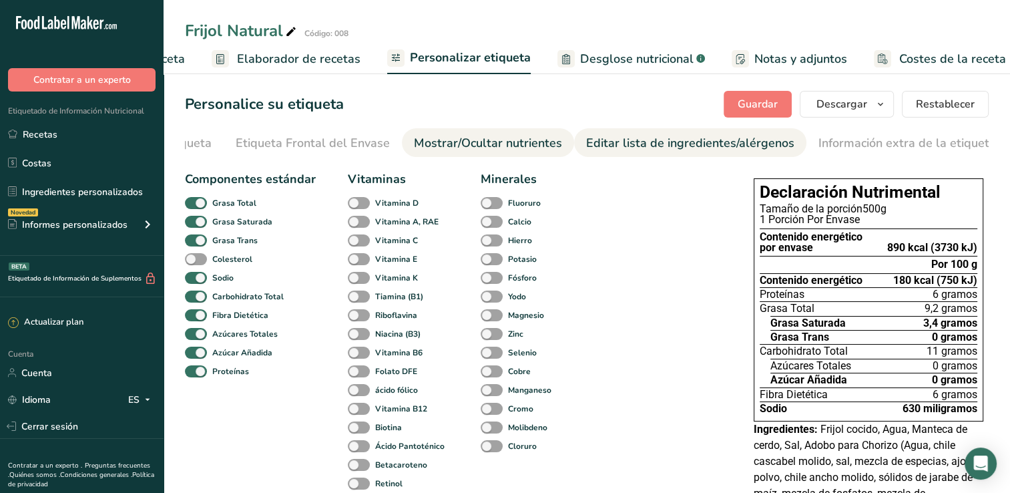
click at [638, 140] on div "Editar lista de ingredientes/alérgenos" at bounding box center [690, 143] width 208 height 18
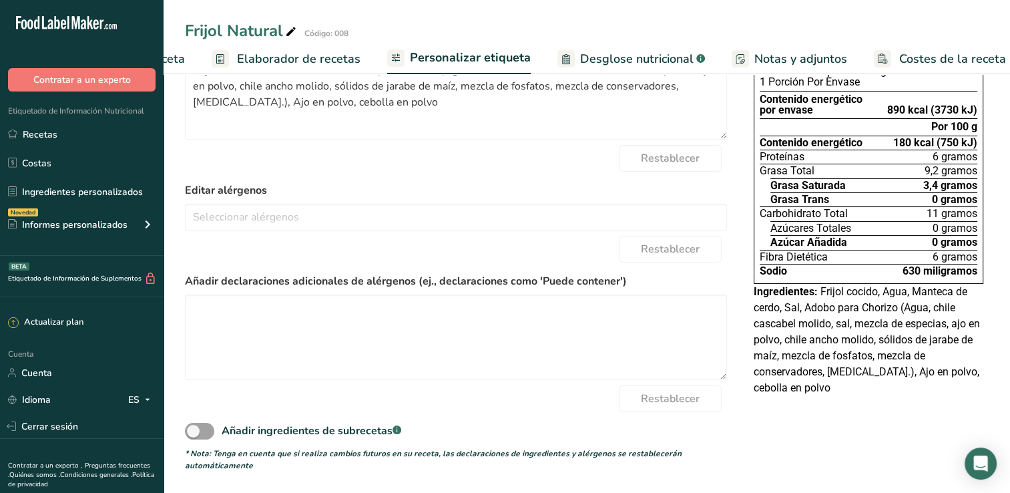
scroll to position [140, 0]
click at [195, 435] on span at bounding box center [199, 431] width 29 height 17
click at [194, 435] on input "Añadir ingredientes de subrecetas .a-a{fill:#347362;}.b-a{fill:#fff;}" at bounding box center [189, 431] width 9 height 9
click at [214, 435] on span "Añadir ingredientes de subrecetas .a-a{fill:#347362;}.b-a{fill:#fff;}" at bounding box center [307, 431] width 187 height 16
click at [194, 435] on input "Añadir ingredientes de subrecetas .a-a{fill:#347362;}.b-a{fill:#fff;}" at bounding box center [189, 431] width 9 height 9
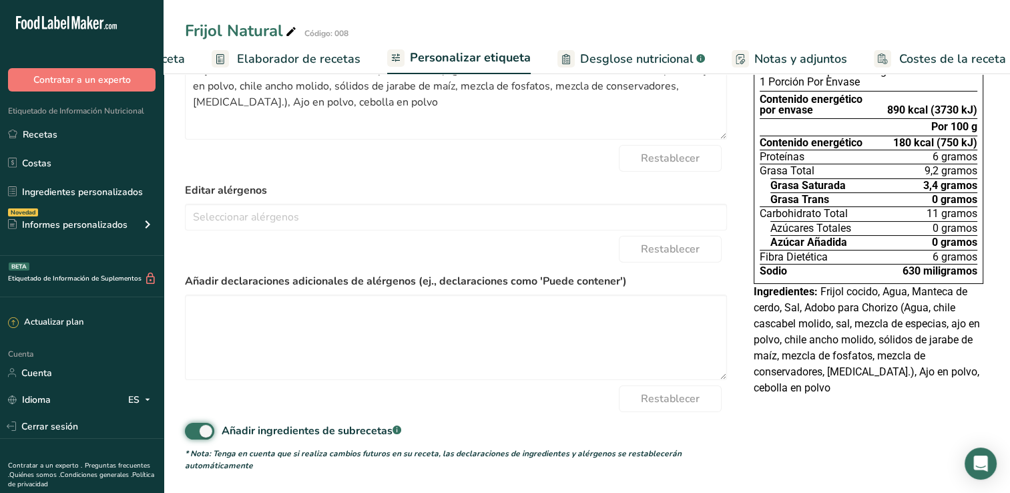
checkbox input "false"
click at [0, 0] on div at bounding box center [0, 0] width 0 height 0
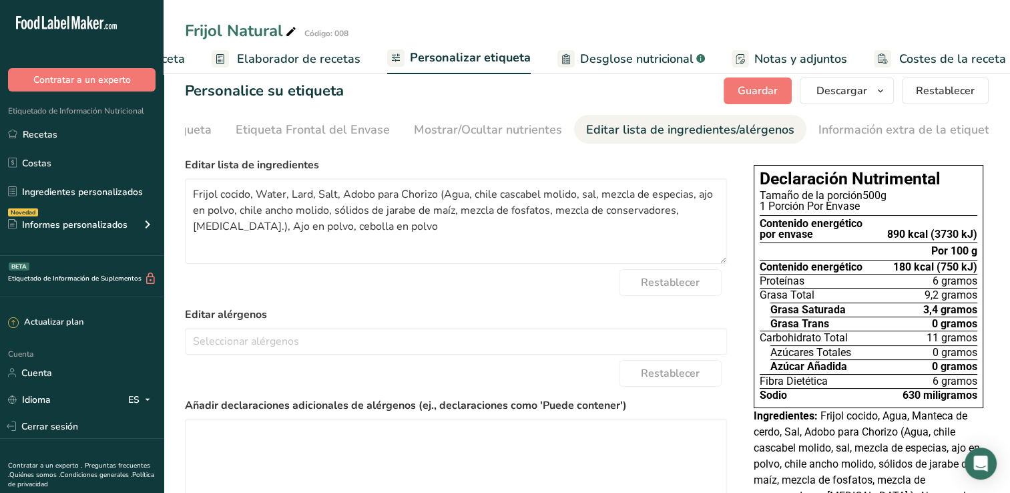
scroll to position [0, 0]
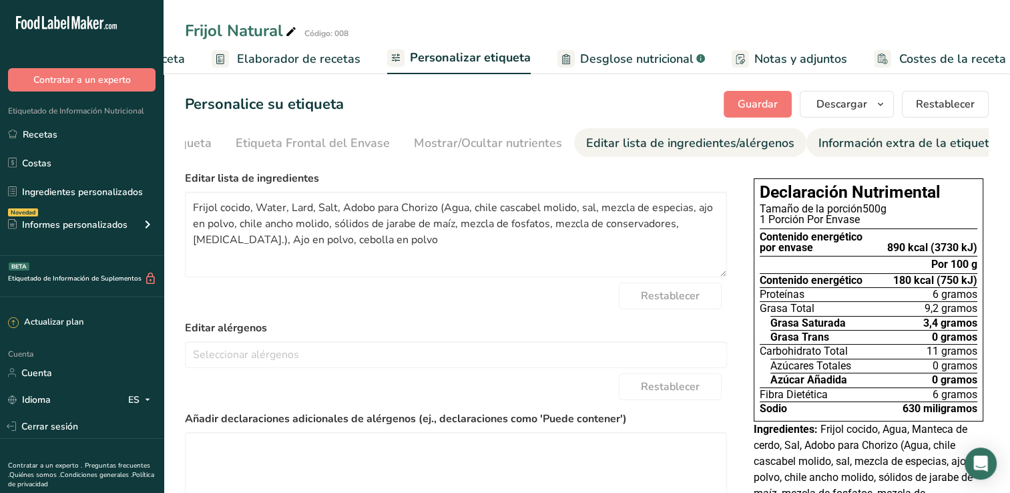
click at [886, 142] on div "Información extra de la etiqueta" at bounding box center [908, 143] width 178 height 18
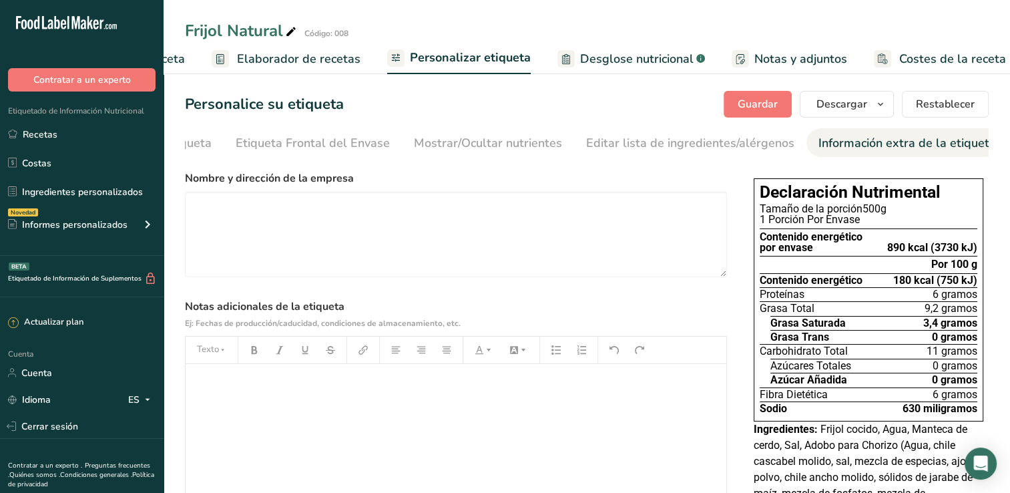
click at [587, 52] on span "Desglose nutricional" at bounding box center [637, 59] width 114 height 18
click at [606, 55] on span "Desglose nutricional" at bounding box center [637, 59] width 114 height 18
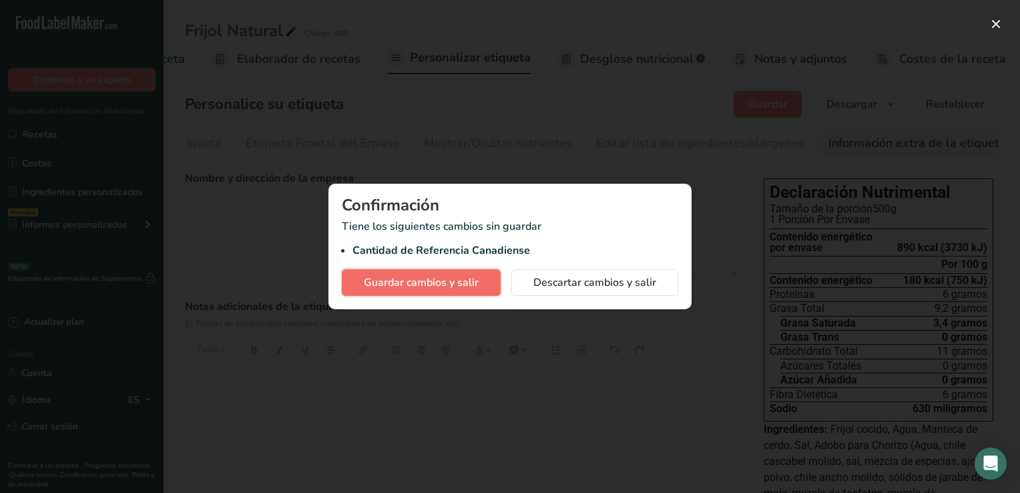
click at [445, 286] on span "Guardar cambios y salir" at bounding box center [421, 282] width 115 height 16
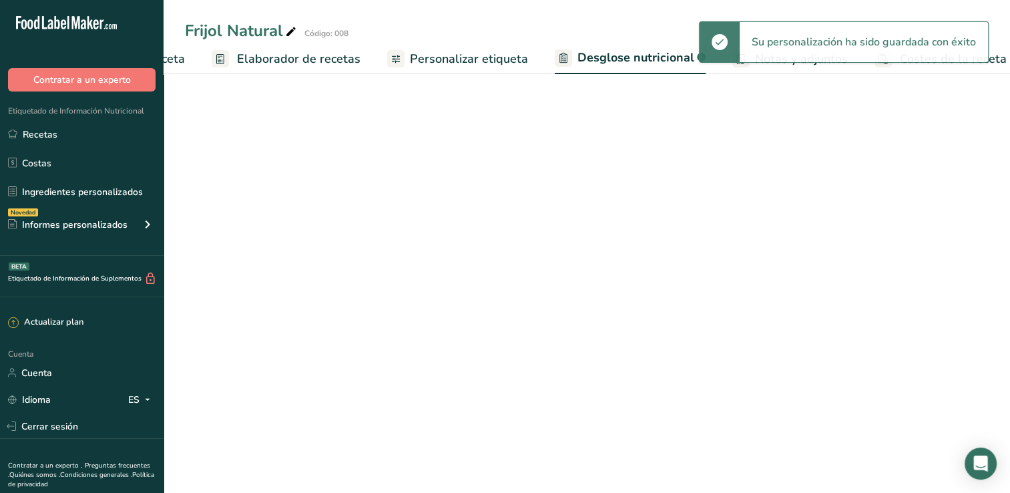
select select "Calories"
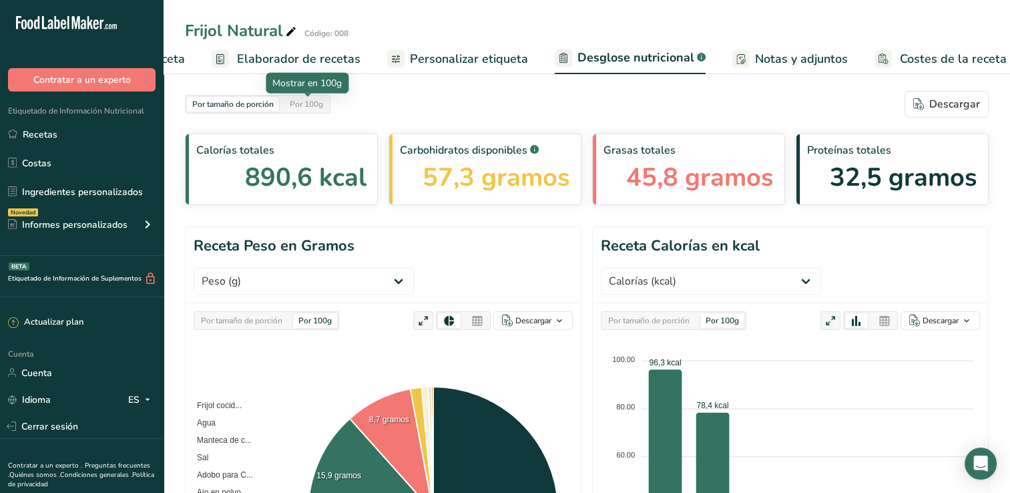
click at [312, 106] on div "Por 100g" at bounding box center [307, 104] width 44 height 15
click at [494, 63] on span "Personalizar etiqueta" at bounding box center [469, 59] width 118 height 18
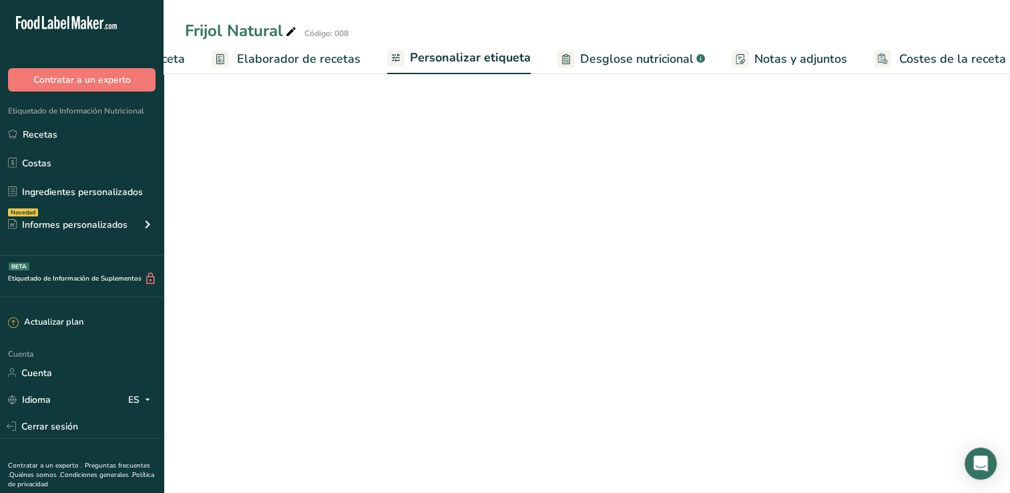
scroll to position [0, 166]
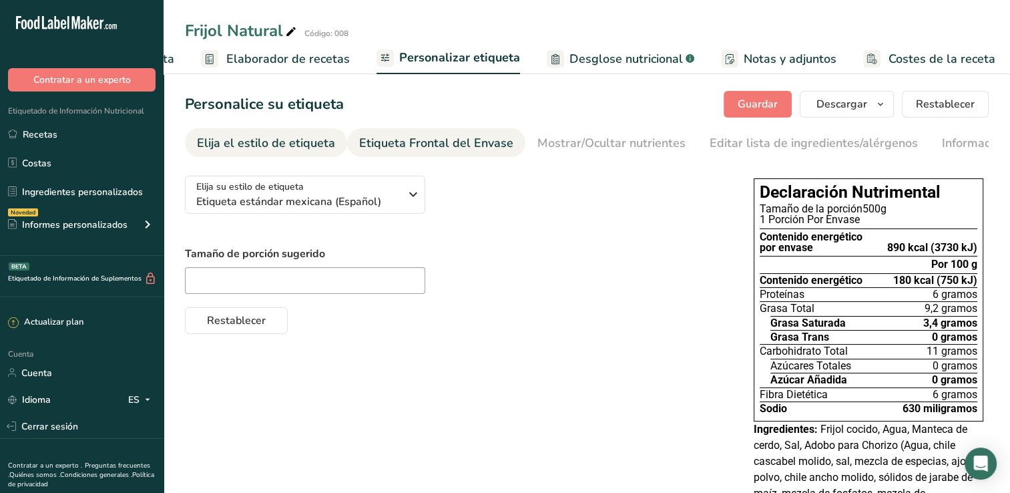
click at [392, 146] on div "Etiqueta Frontal del Envase" at bounding box center [436, 143] width 154 height 18
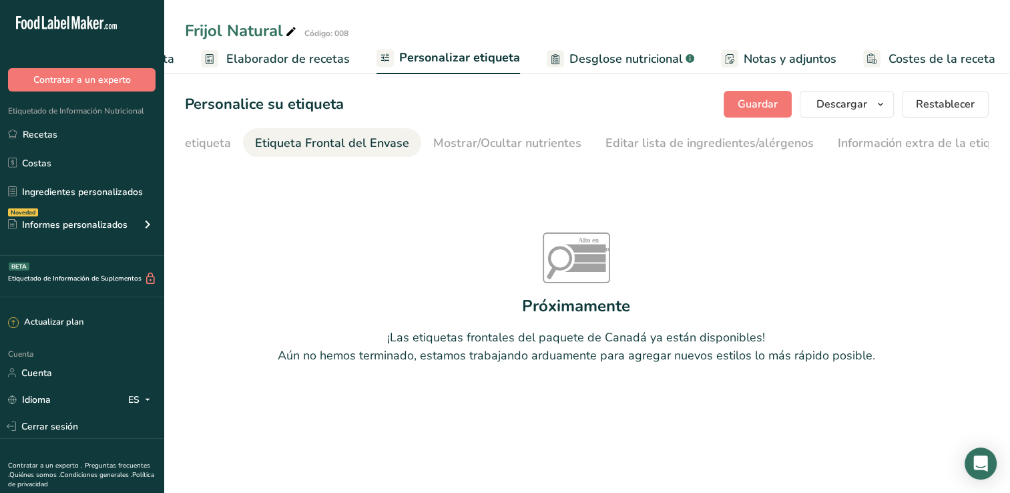
scroll to position [0, 124]
click at [197, 145] on div "Elija el estilo de etiqueta" at bounding box center [142, 143] width 138 height 18
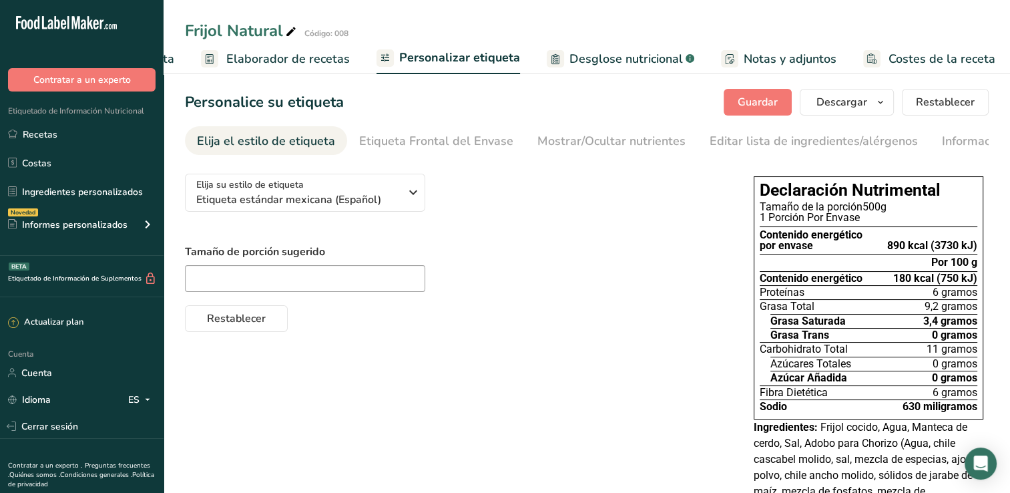
scroll to position [0, 0]
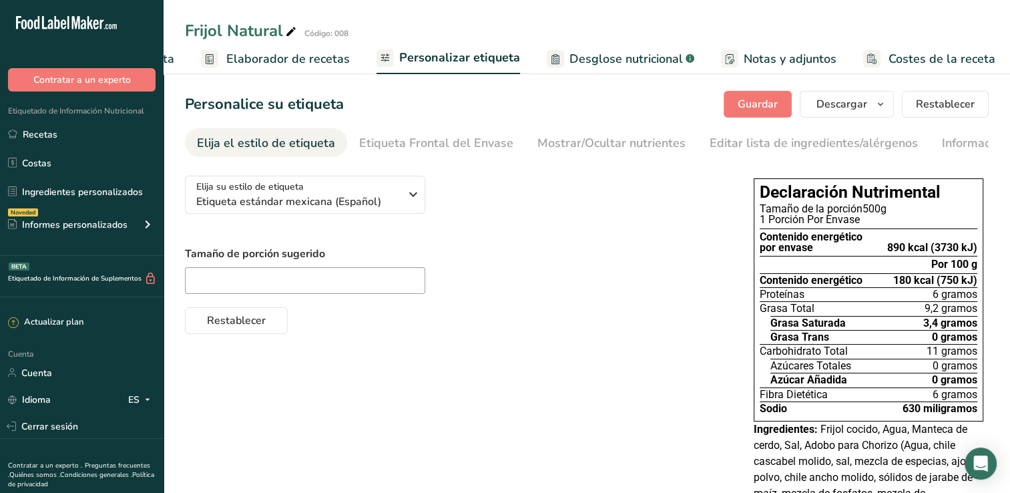
click at [639, 57] on span "Desglose nutricional" at bounding box center [627, 59] width 114 height 18
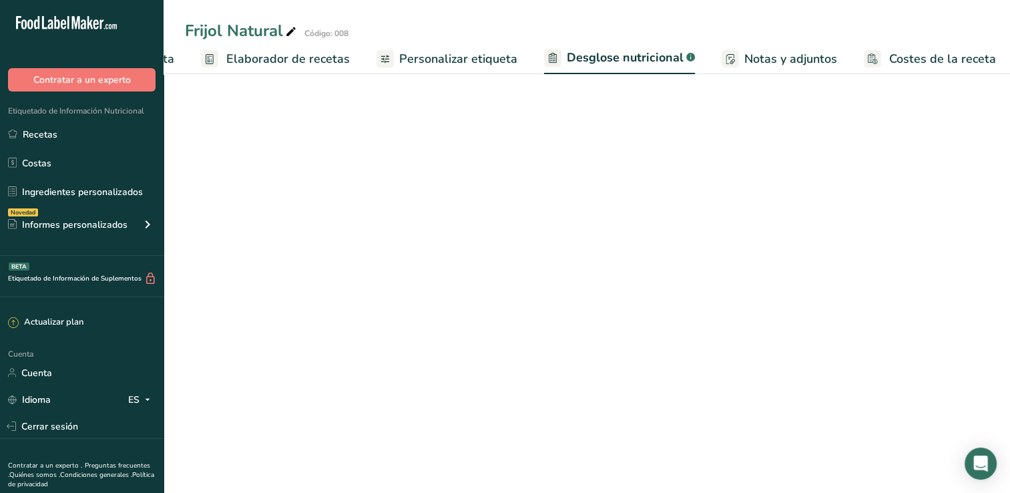
select select "Calories"
